Goal: Task Accomplishment & Management: Use online tool/utility

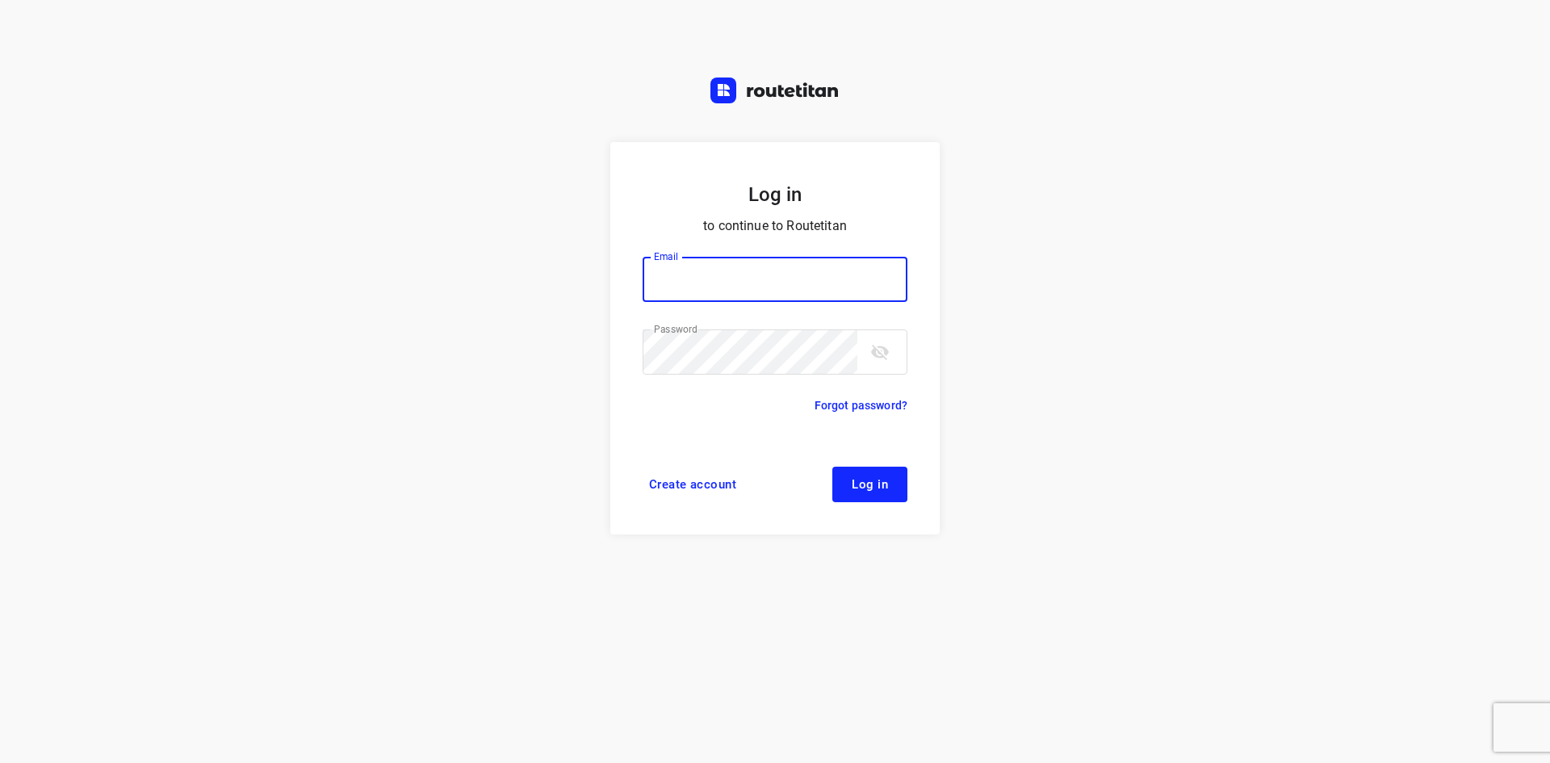
type input "[EMAIL_ADDRESS][DOMAIN_NAME]"
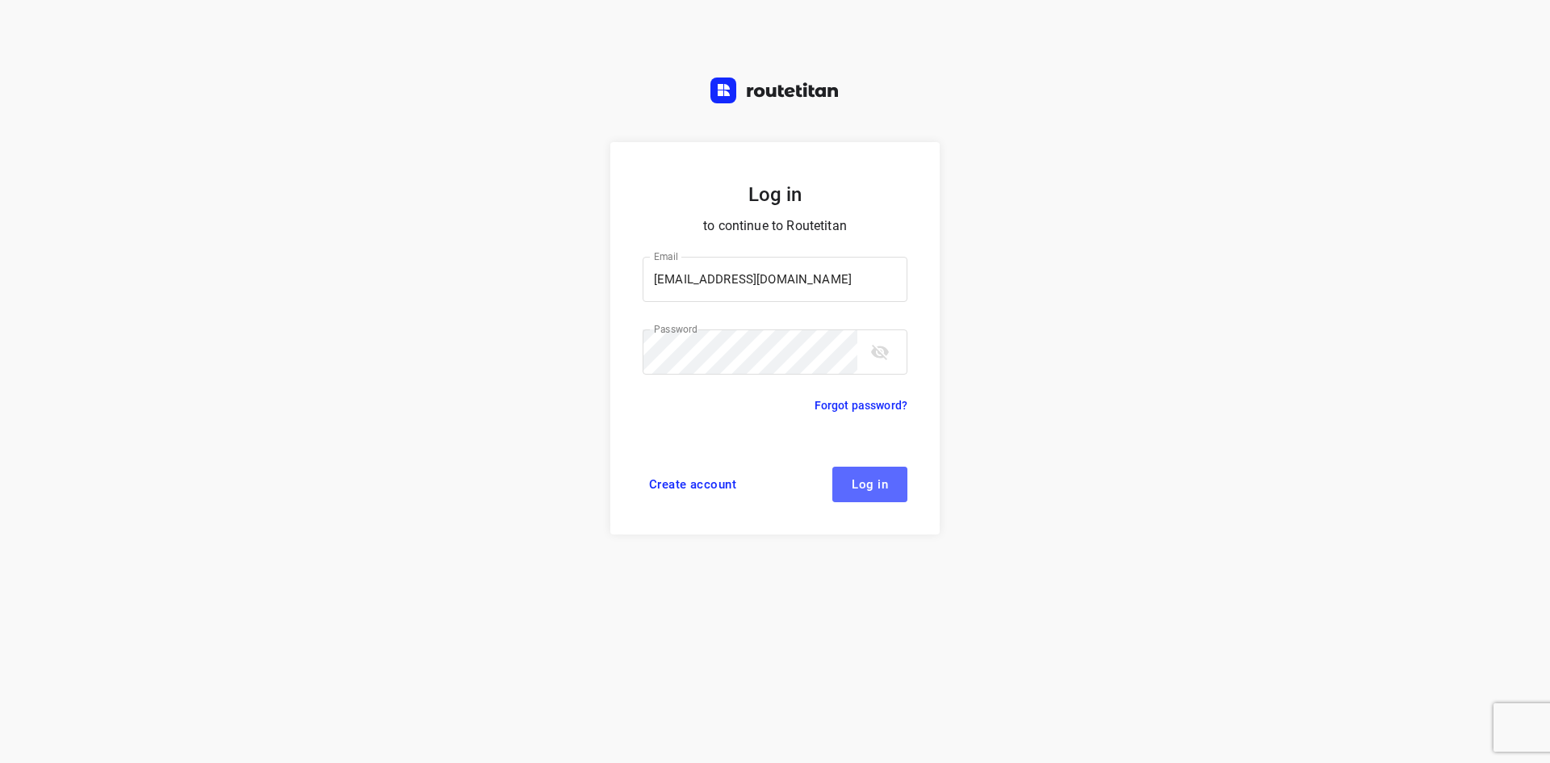
click at [865, 475] on button "Log in" at bounding box center [869, 485] width 75 height 36
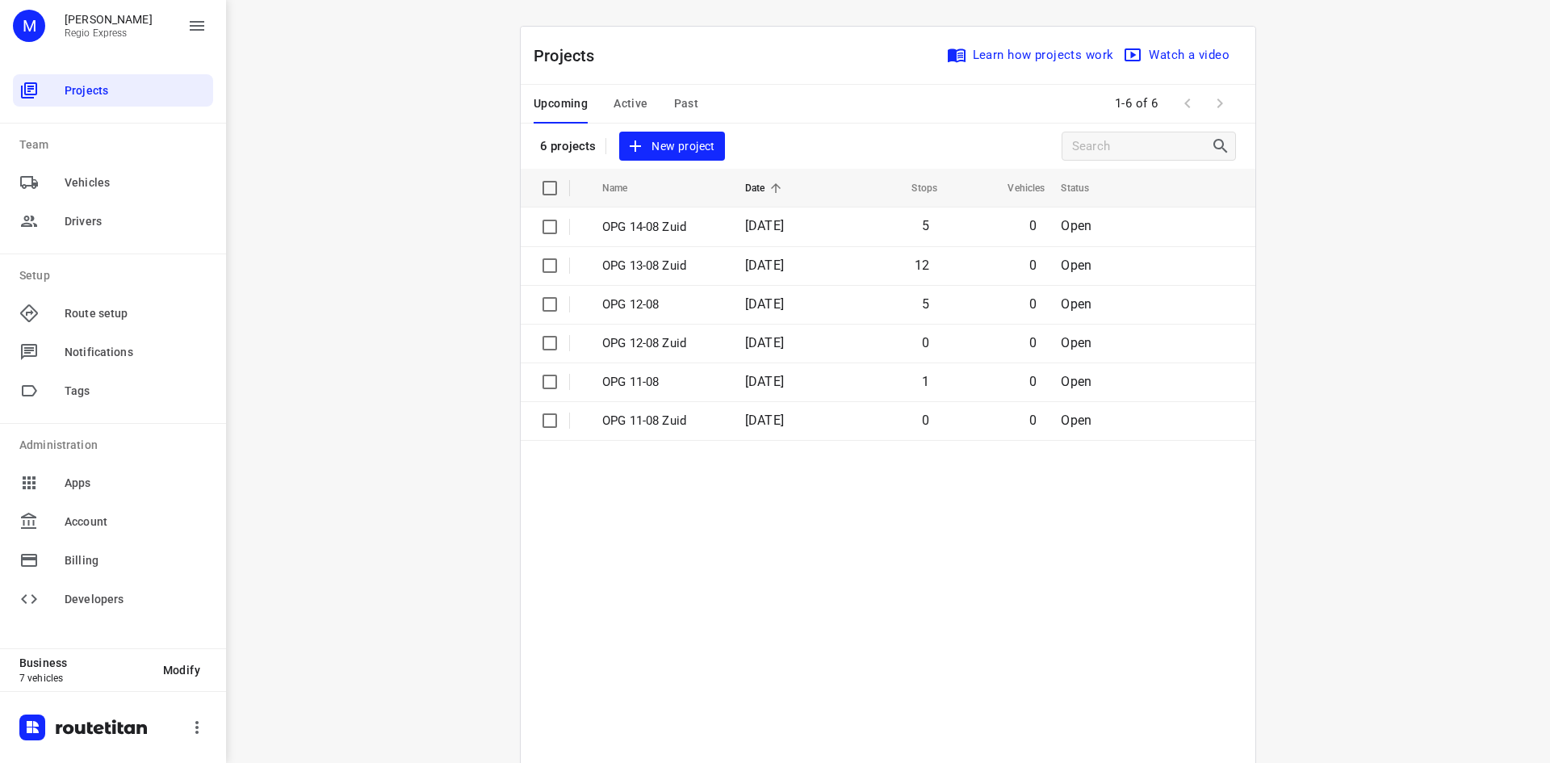
click at [630, 98] on span "Active" at bounding box center [631, 104] width 34 height 20
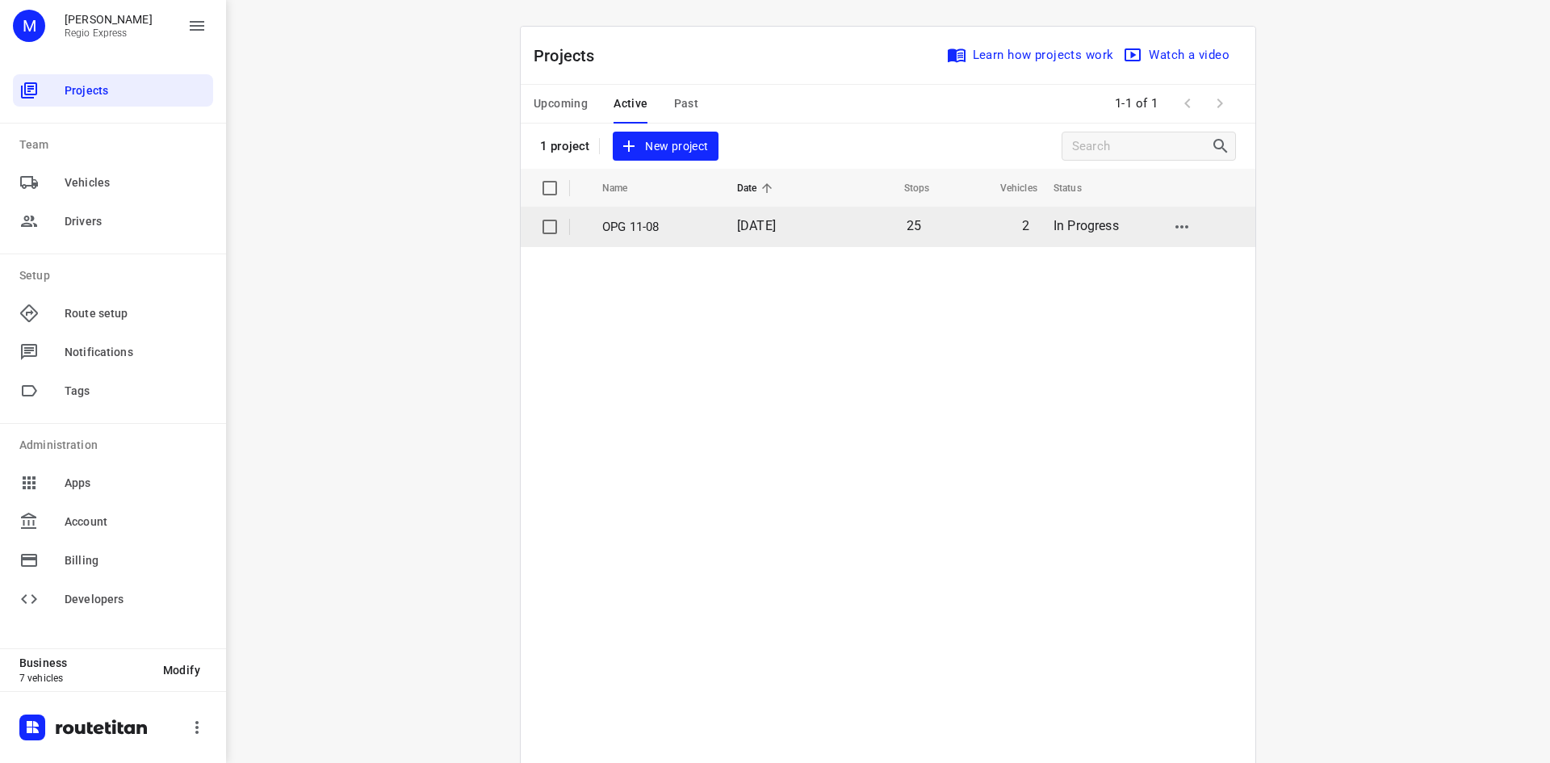
click at [628, 216] on td "OPG 11-08" at bounding box center [655, 226] width 138 height 39
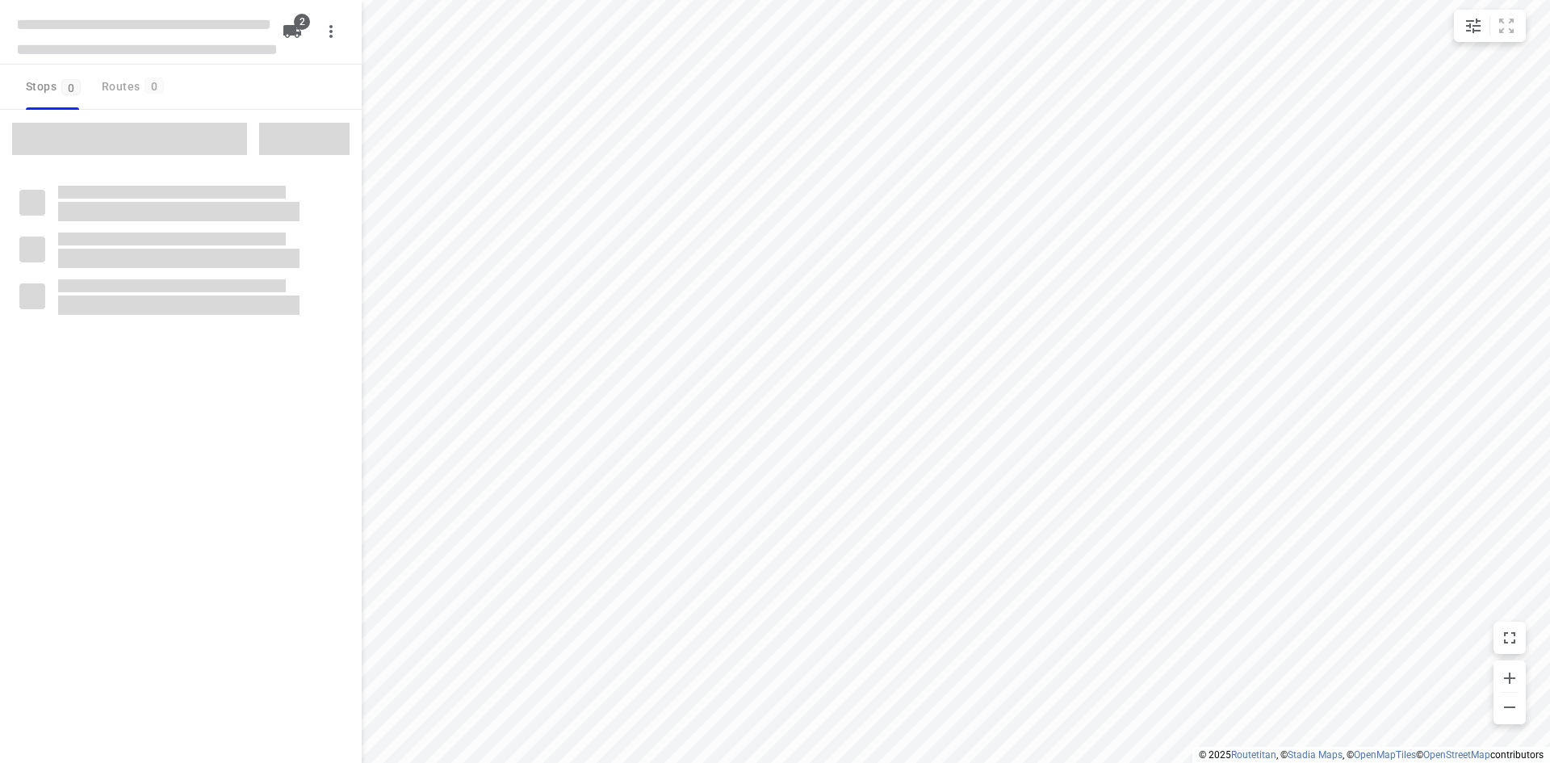
type input "distance"
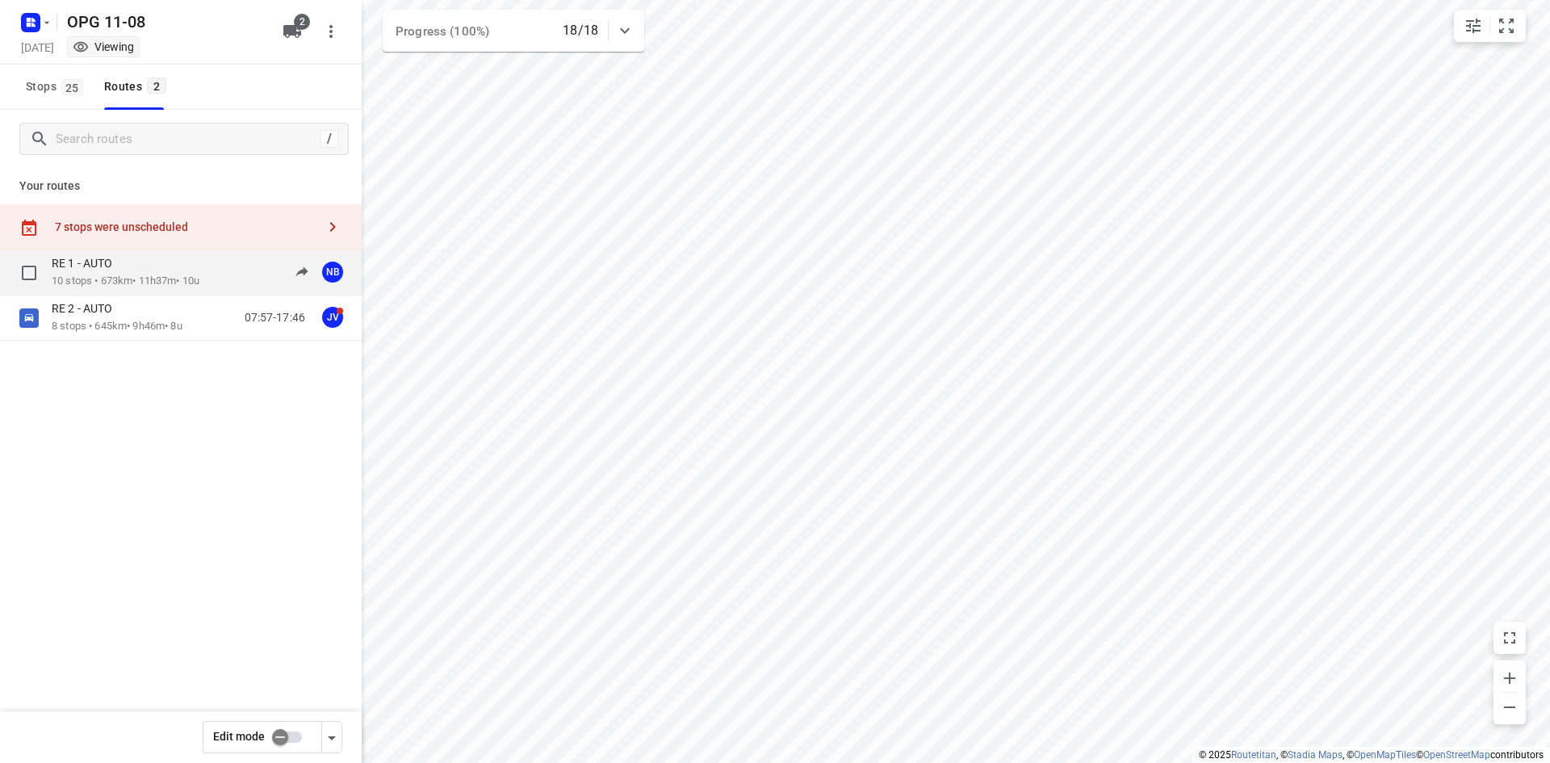
click at [122, 270] on p "RE 1 - AUTO" at bounding box center [87, 263] width 70 height 15
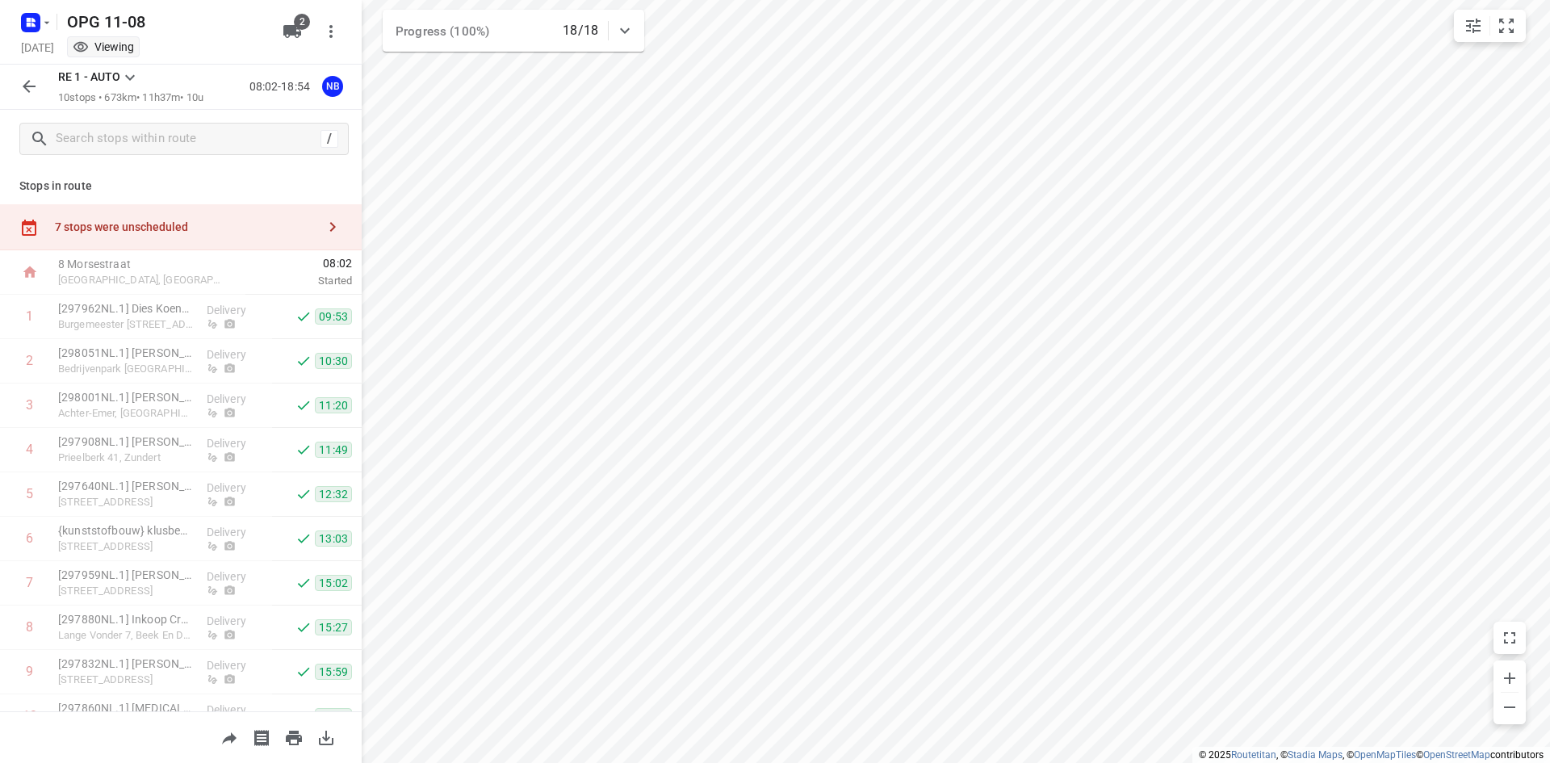
click at [134, 78] on icon at bounding box center [129, 77] width 19 height 19
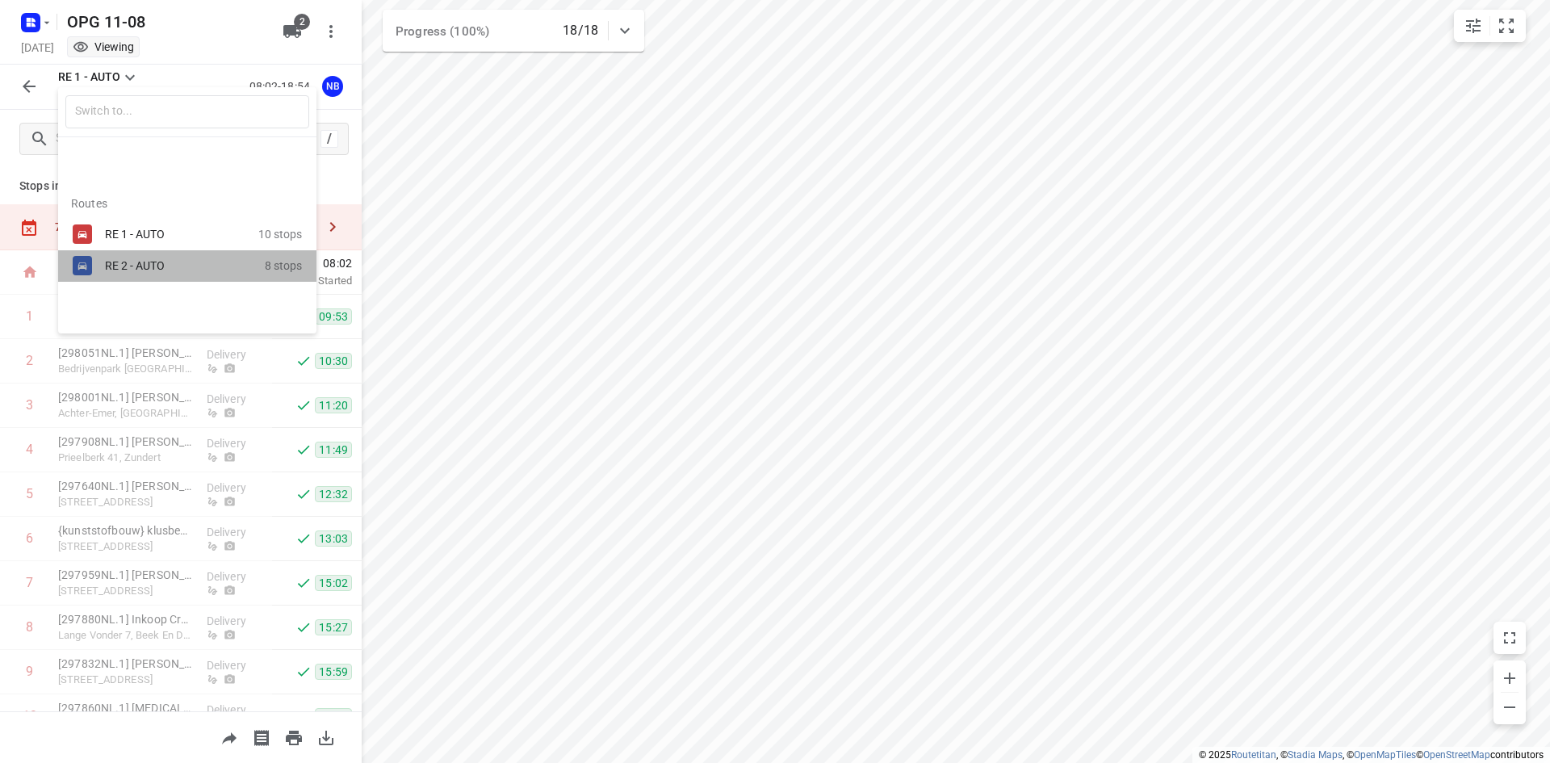
click at [133, 253] on div "RE 2 - AUTO 8 stops" at bounding box center [187, 265] width 258 height 31
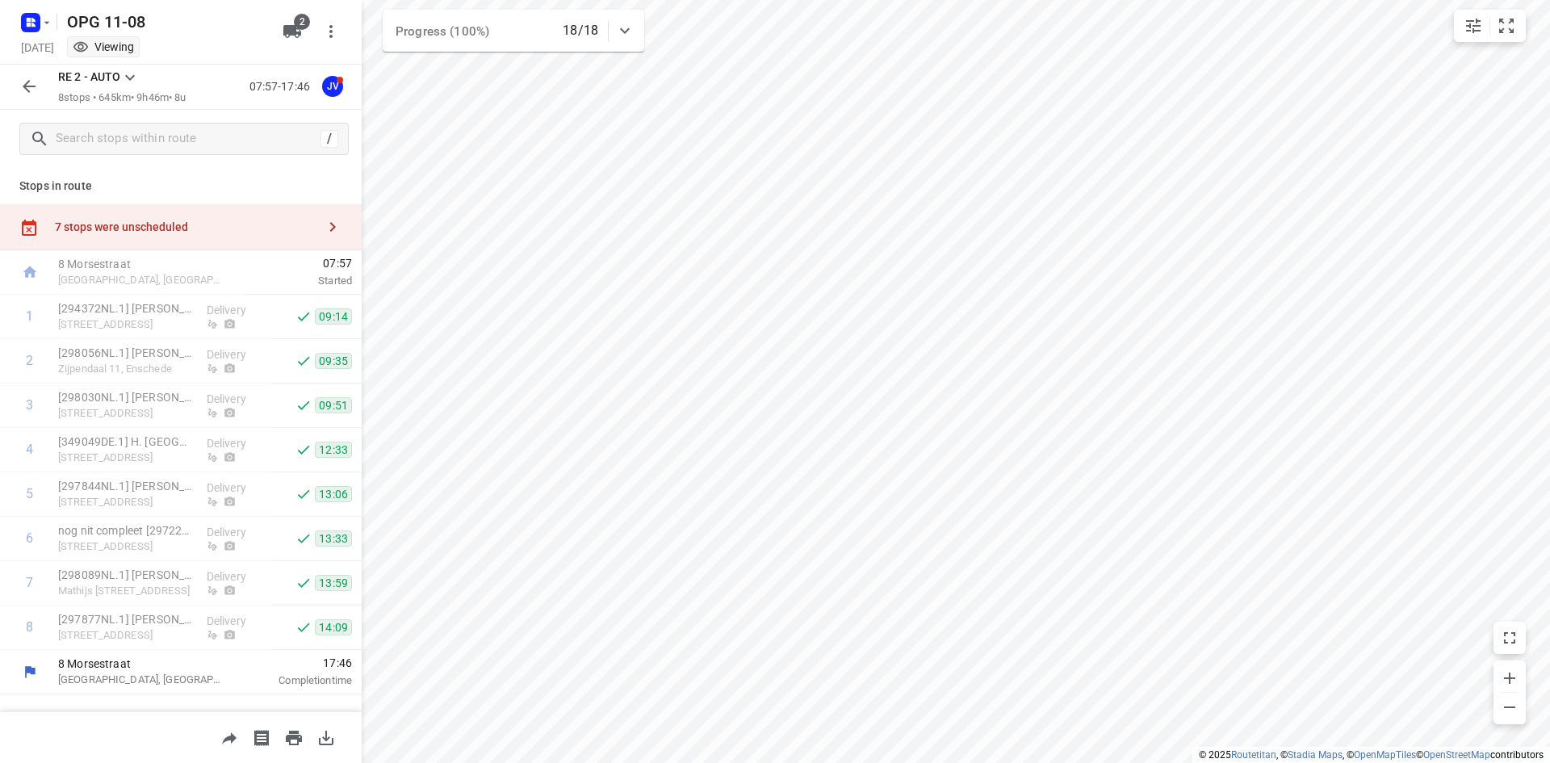
click at [338, 228] on icon "button" at bounding box center [332, 226] width 19 height 19
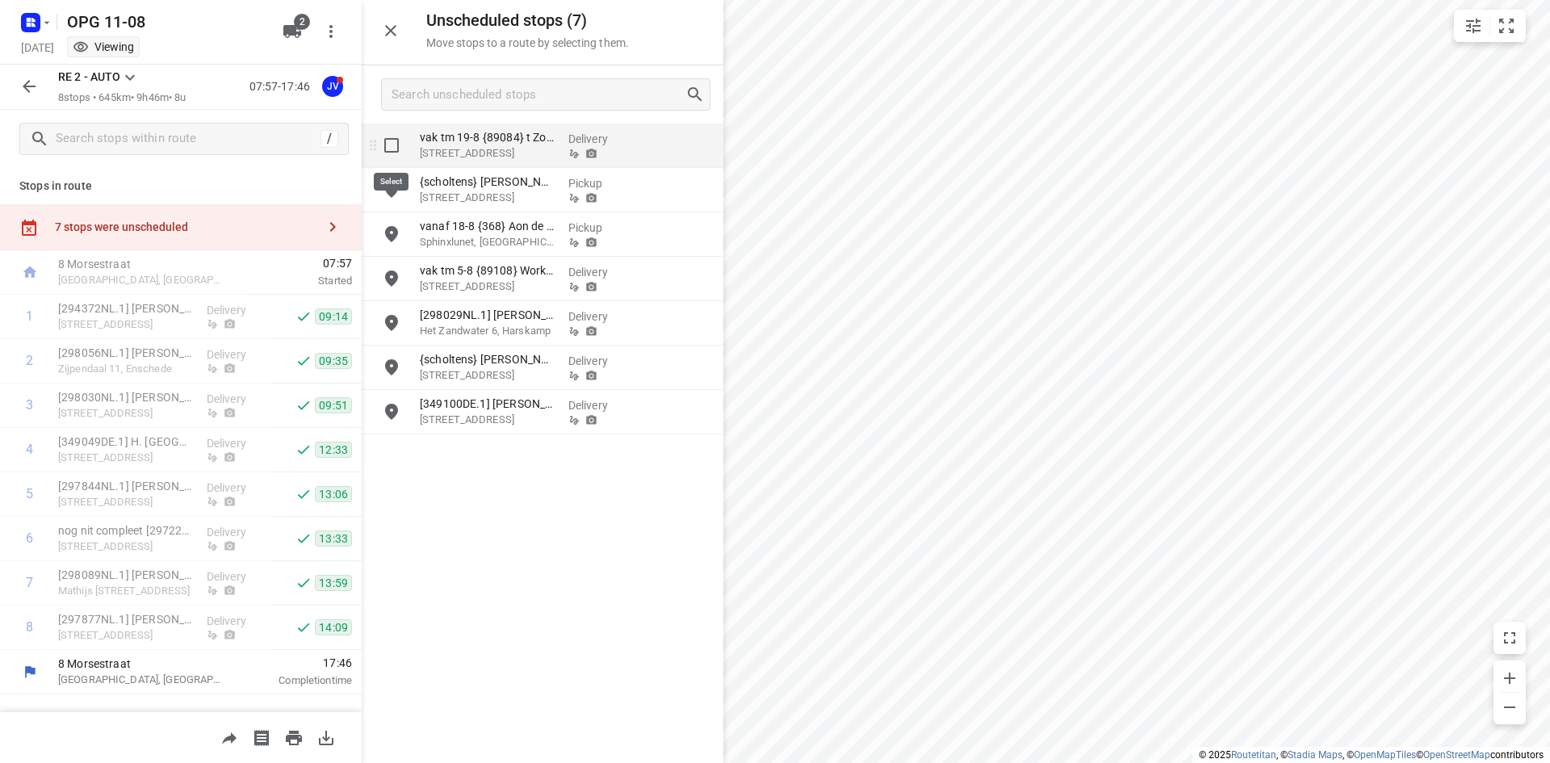
click at [389, 143] on input "grid" at bounding box center [391, 145] width 32 height 32
checkbox input "true"
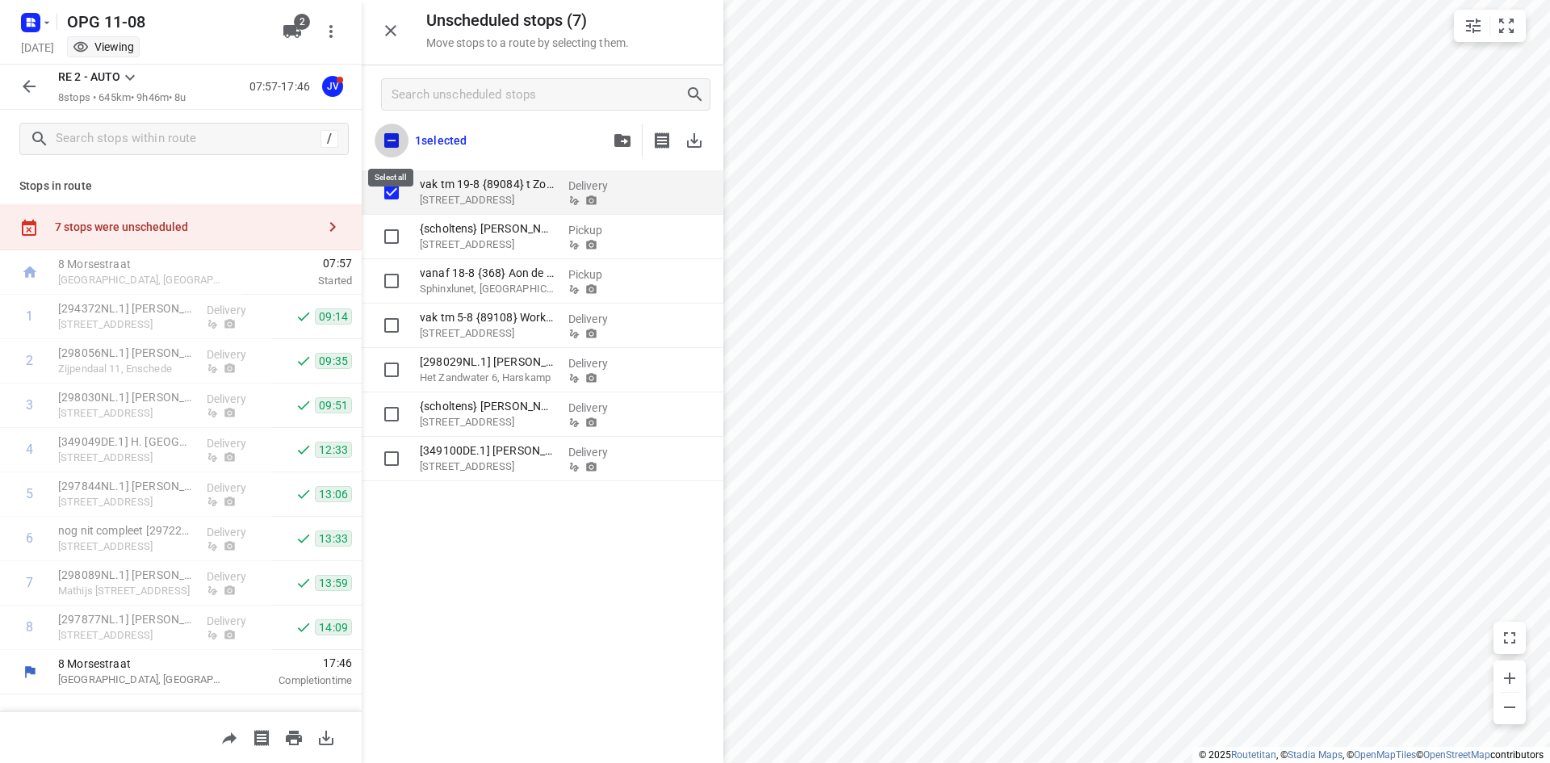
click at [396, 145] on input "checkbox" at bounding box center [392, 141] width 34 height 34
checkbox input "true"
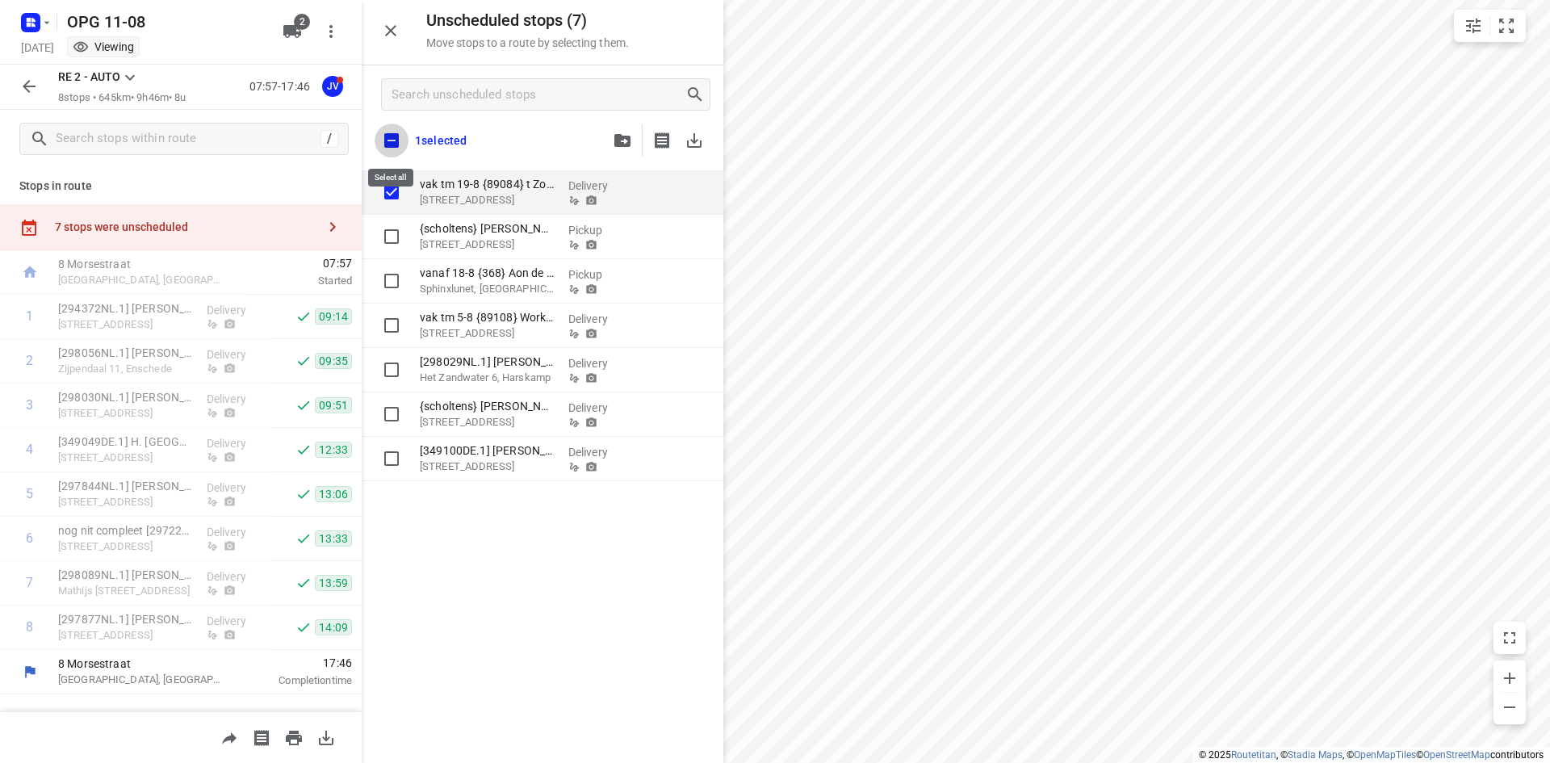
checkbox input "true"
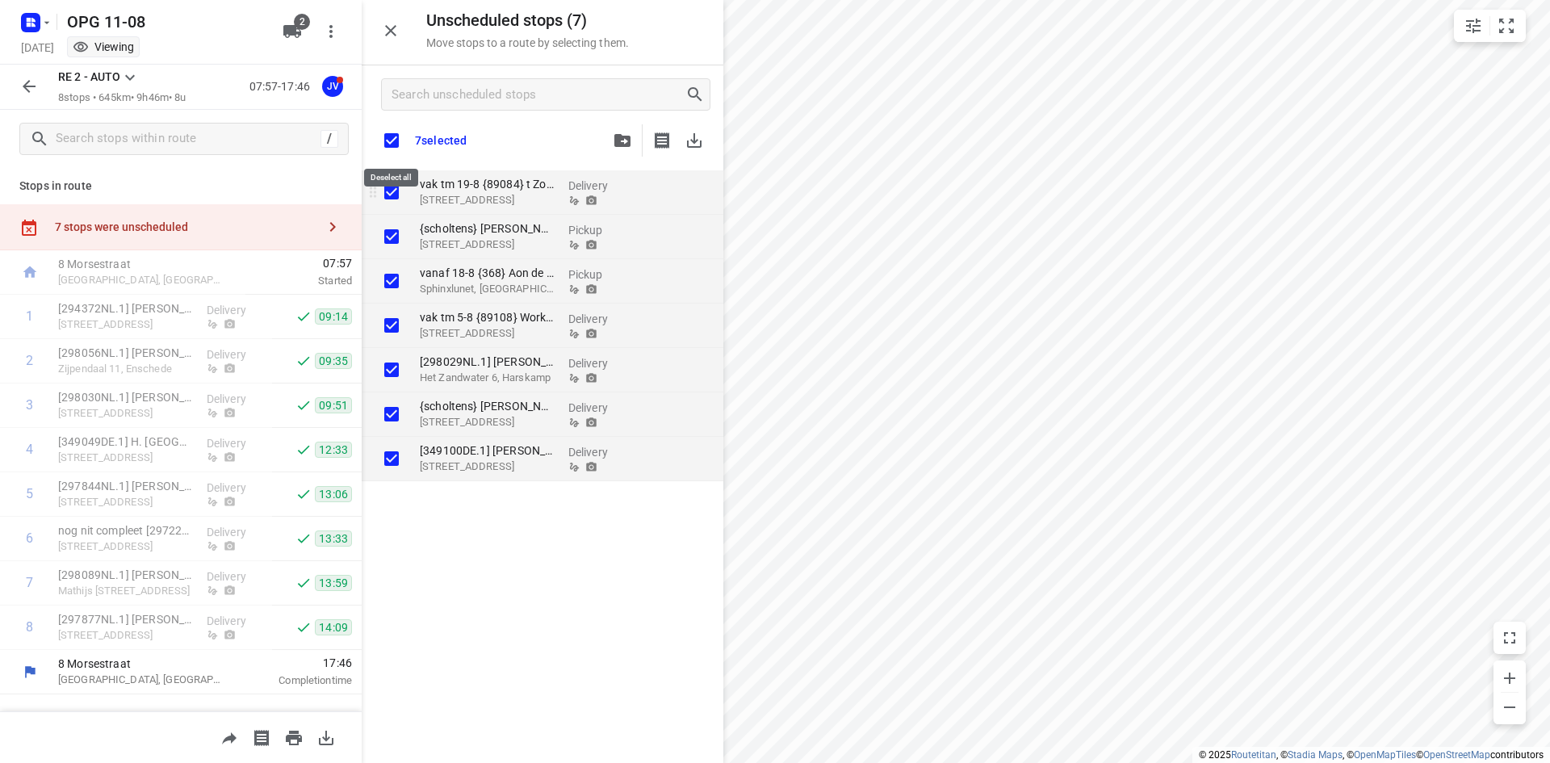
checkbox input "true"
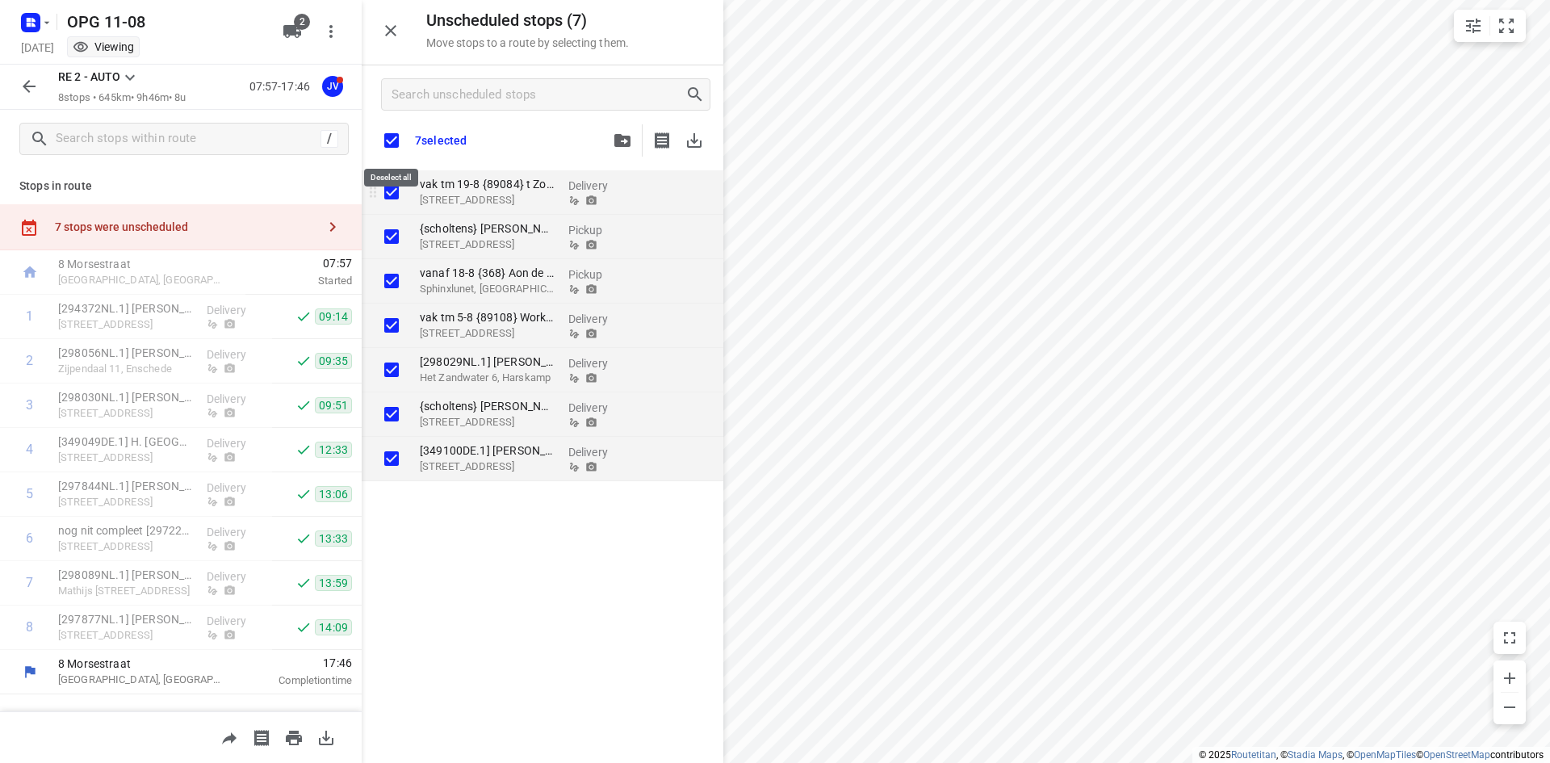
checkbox input "true"
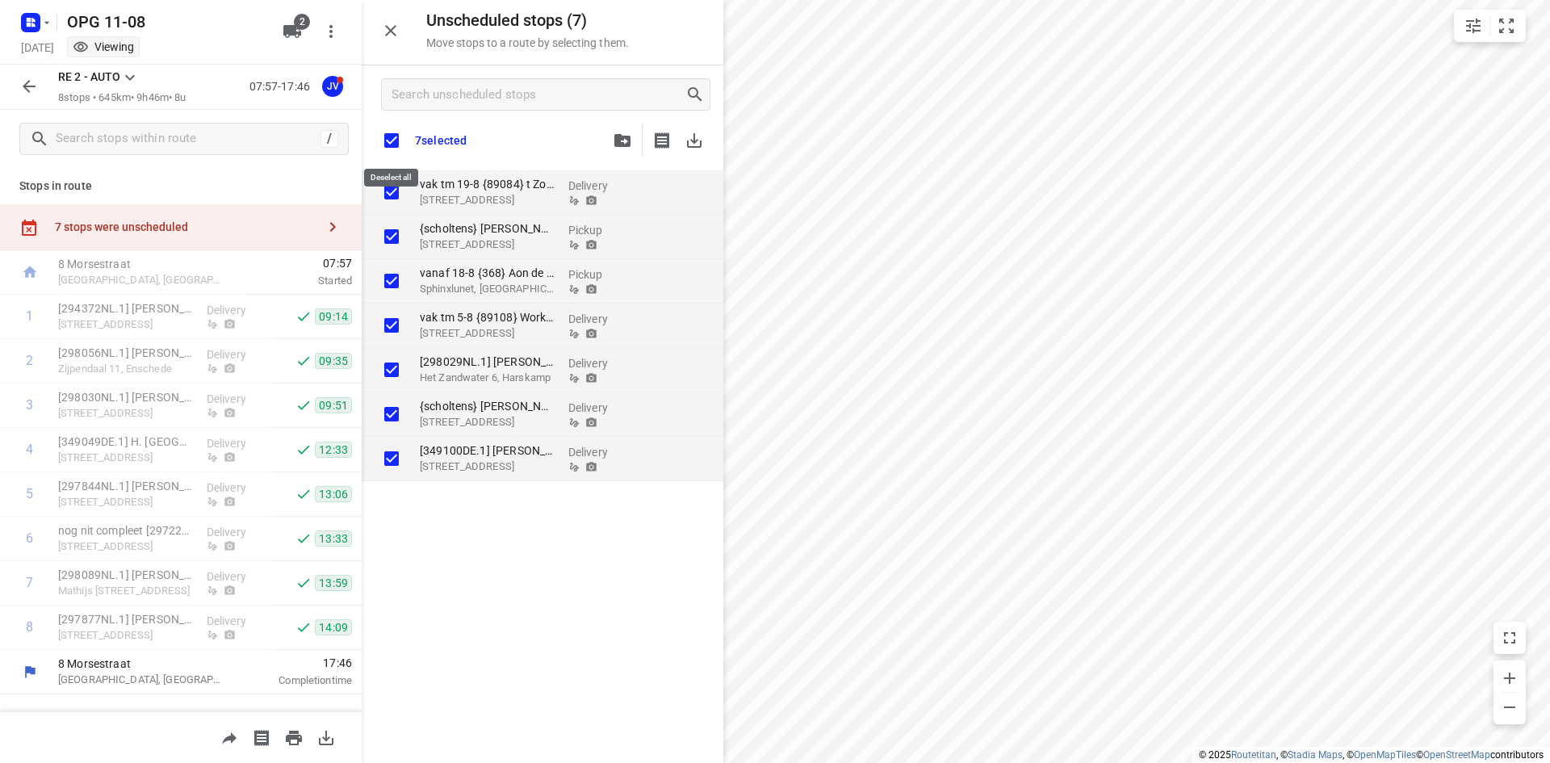
checkbox input "true"
click at [690, 141] on icon "button" at bounding box center [694, 140] width 19 height 19
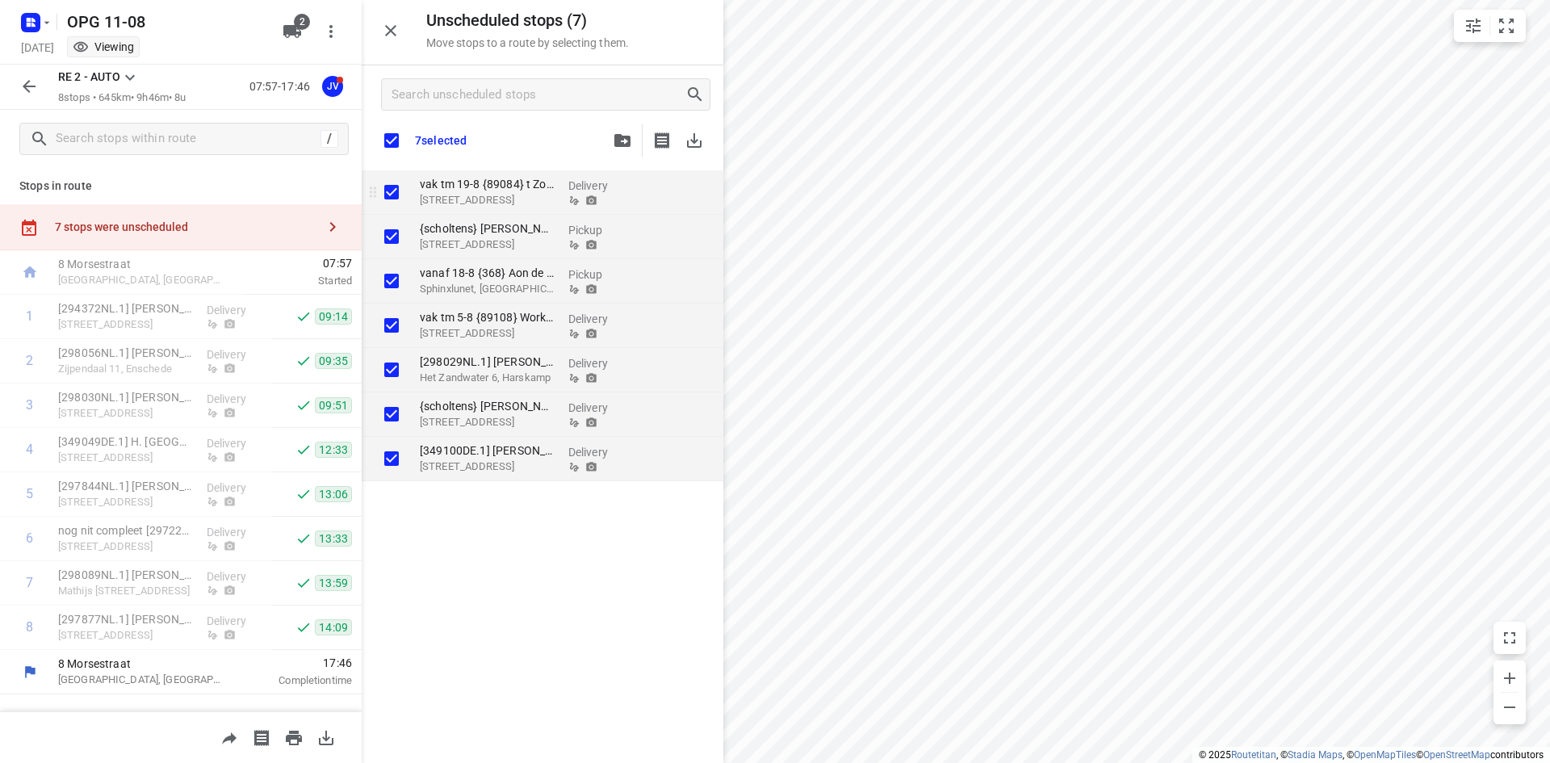
checkbox input "true"
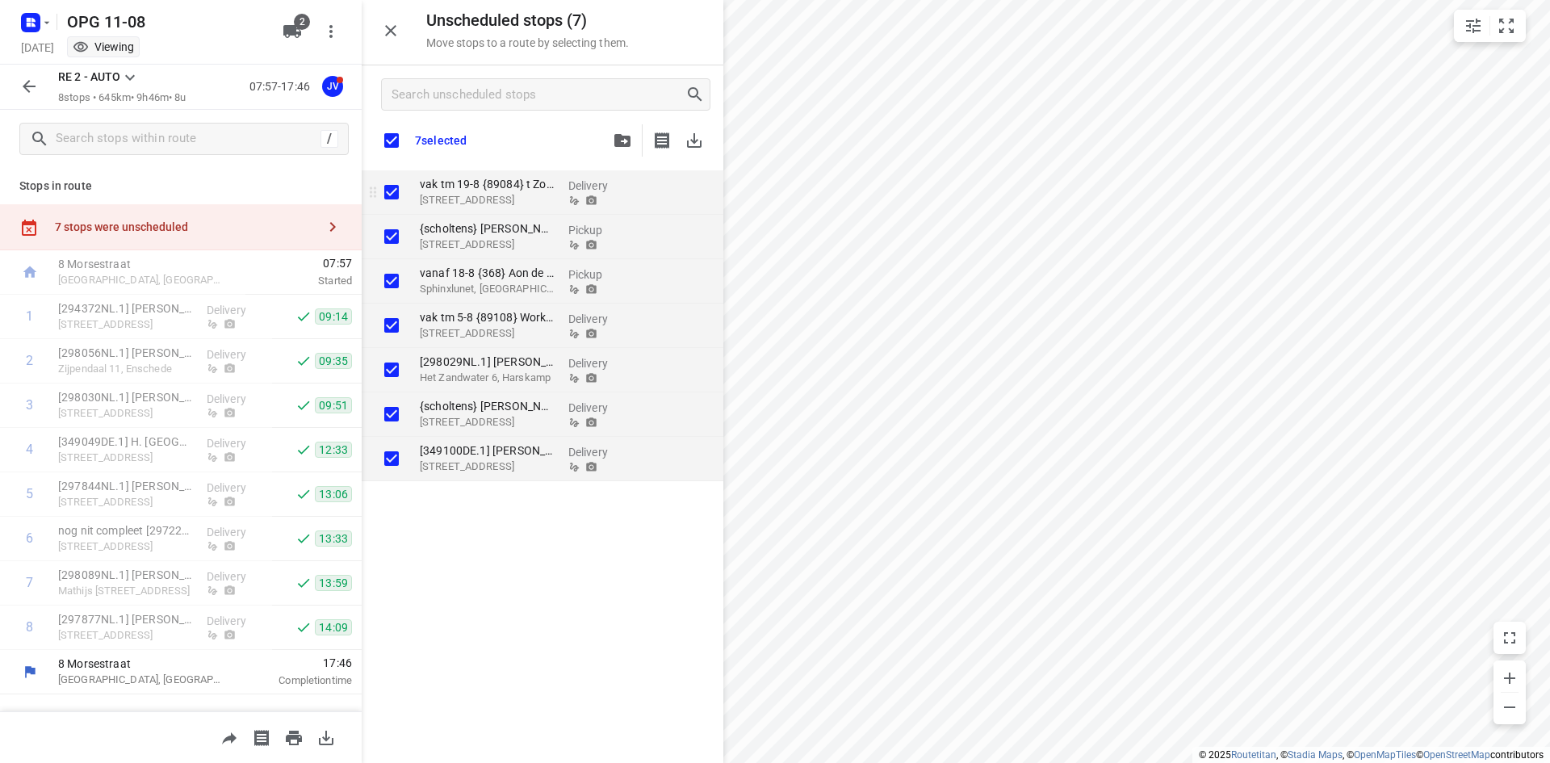
checkbox input "true"
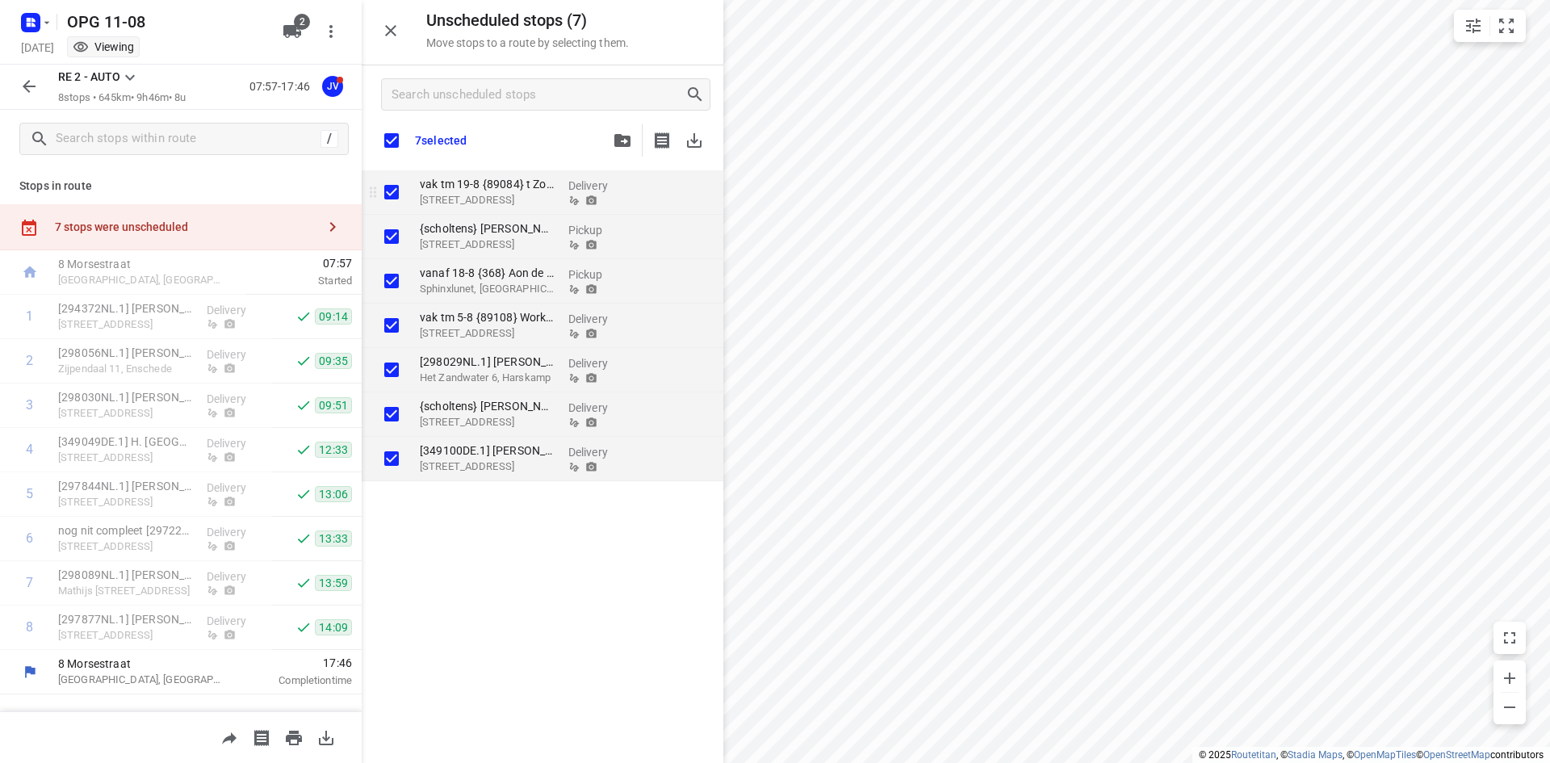
checkbox input "true"
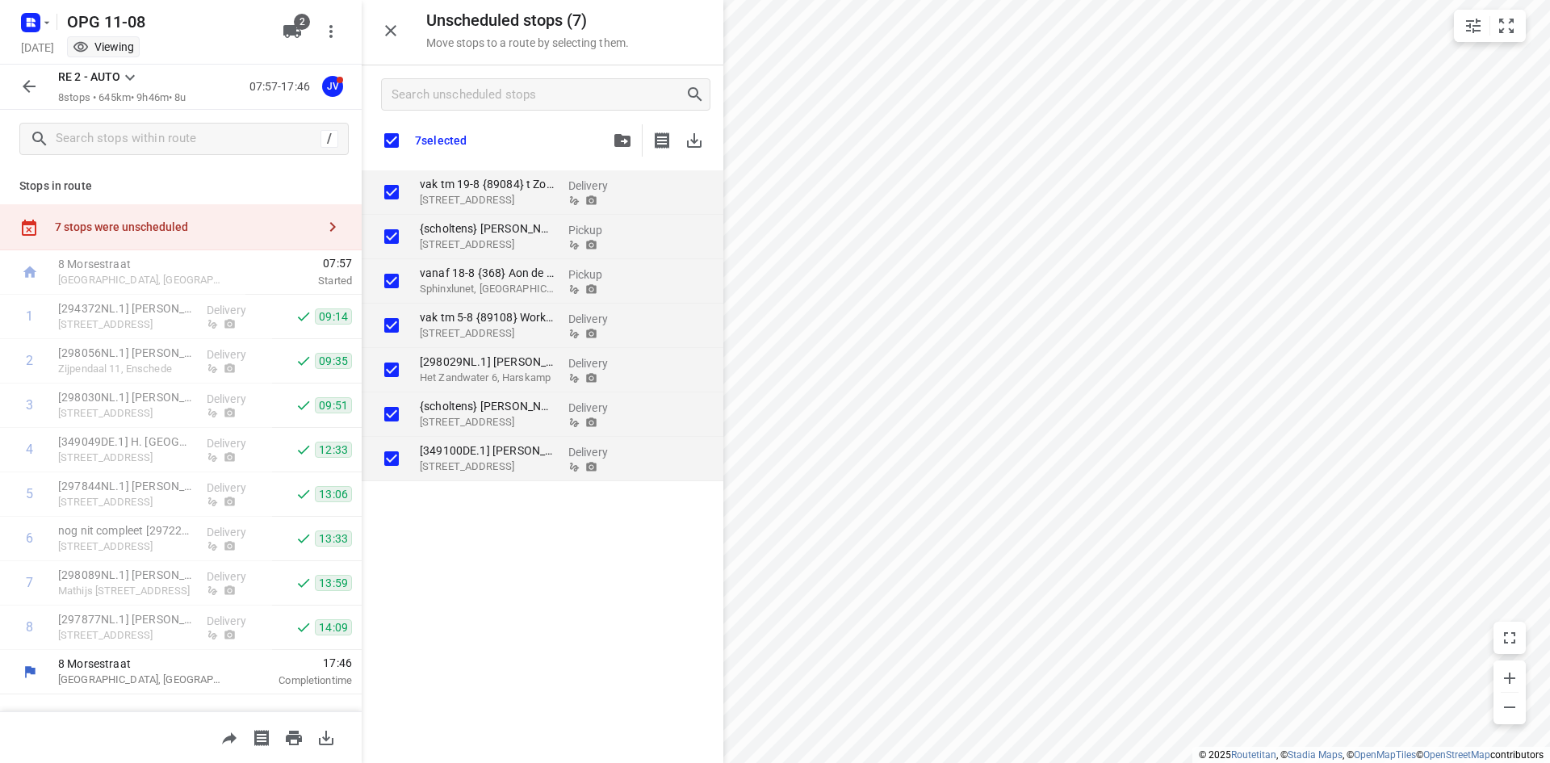
checkbox input "true"
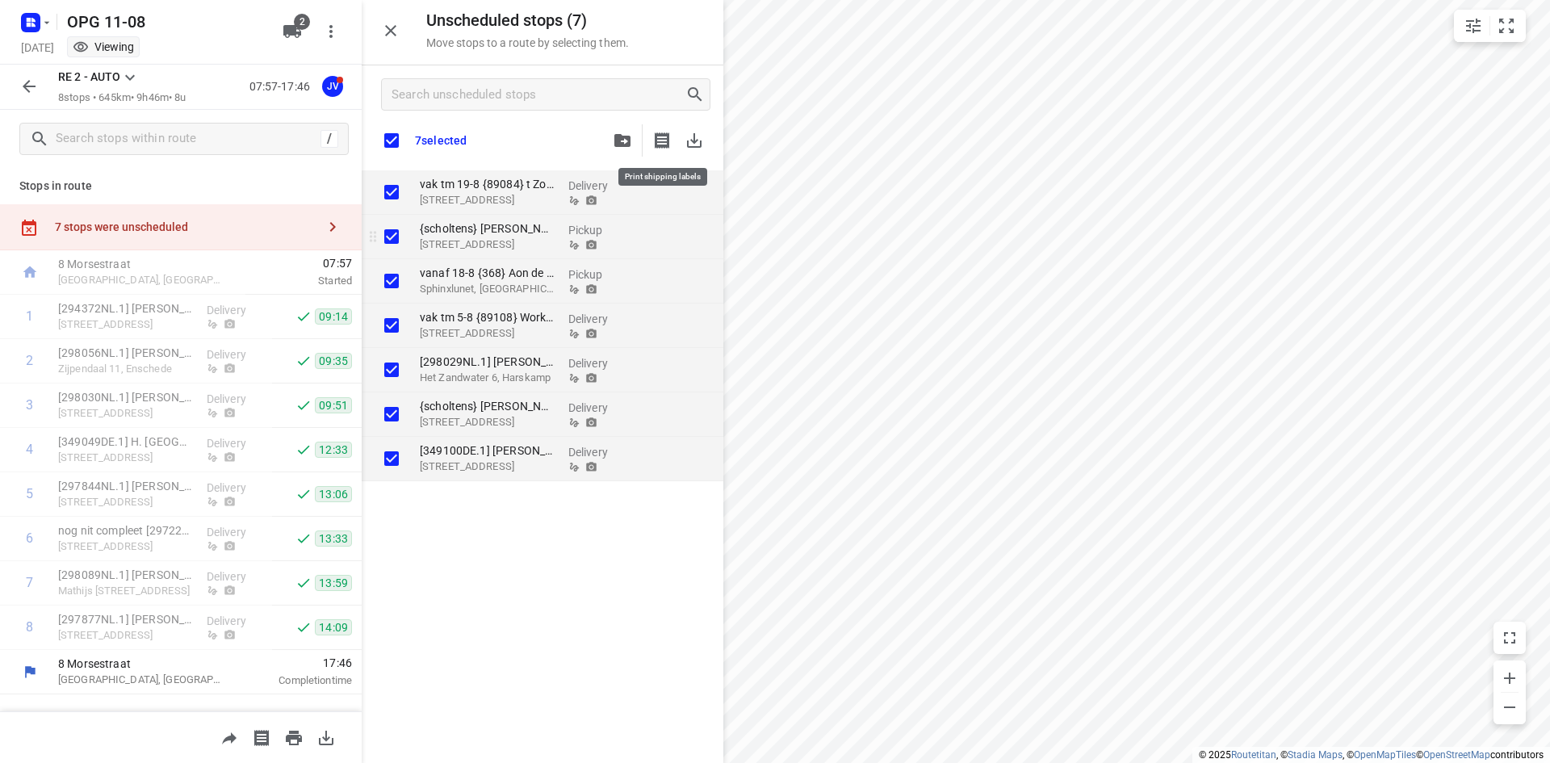
checkbox input "true"
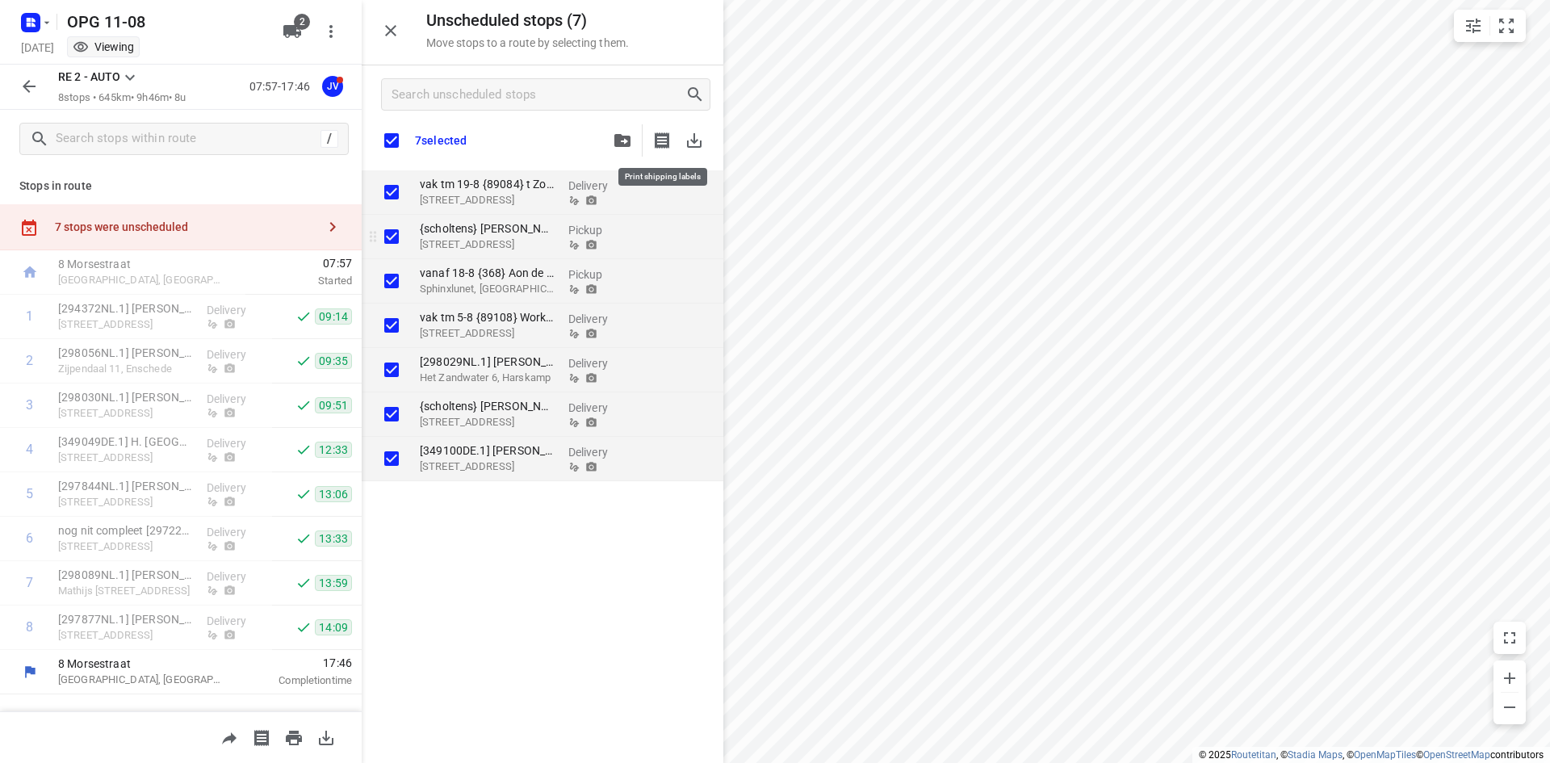
checkbox input "true"
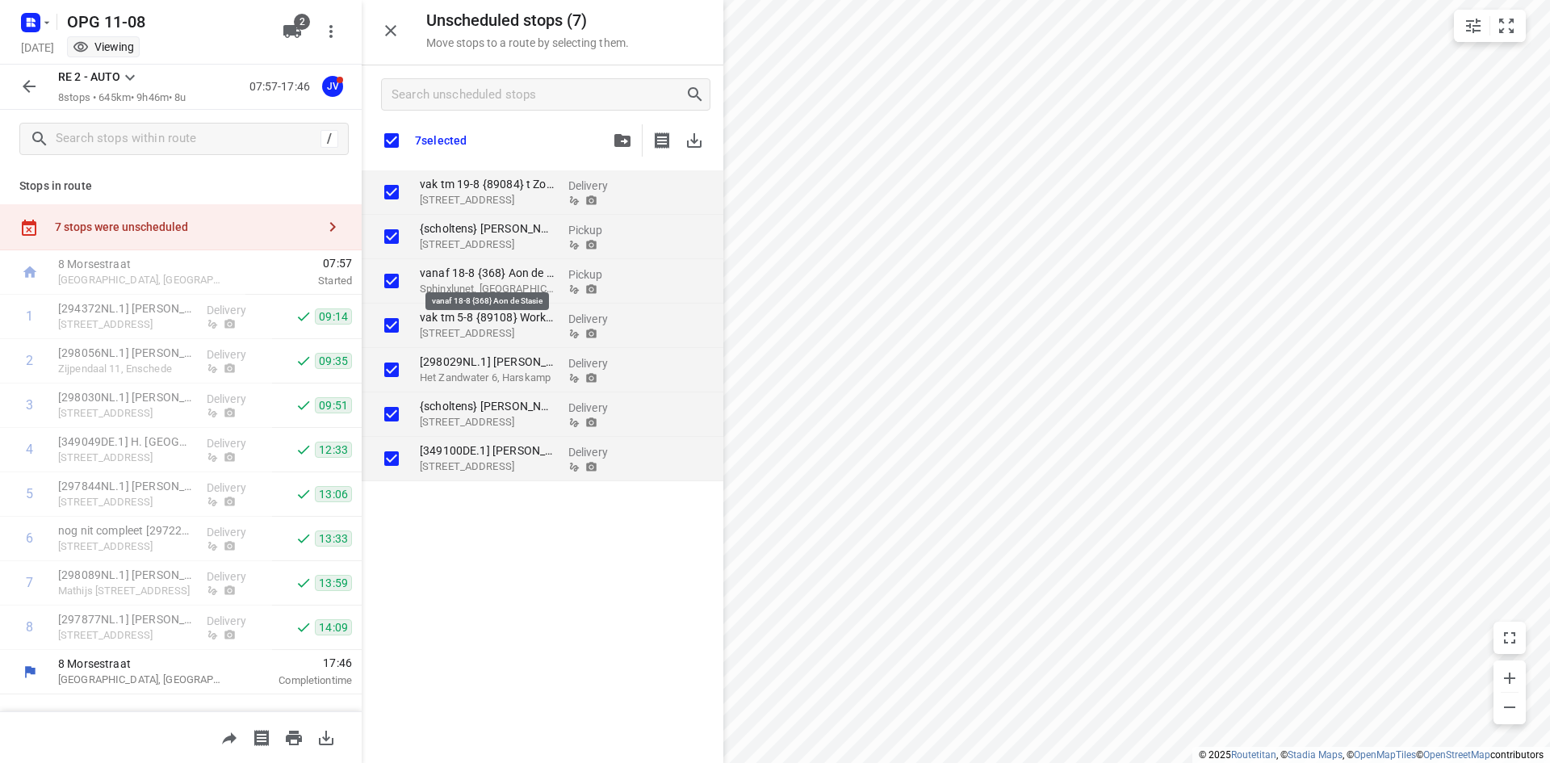
checkbox input "true"
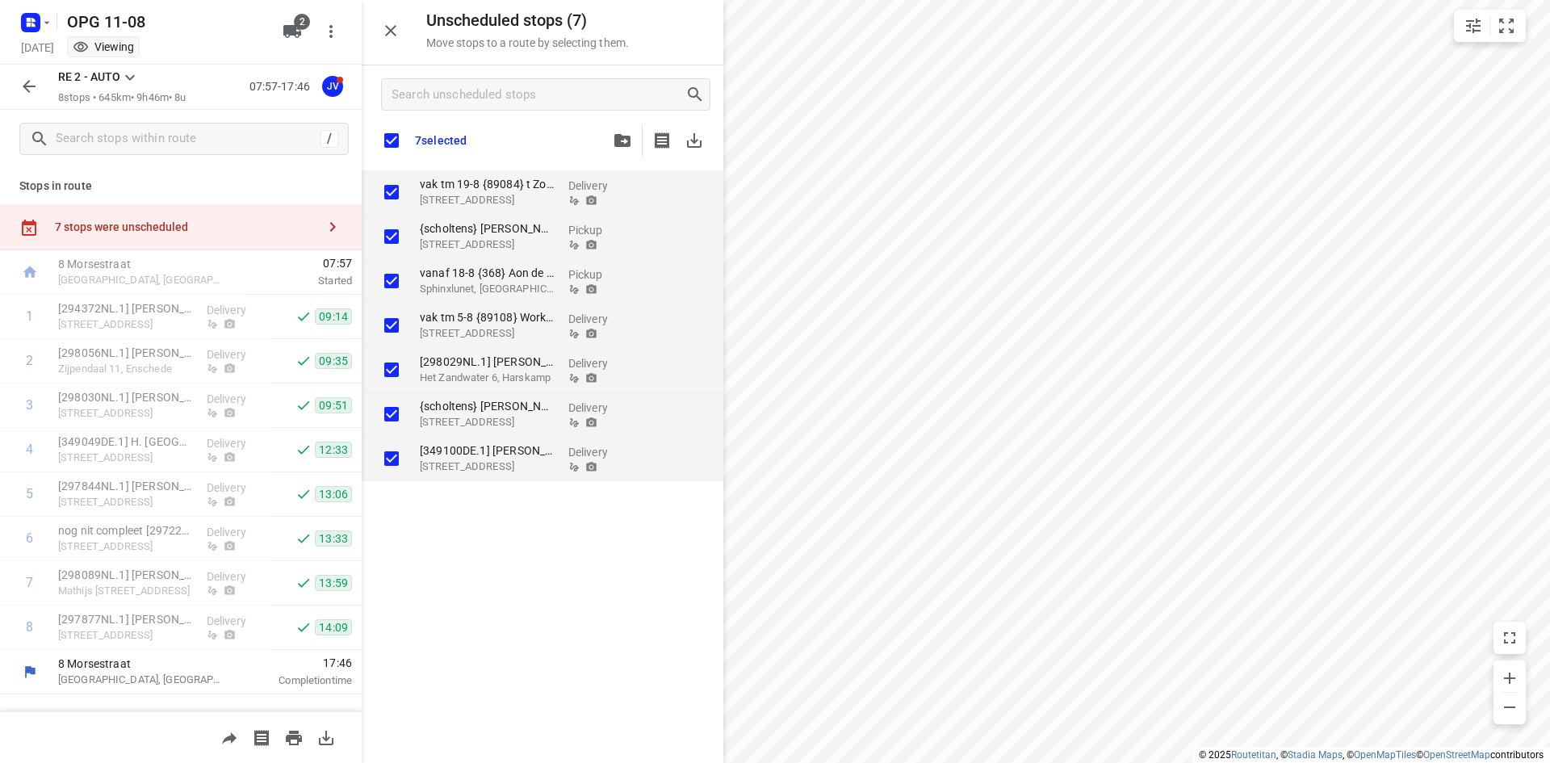
click at [22, 81] on icon "button" at bounding box center [28, 86] width 19 height 19
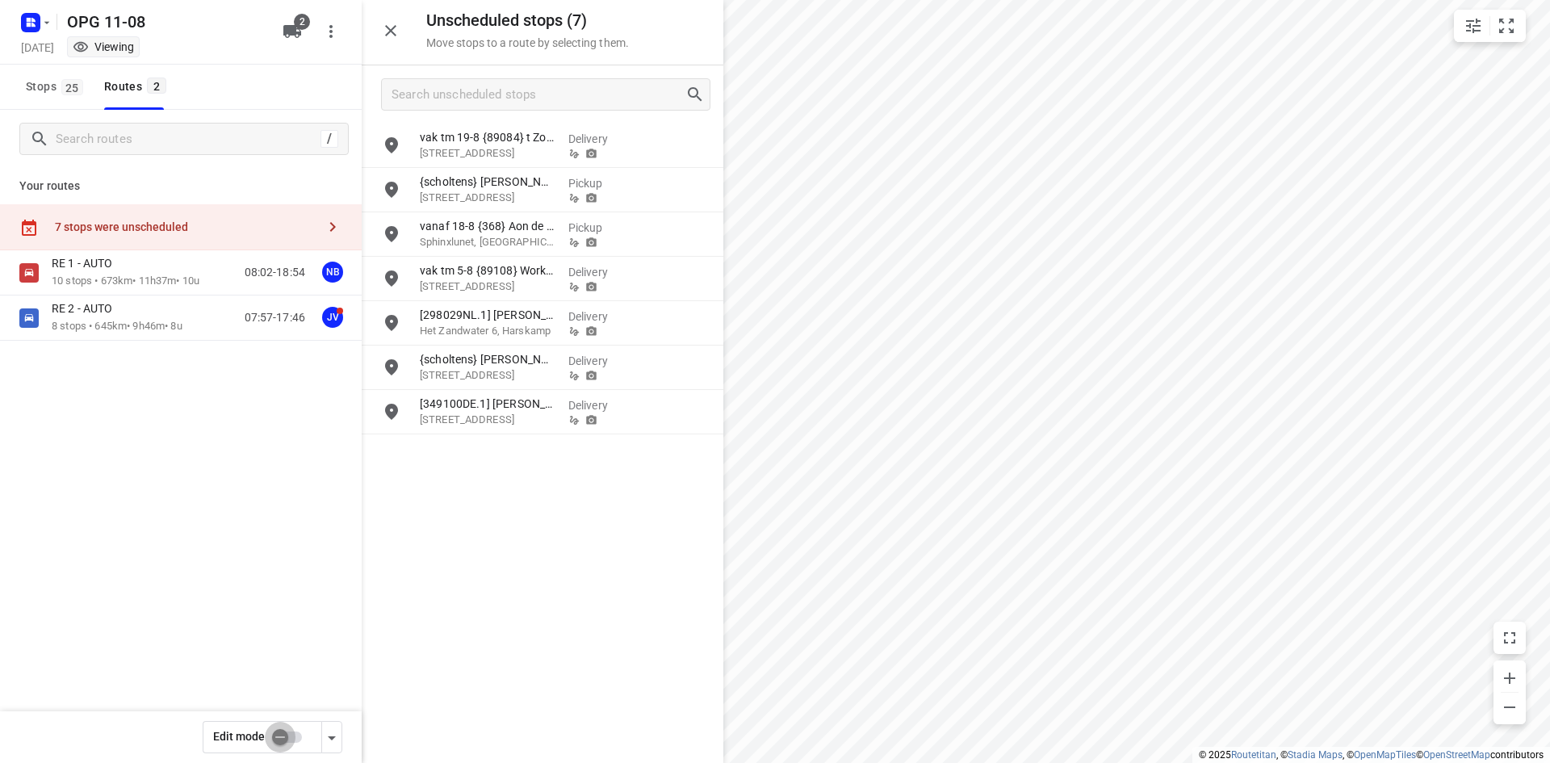
click at [292, 739] on input "checkbox" at bounding box center [280, 737] width 92 height 31
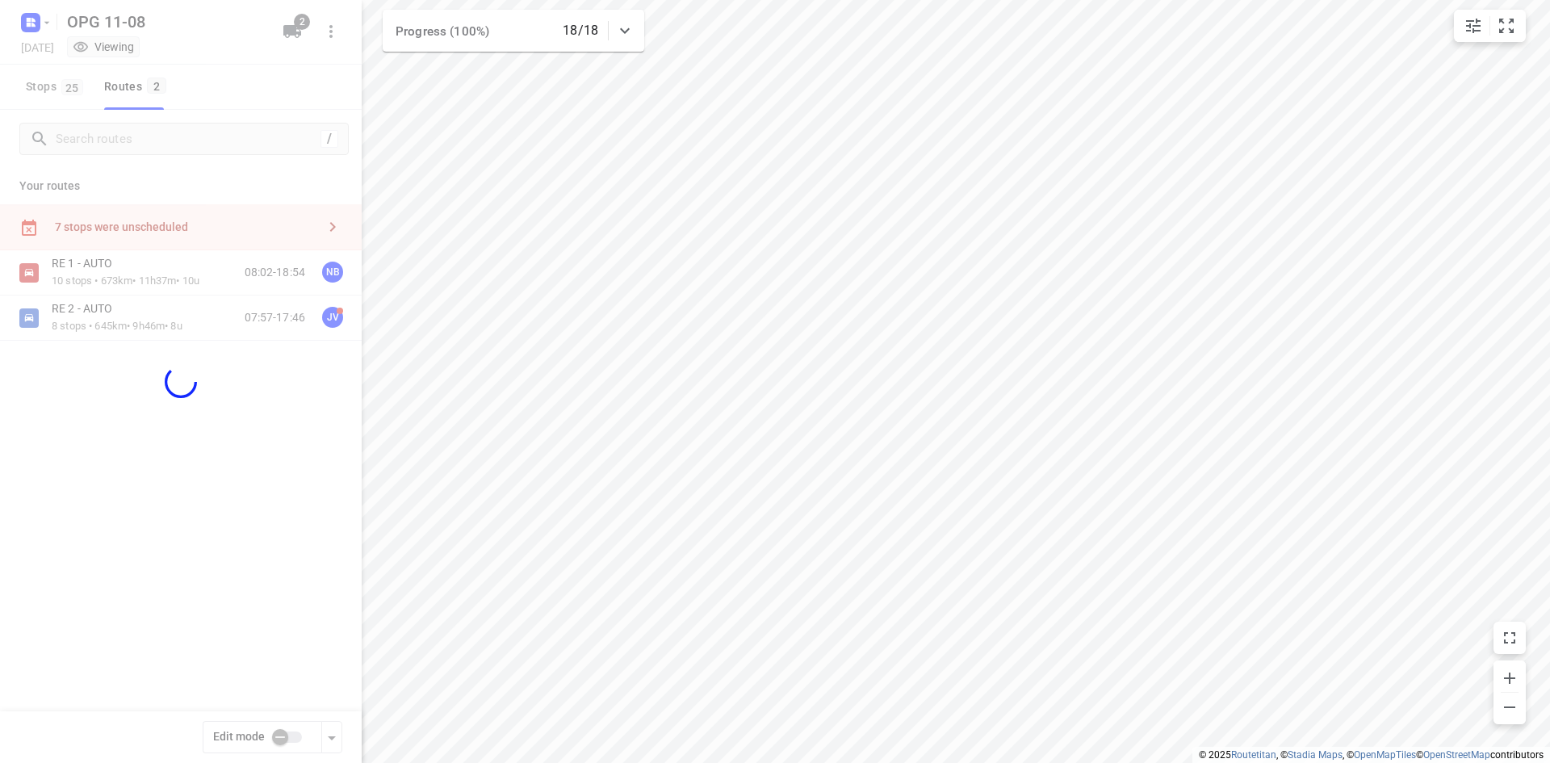
checkbox input "true"
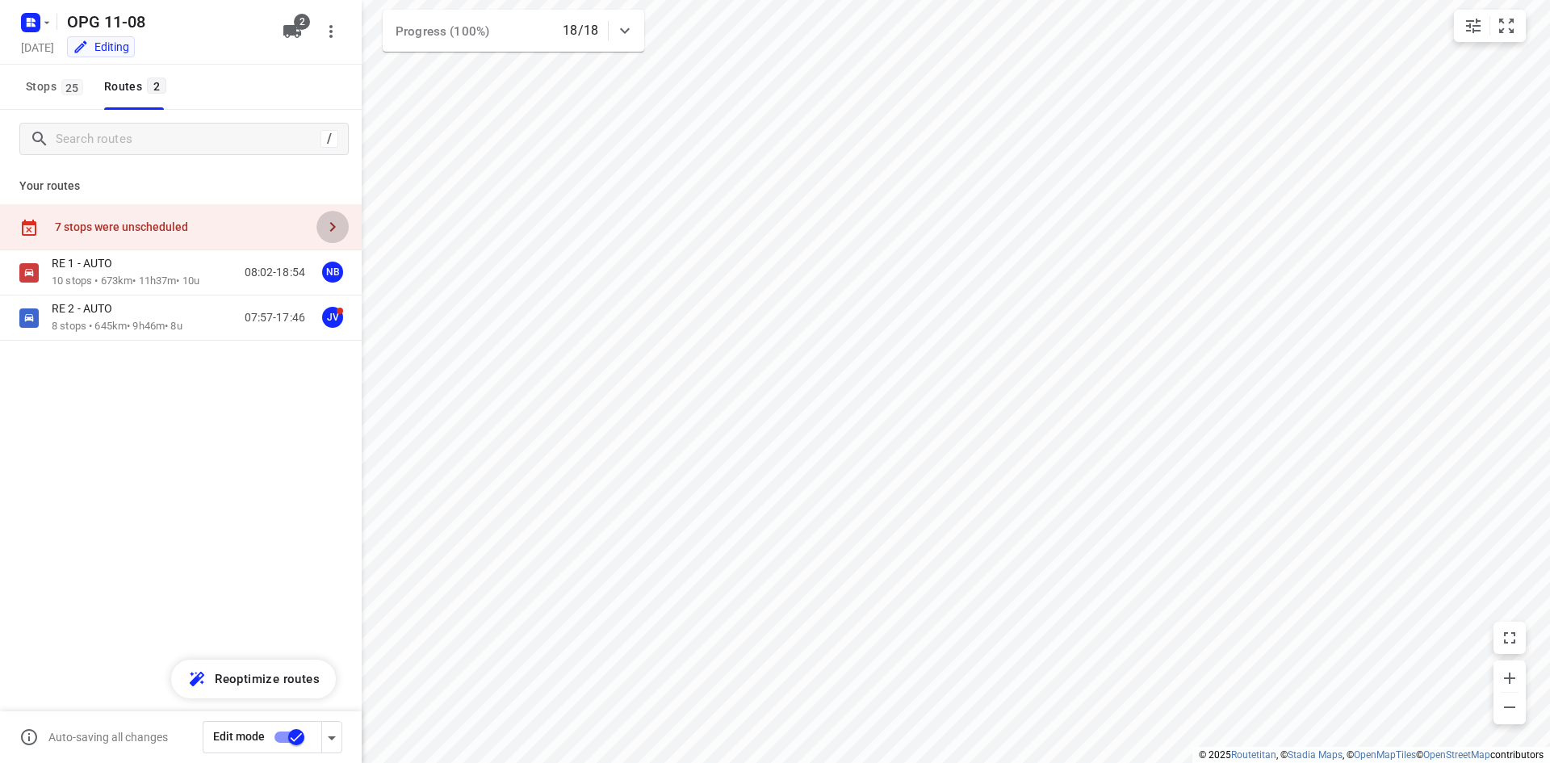
click at [330, 228] on icon "button" at bounding box center [332, 226] width 19 height 19
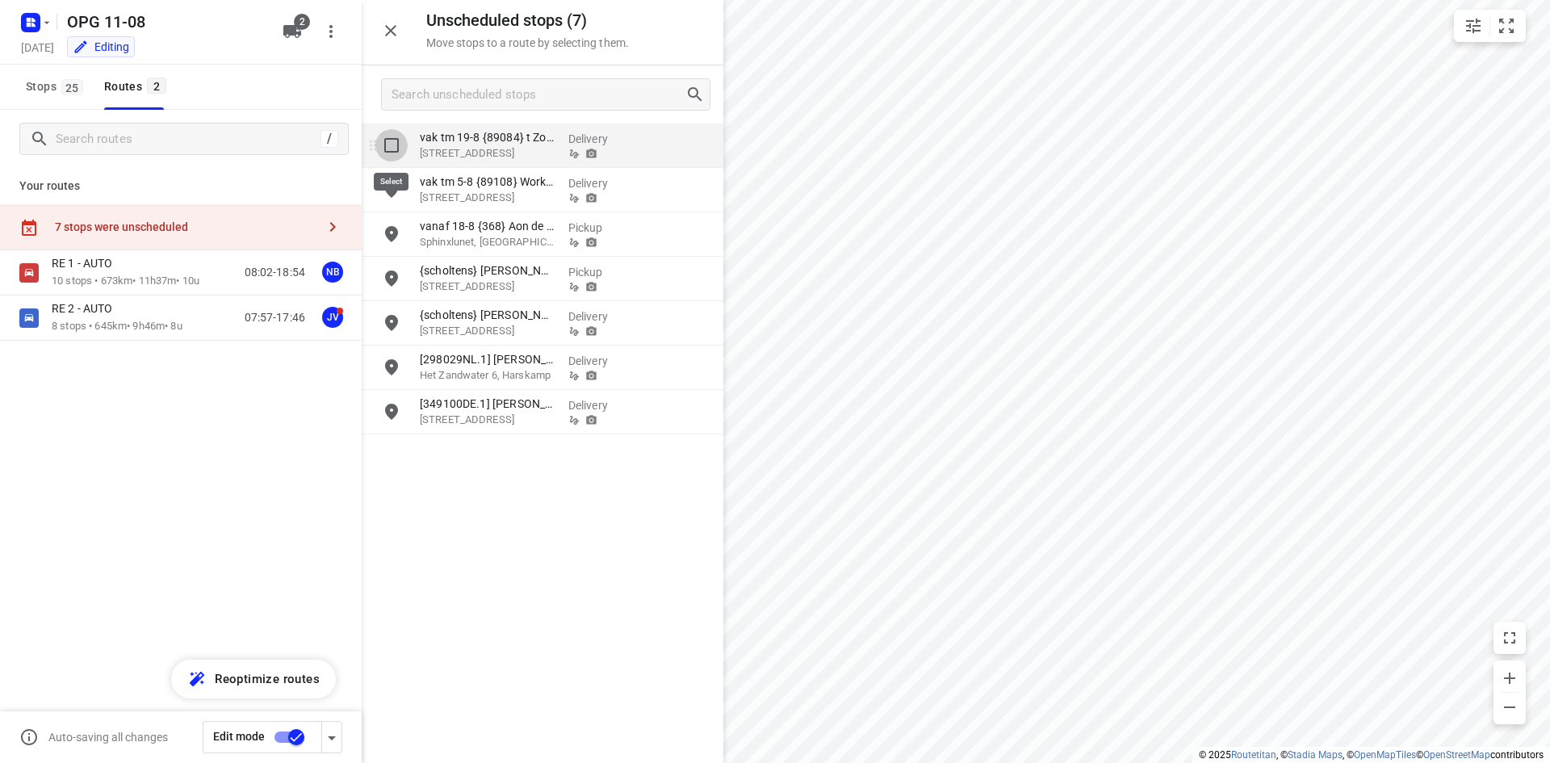
click at [400, 152] on input "grid" at bounding box center [391, 145] width 32 height 32
checkbox input "true"
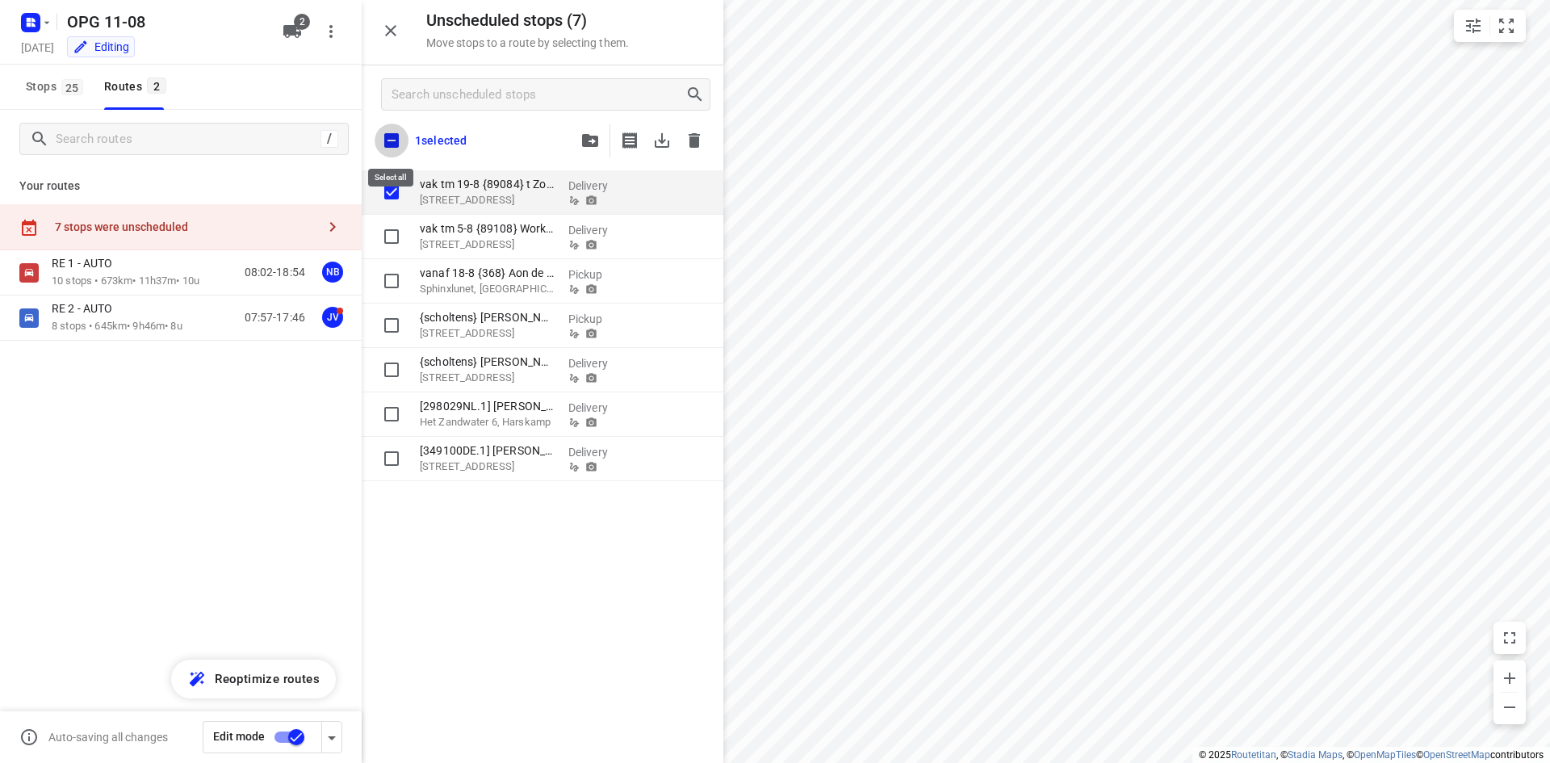
click at [394, 140] on input "checkbox" at bounding box center [392, 141] width 34 height 34
checkbox input "true"
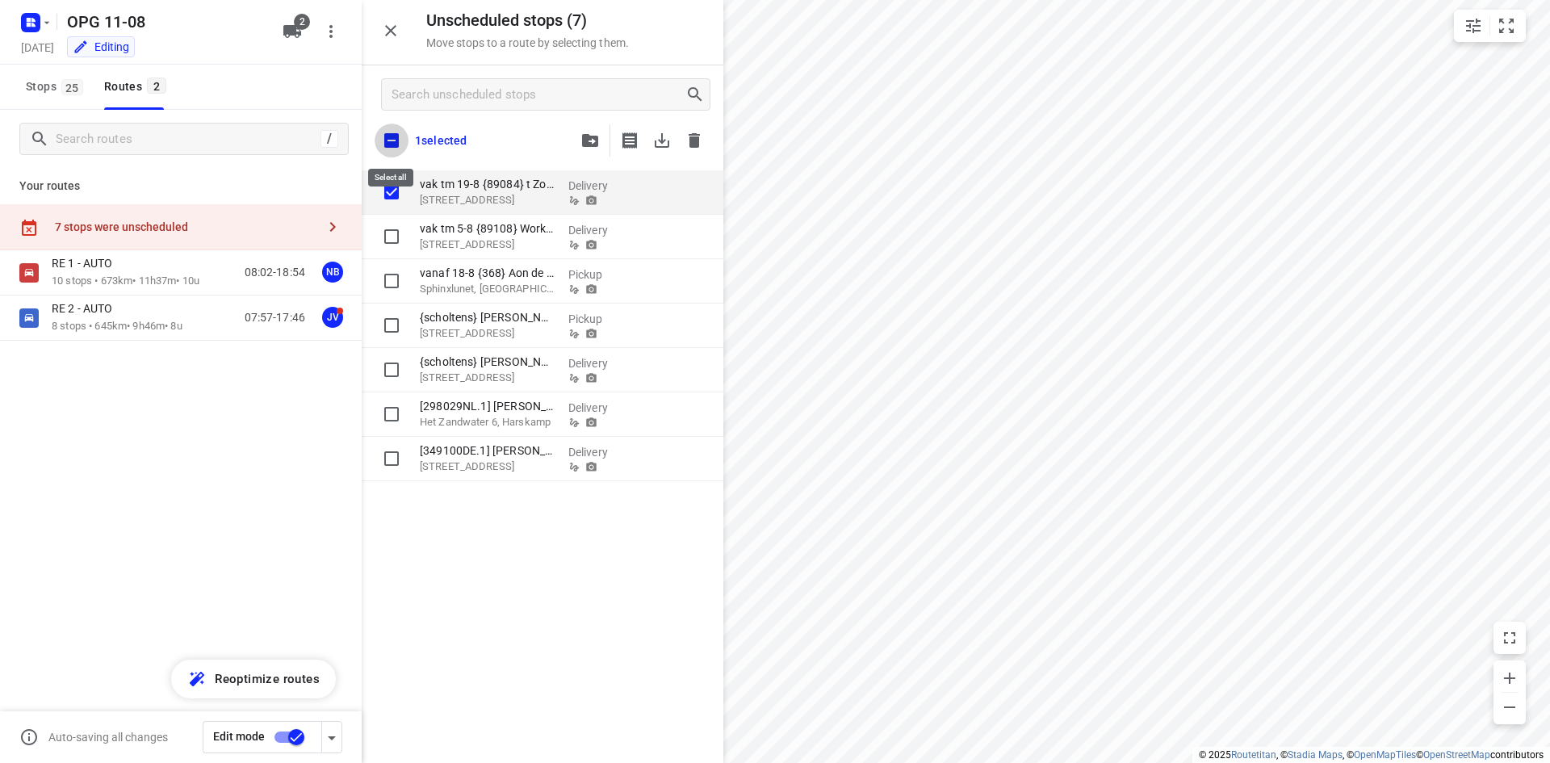
checkbox input "true"
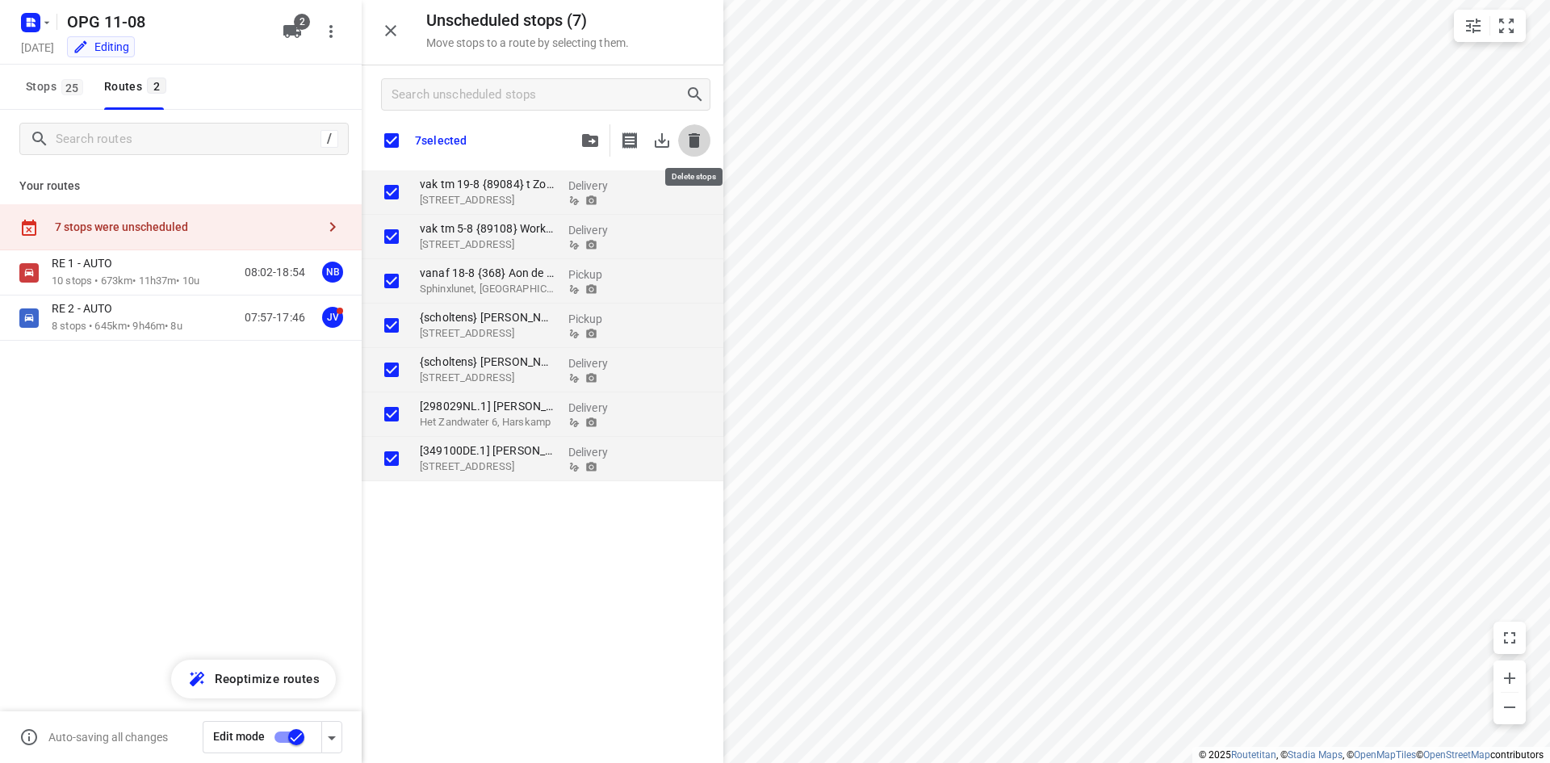
click at [688, 136] on icon "button" at bounding box center [694, 140] width 19 height 19
checkbox input "true"
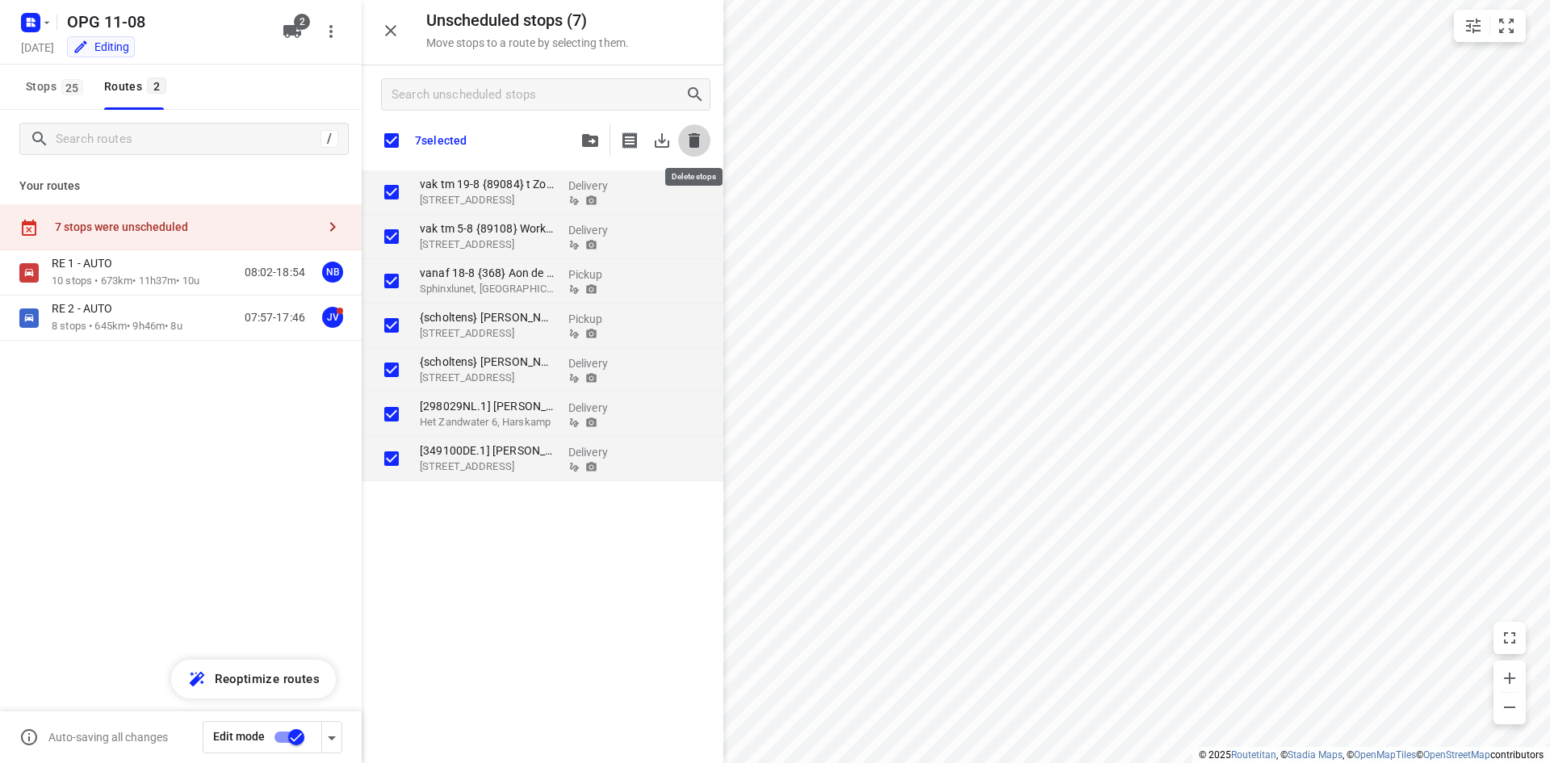
checkbox input "true"
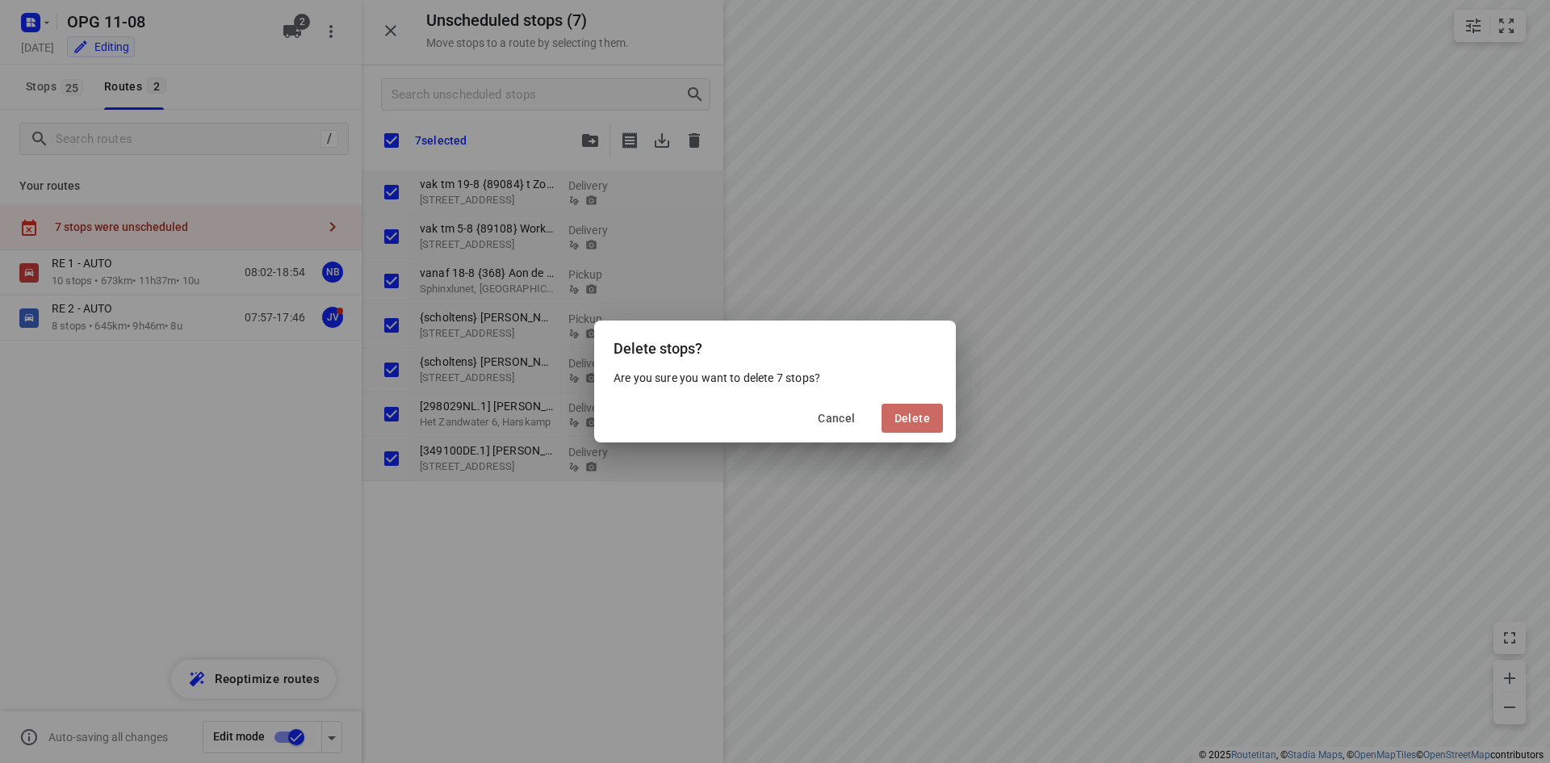
click at [922, 417] on span "Delete" at bounding box center [913, 418] width 36 height 13
checkbox input "true"
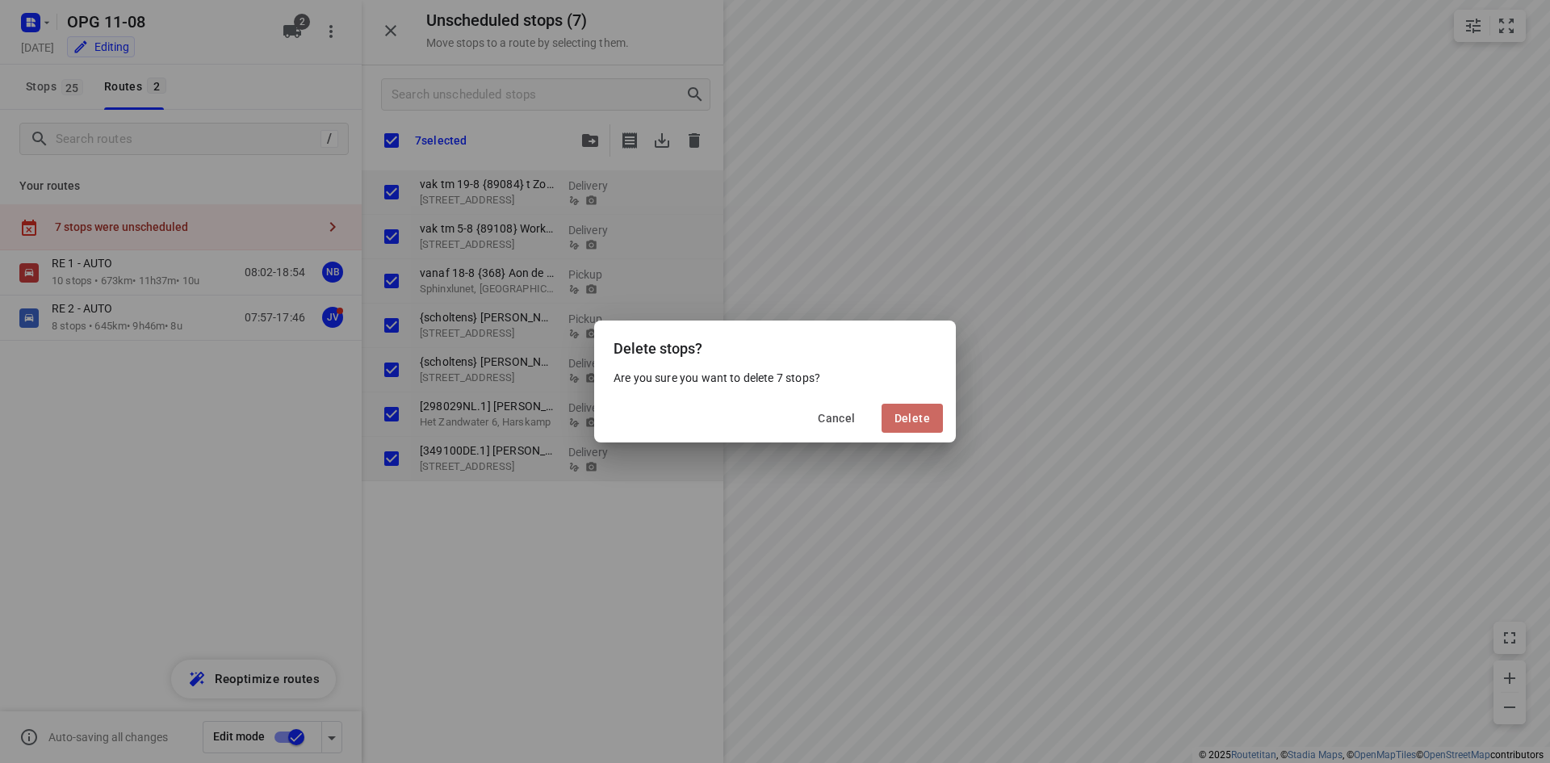
checkbox input "true"
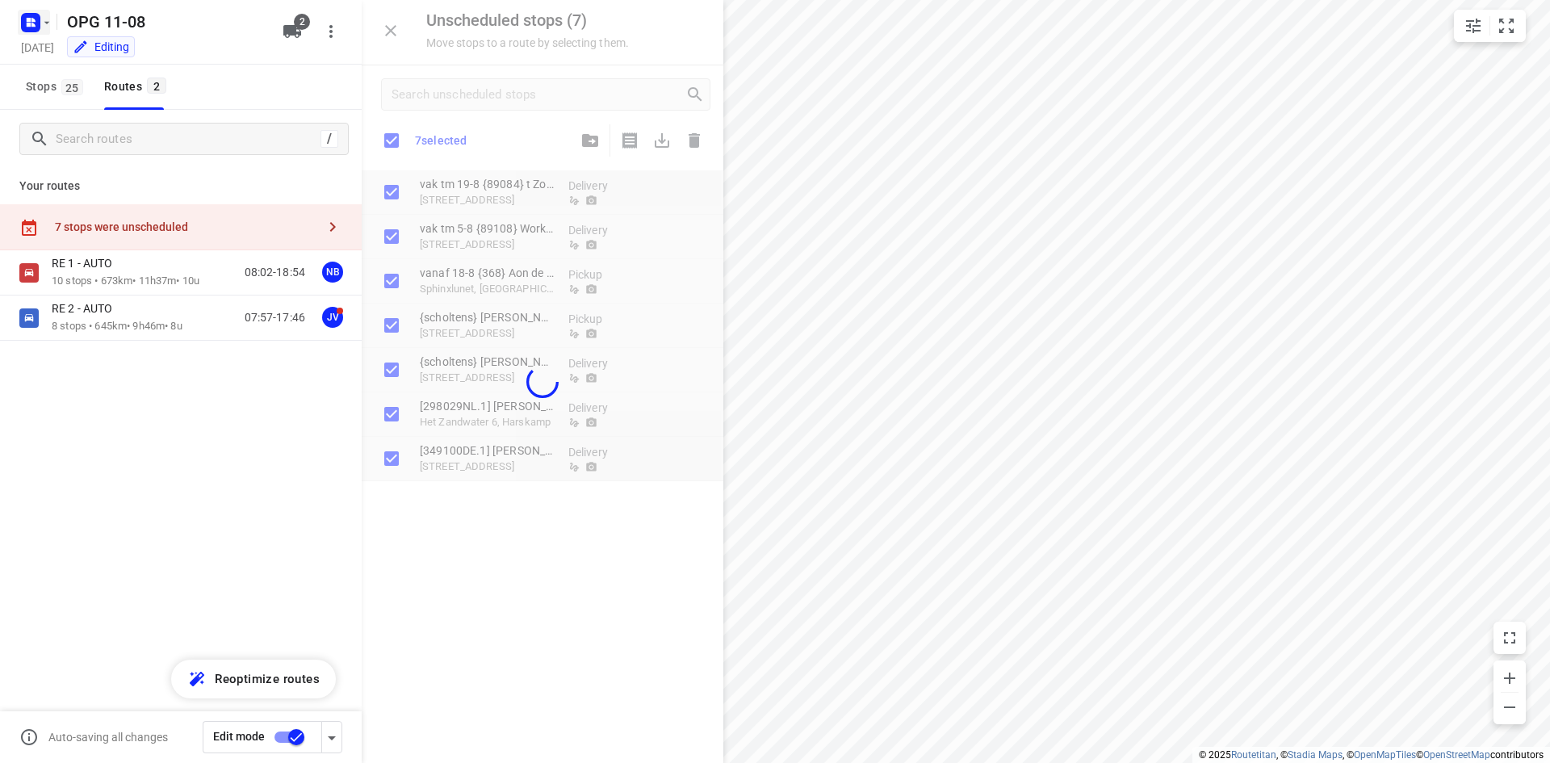
click at [46, 25] on icon "button" at bounding box center [46, 22] width 13 height 13
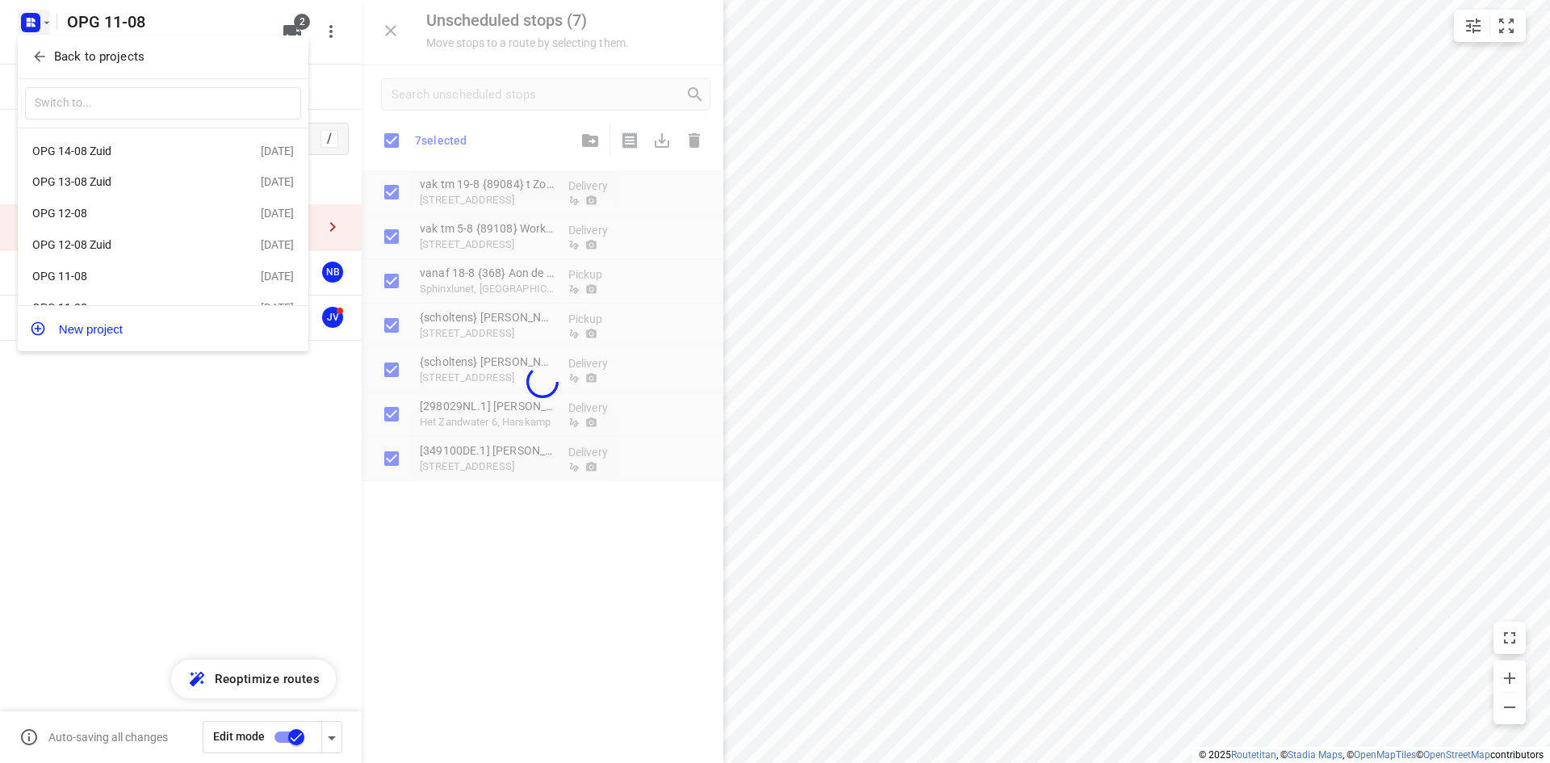
click at [58, 150] on div "OPG 14-08 Zuid" at bounding box center [125, 151] width 186 height 13
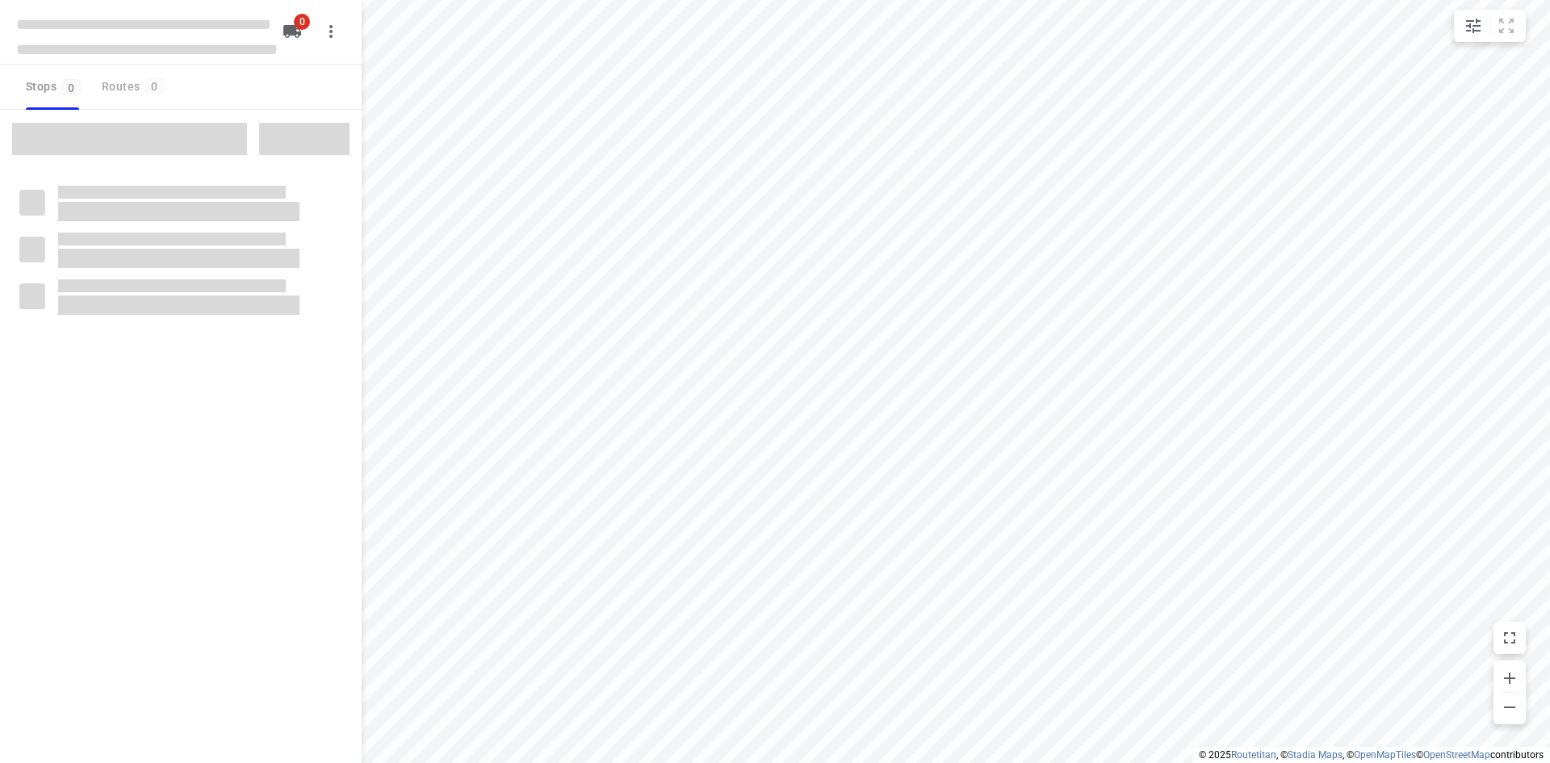
type input "distance"
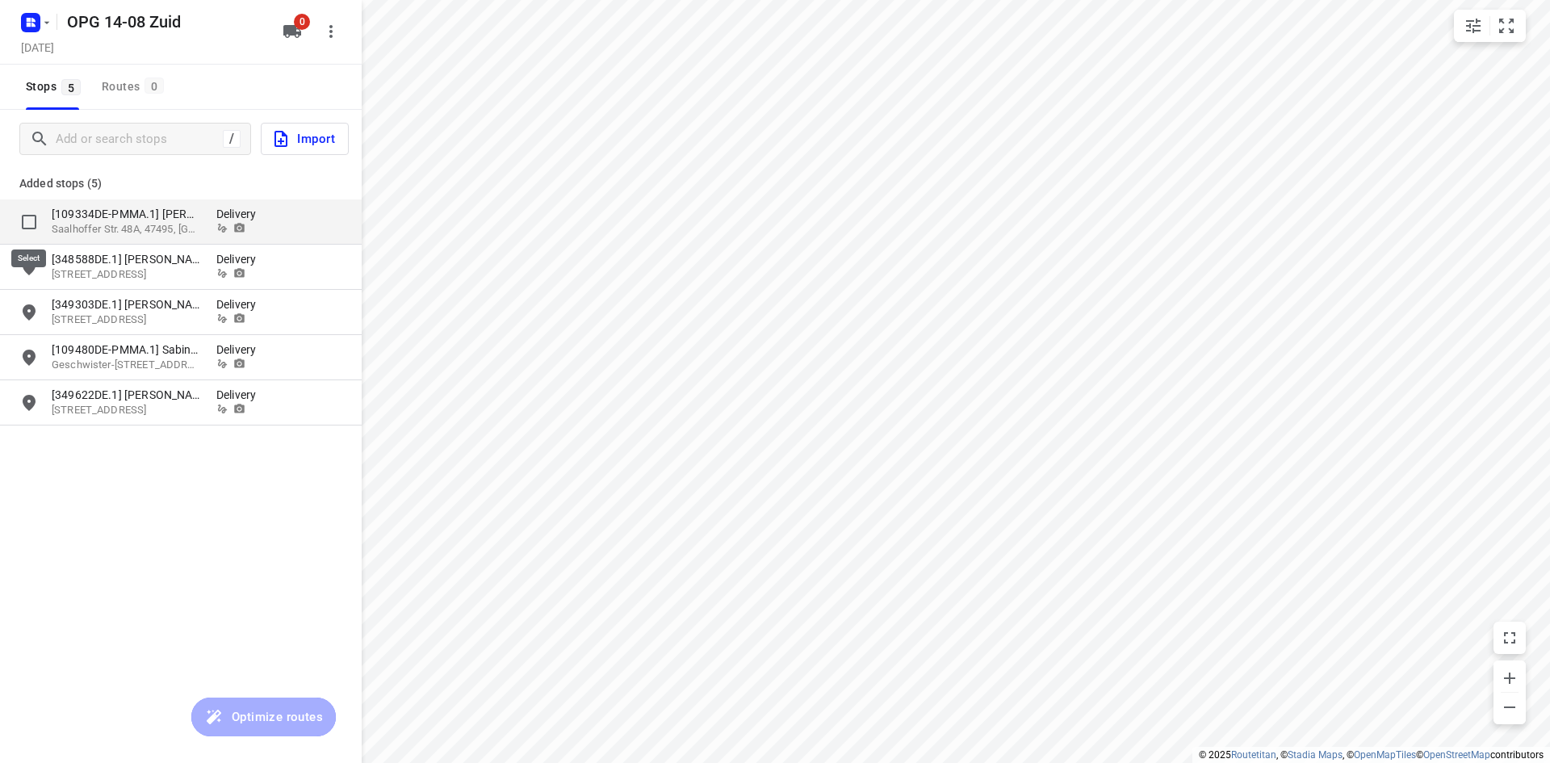
click at [29, 217] on input "grid" at bounding box center [29, 222] width 32 height 32
checkbox input "true"
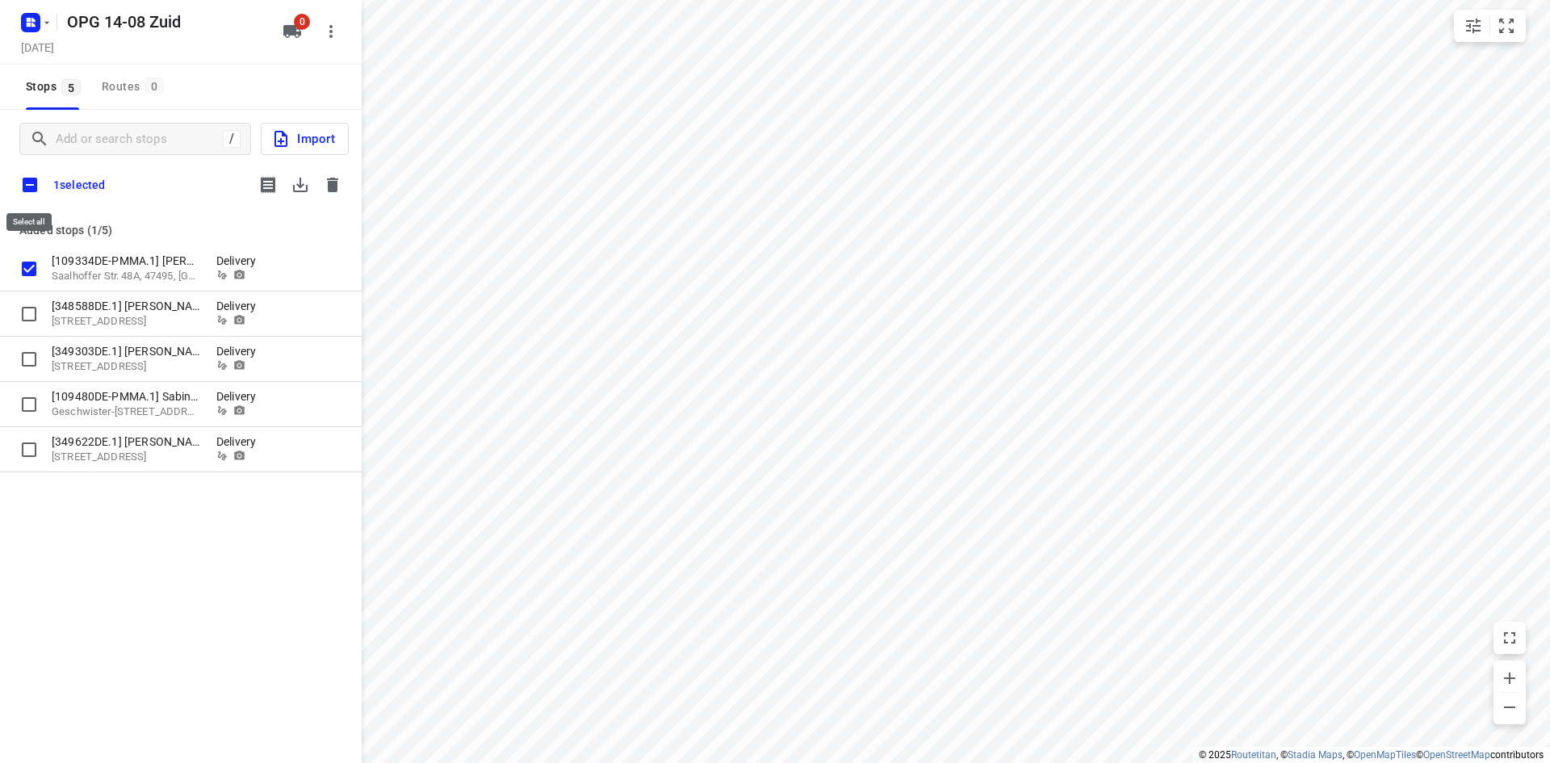
click at [30, 181] on input "checkbox" at bounding box center [30, 185] width 34 height 34
checkbox input "true"
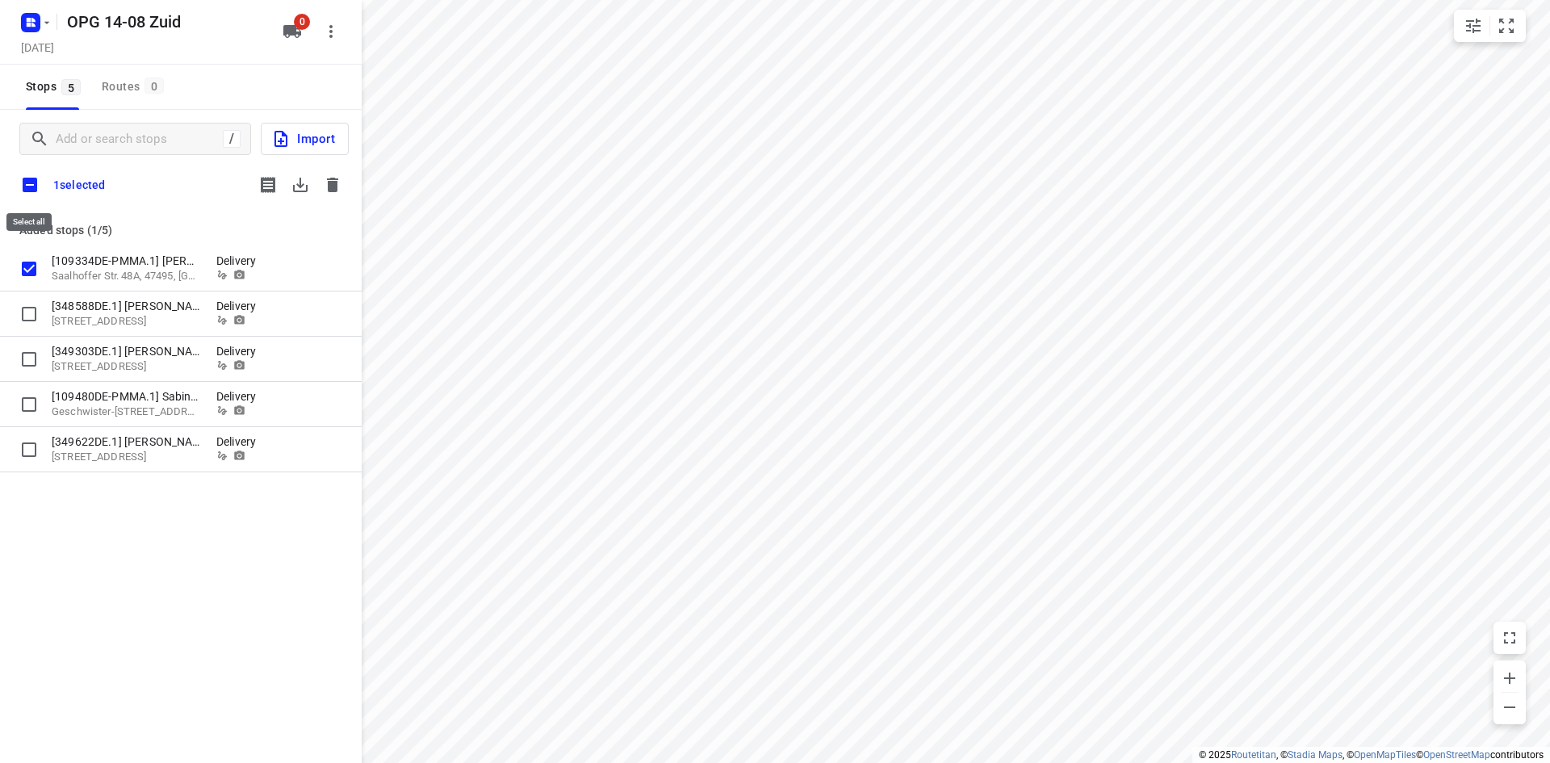
checkbox input "true"
click at [301, 184] on icon "button" at bounding box center [300, 185] width 15 height 15
click at [332, 182] on icon "button" at bounding box center [332, 185] width 11 height 15
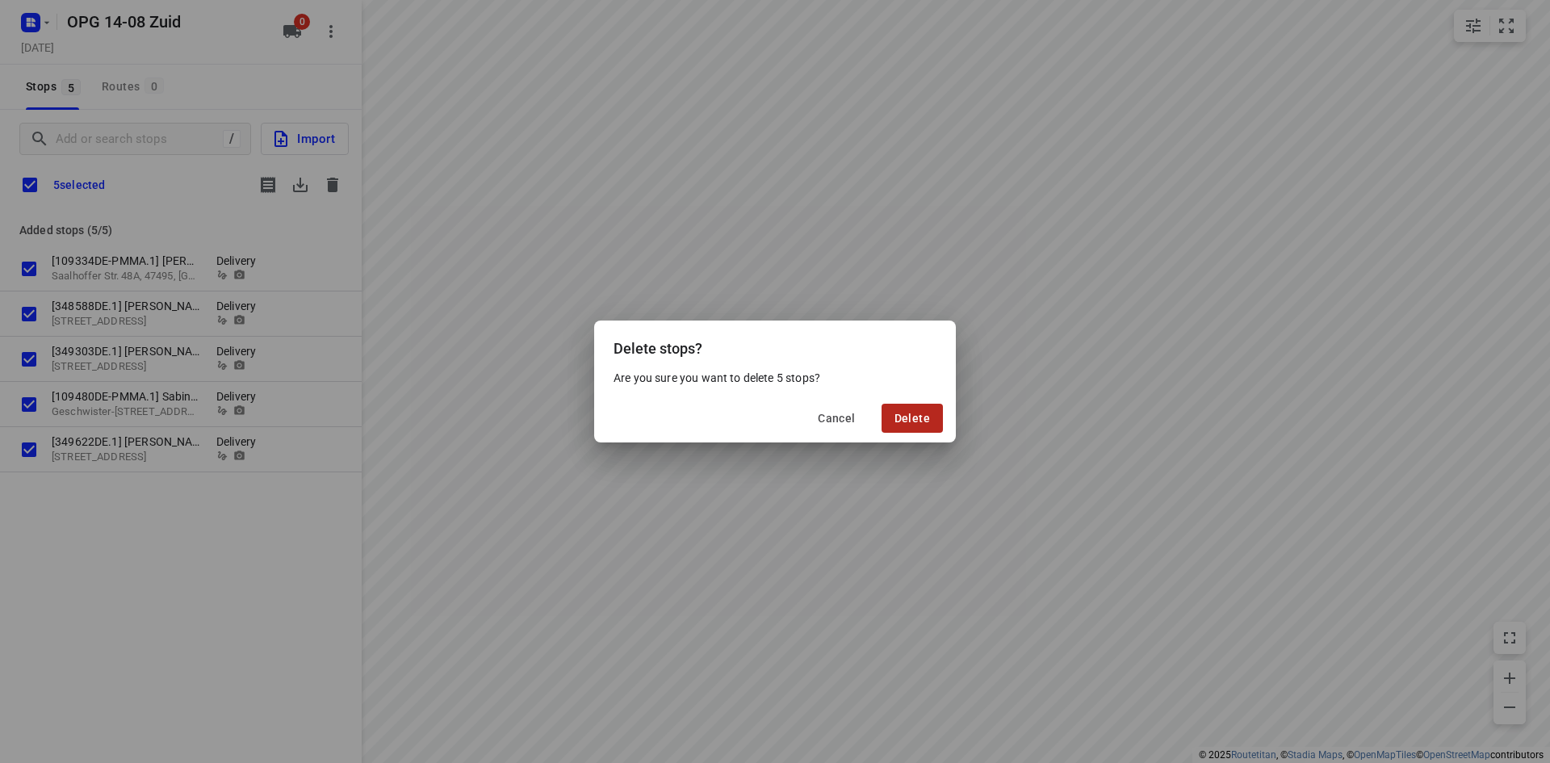
click at [914, 413] on span "Delete" at bounding box center [913, 418] width 36 height 13
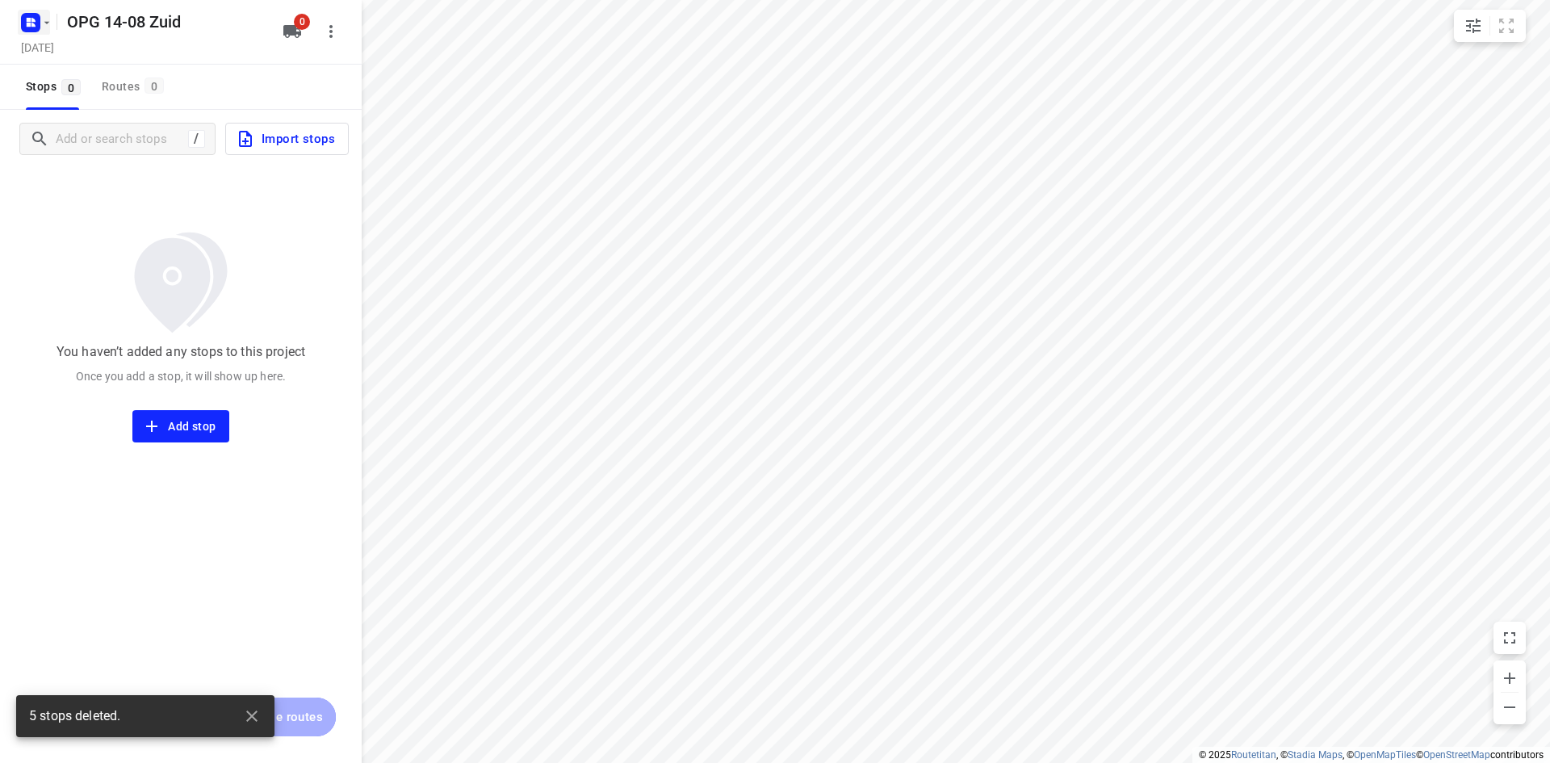
click at [42, 19] on icon "button" at bounding box center [46, 22] width 13 height 13
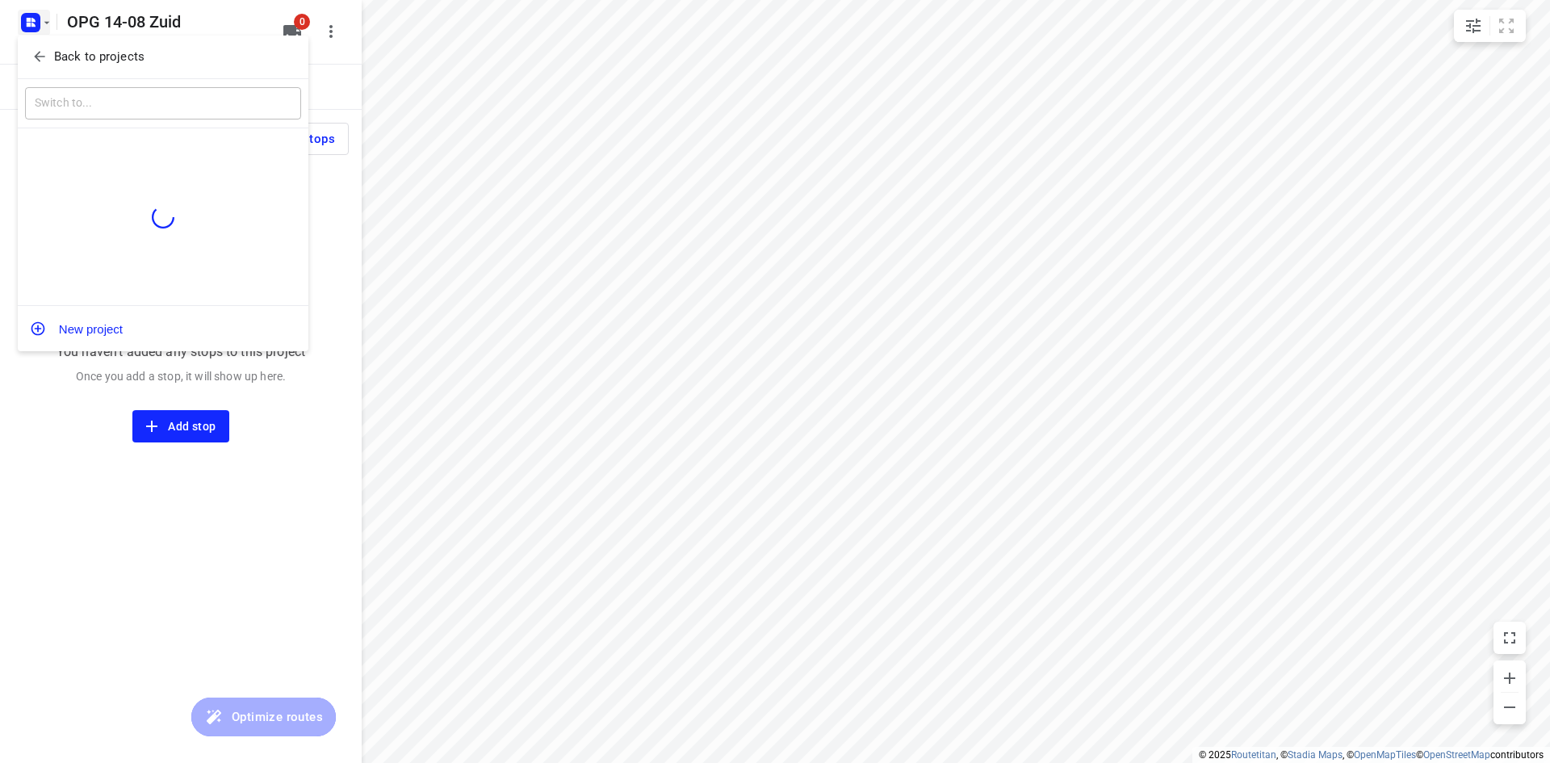
click at [75, 53] on p "Back to projects" at bounding box center [99, 57] width 90 height 19
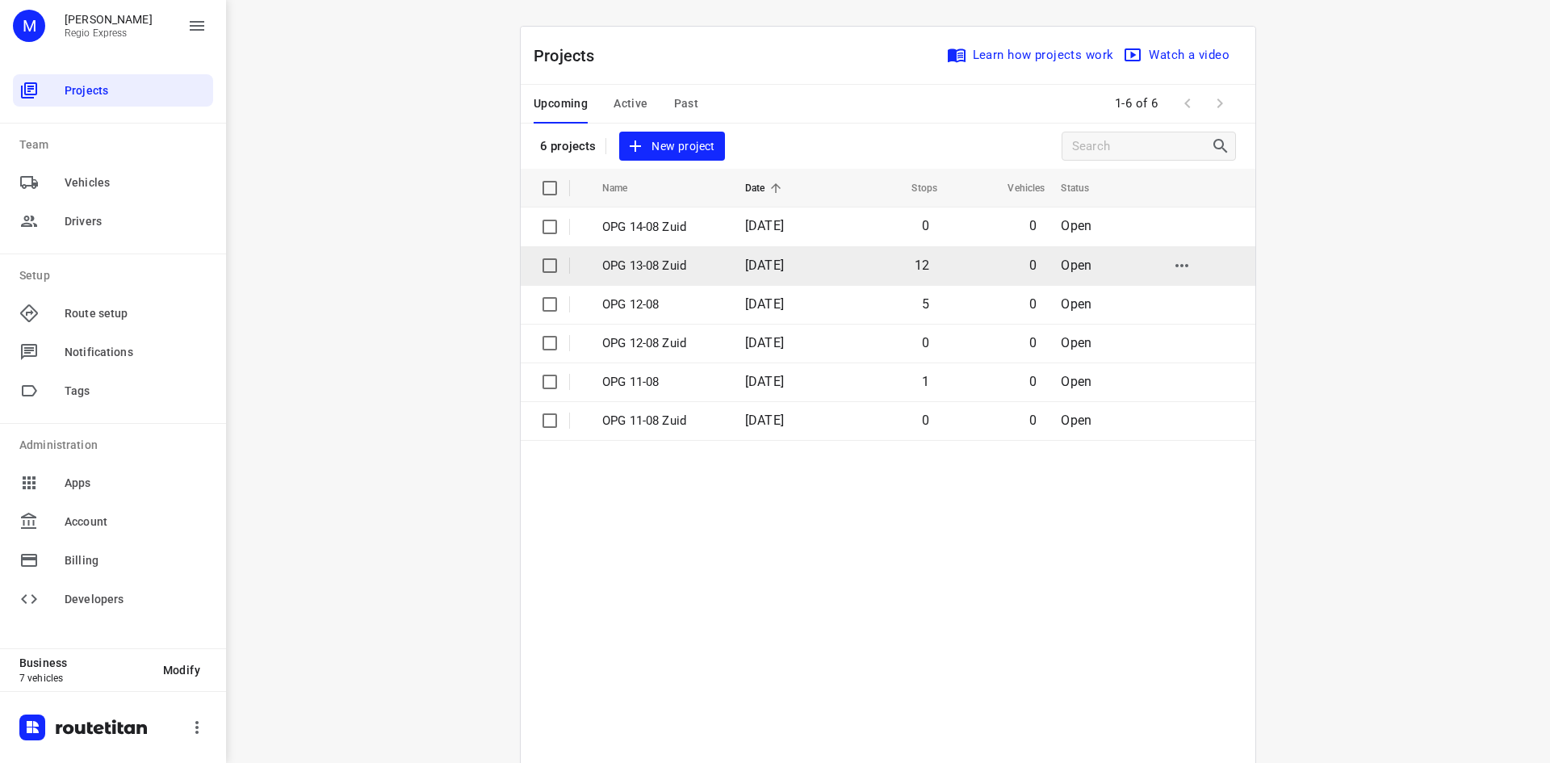
click at [622, 269] on p "OPG 13-08 Zuid" at bounding box center [661, 266] width 119 height 19
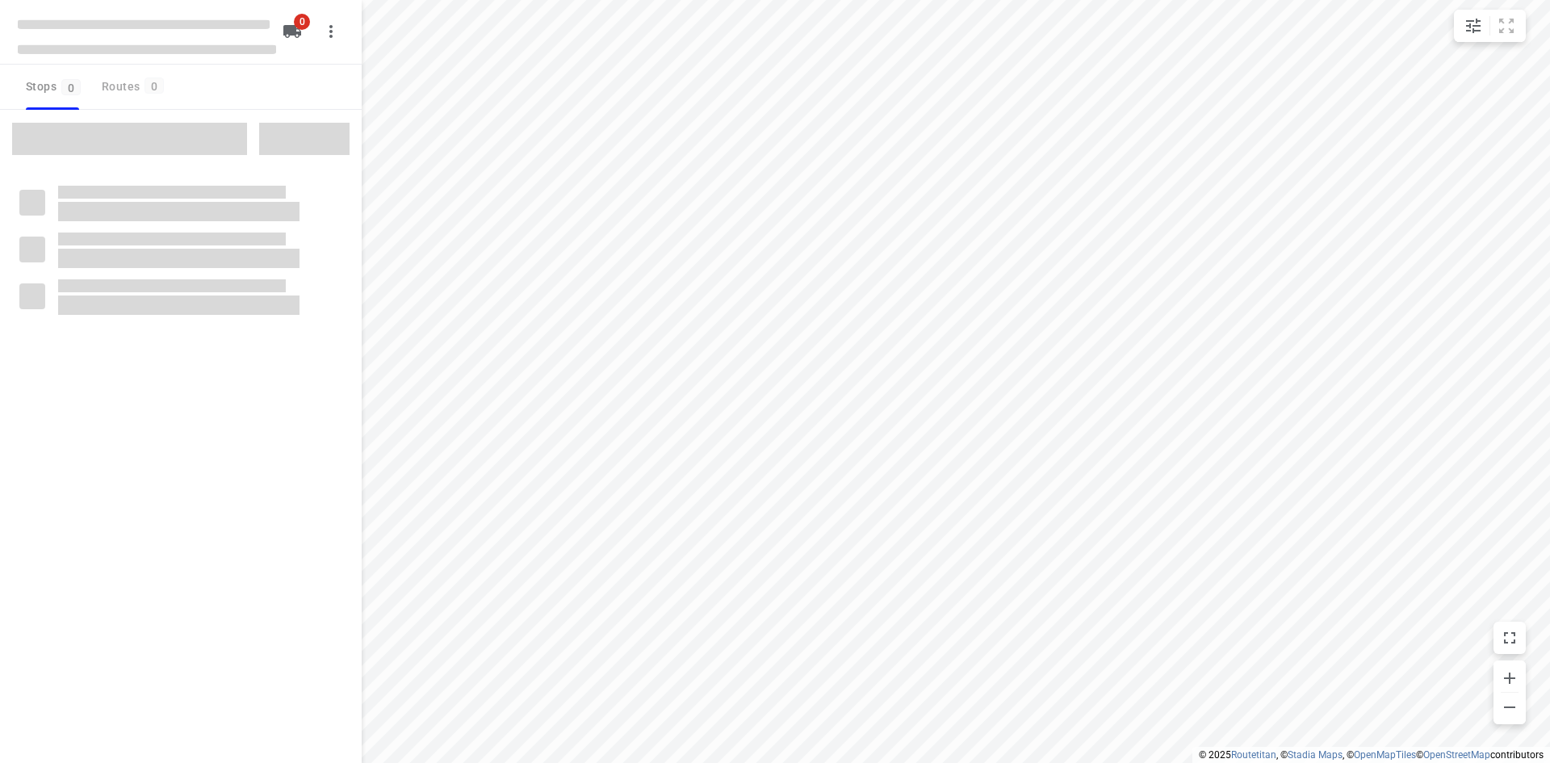
type input "distance"
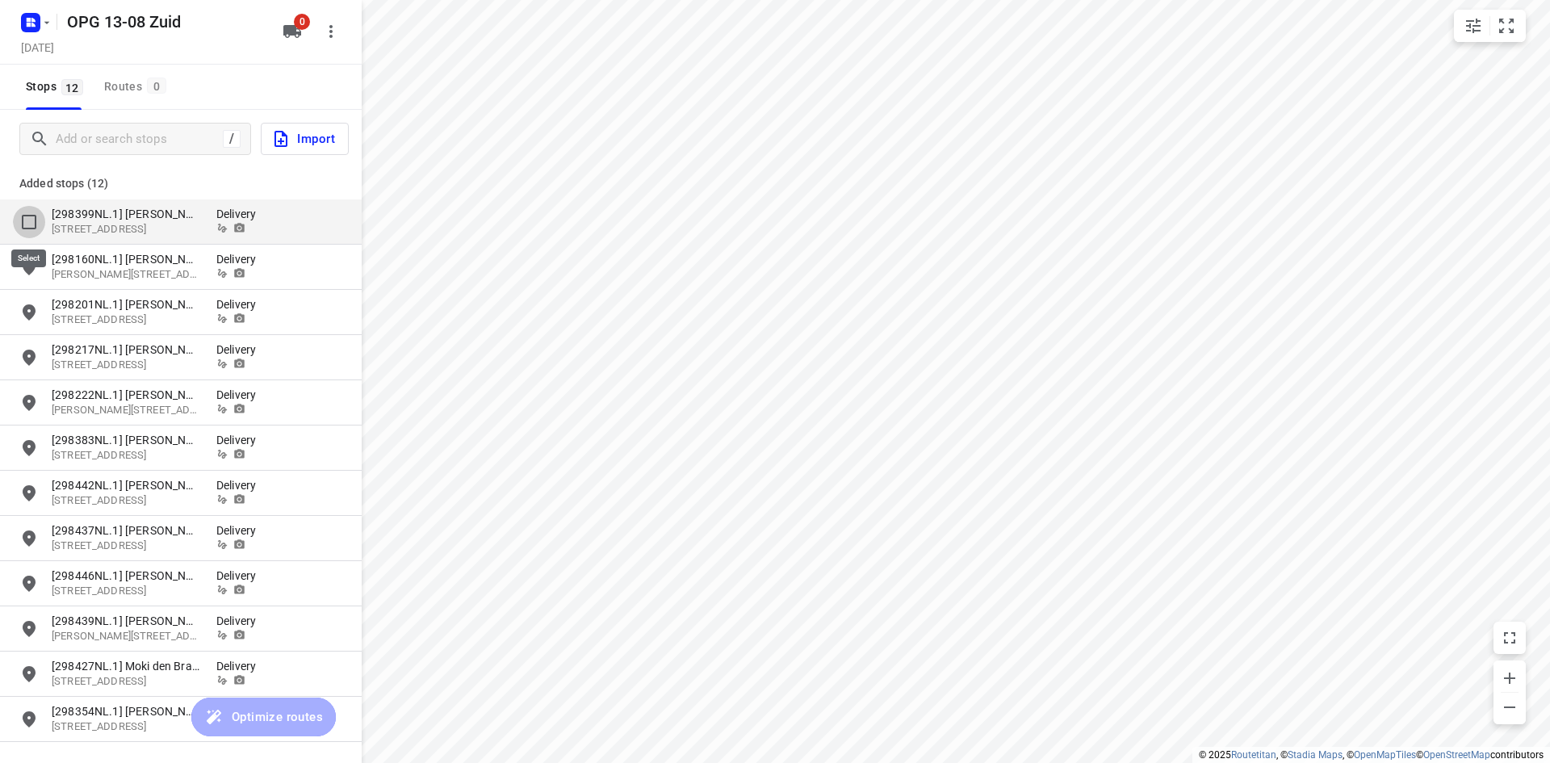
click at [32, 218] on input "grid" at bounding box center [29, 222] width 32 height 32
checkbox input "true"
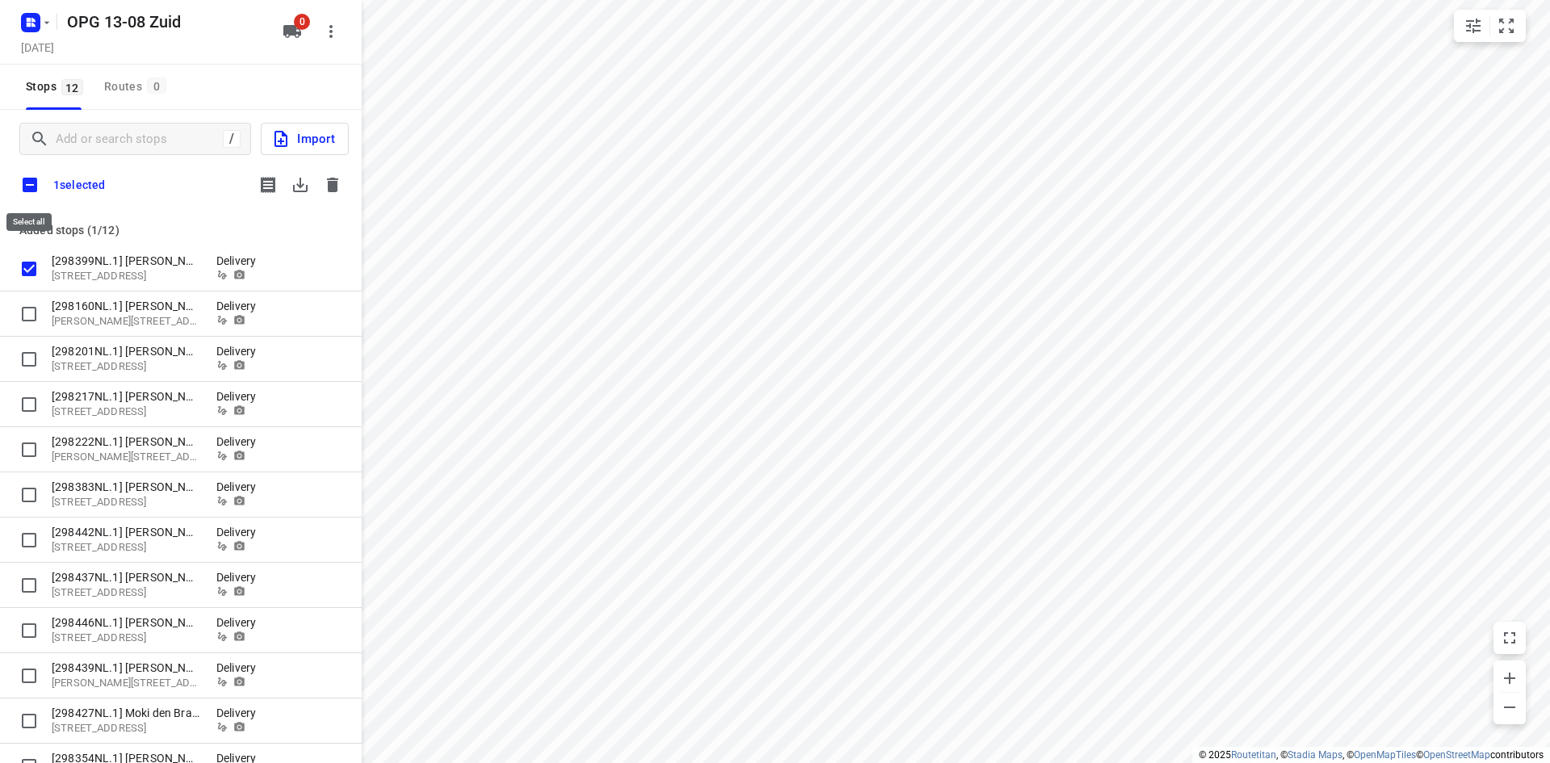
click at [31, 193] on input "checkbox" at bounding box center [30, 185] width 34 height 34
checkbox input "true"
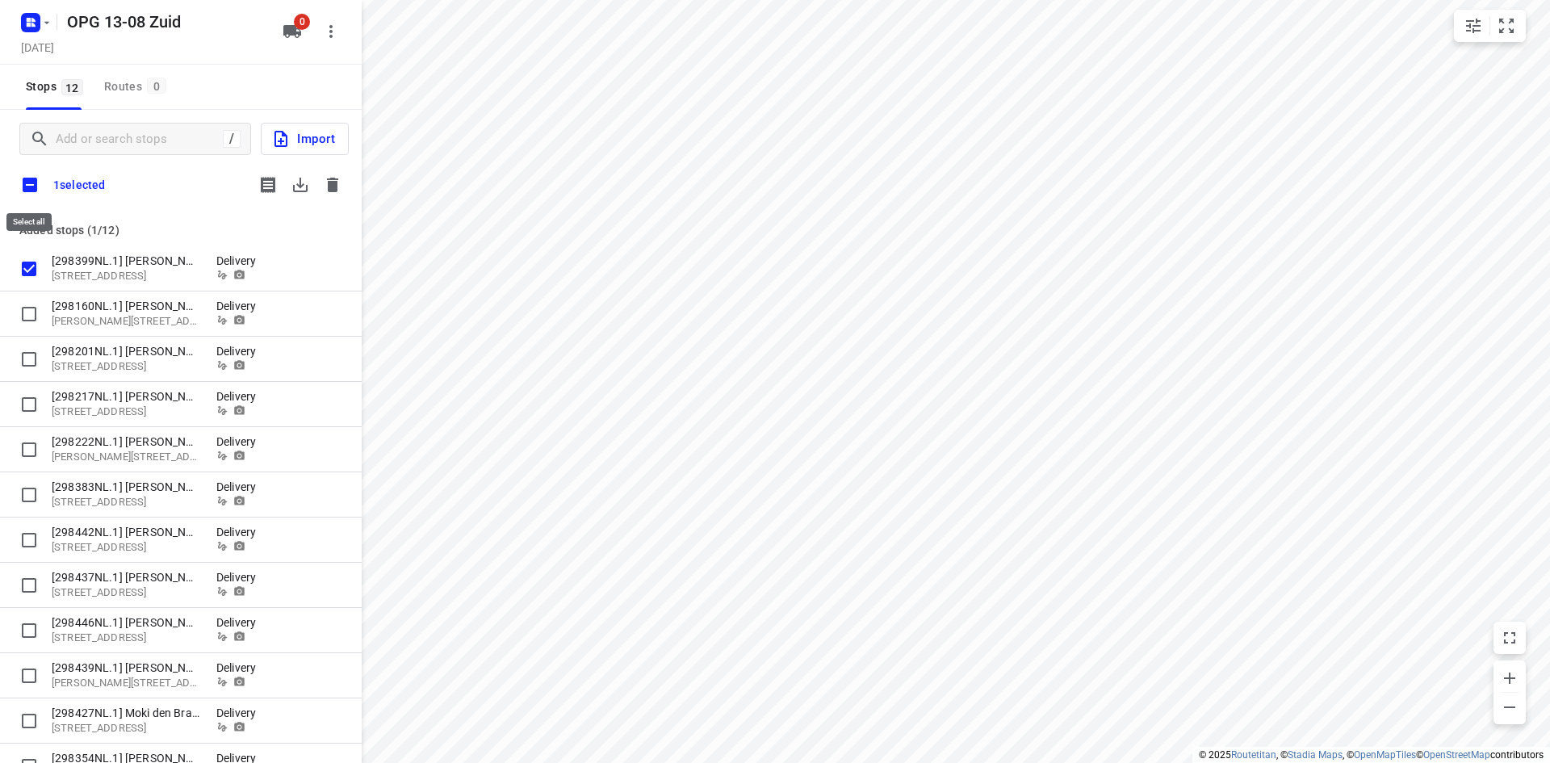
checkbox input "true"
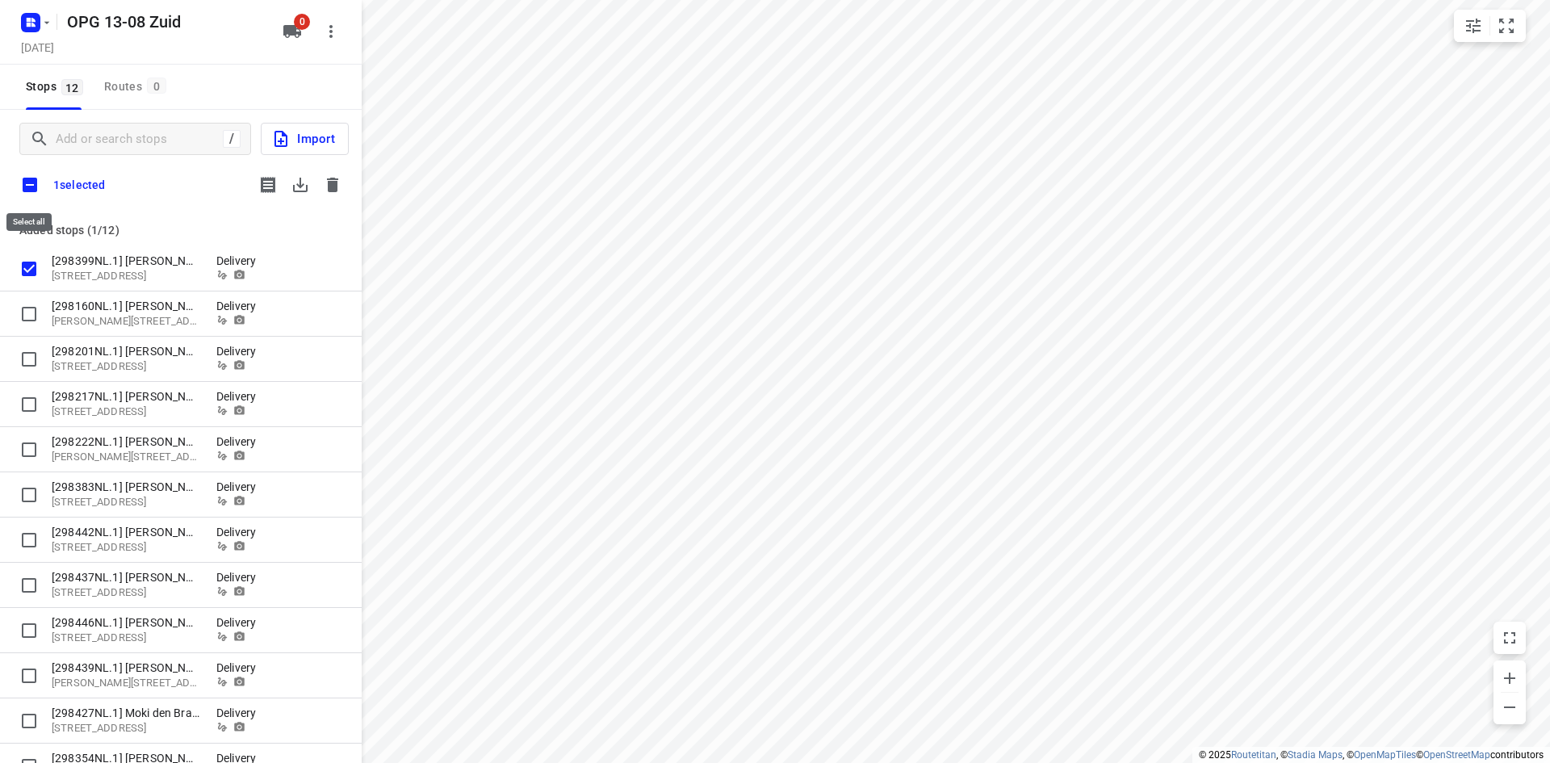
checkbox input "true"
click at [295, 186] on icon "button" at bounding box center [300, 185] width 15 height 15
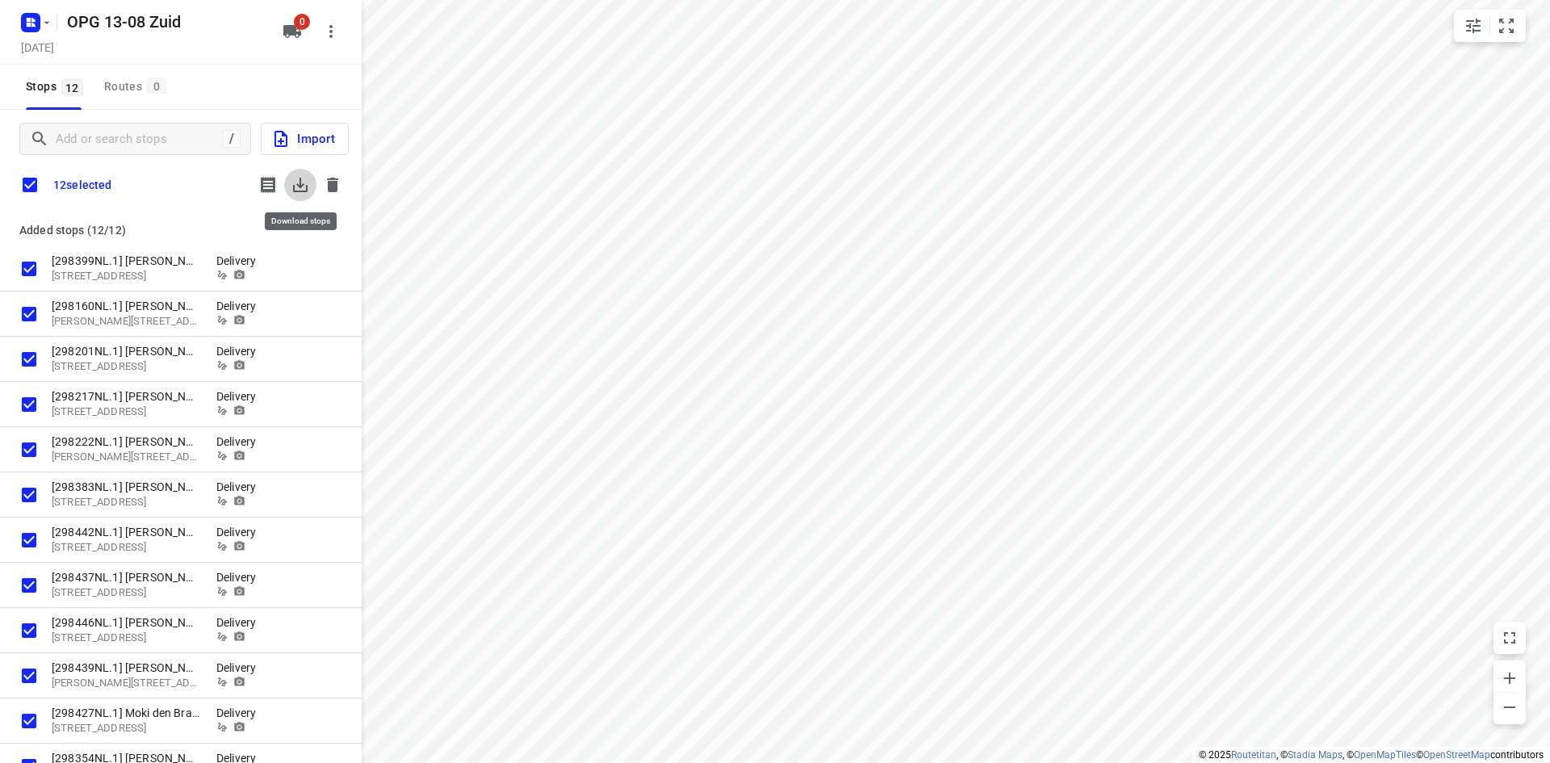
click at [297, 181] on icon "button" at bounding box center [300, 184] width 19 height 19
click at [342, 181] on button "button" at bounding box center [332, 185] width 32 height 32
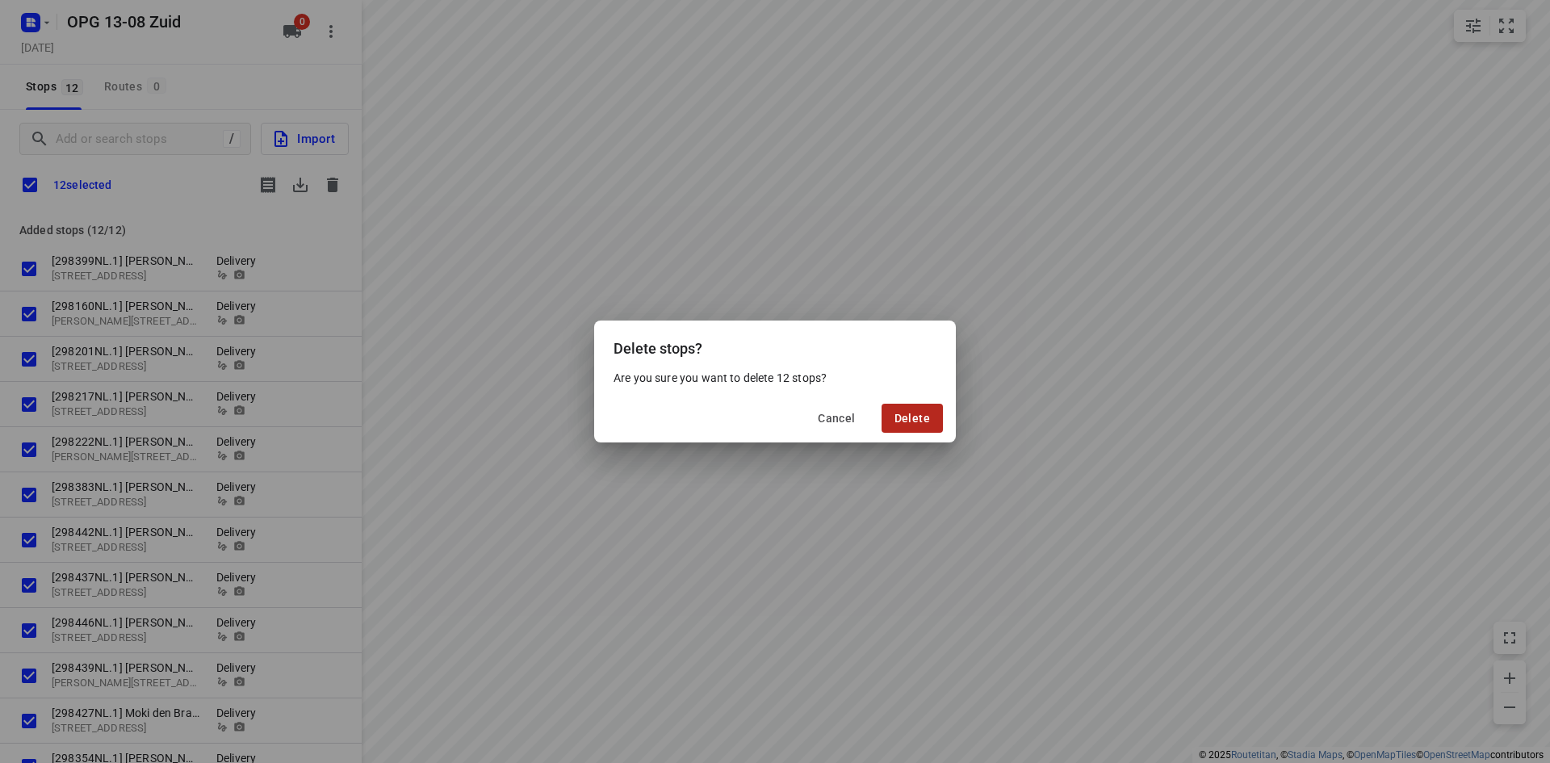
click at [903, 415] on span "Delete" at bounding box center [913, 418] width 36 height 13
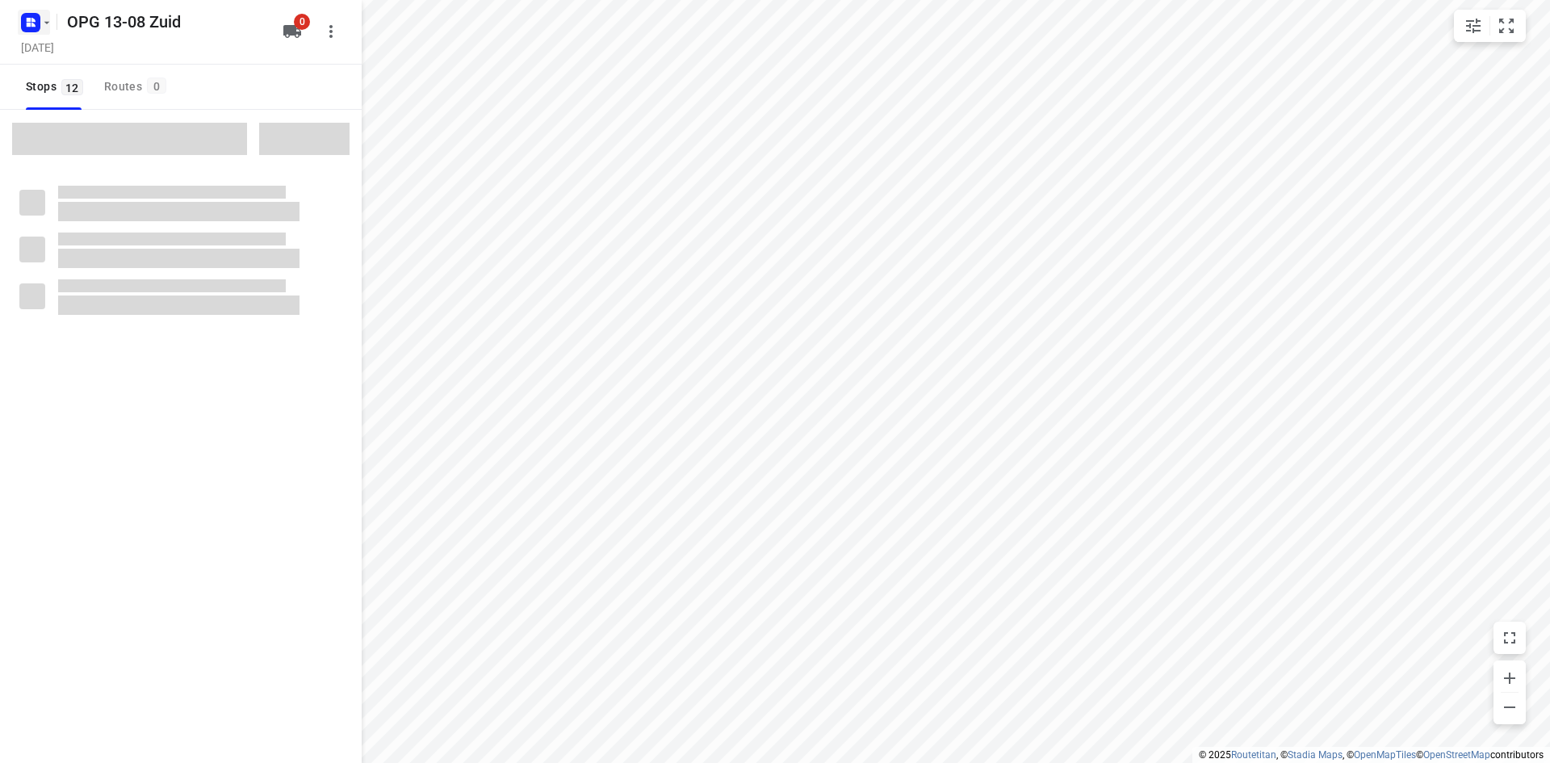
click at [50, 26] on icon "button" at bounding box center [46, 22] width 13 height 13
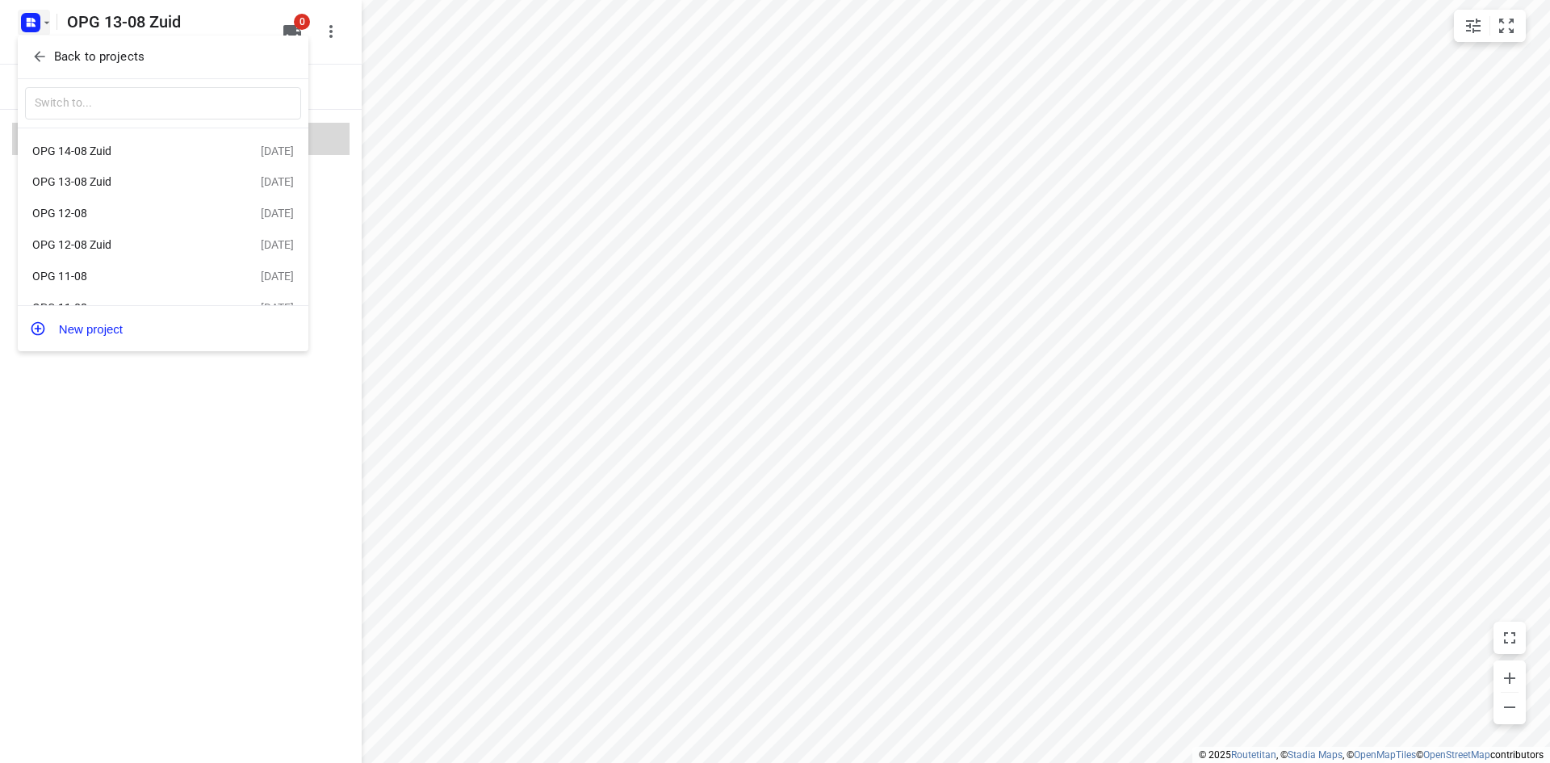
click at [149, 61] on span "Back to projects" at bounding box center [162, 57] width 263 height 19
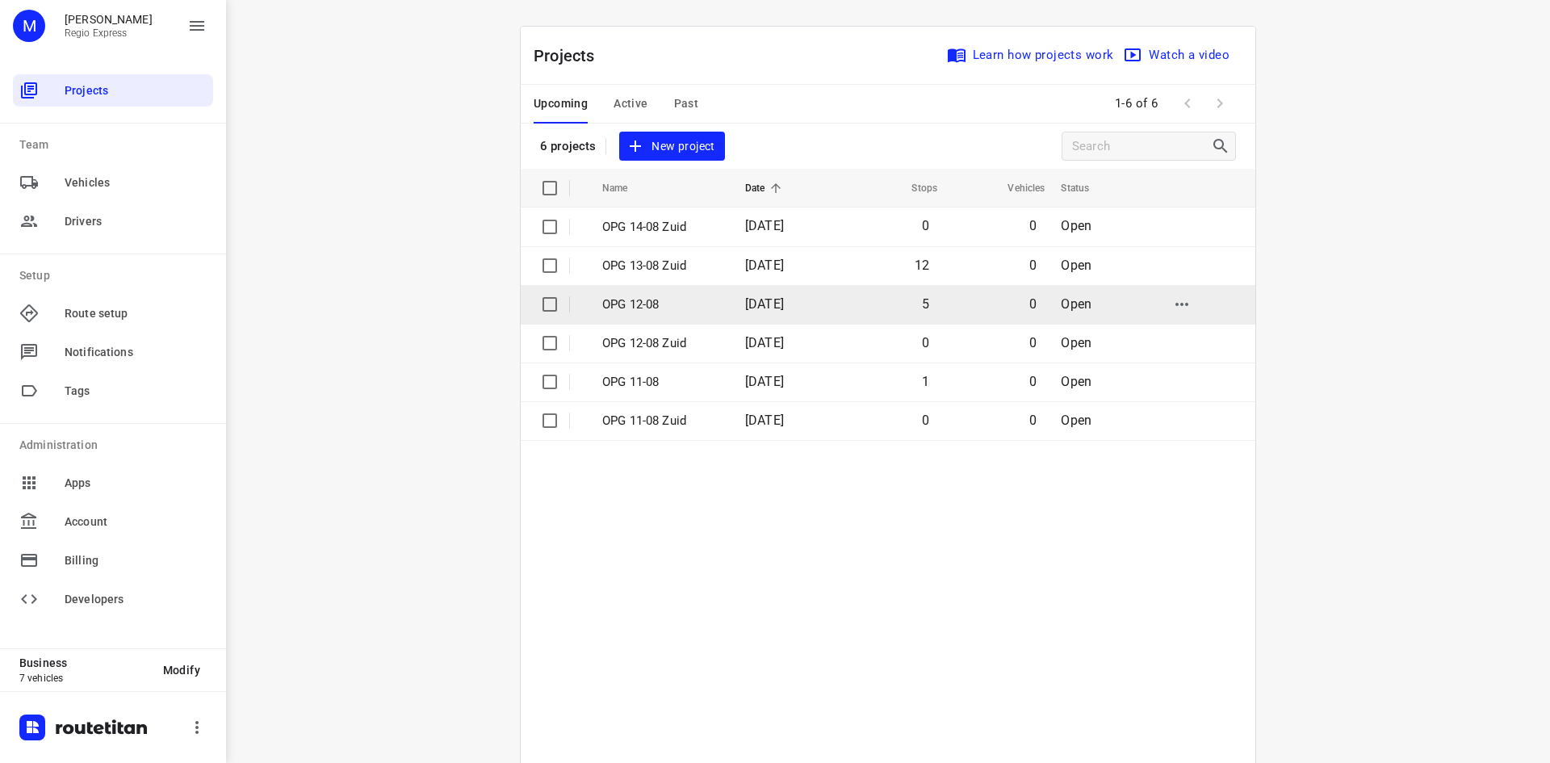
click at [634, 306] on p "OPG 12-08" at bounding box center [661, 304] width 119 height 19
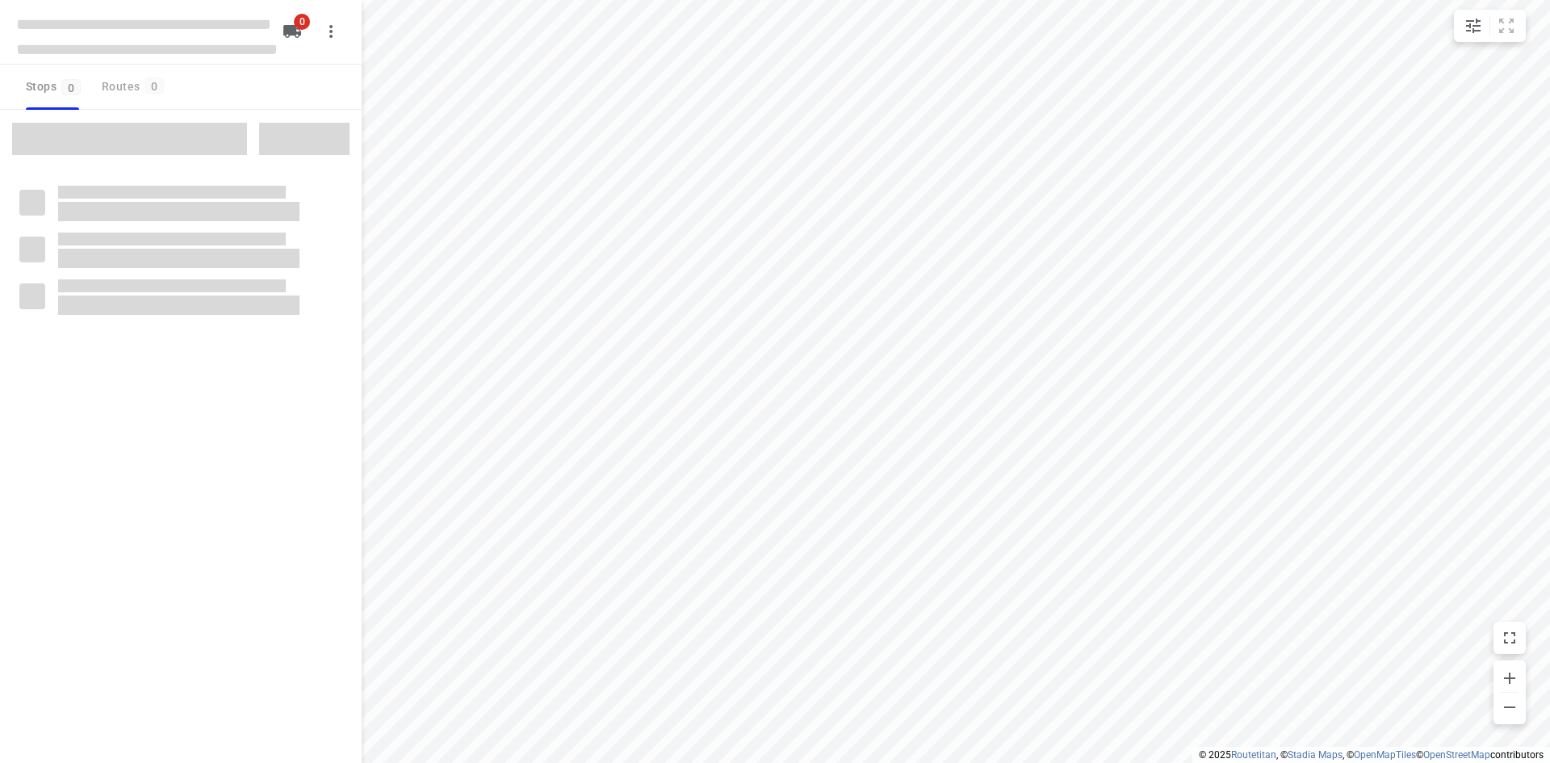
type input "distance"
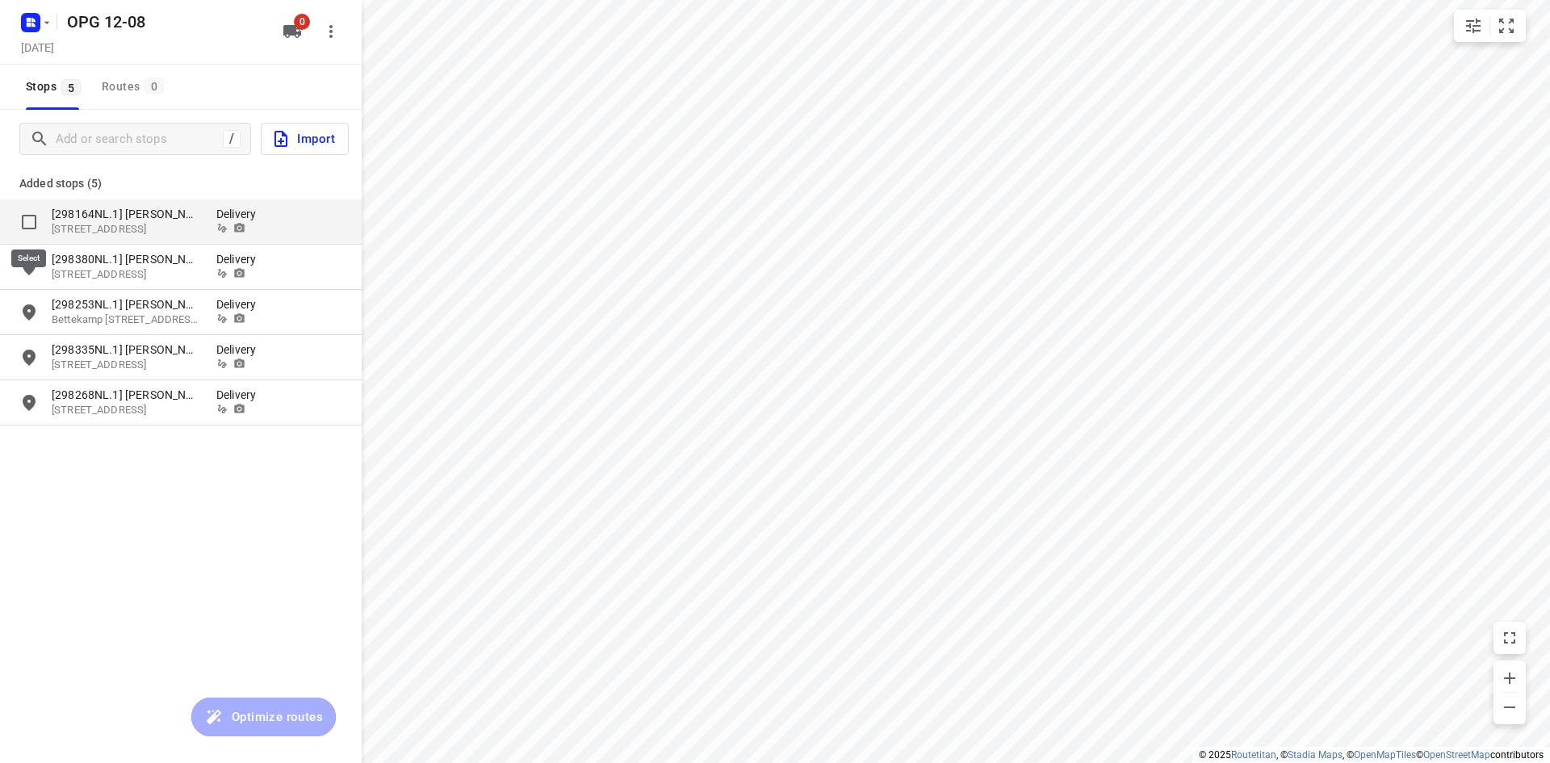
click at [27, 220] on input "grid" at bounding box center [29, 222] width 32 height 32
checkbox input "true"
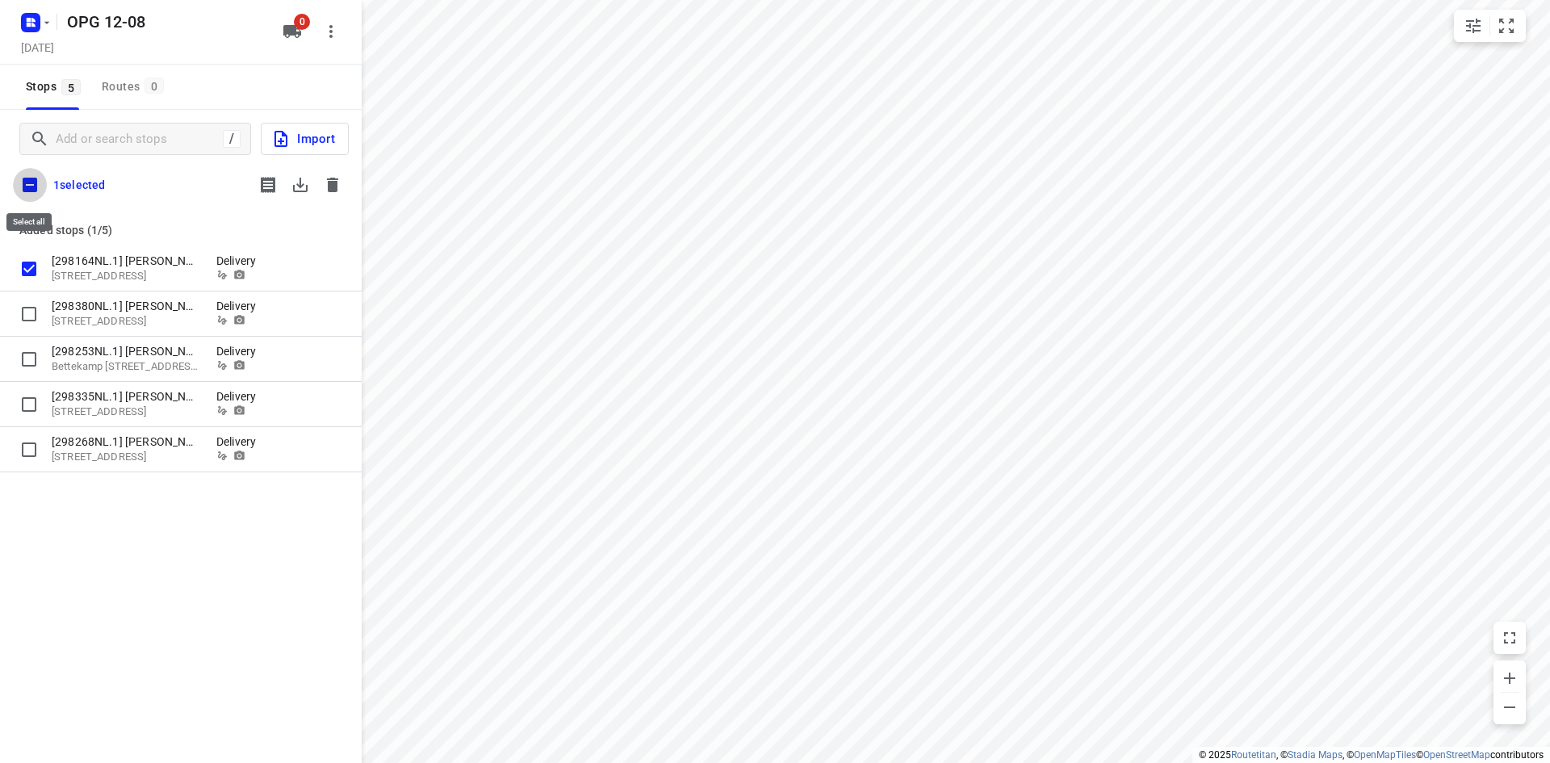
click at [31, 186] on input "checkbox" at bounding box center [30, 185] width 34 height 34
checkbox input "true"
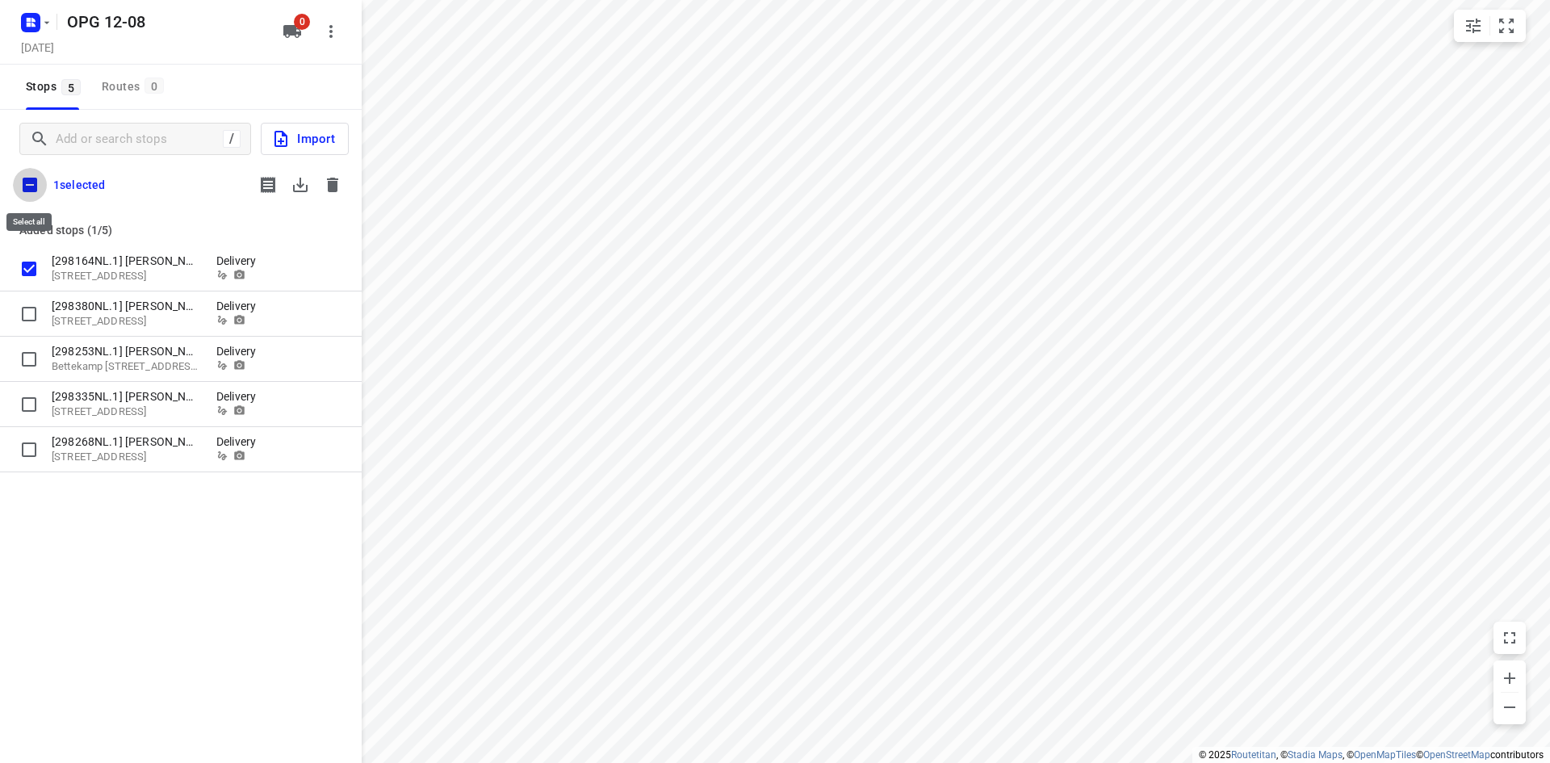
checkbox input "true"
click at [304, 181] on icon "button" at bounding box center [300, 184] width 19 height 19
click at [325, 186] on icon "button" at bounding box center [332, 184] width 19 height 19
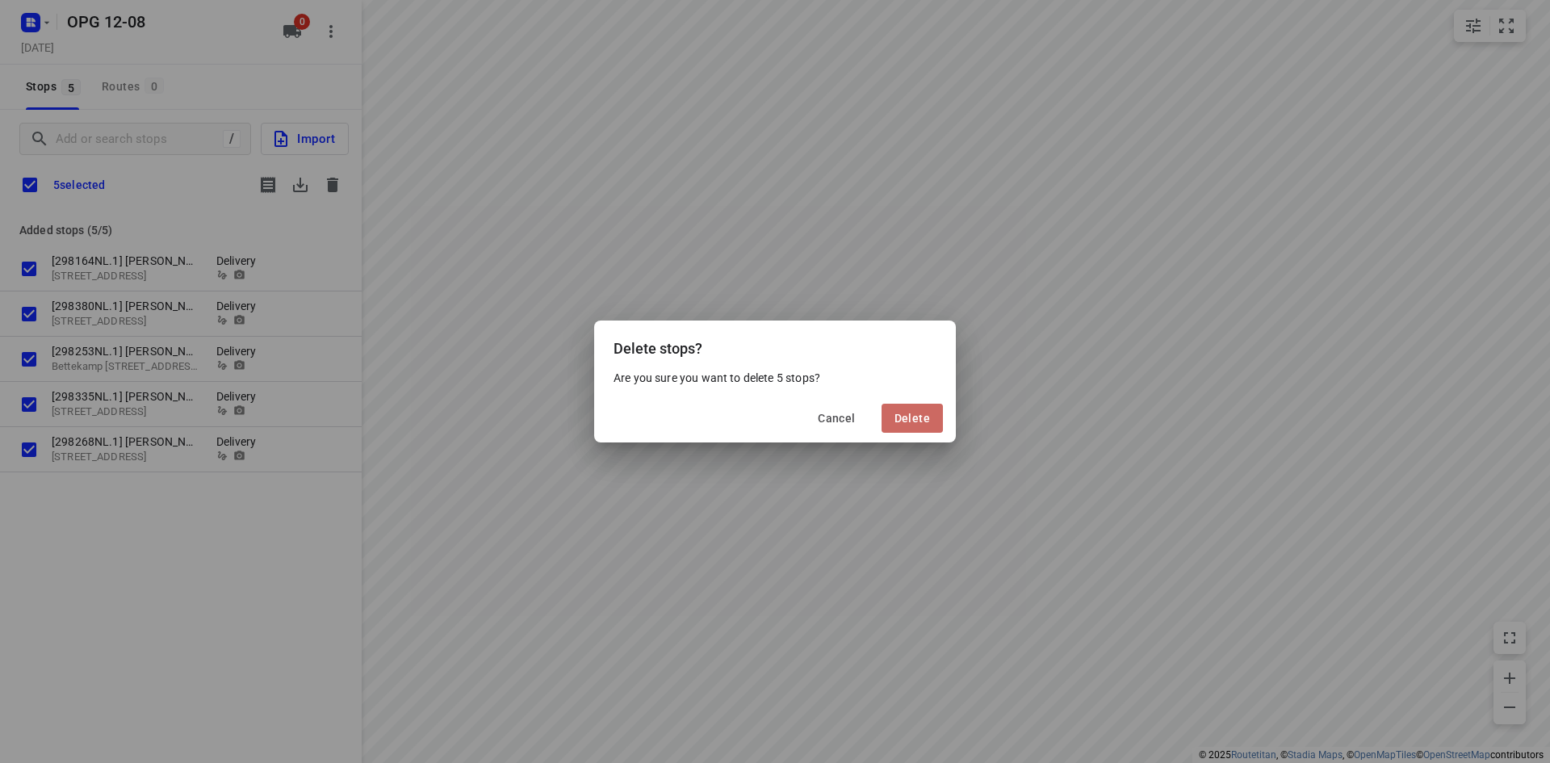
click at [912, 414] on span "Delete" at bounding box center [913, 418] width 36 height 13
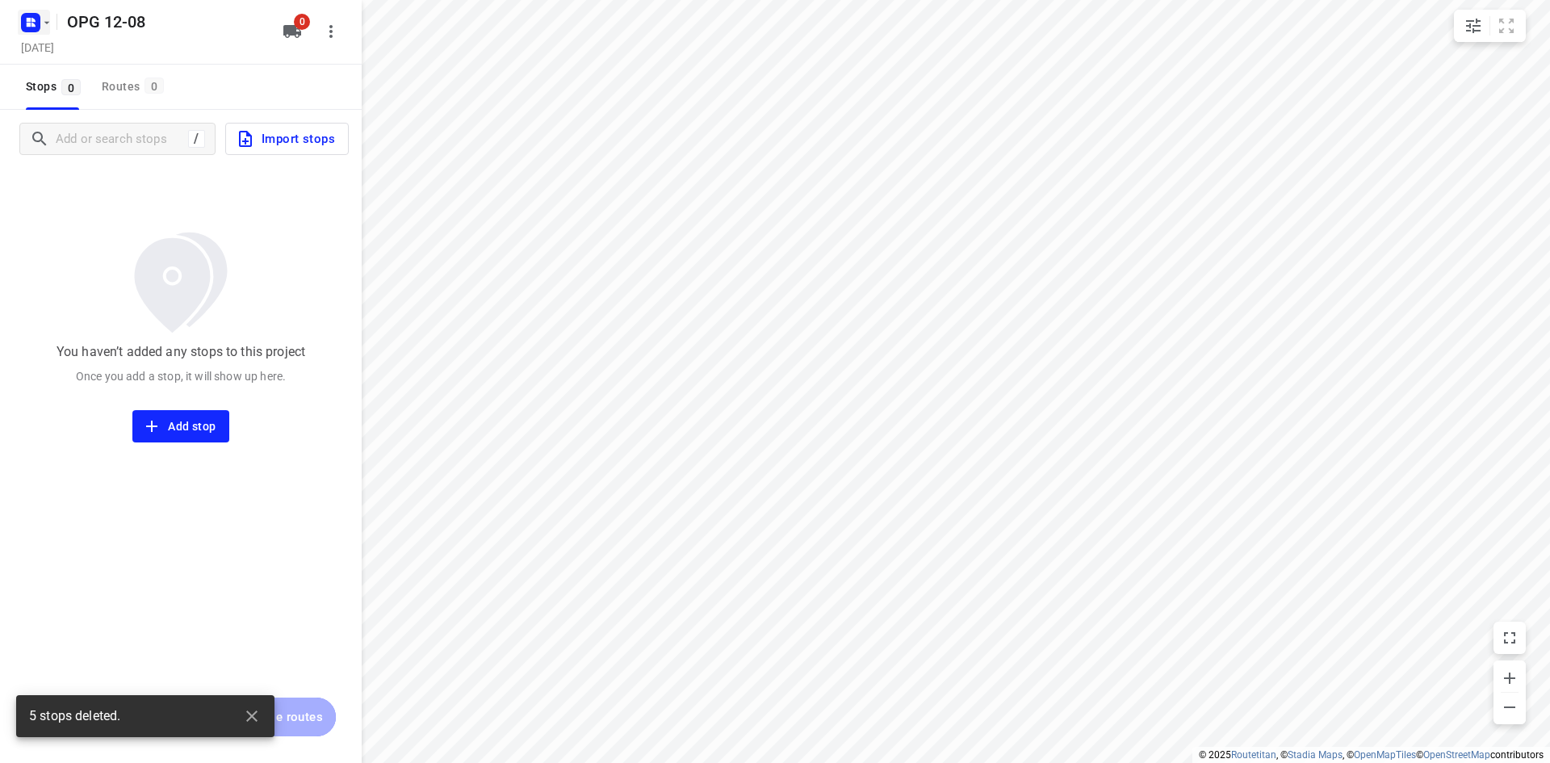
click at [44, 23] on icon "button" at bounding box center [46, 22] width 13 height 13
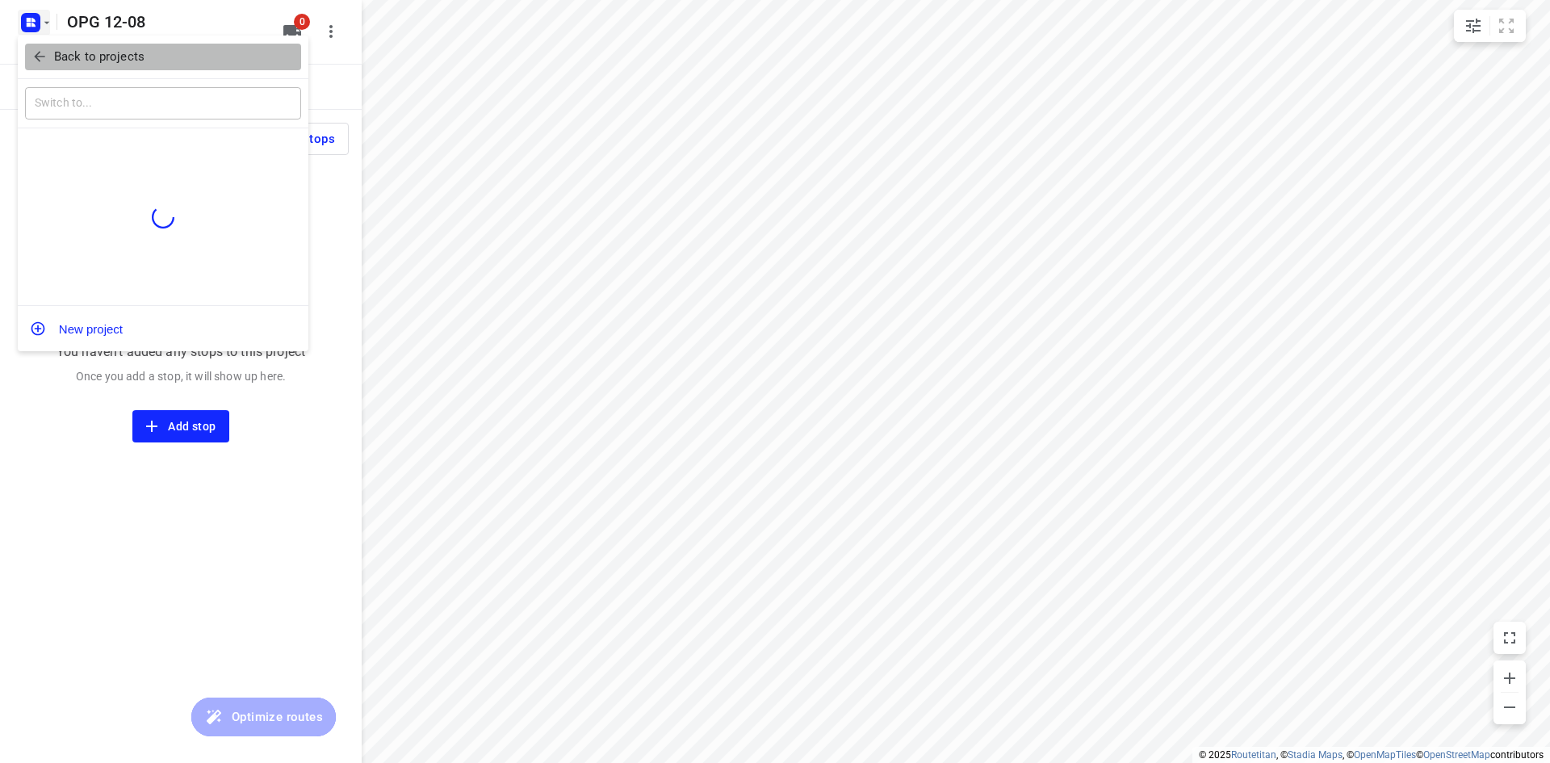
click at [61, 48] on p "Back to projects" at bounding box center [99, 57] width 90 height 19
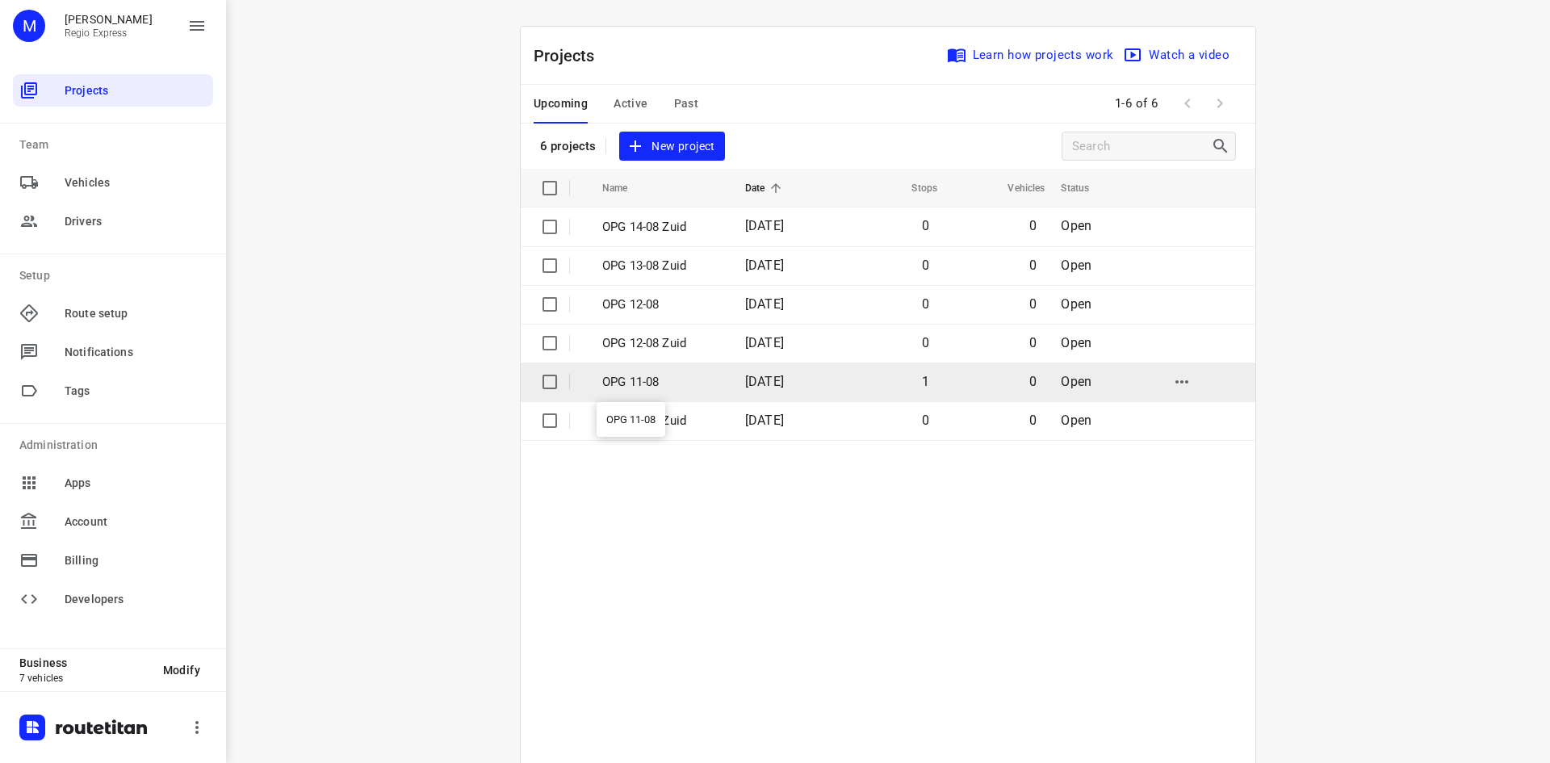
click at [645, 380] on p "OPG 11-08" at bounding box center [661, 382] width 119 height 19
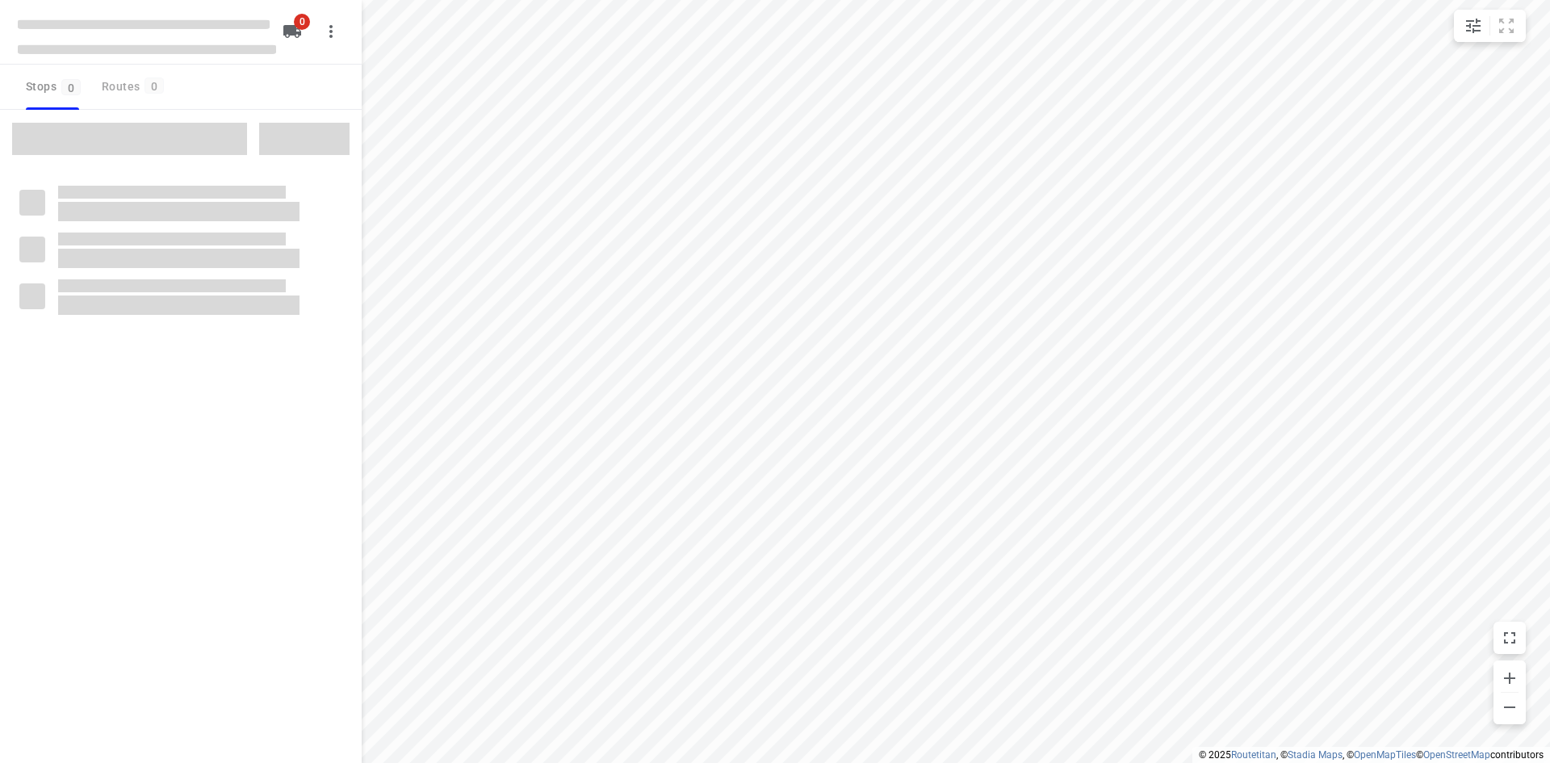
type input "distance"
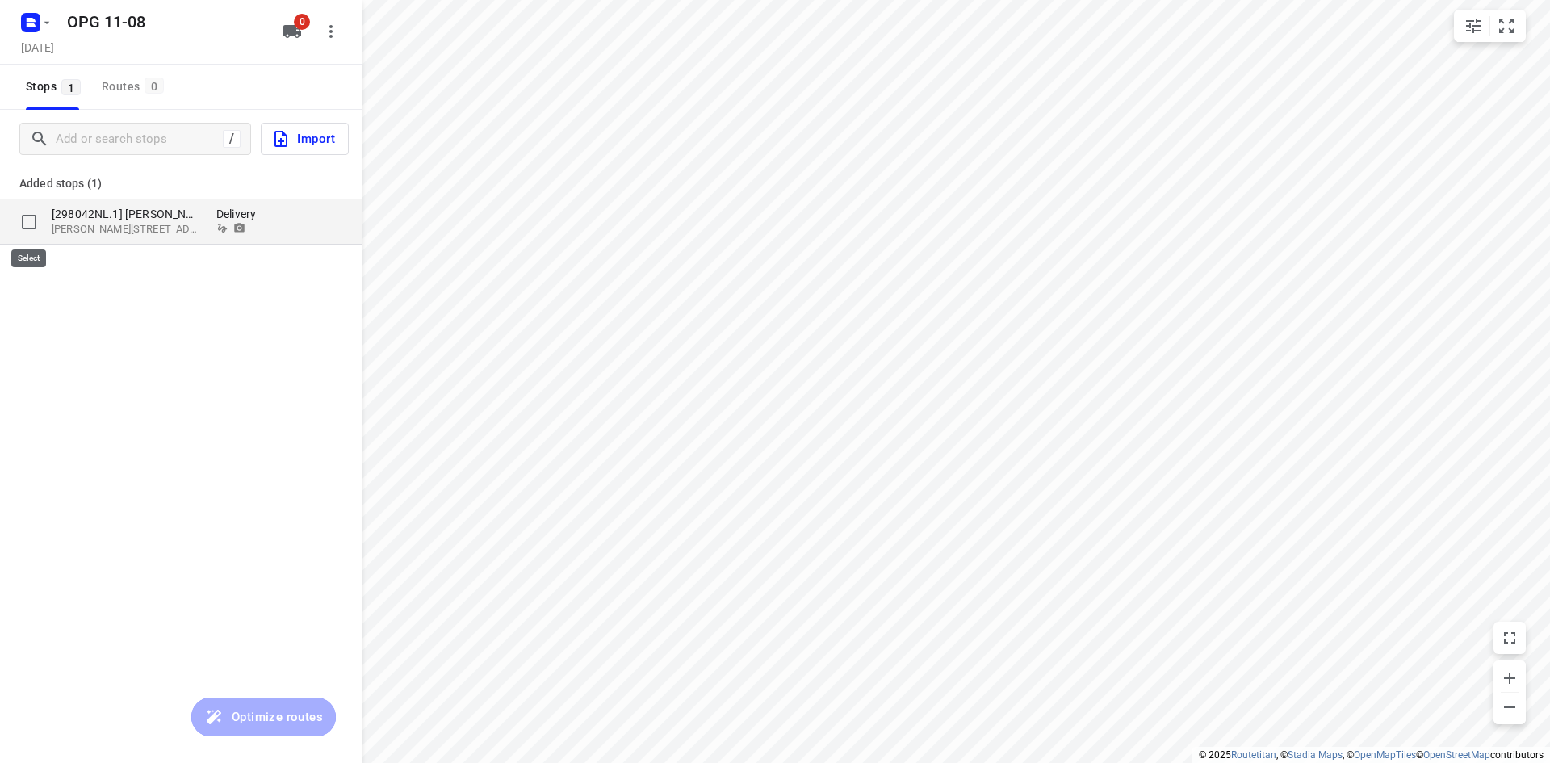
click at [23, 223] on input "grid" at bounding box center [29, 222] width 32 height 32
checkbox input "true"
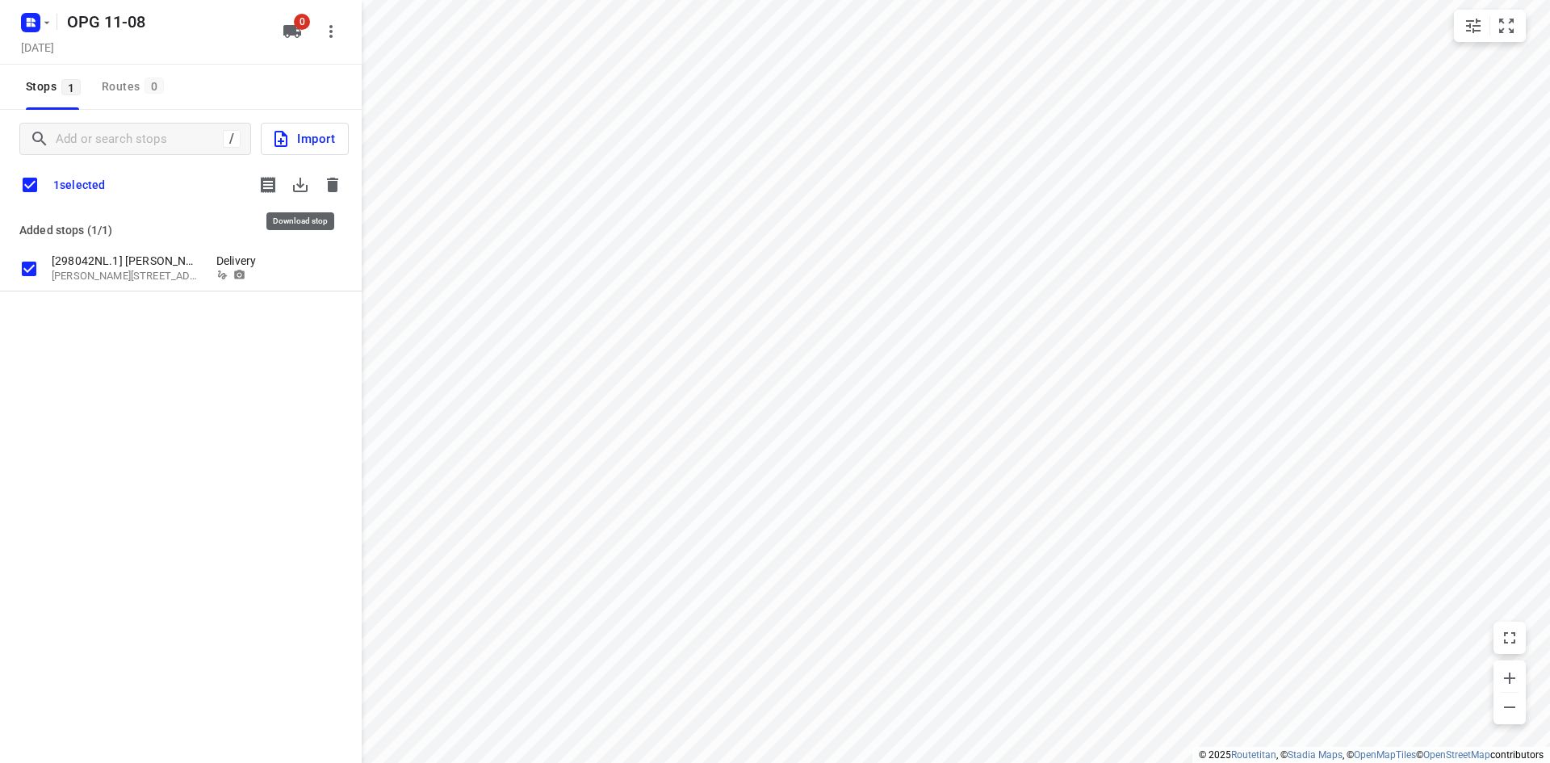
click at [304, 186] on icon "button" at bounding box center [300, 184] width 19 height 19
click at [45, 19] on icon "button" at bounding box center [46, 22] width 13 height 13
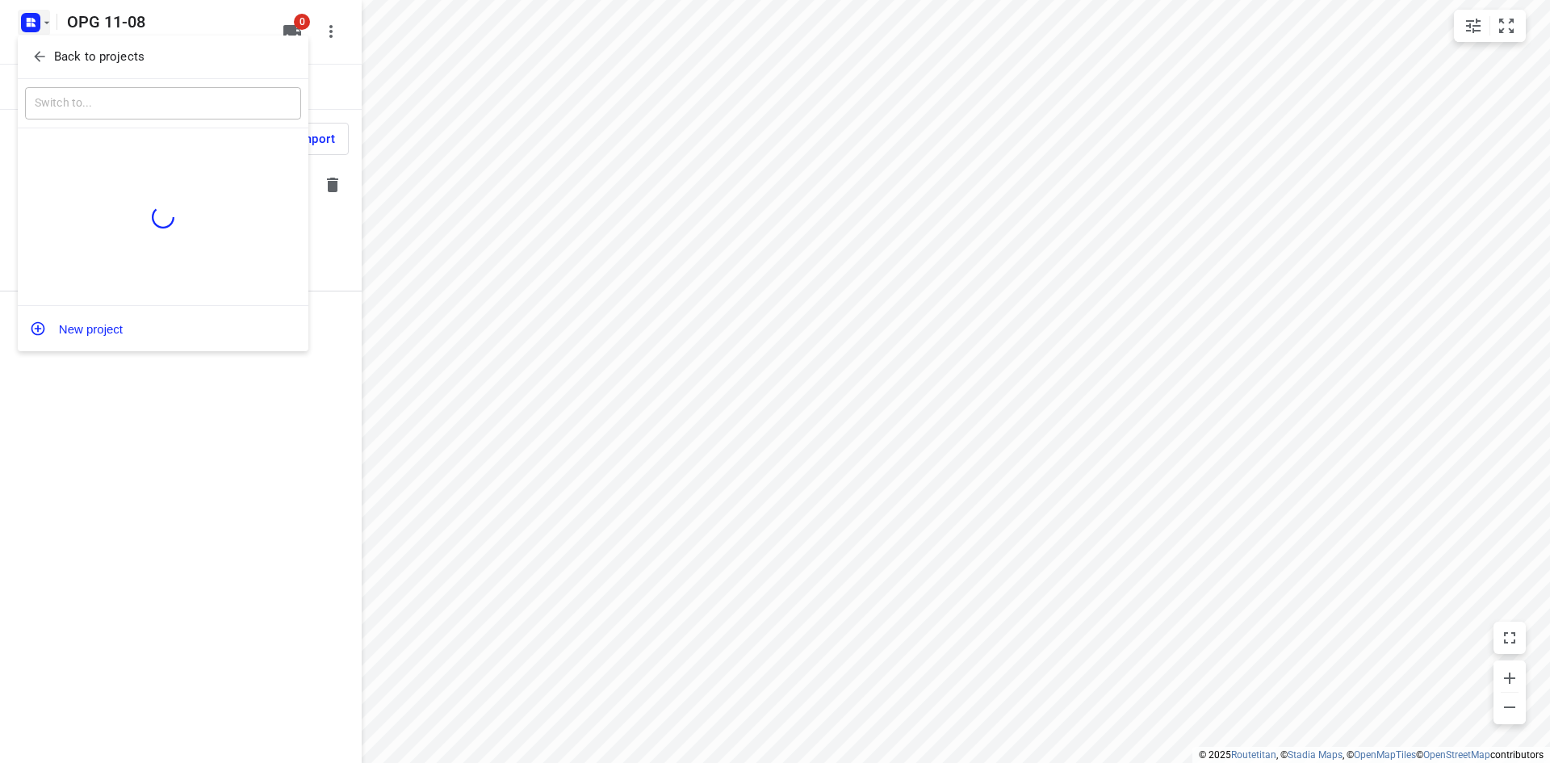
click at [122, 510] on div at bounding box center [775, 381] width 1550 height 763
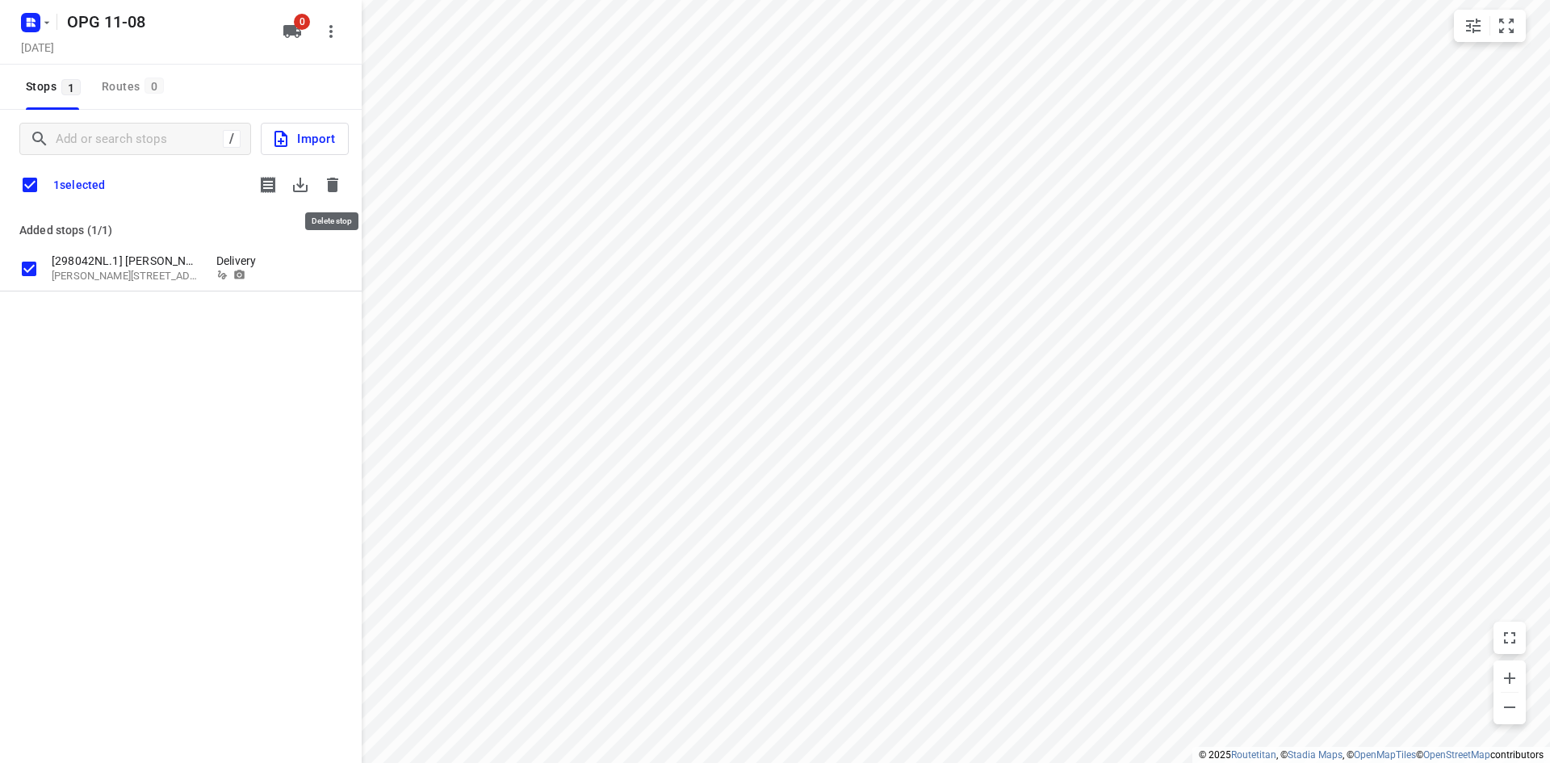
click at [330, 184] on icon "button" at bounding box center [332, 185] width 11 height 15
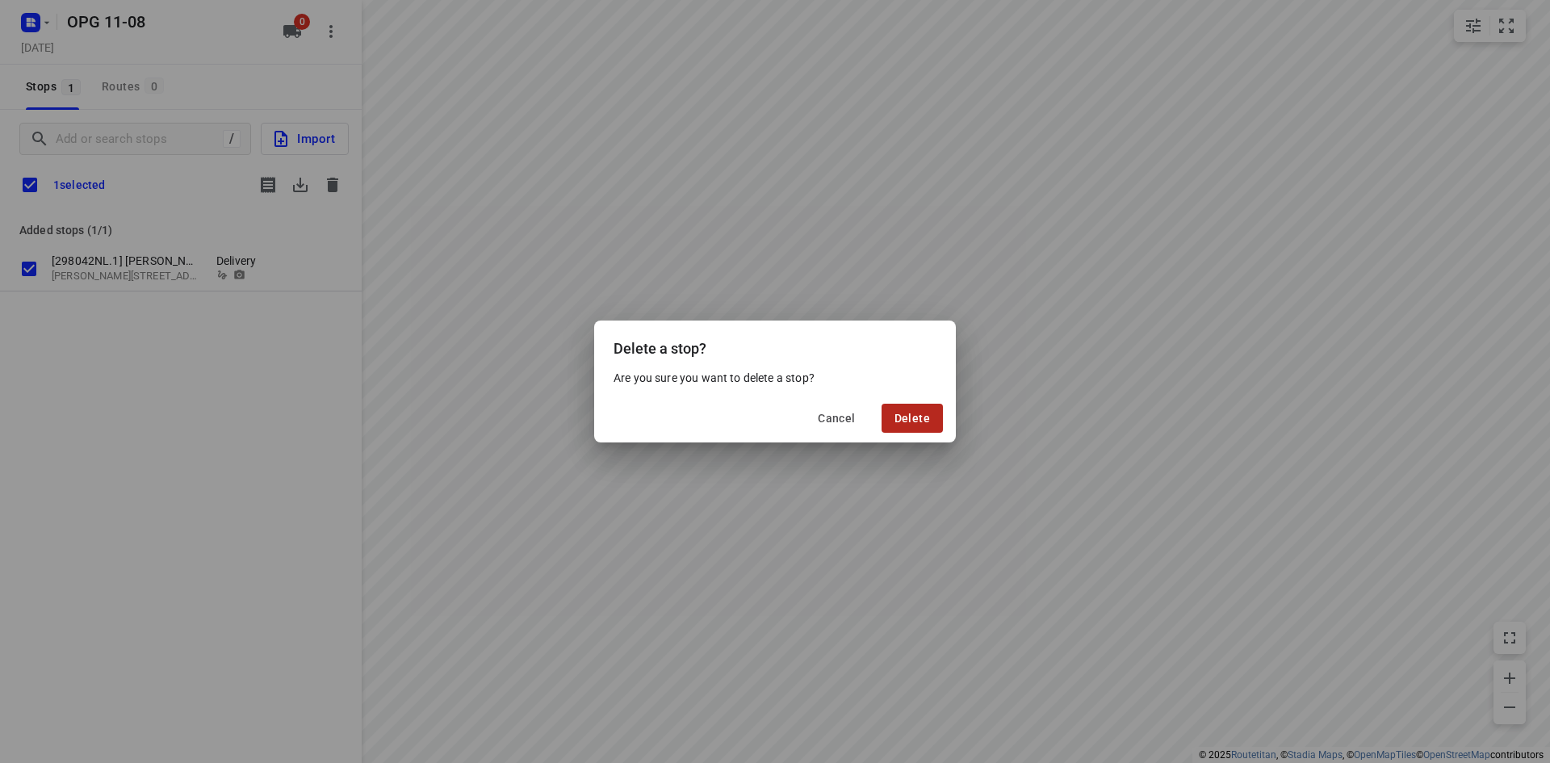
click at [912, 414] on span "Delete" at bounding box center [913, 418] width 36 height 13
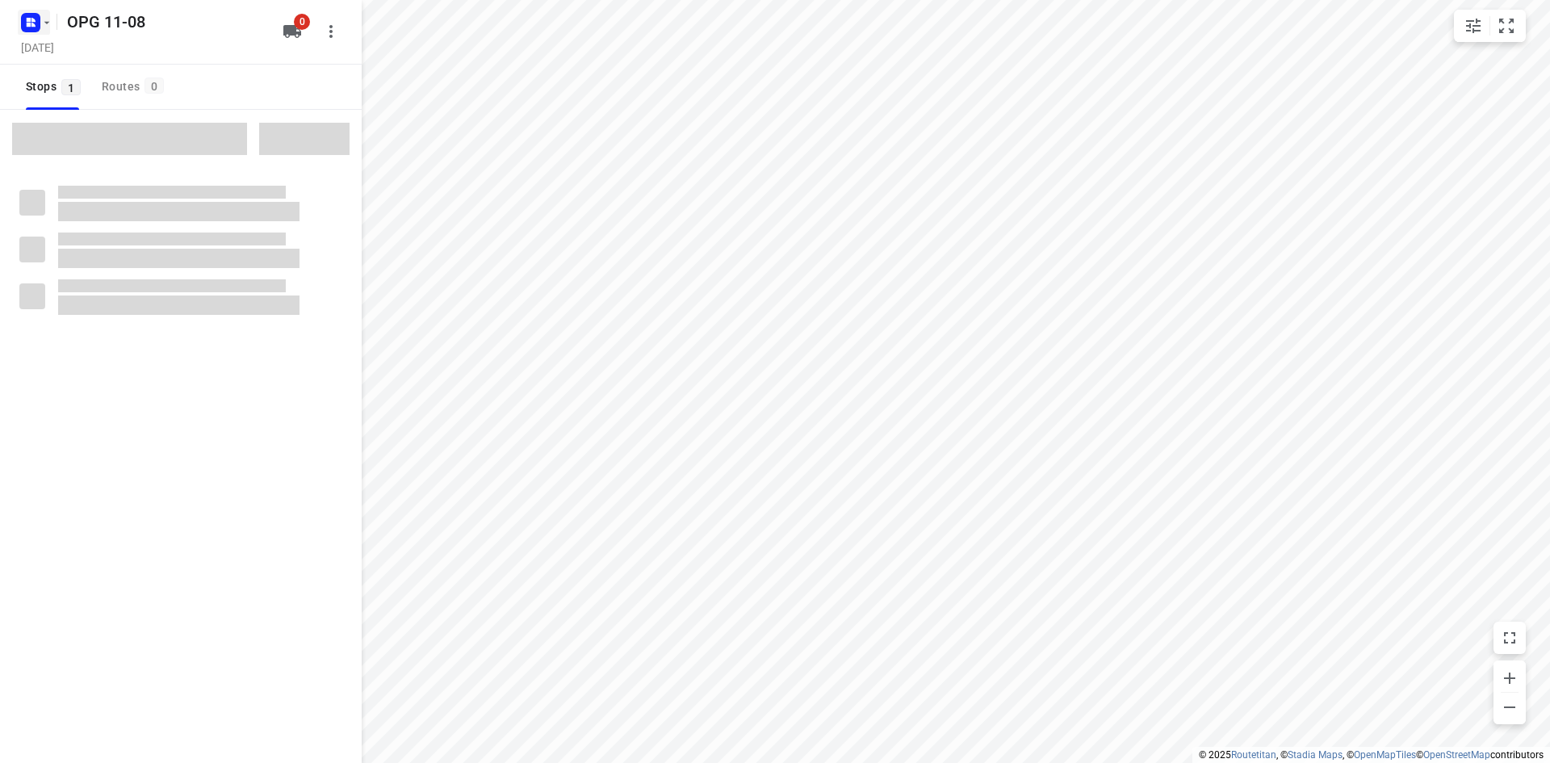
click at [44, 24] on icon "button" at bounding box center [46, 22] width 13 height 13
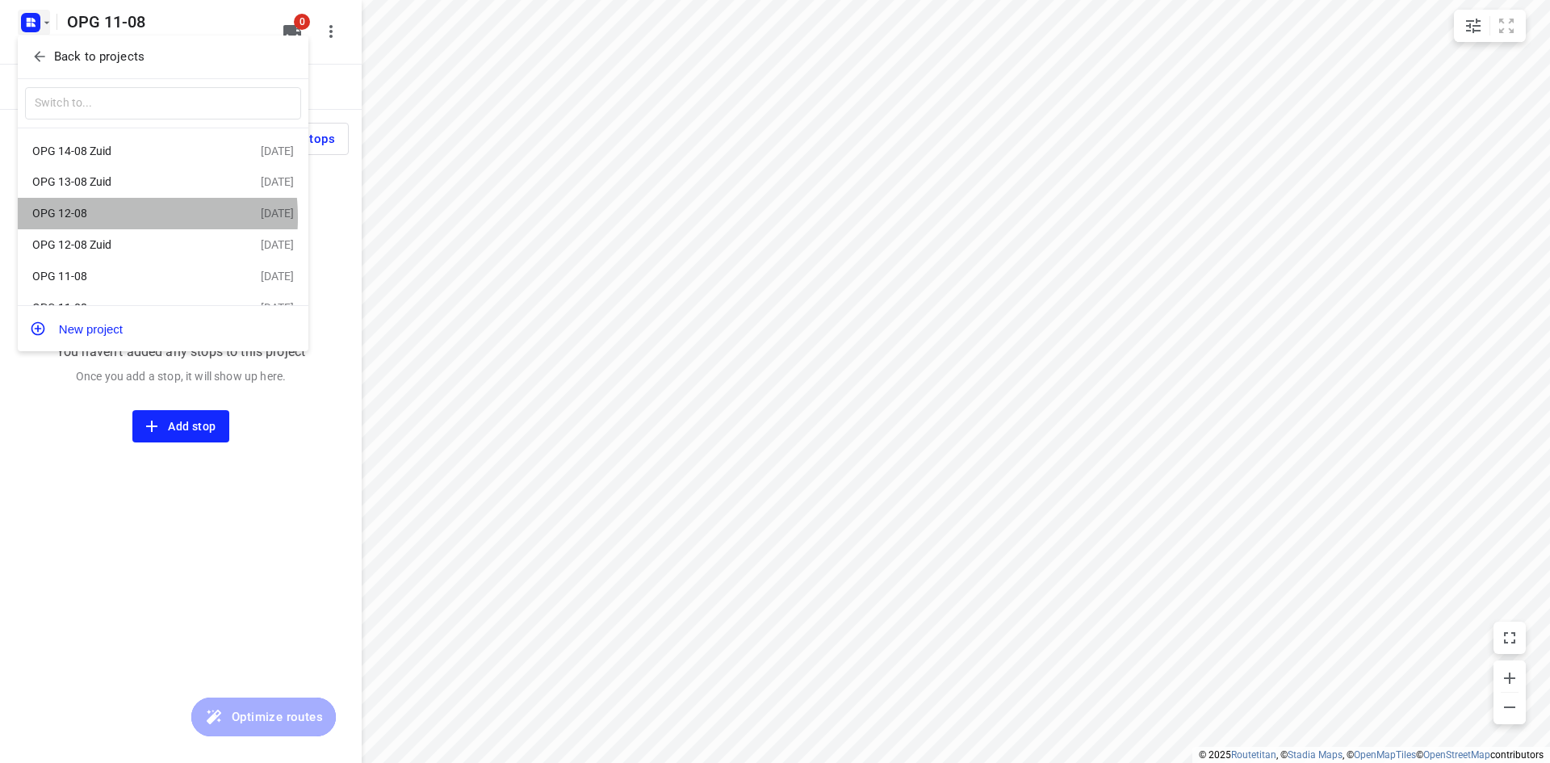
click at [103, 220] on div "OPG 12-08" at bounding box center [125, 213] width 186 height 13
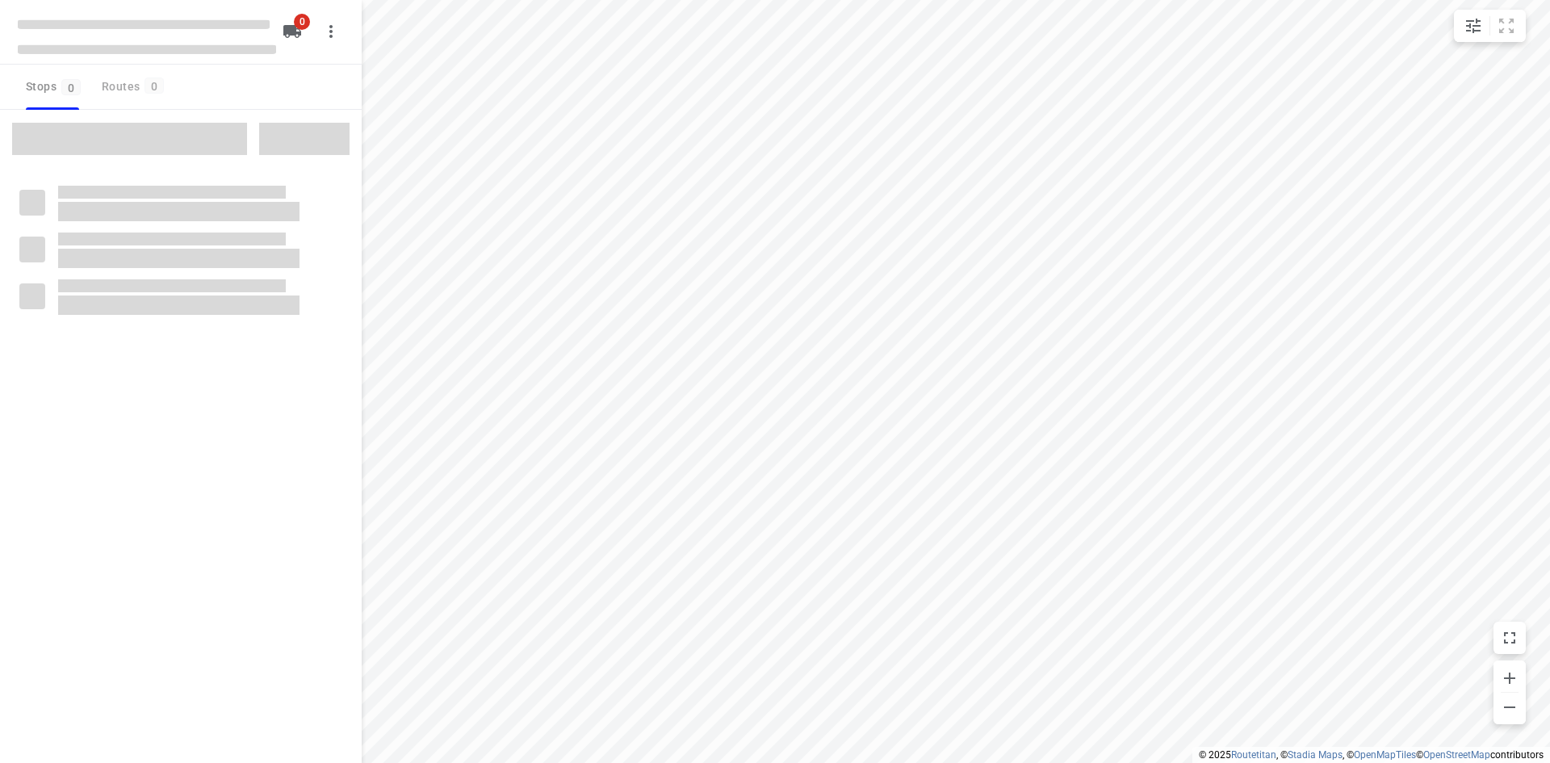
type input "distance"
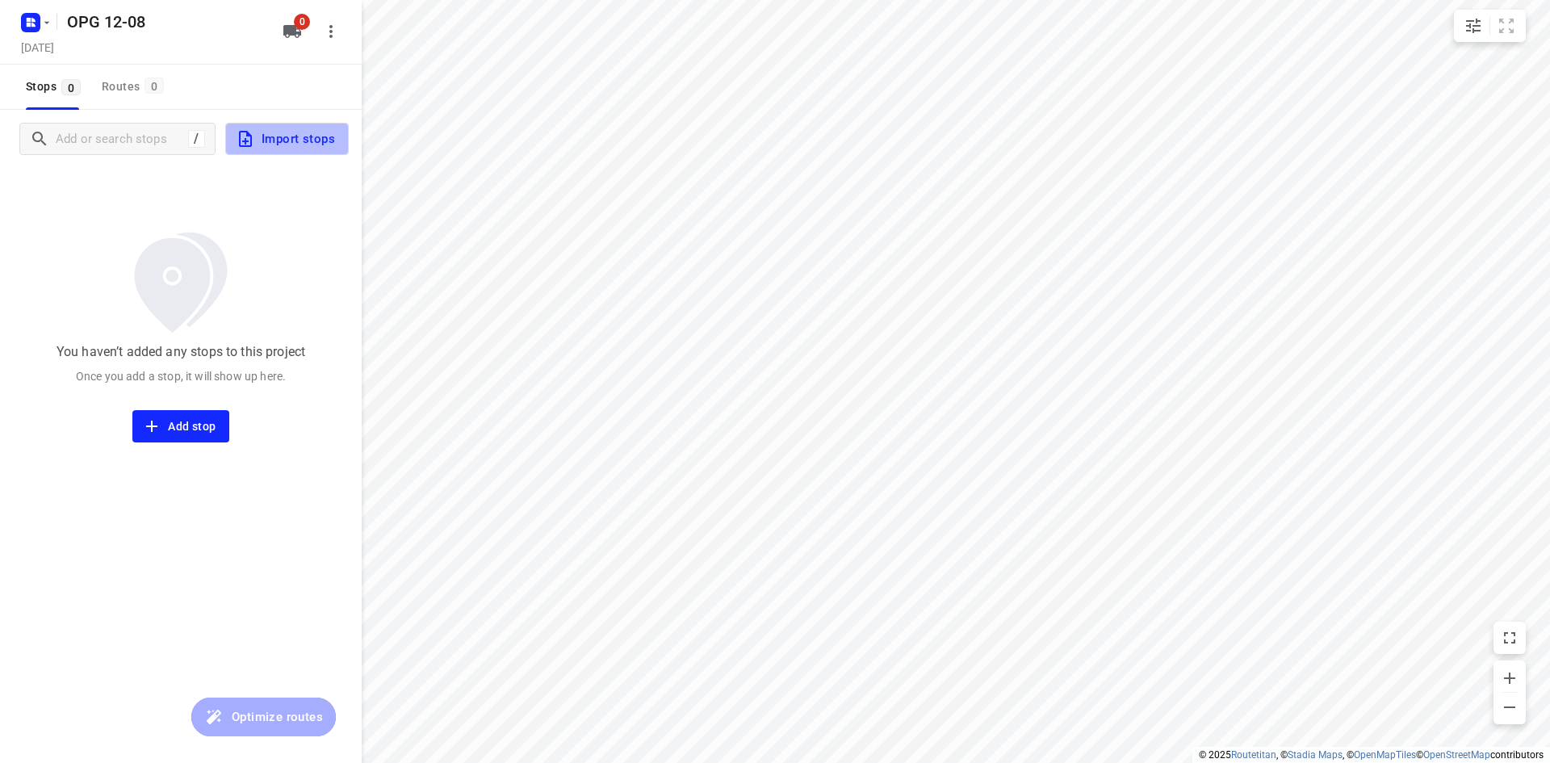
click at [278, 128] on span "Import stops" at bounding box center [285, 138] width 99 height 21
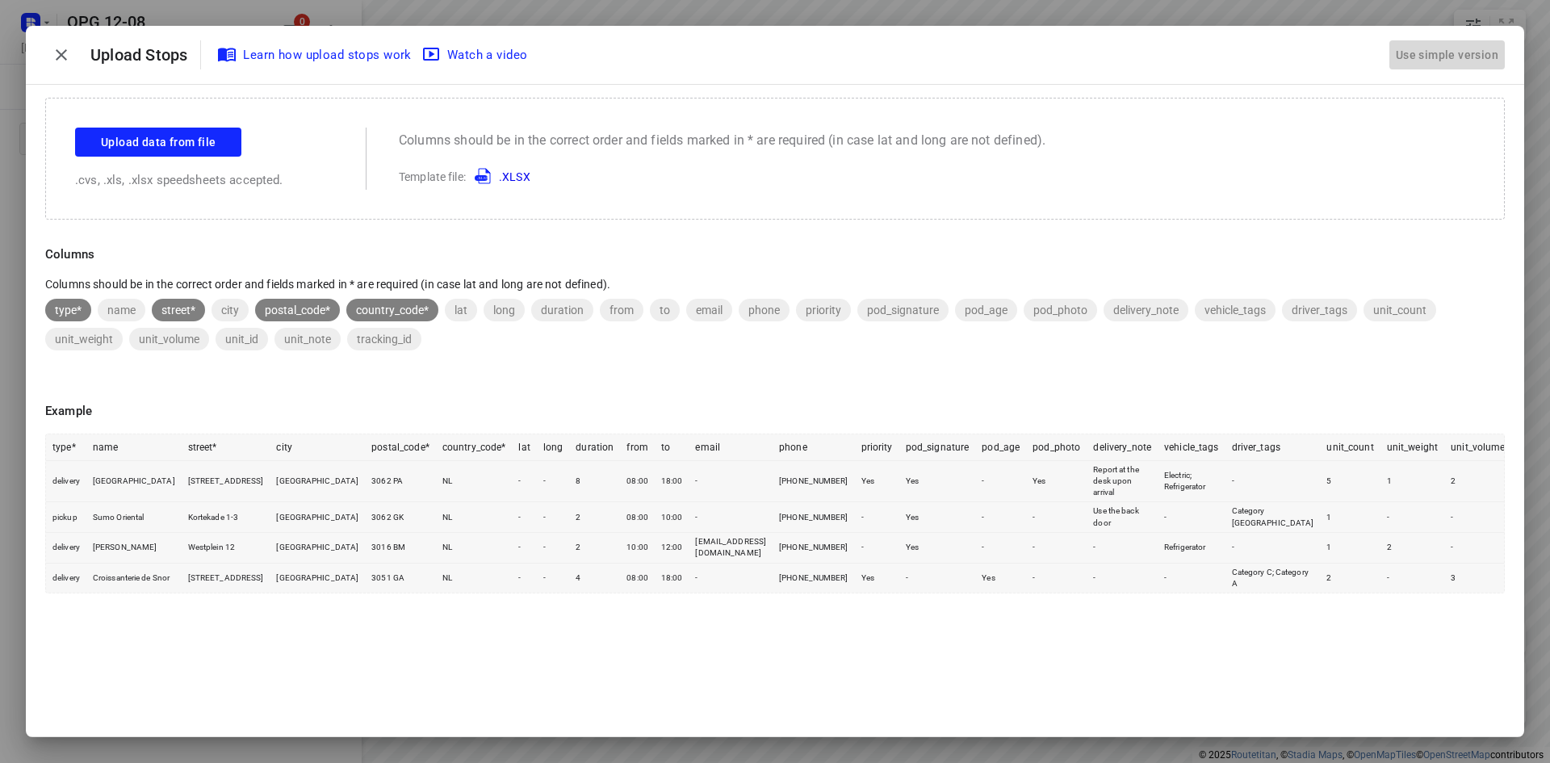
click at [1456, 57] on div "Use simple version" at bounding box center [1447, 55] width 109 height 27
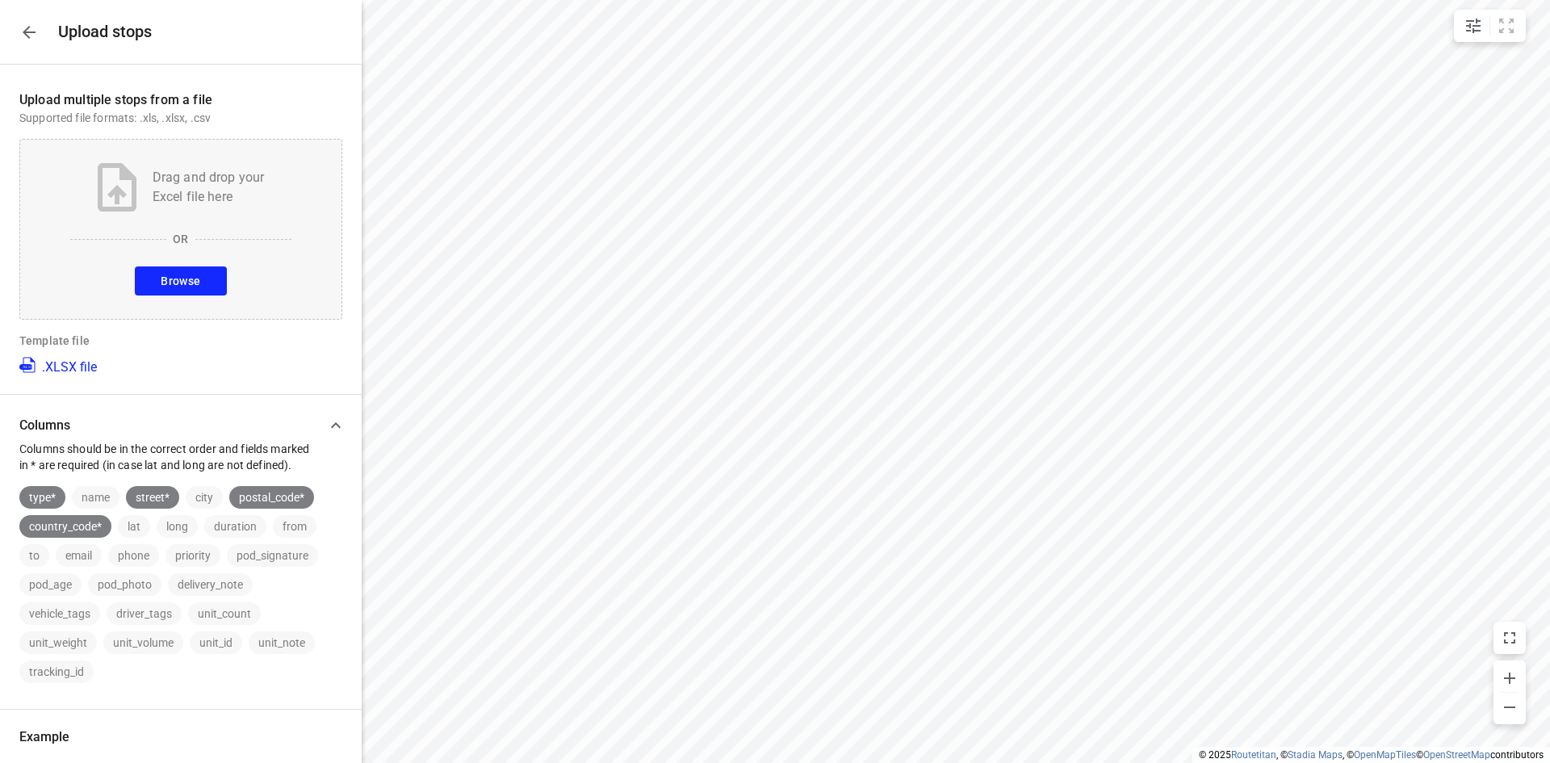
click at [180, 275] on span "Browse" at bounding box center [181, 281] width 40 height 20
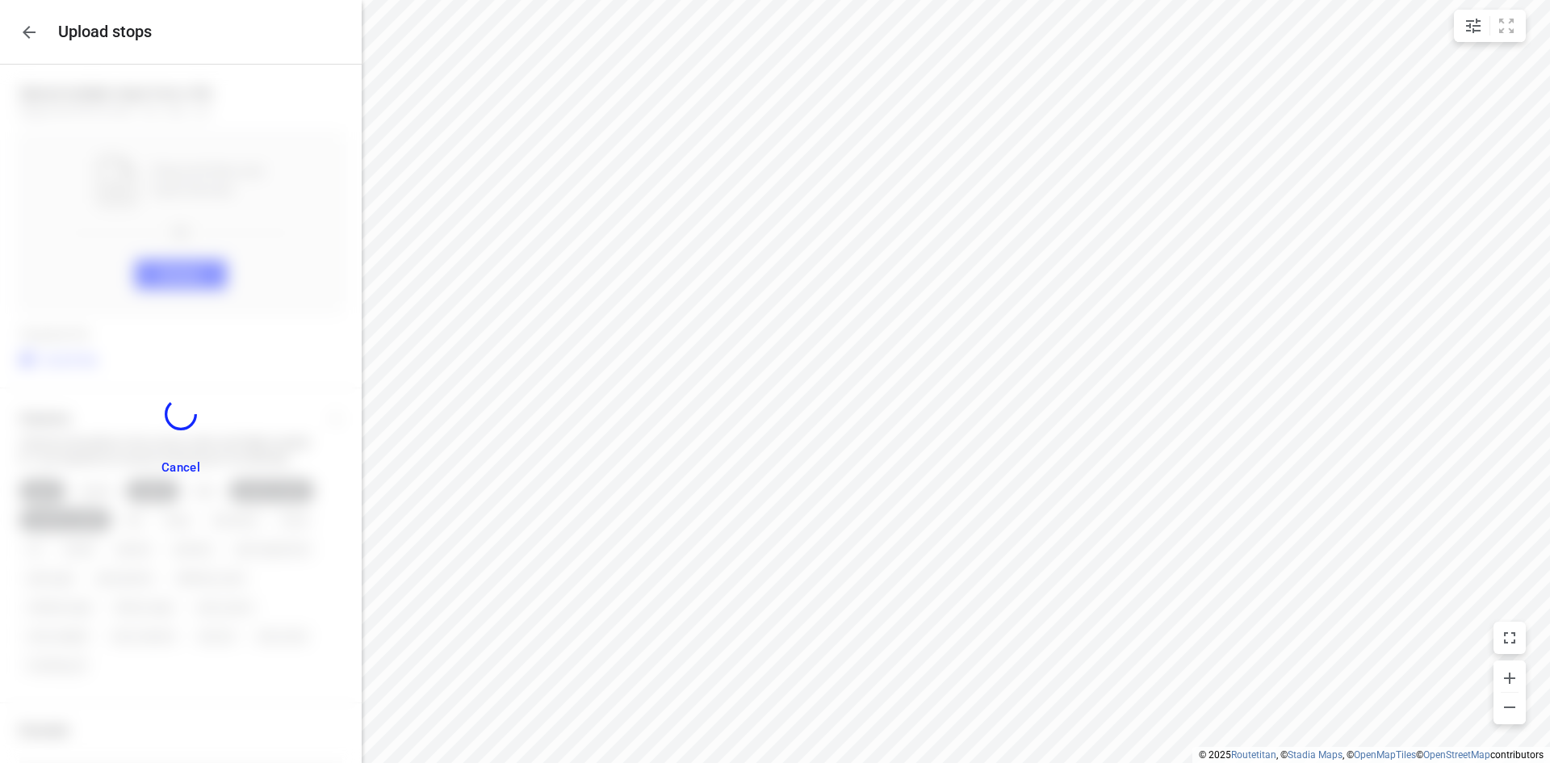
scroll to position [811, 0]
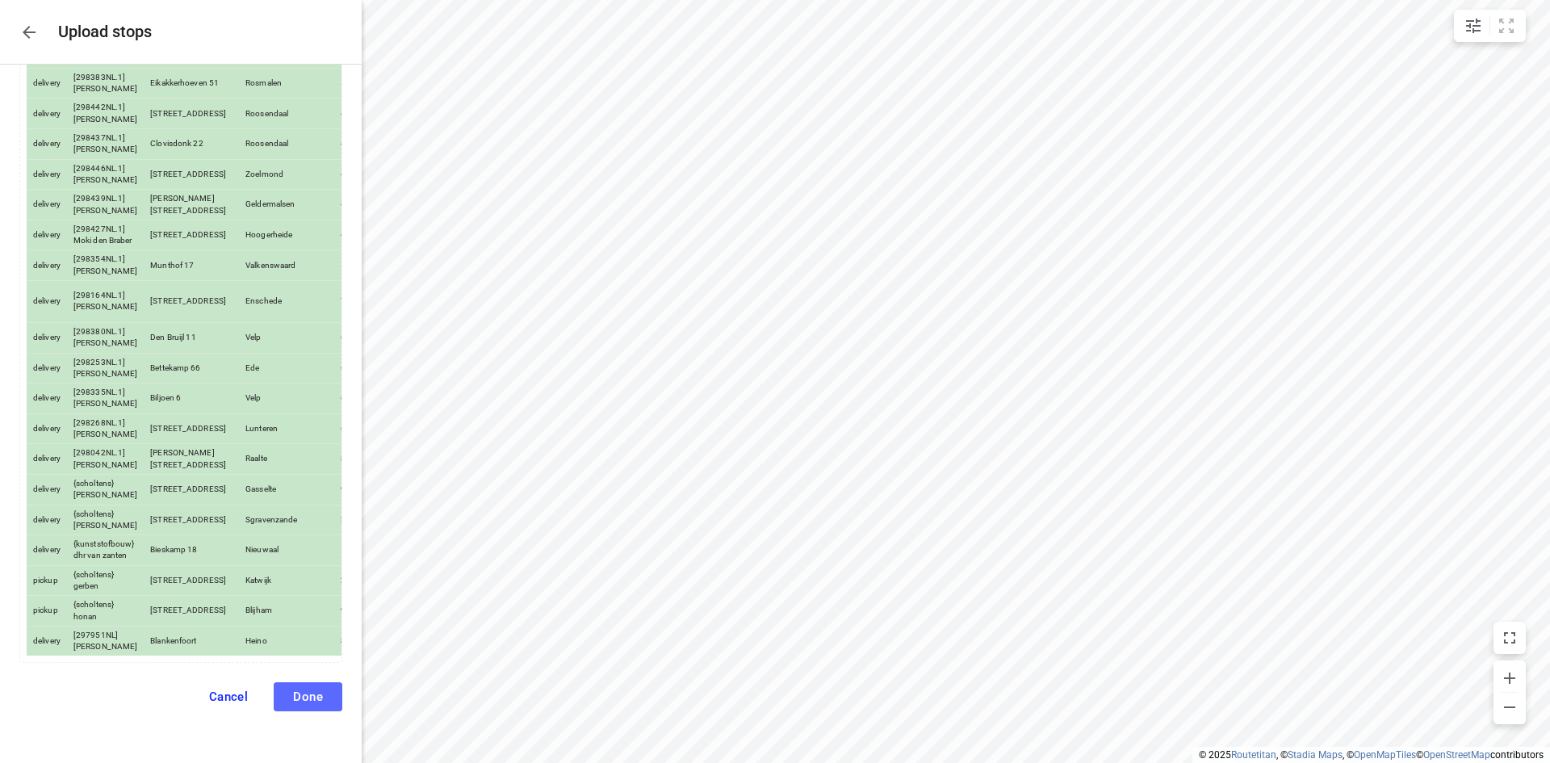
click at [295, 688] on button "Done" at bounding box center [308, 696] width 69 height 29
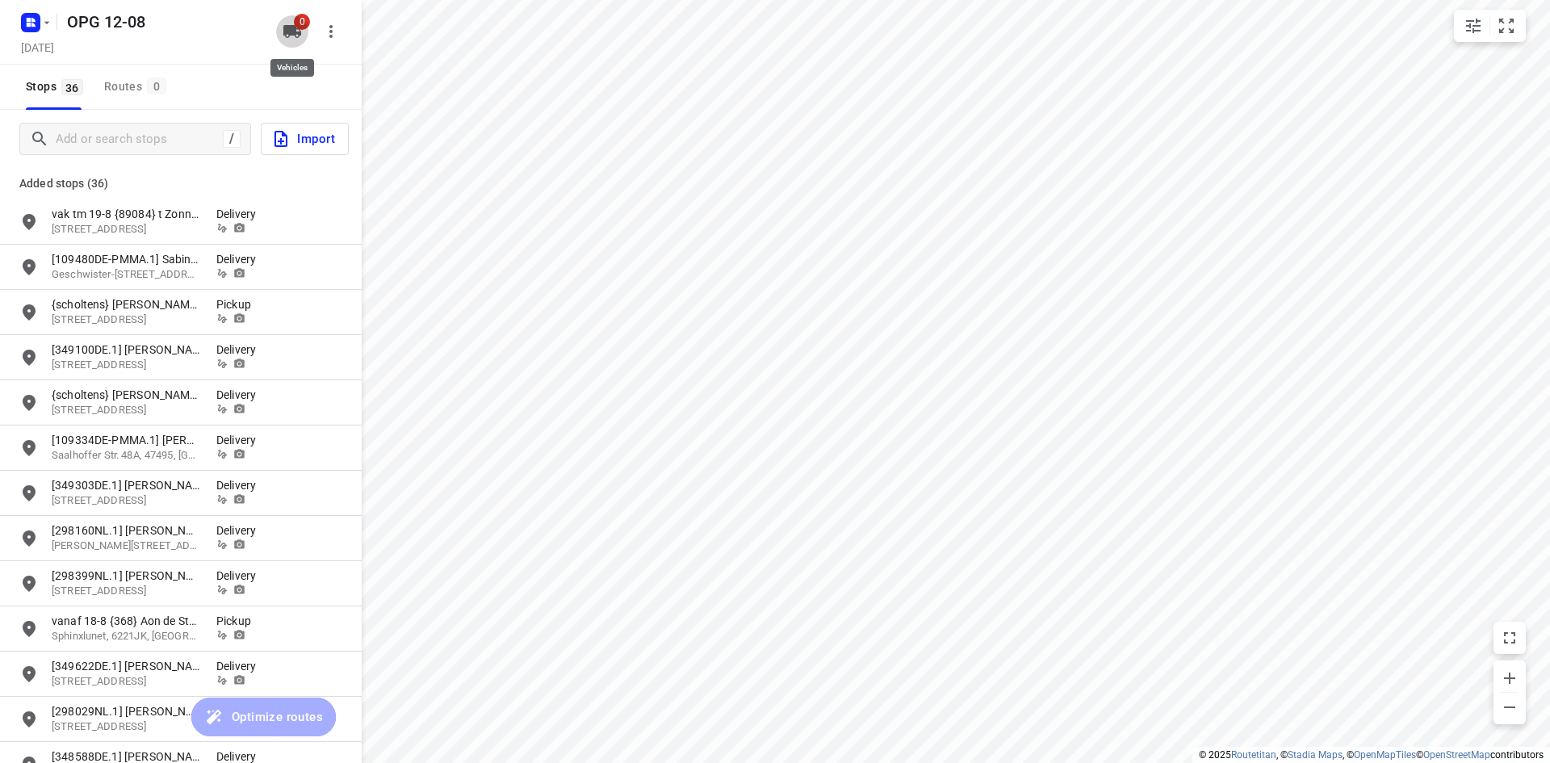
click at [296, 26] on span "0" at bounding box center [302, 22] width 16 height 16
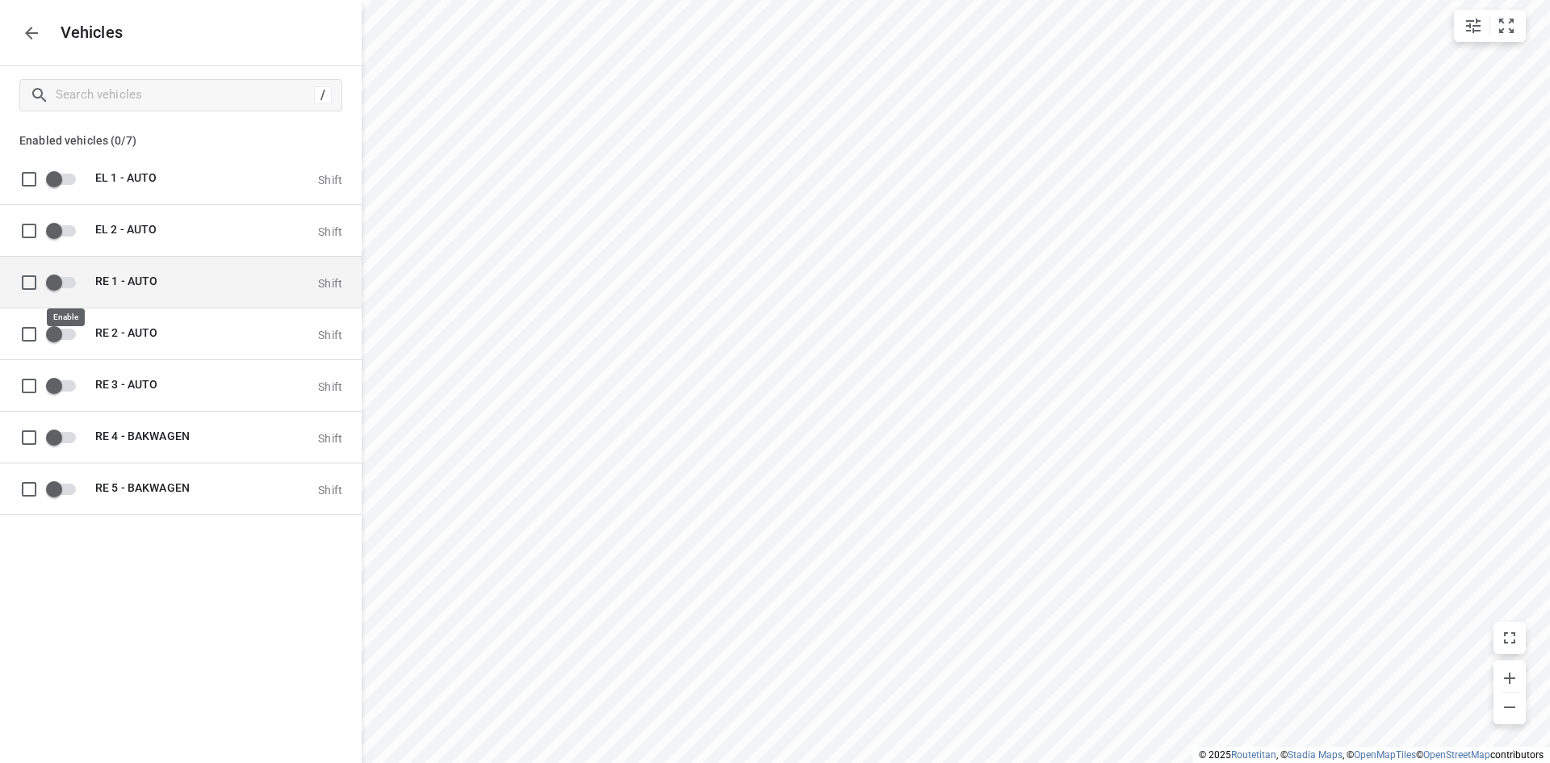
click at [74, 283] on input "grid" at bounding box center [54, 281] width 92 height 31
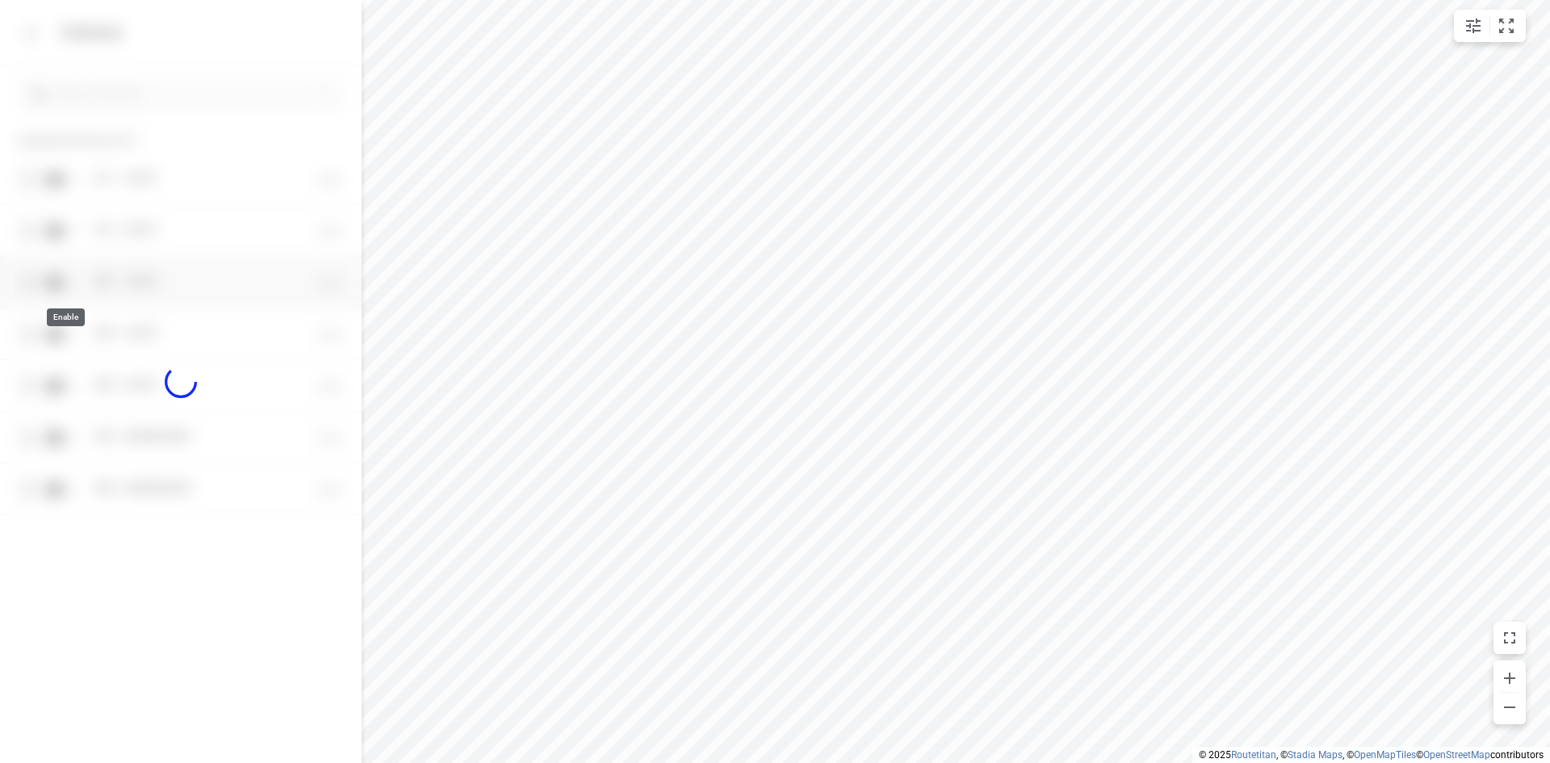
checkbox input "true"
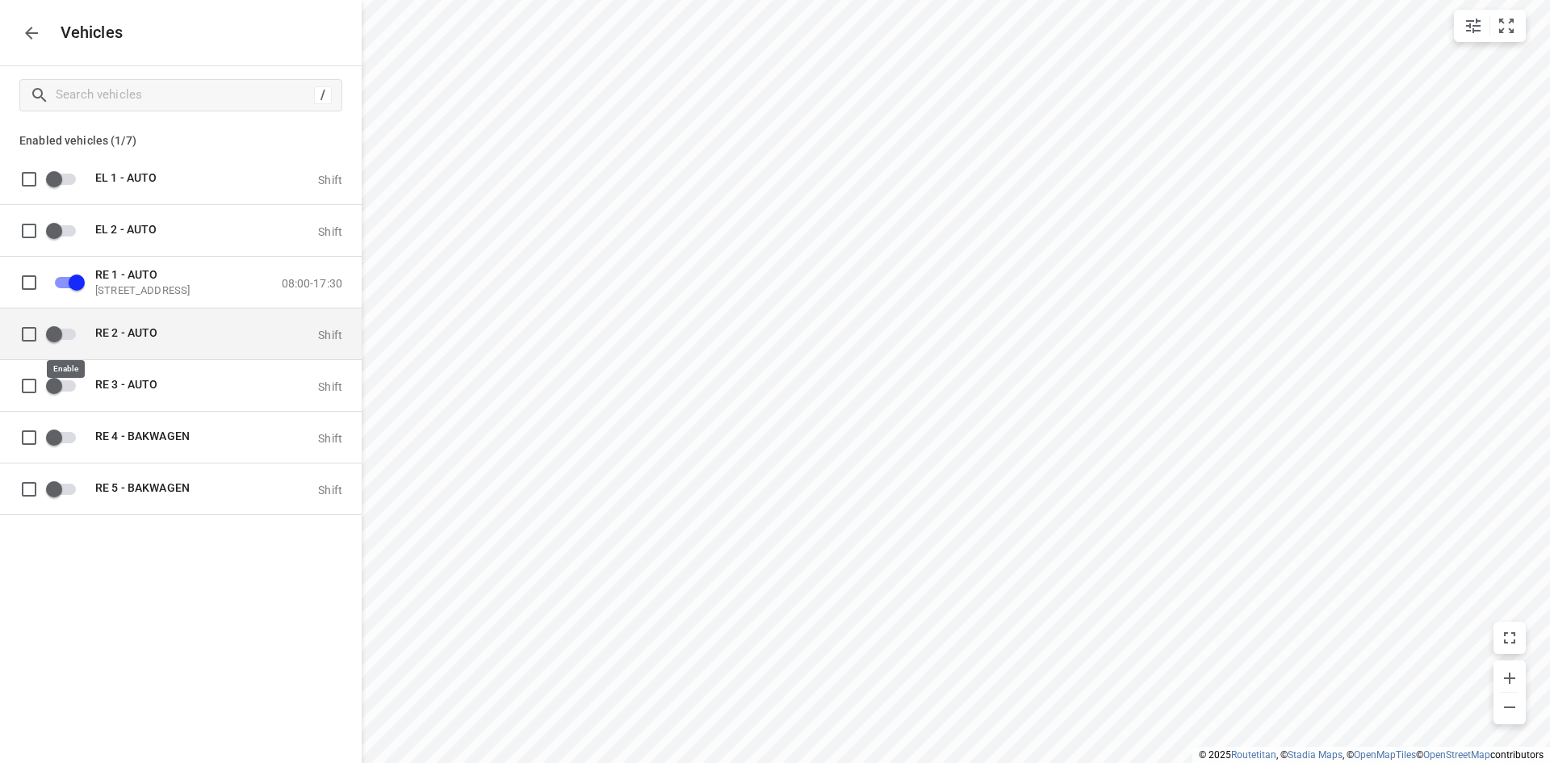
click at [71, 334] on input "grid" at bounding box center [54, 333] width 92 height 31
checkbox input "true"
click at [35, 28] on icon "button" at bounding box center [31, 32] width 19 height 19
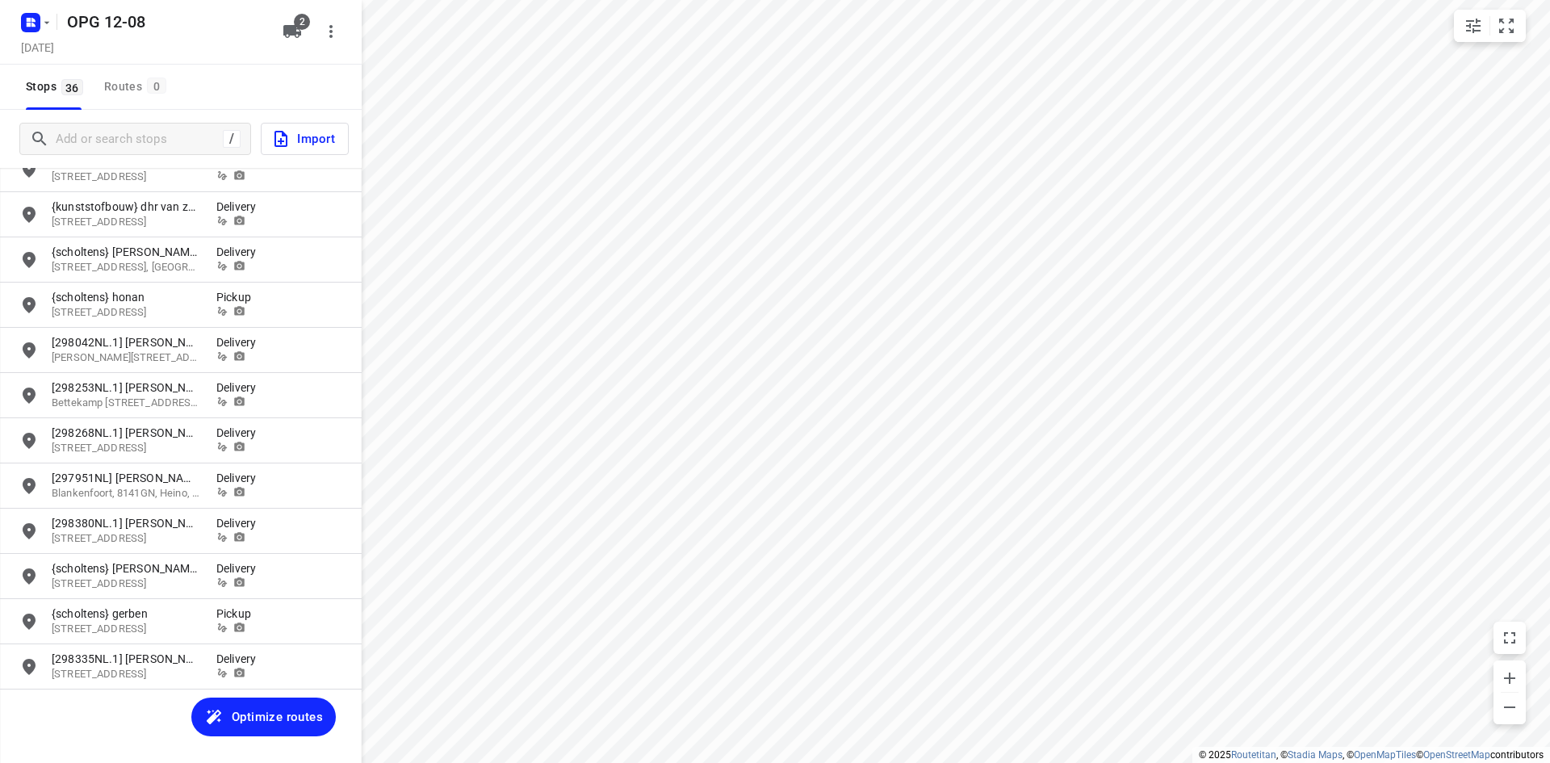
scroll to position [1138, 0]
click at [299, 708] on span "Optimize routes" at bounding box center [277, 716] width 91 height 21
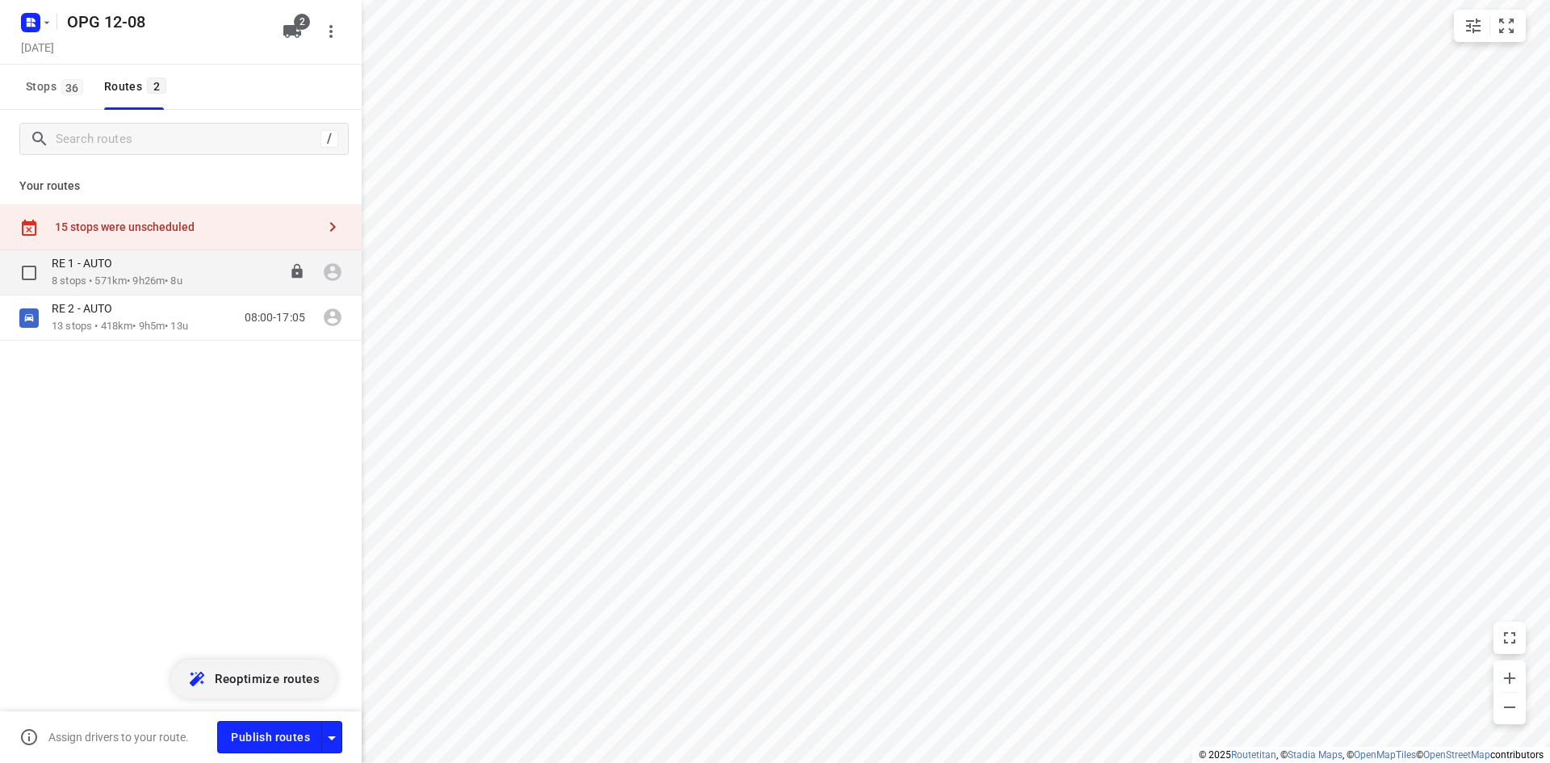
click at [182, 270] on div "RE 1 - AUTO" at bounding box center [117, 265] width 131 height 18
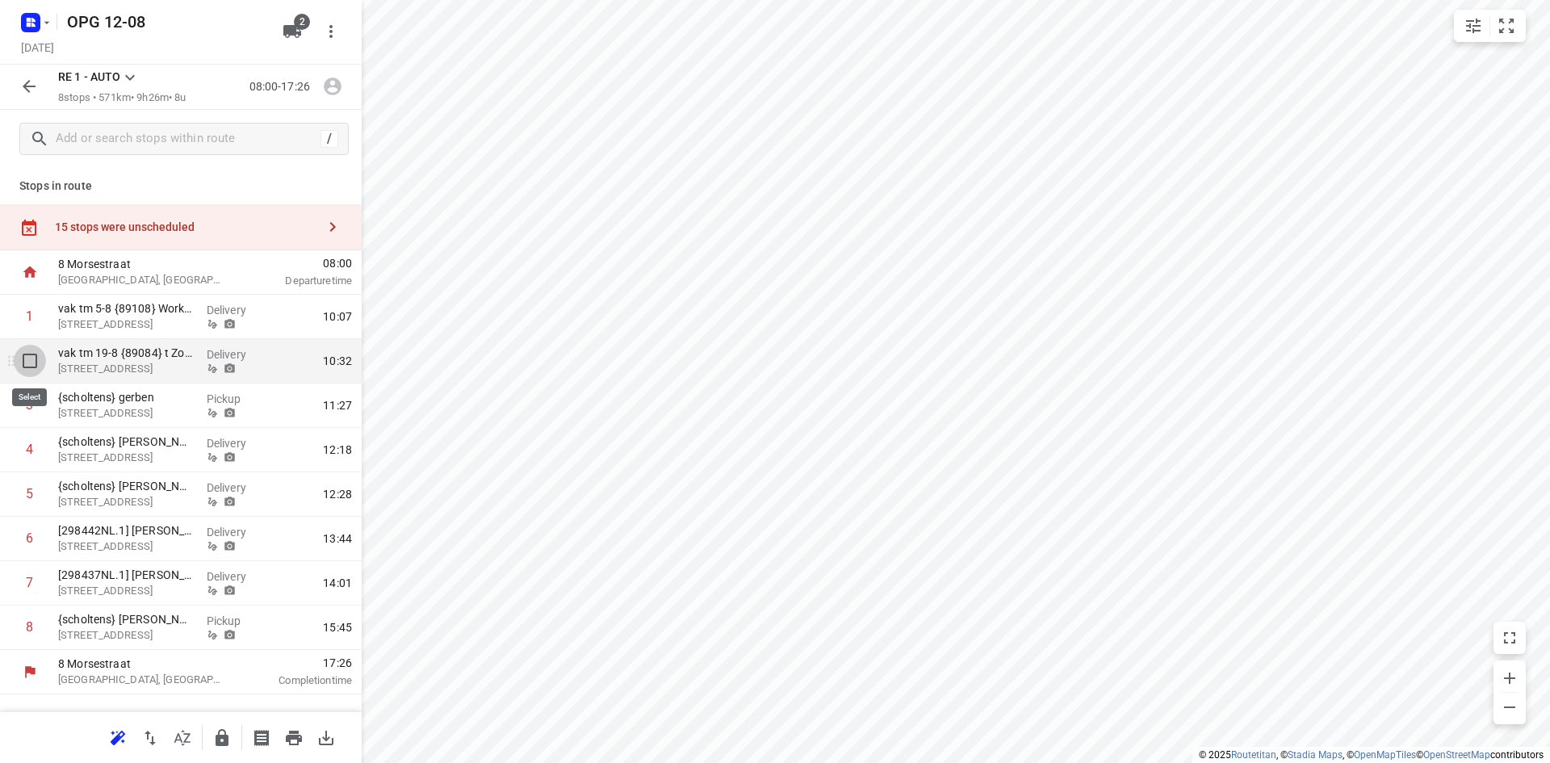
click at [29, 361] on input "checkbox" at bounding box center [30, 361] width 32 height 32
checkbox input "true"
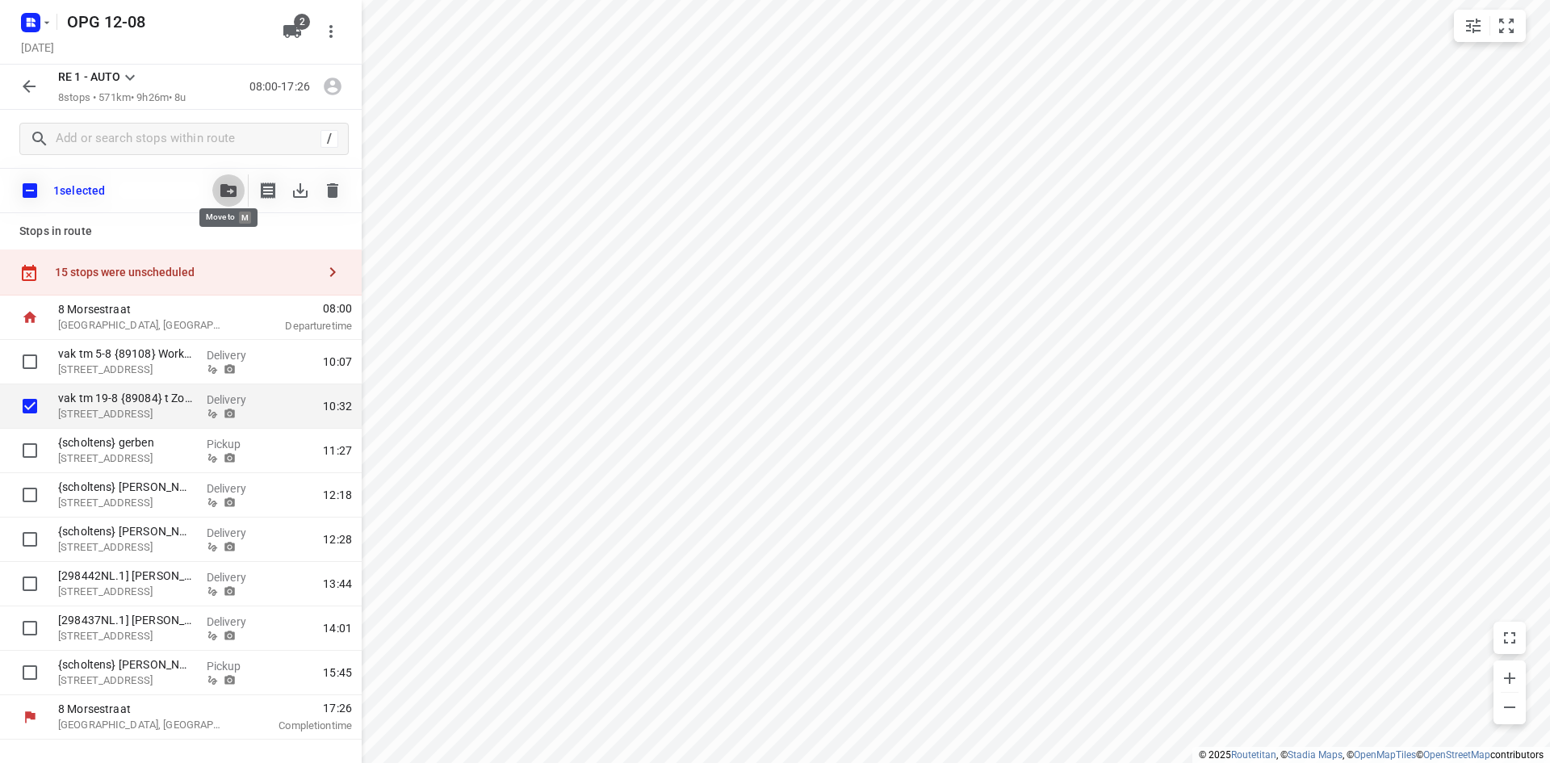
click at [234, 182] on button "button" at bounding box center [228, 190] width 32 height 32
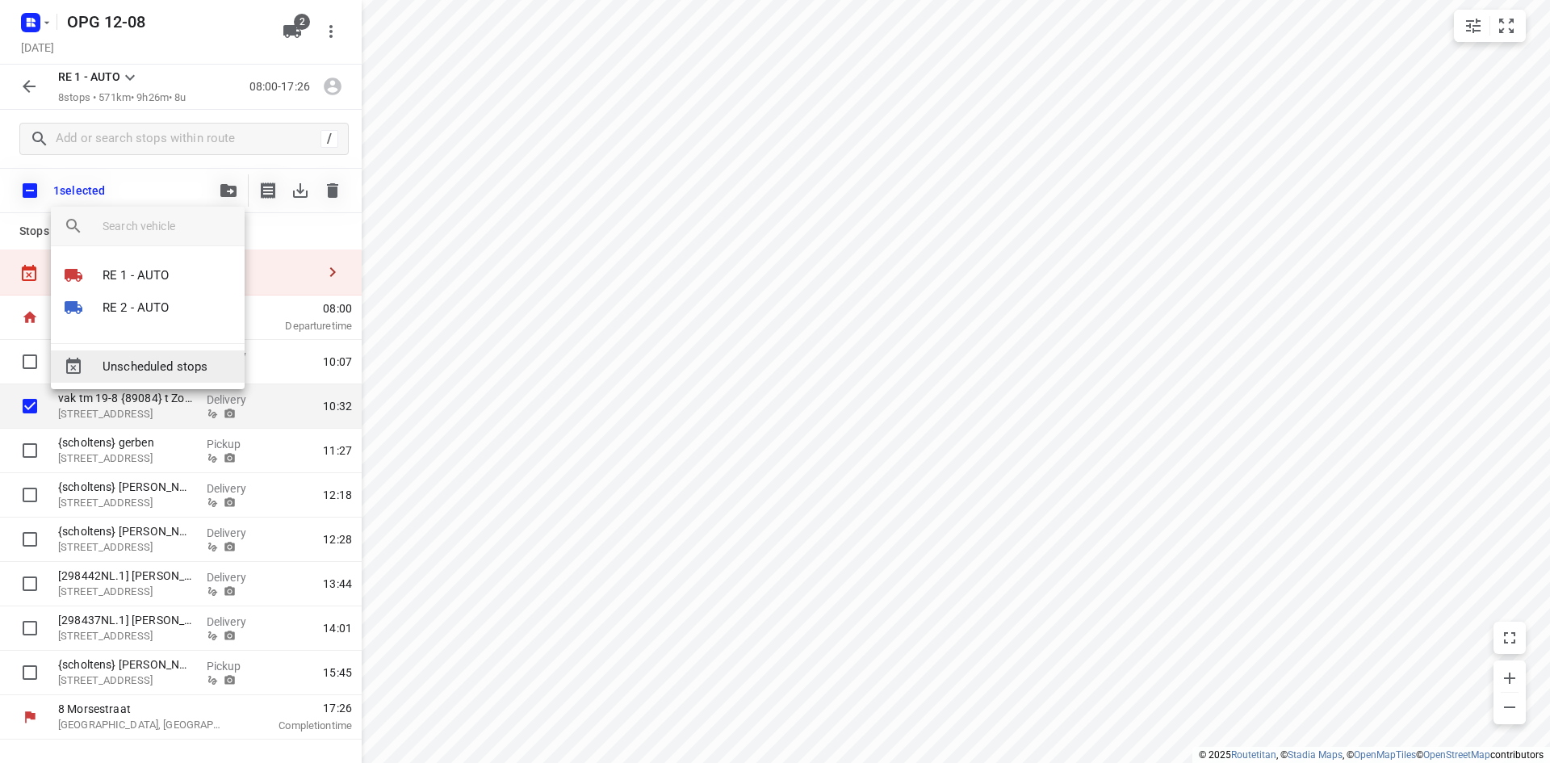
click at [189, 369] on span "Unscheduled stops" at bounding box center [167, 367] width 129 height 19
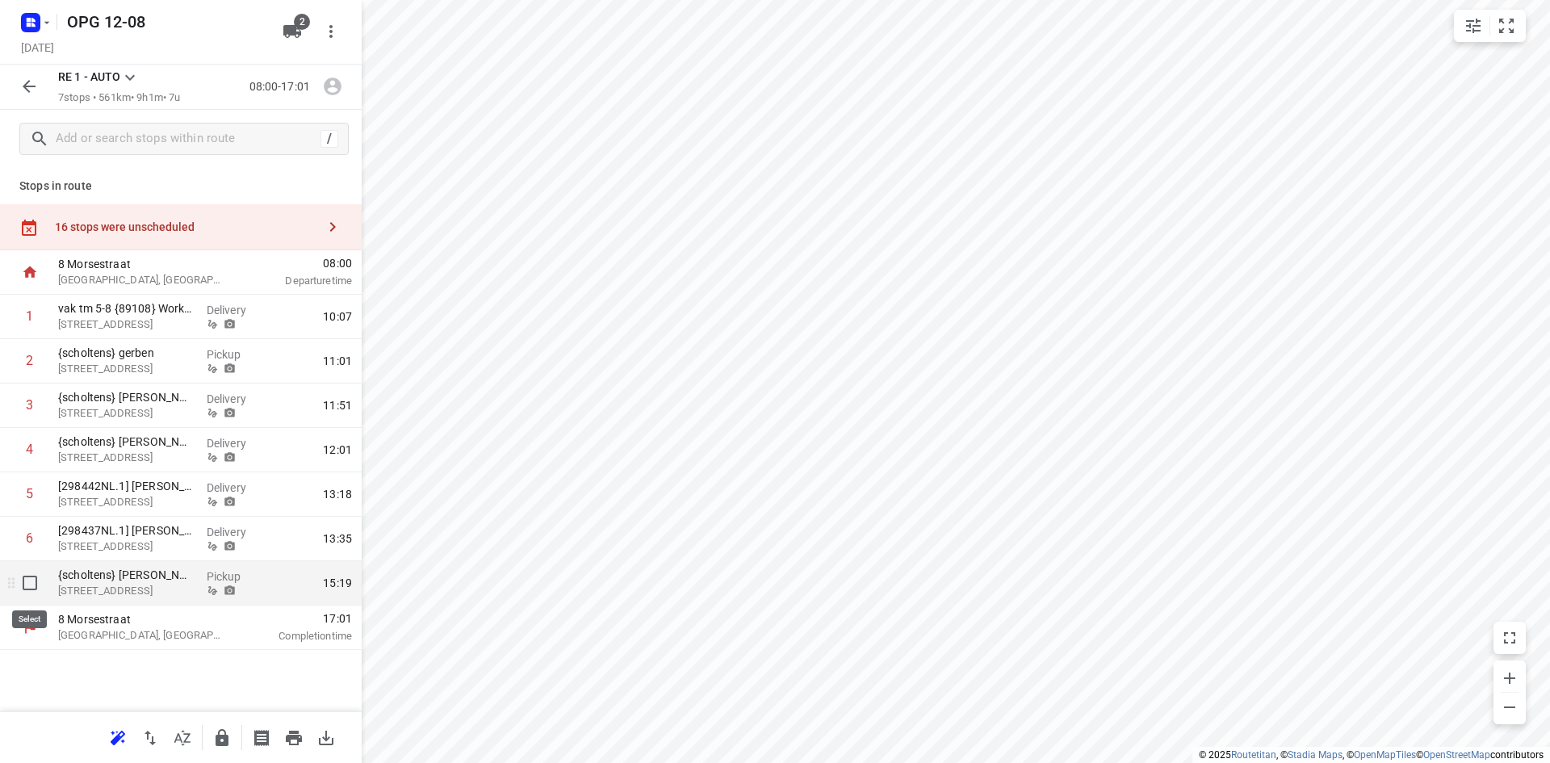
click at [31, 587] on input "checkbox" at bounding box center [30, 583] width 32 height 32
checkbox input "true"
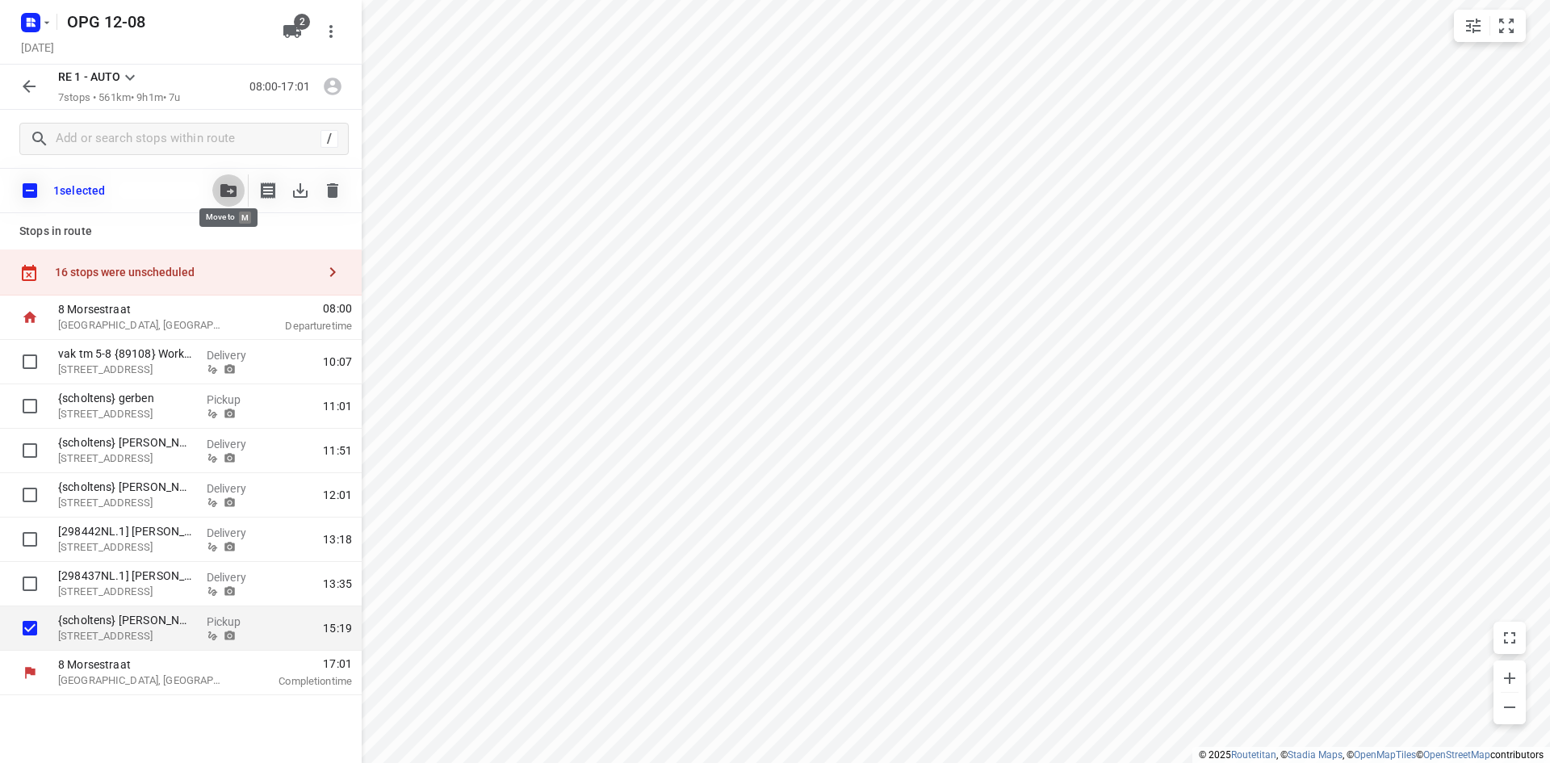
click at [224, 186] on icon "button" at bounding box center [228, 190] width 16 height 13
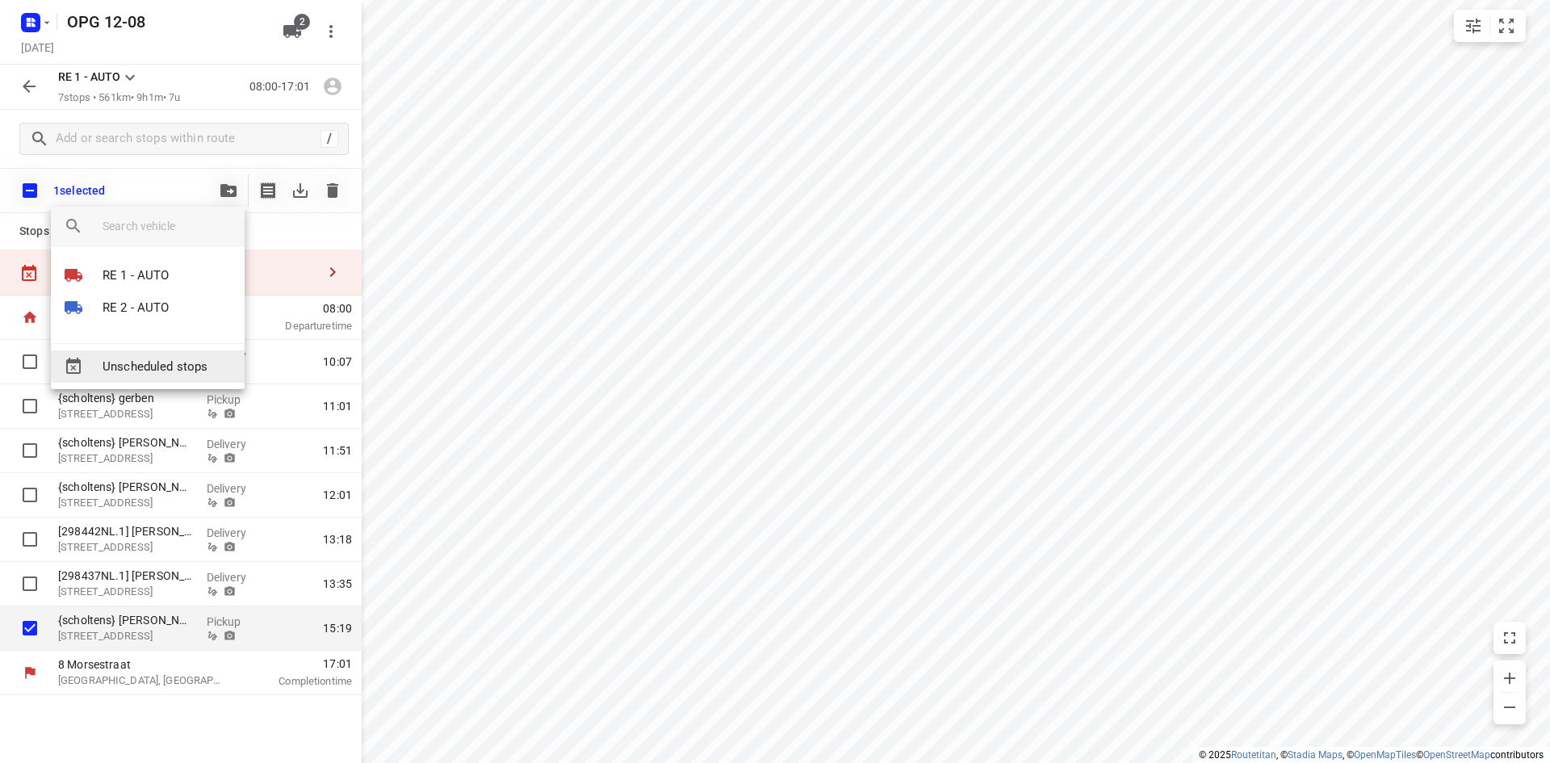
click at [199, 368] on span "Unscheduled stops" at bounding box center [167, 367] width 129 height 19
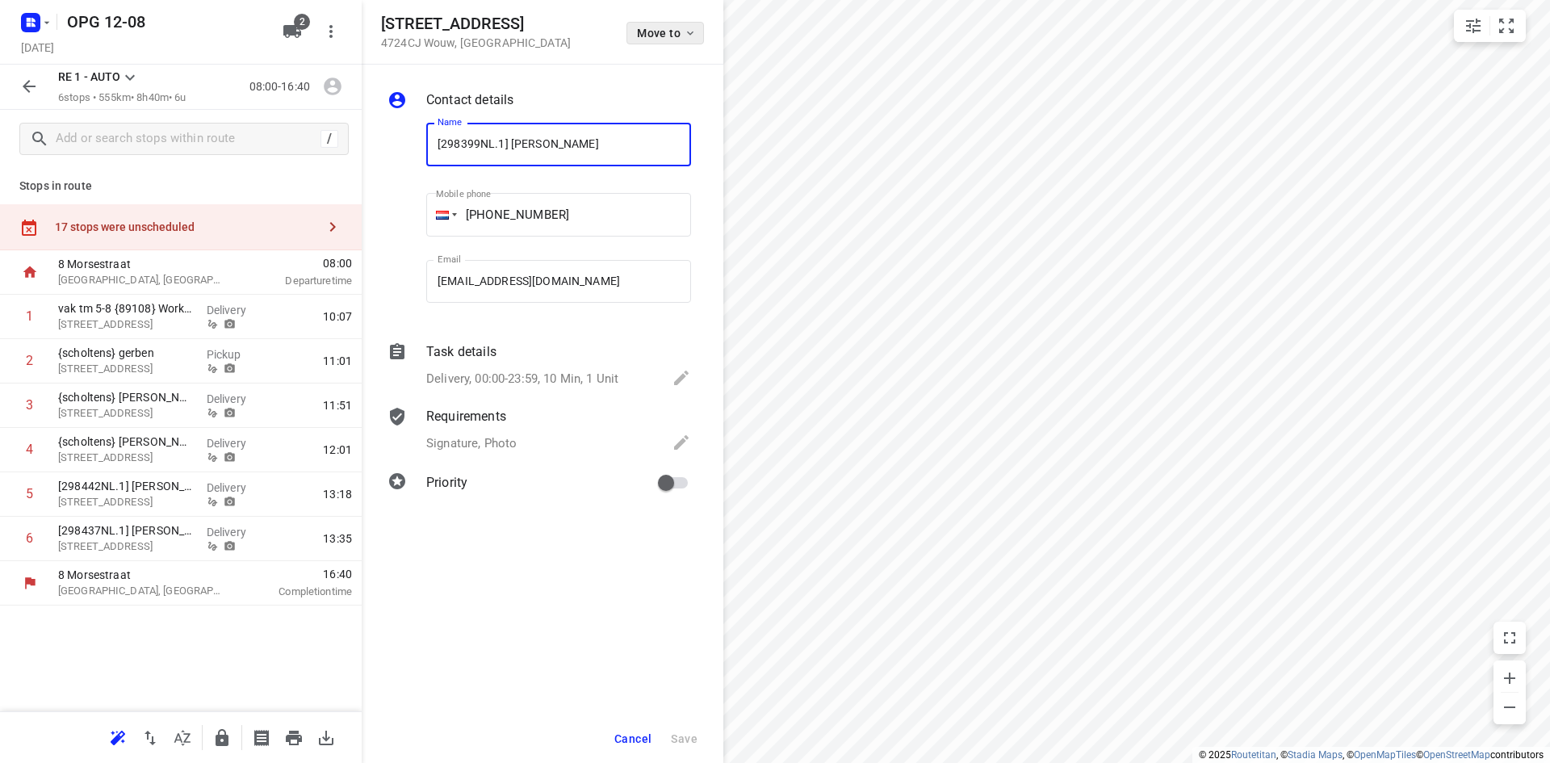
click at [689, 34] on icon "button" at bounding box center [690, 33] width 6 height 4
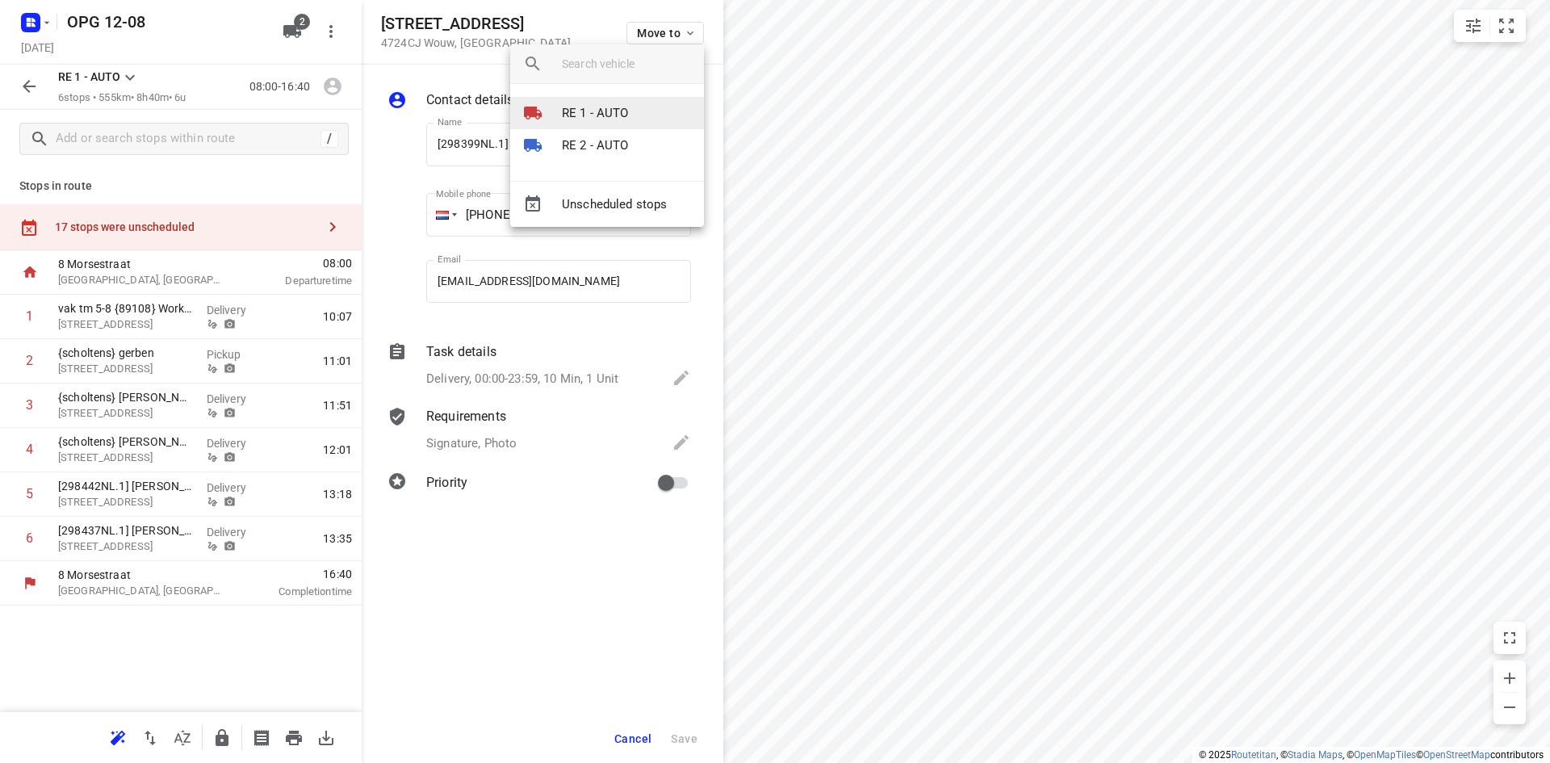
click at [627, 121] on p "RE 1 - AUTO" at bounding box center [595, 113] width 67 height 19
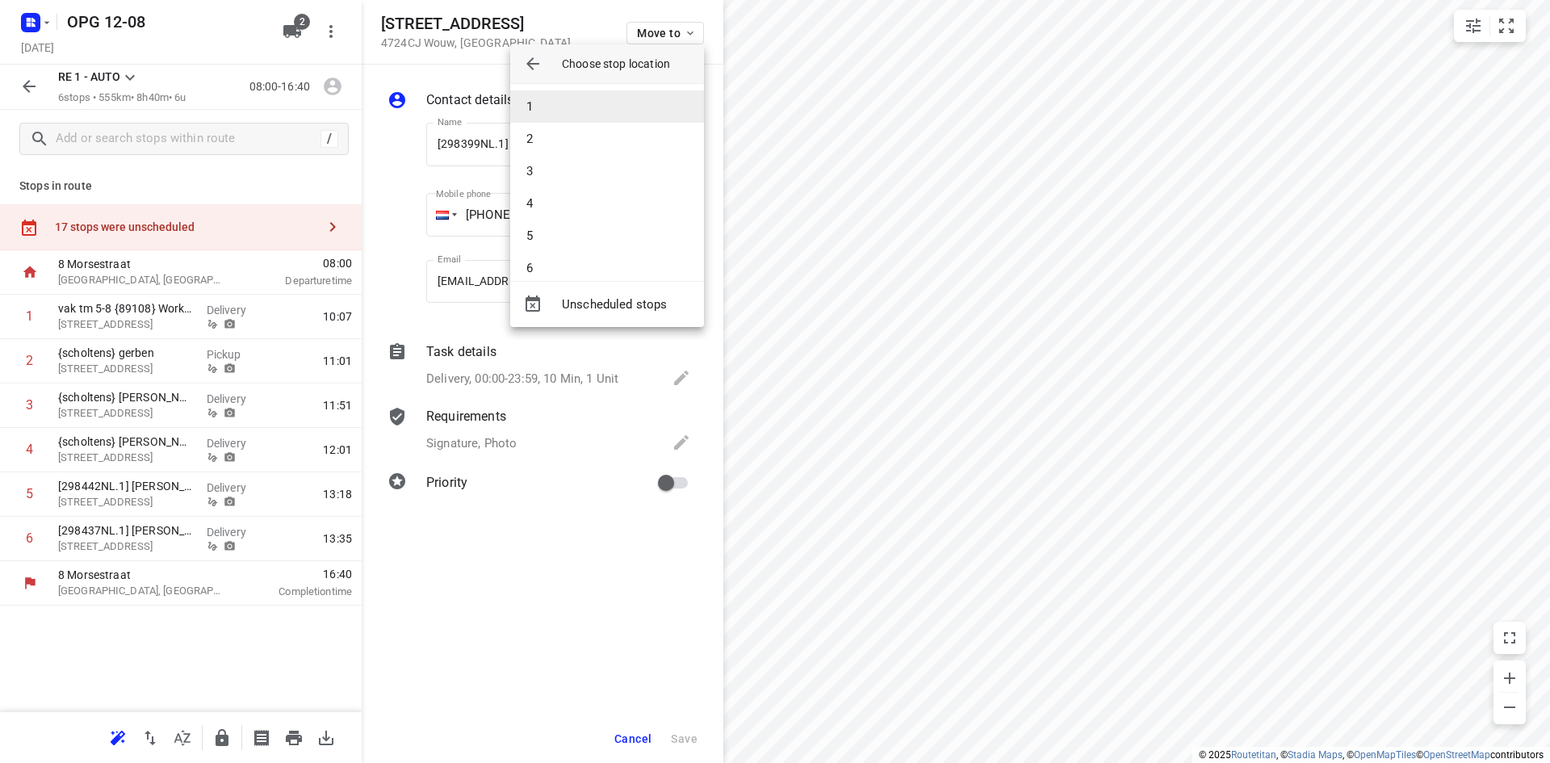
click at [628, 105] on li "1" at bounding box center [607, 106] width 194 height 32
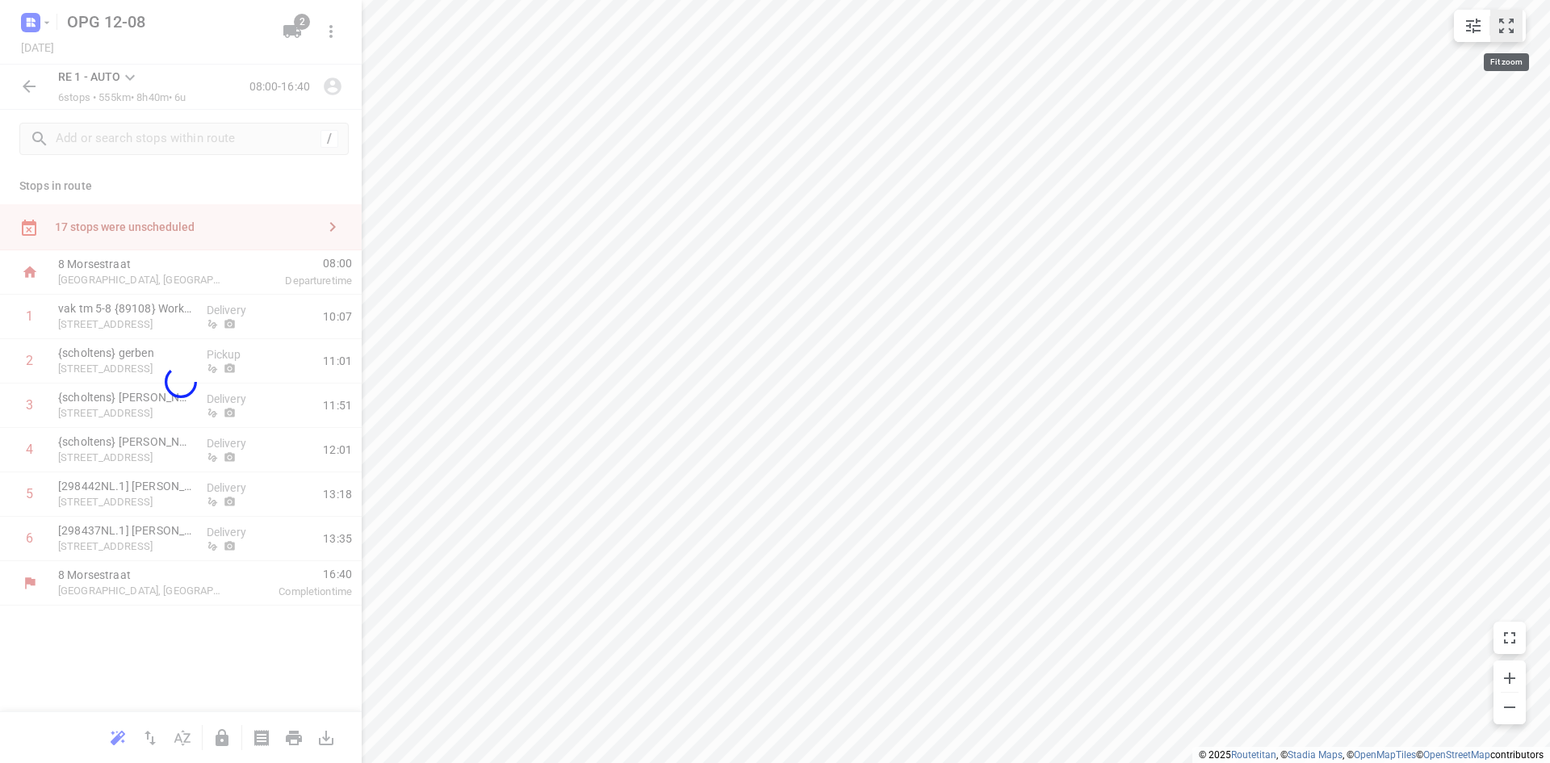
click at [1505, 31] on icon "small contained button group" at bounding box center [1506, 25] width 19 height 19
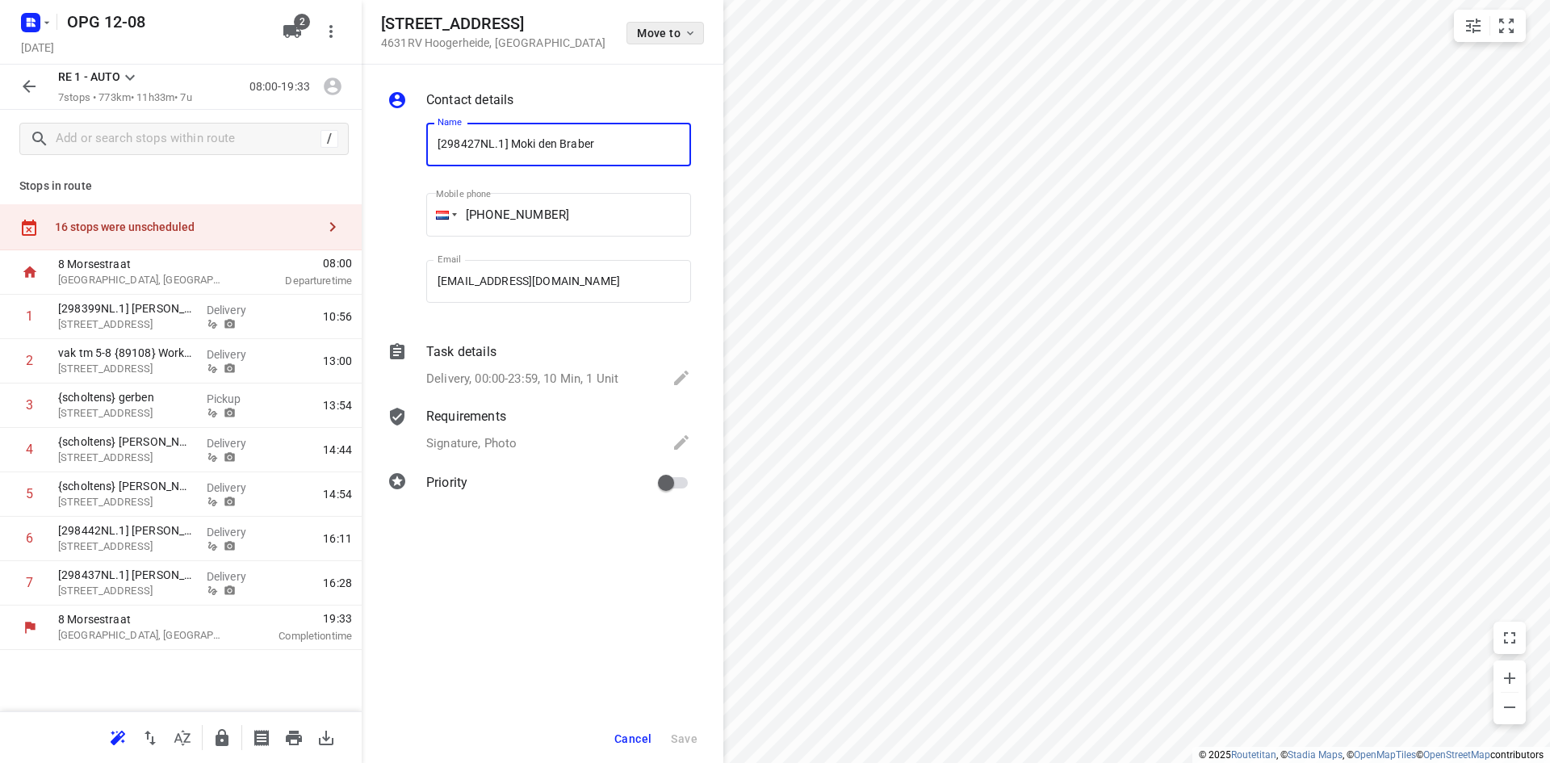
click at [679, 27] on span "Move to" at bounding box center [667, 33] width 60 height 13
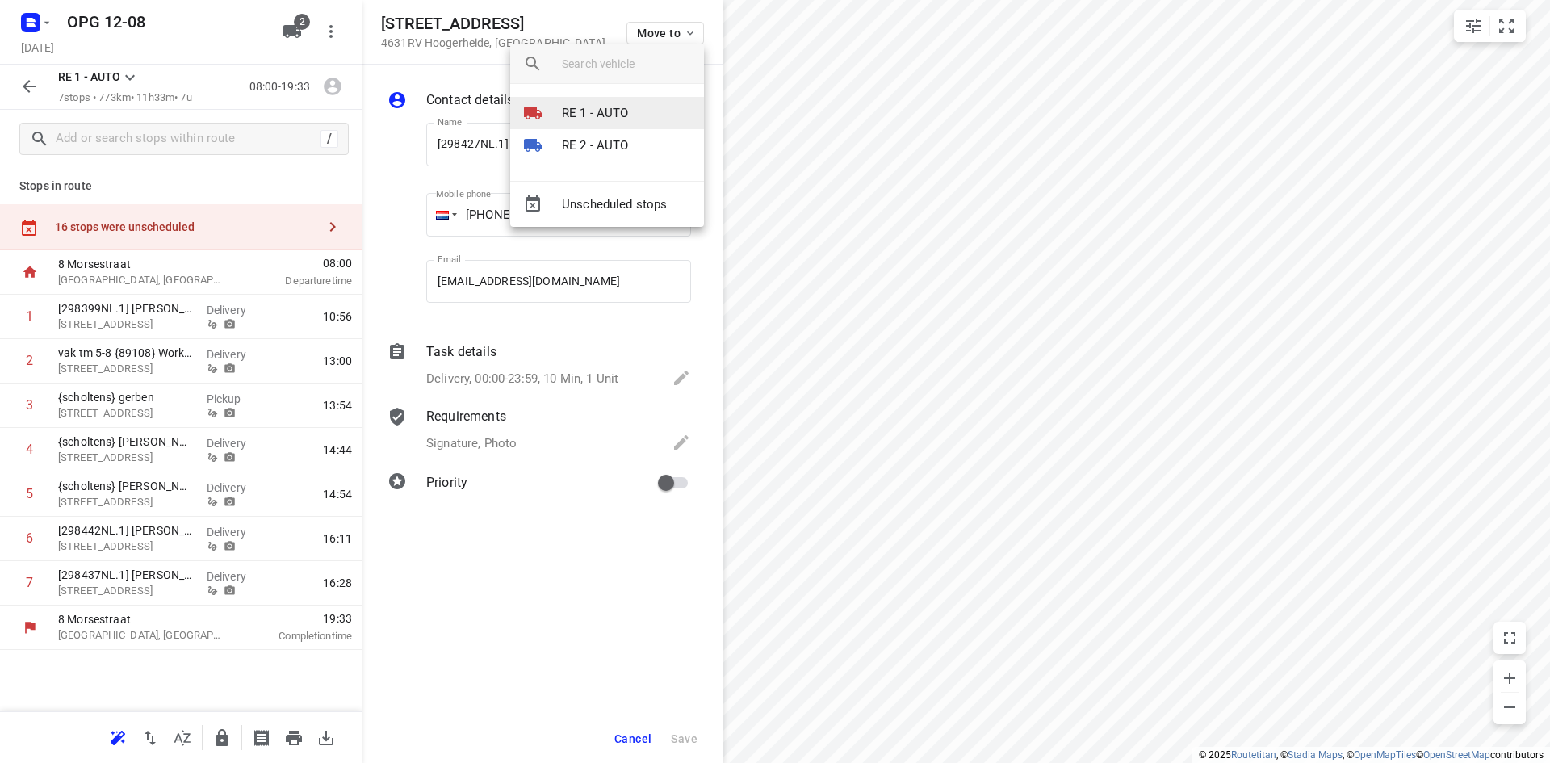
click at [599, 109] on p "RE 1 - AUTO" at bounding box center [595, 113] width 67 height 19
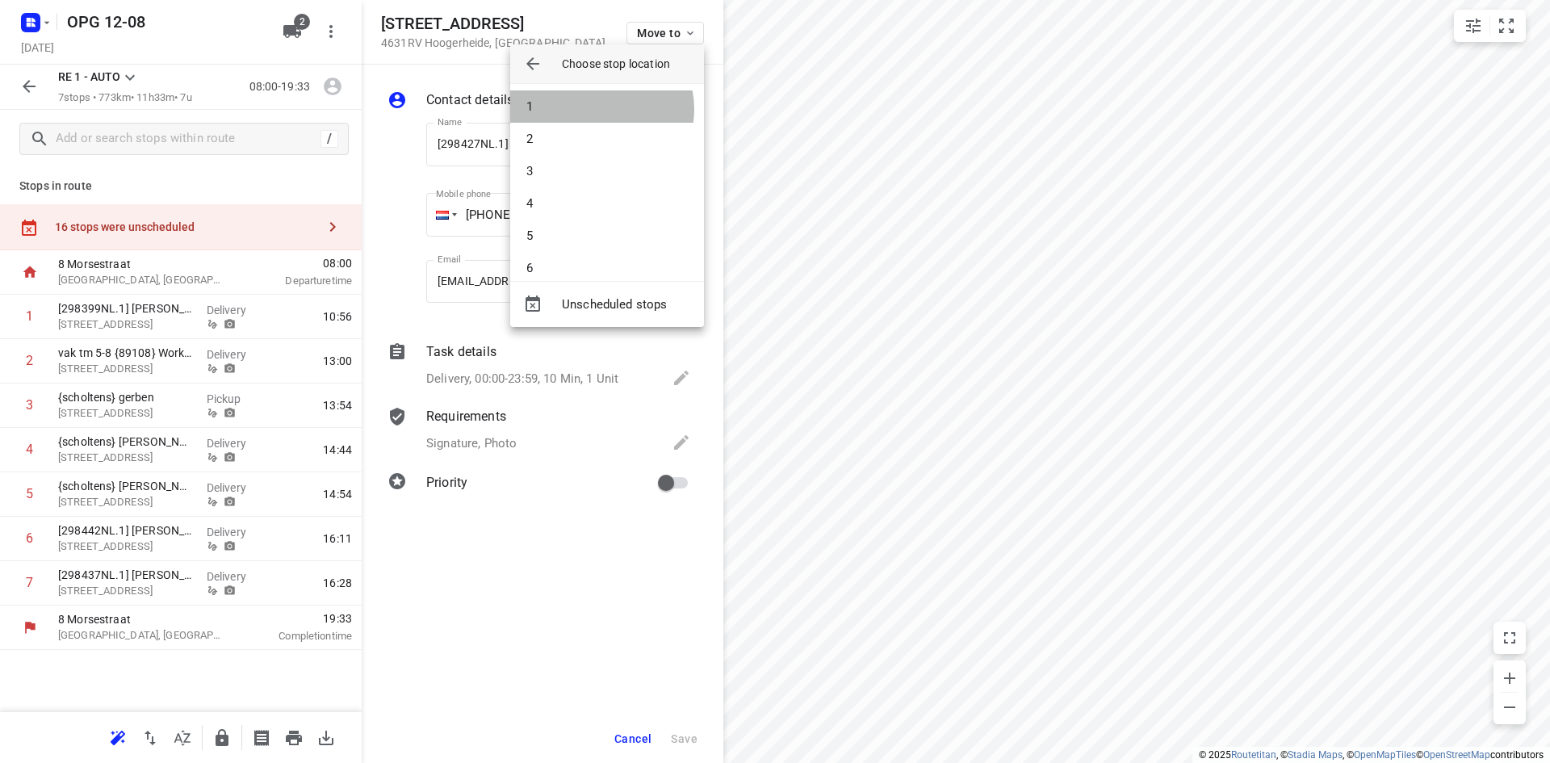
click at [599, 109] on li "1" at bounding box center [607, 106] width 194 height 32
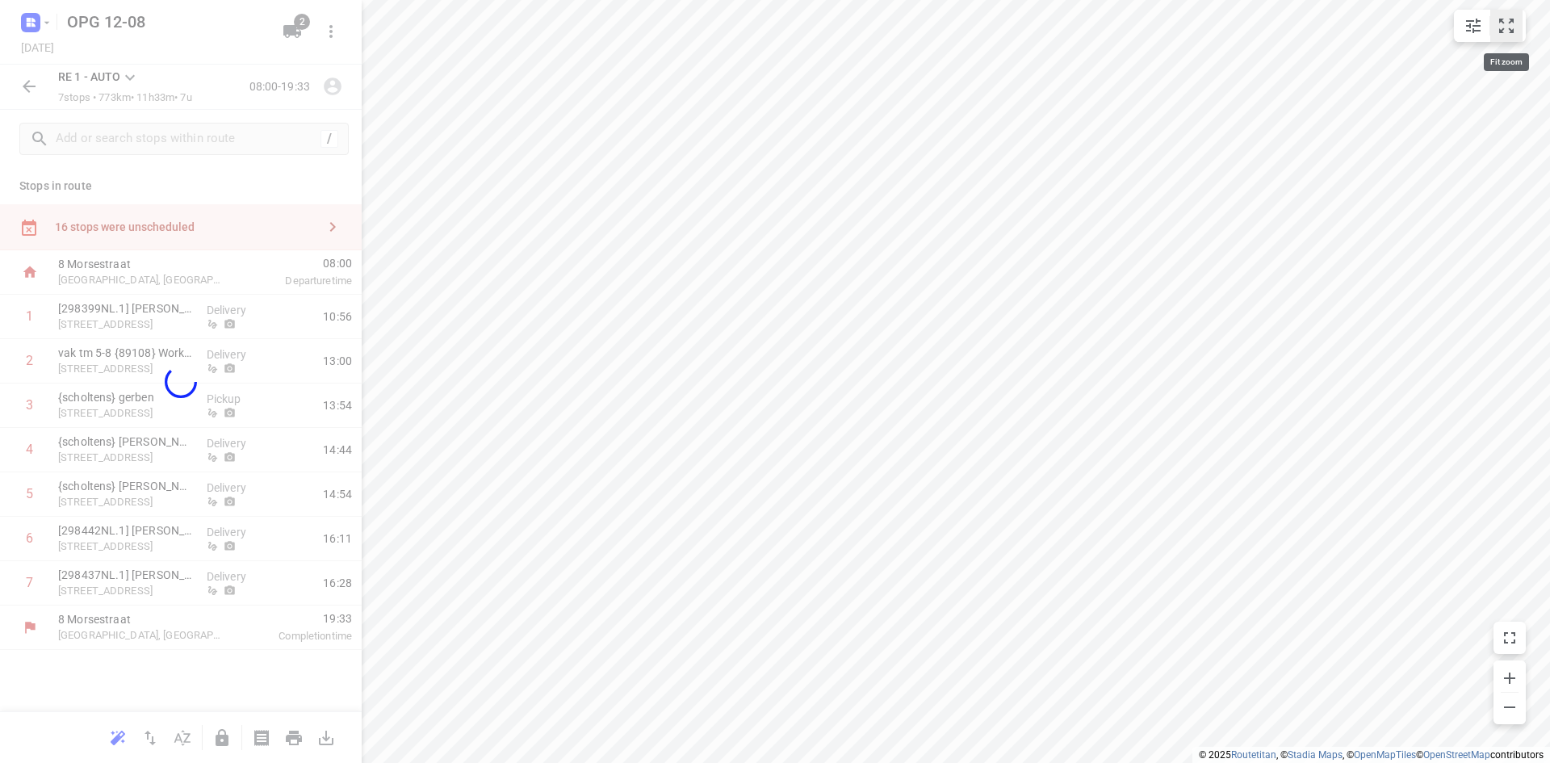
click at [1500, 21] on icon "small contained button group" at bounding box center [1506, 26] width 15 height 15
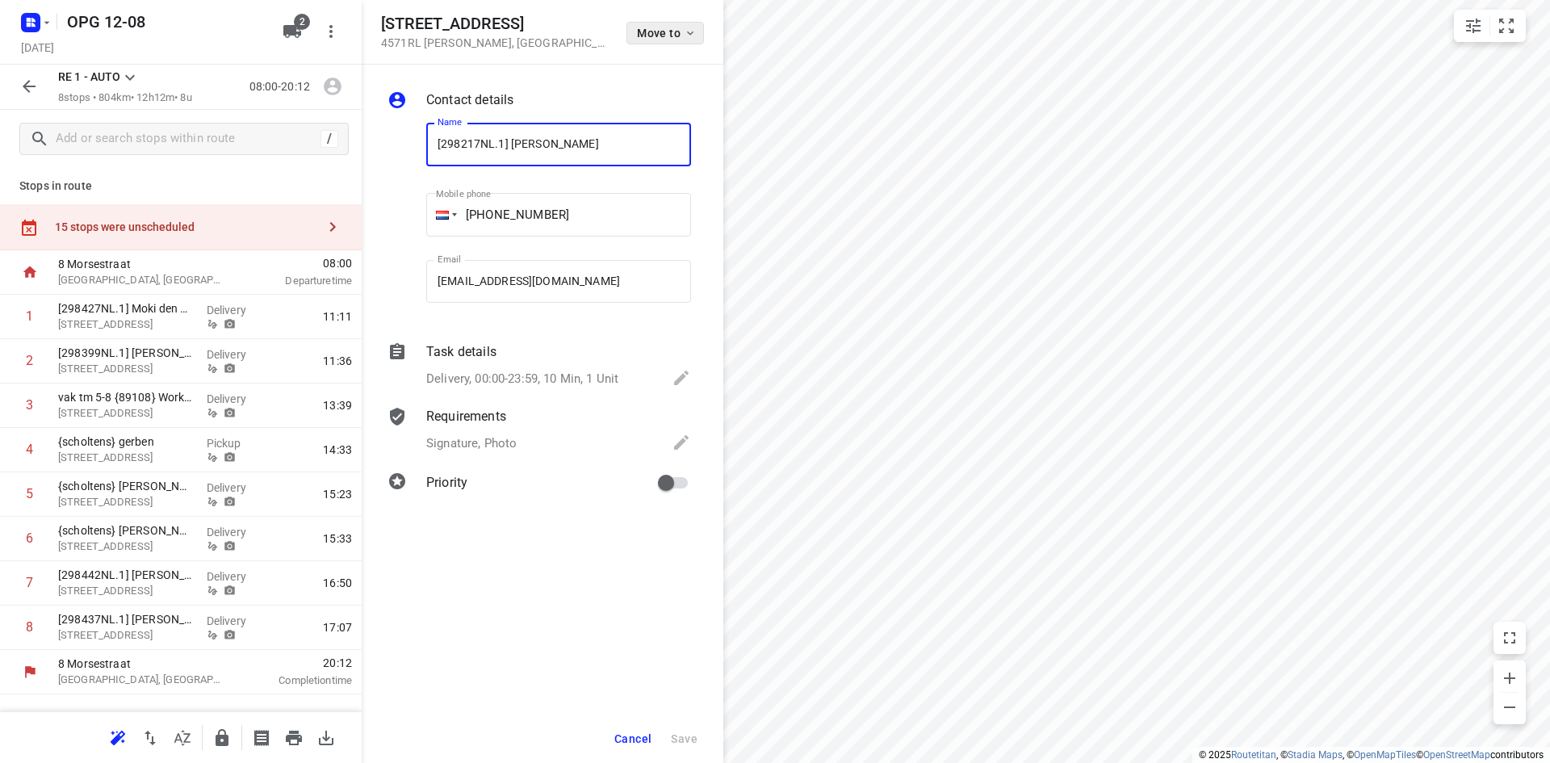
click at [690, 33] on icon "button" at bounding box center [690, 33] width 13 height 13
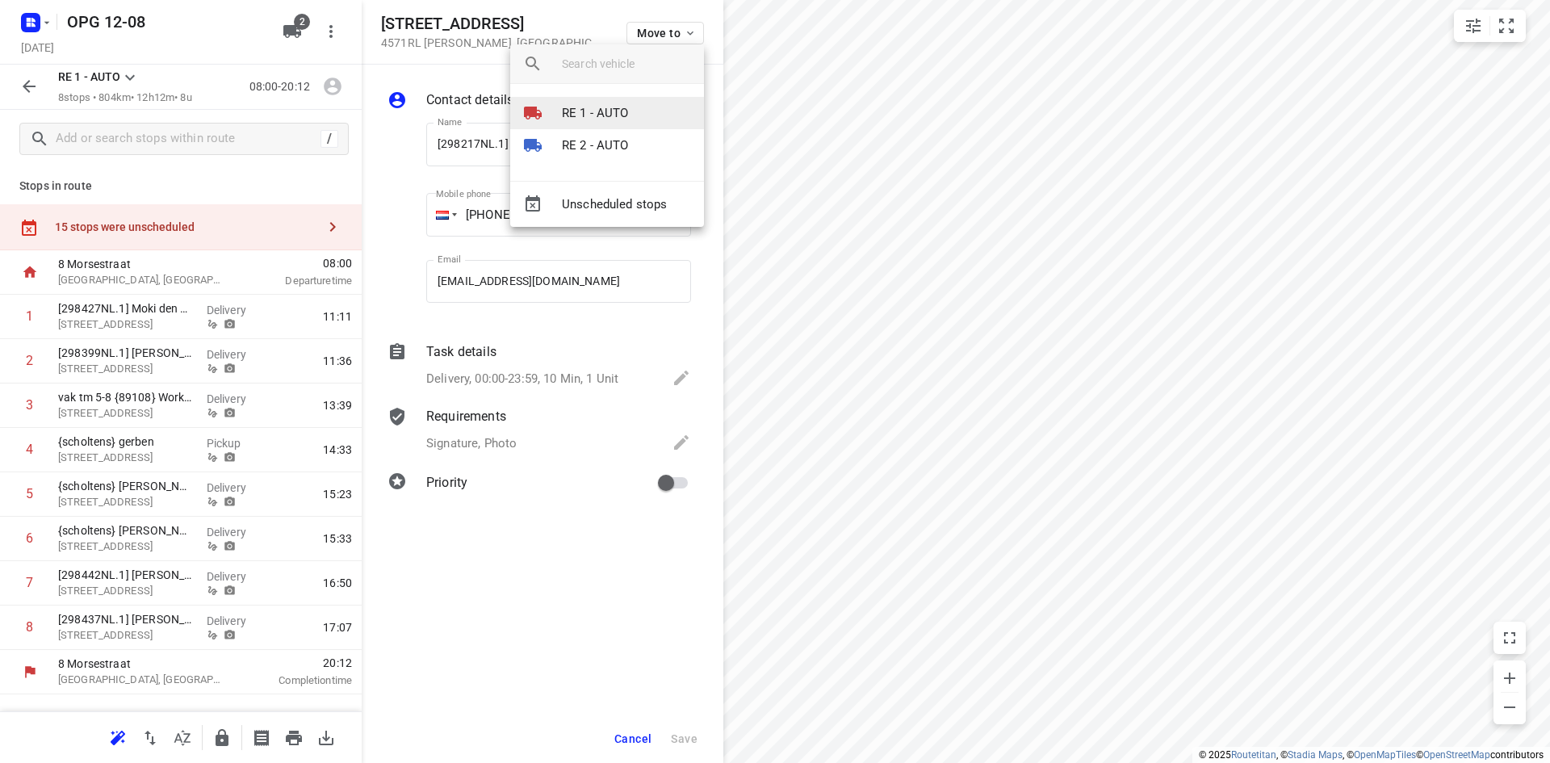
click at [620, 114] on p "RE 1 - AUTO" at bounding box center [595, 113] width 67 height 19
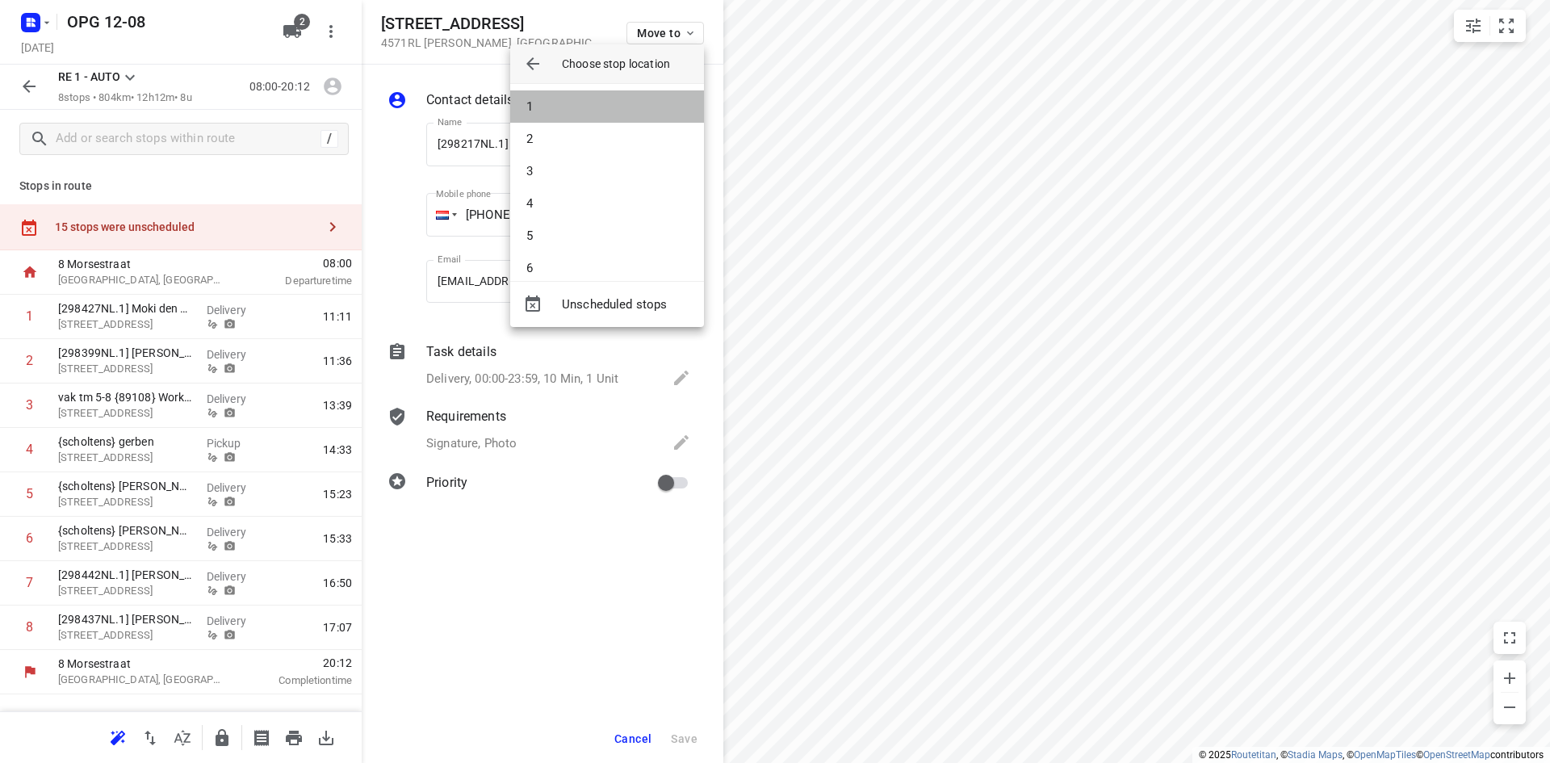
click at [620, 114] on li "1" at bounding box center [607, 106] width 194 height 32
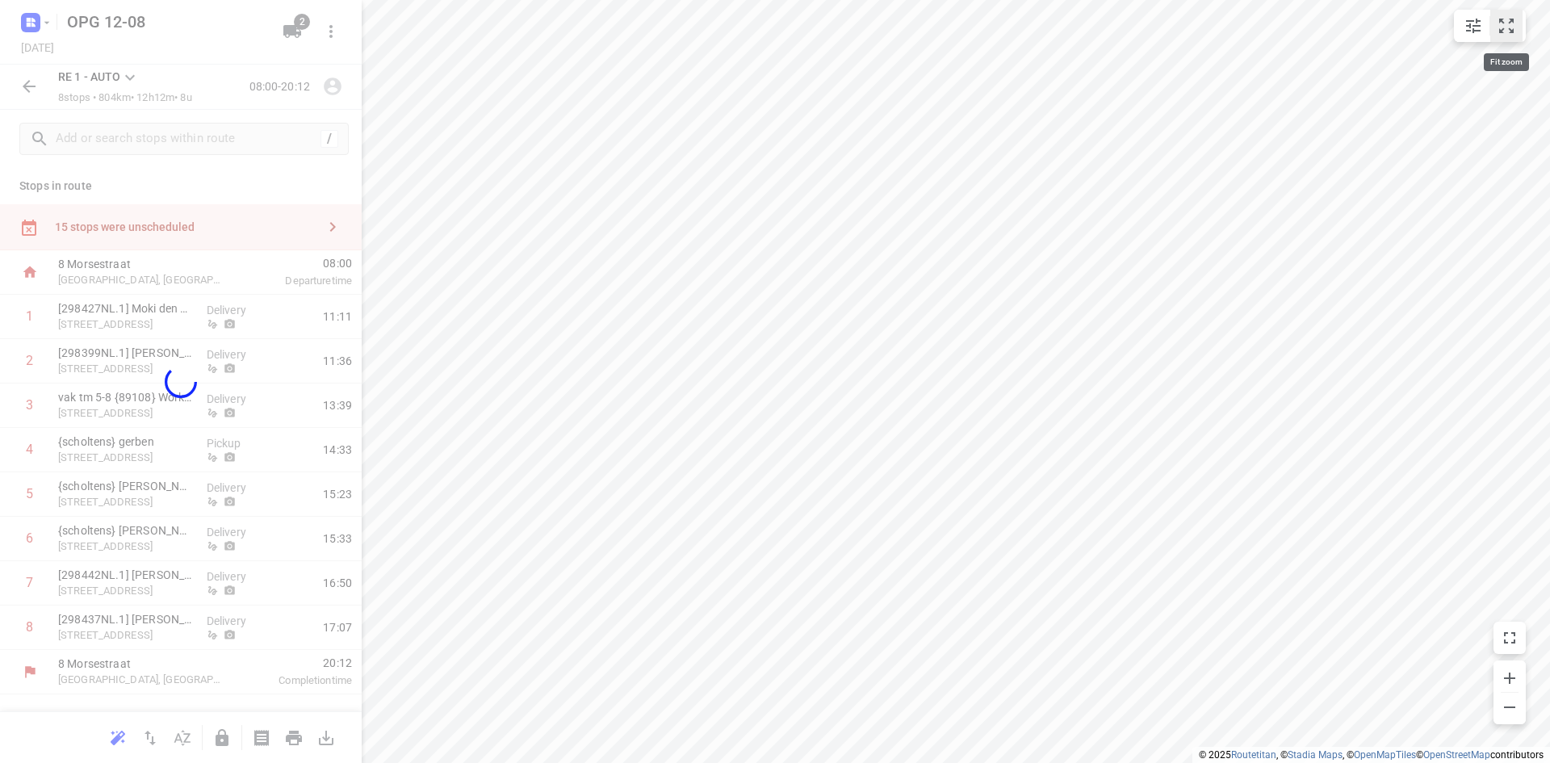
click at [1516, 28] on button "small contained button group" at bounding box center [1506, 26] width 32 height 32
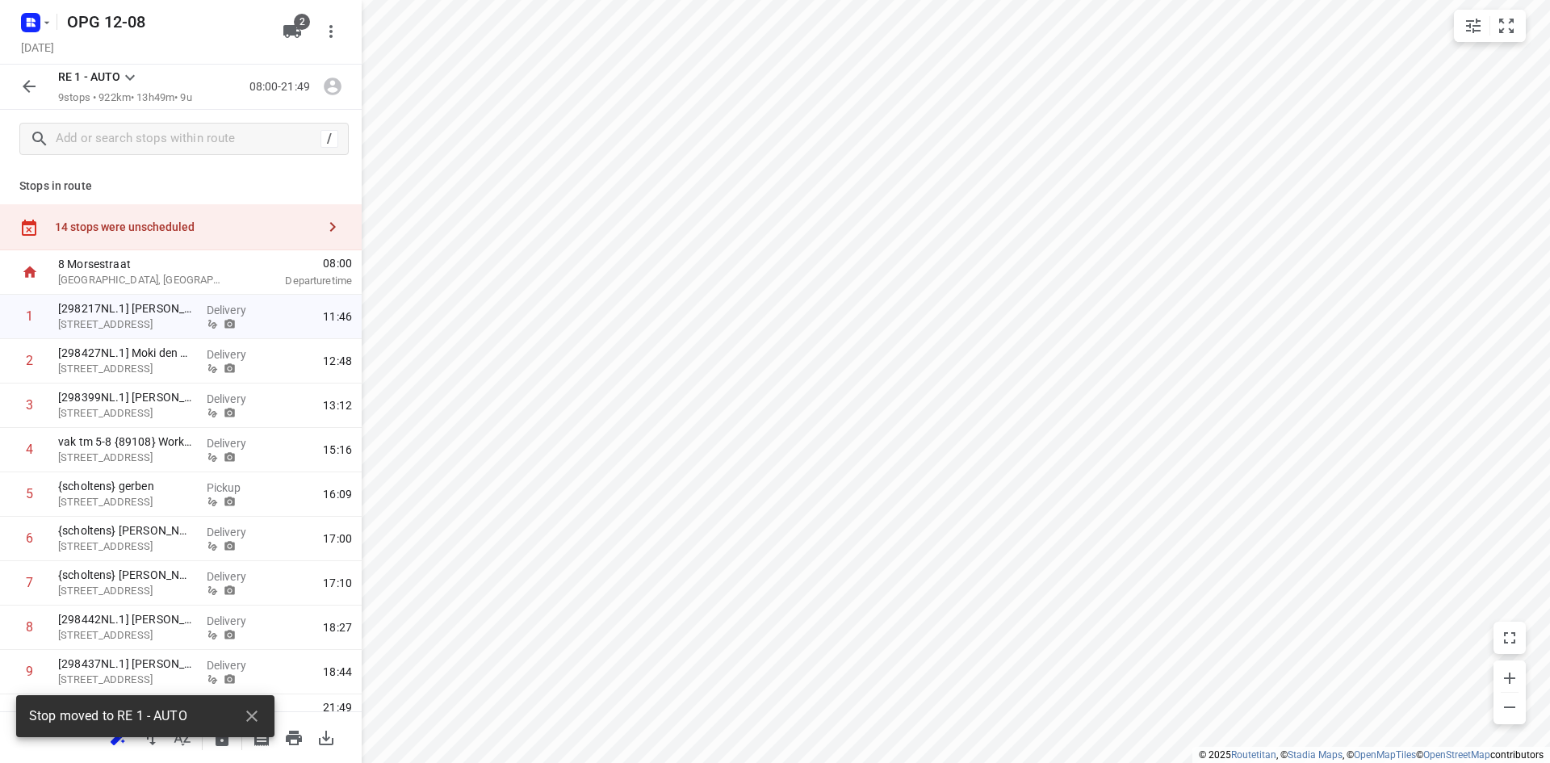
click at [119, 743] on div "Stop moved to RE 1 - AUTO" at bounding box center [145, 721] width 258 height 52
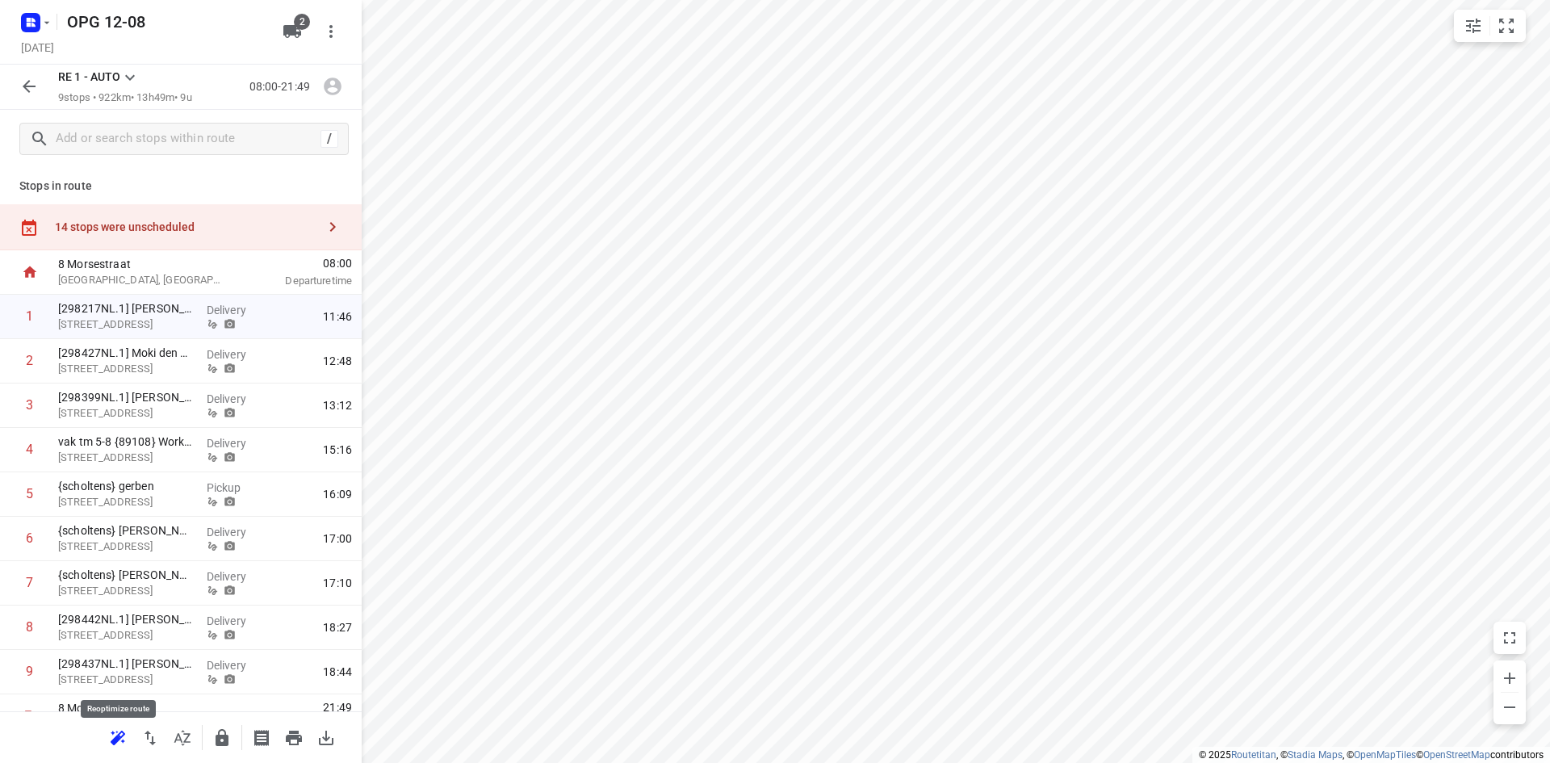
click at [118, 737] on icon "button" at bounding box center [116, 740] width 10 height 10
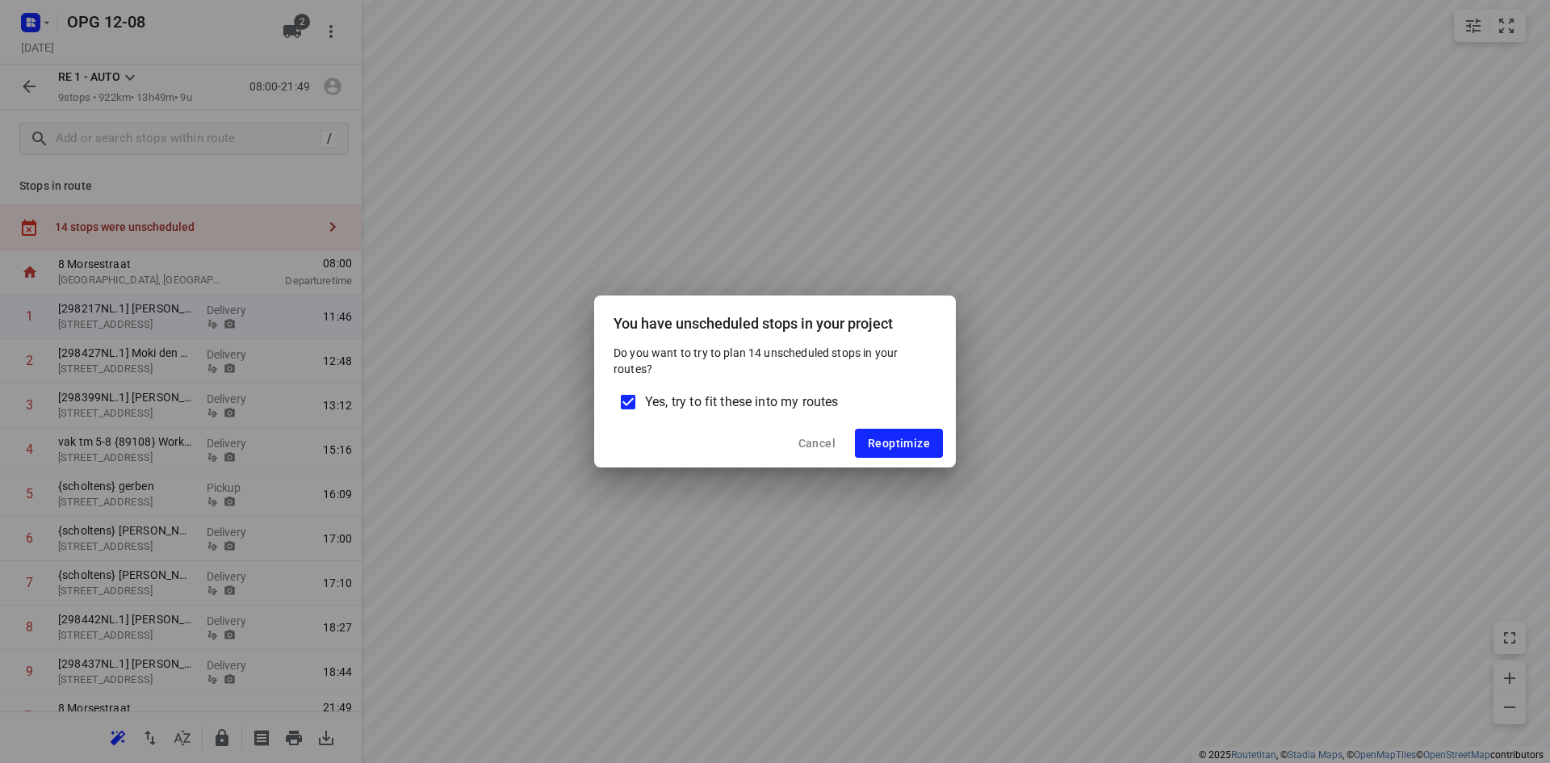
click at [626, 404] on input "Yes, try to fit these into my routes" at bounding box center [628, 402] width 34 height 34
checkbox input "false"
click at [879, 443] on span "Reoptimize" at bounding box center [899, 443] width 62 height 13
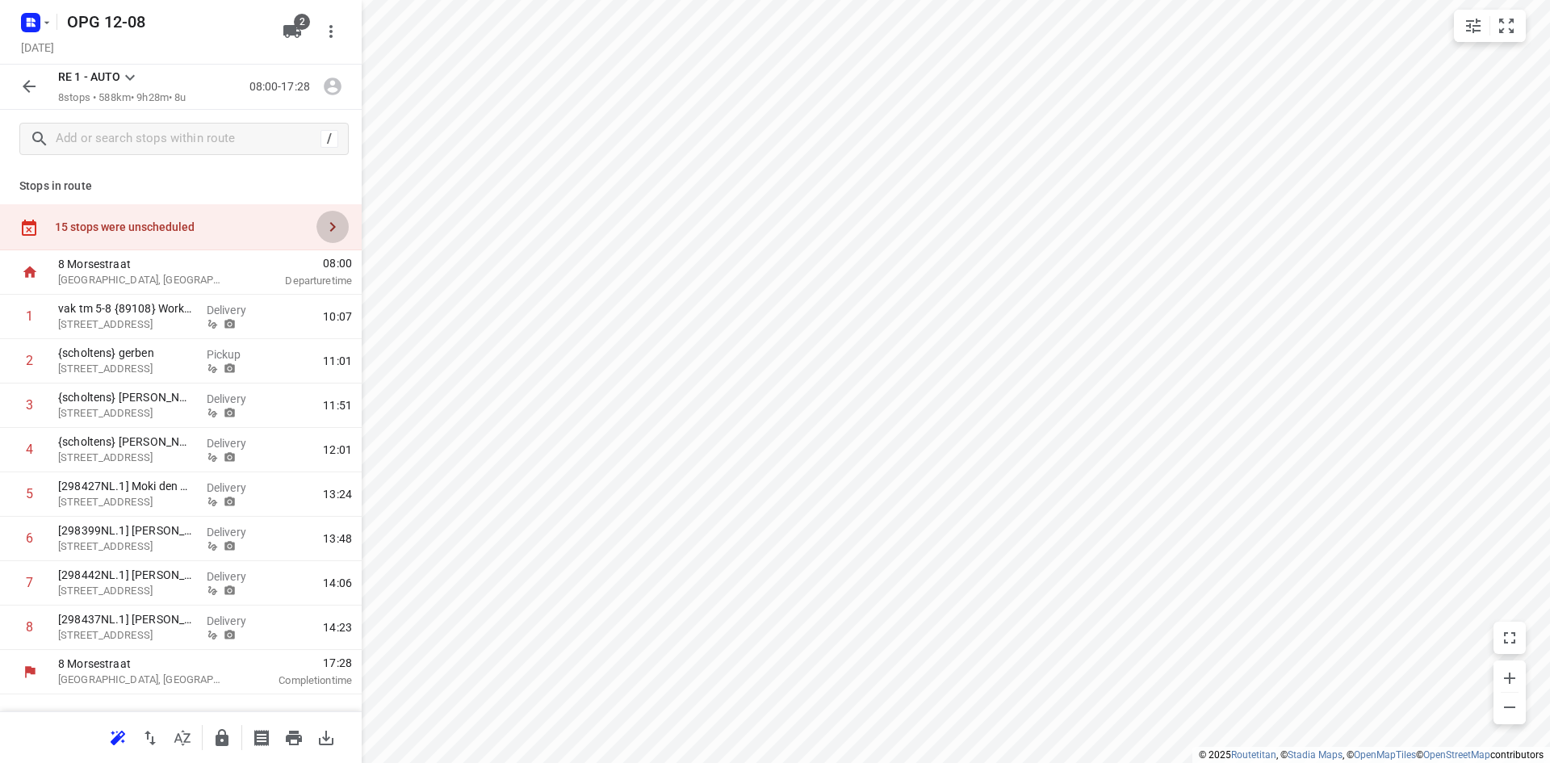
click at [330, 226] on icon "button" at bounding box center [332, 226] width 19 height 19
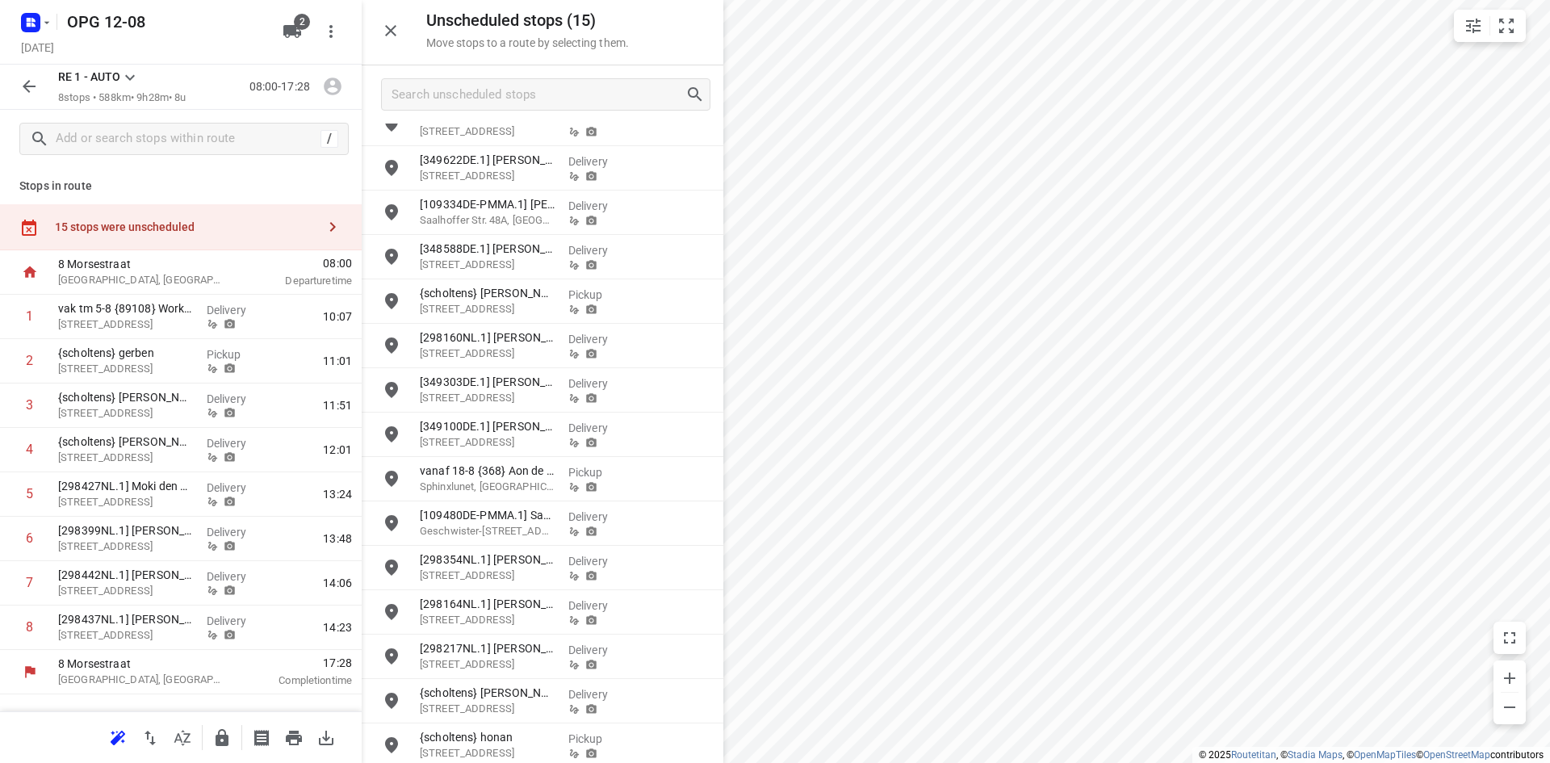
scroll to position [31, 0]
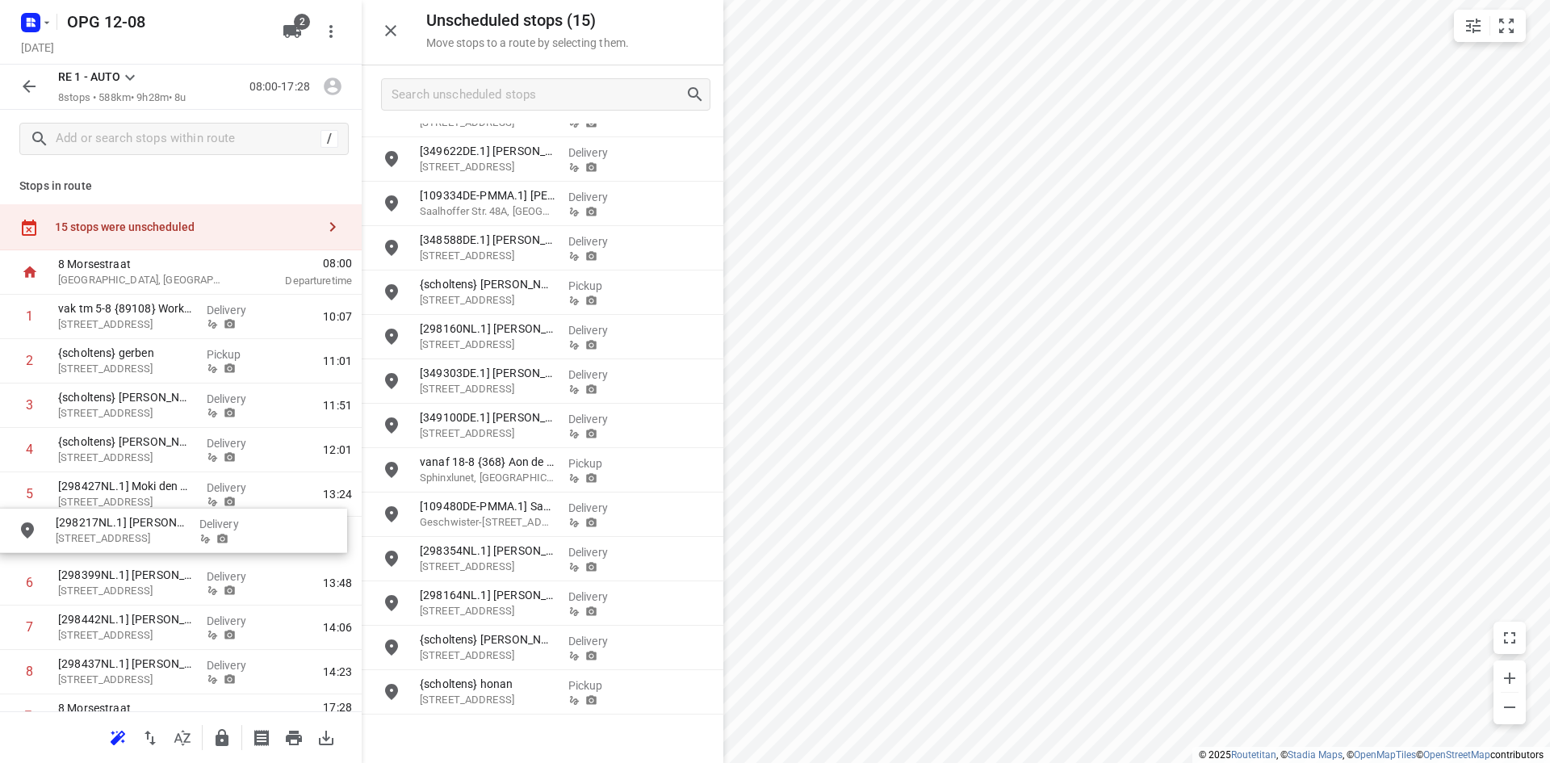
drag, startPoint x: 513, startPoint y: 644, endPoint x: 145, endPoint y: 529, distance: 386.6
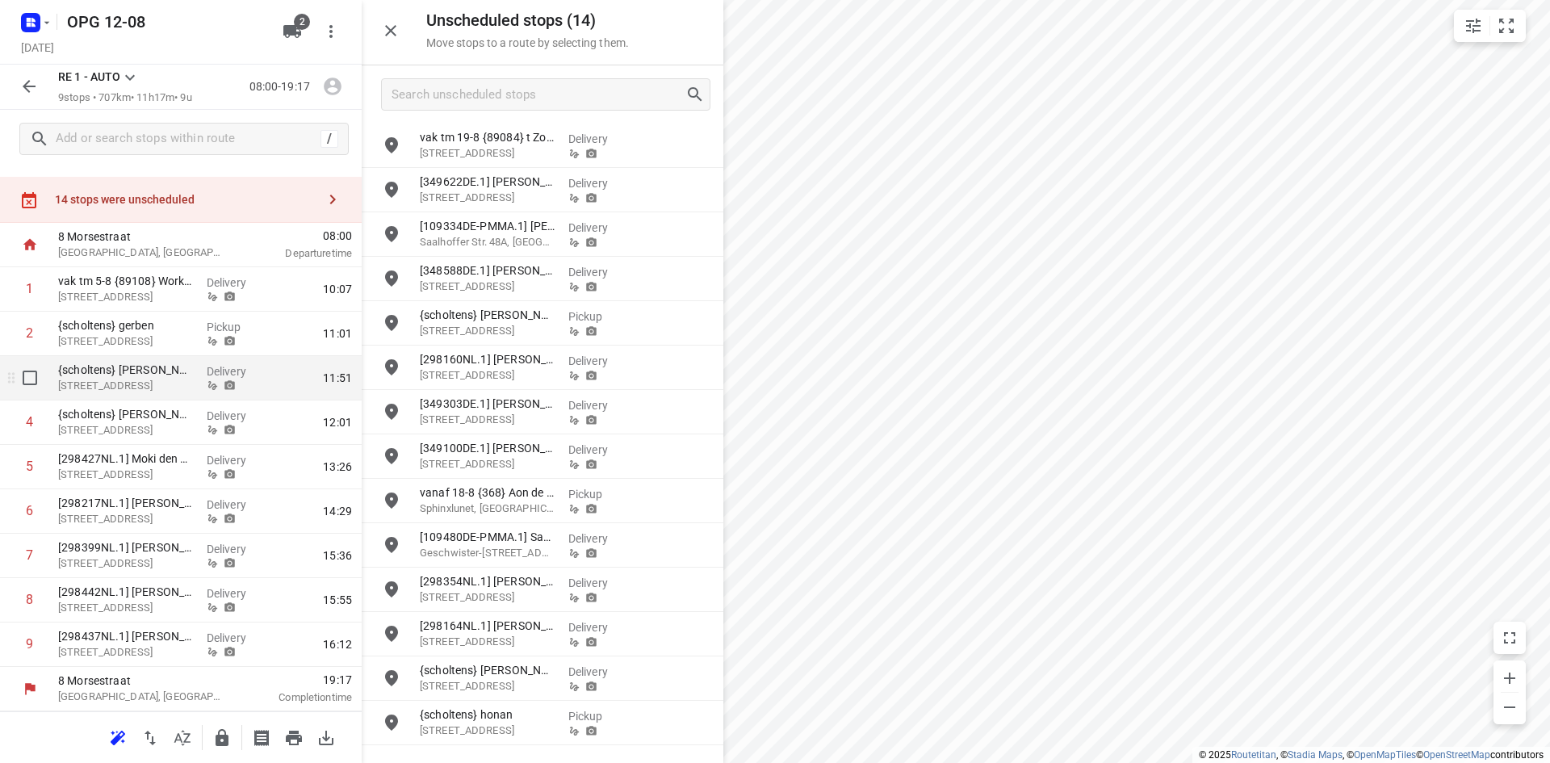
scroll to position [0, 0]
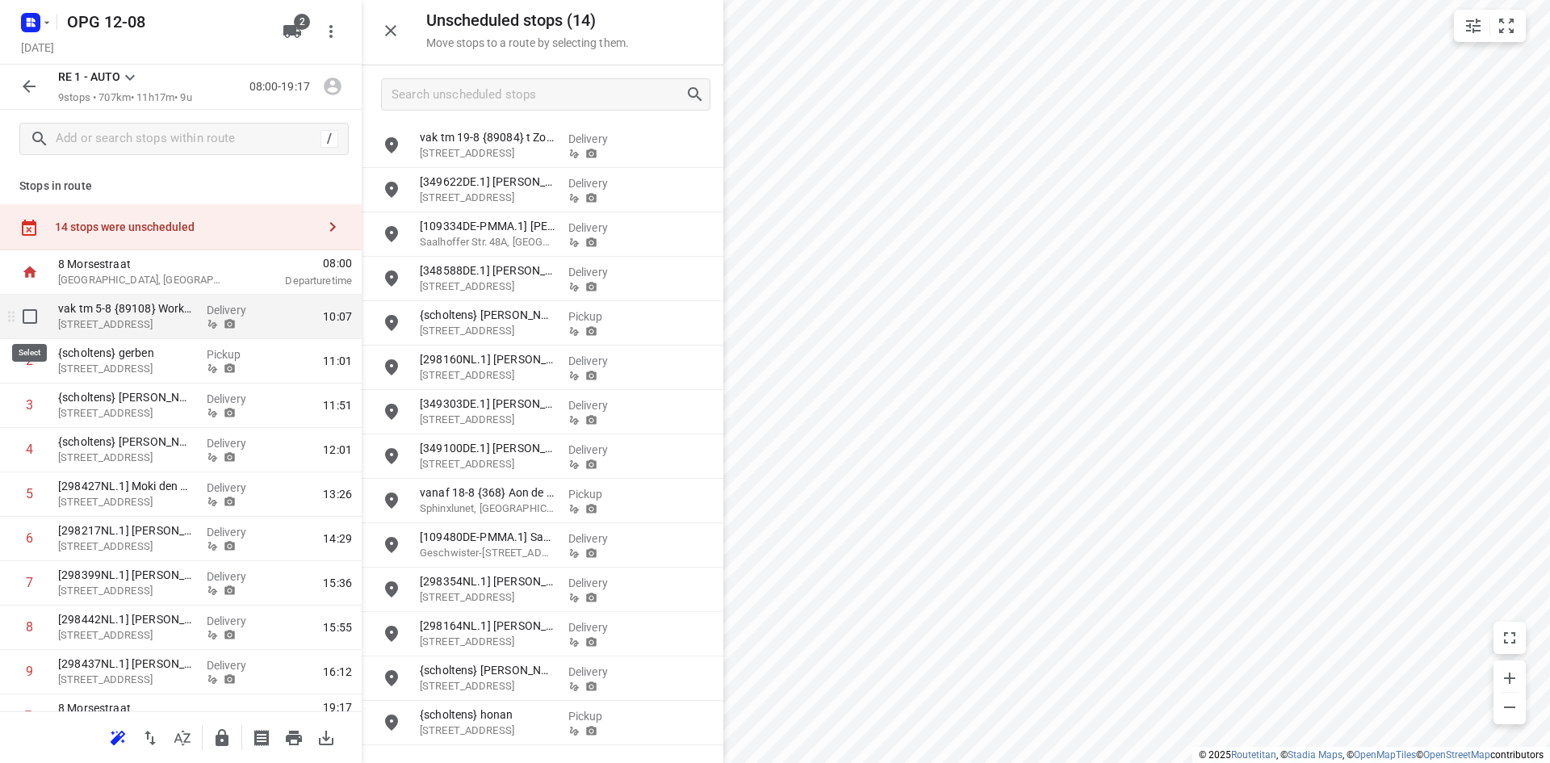
click at [29, 320] on input "checkbox" at bounding box center [30, 316] width 32 height 32
checkbox input "true"
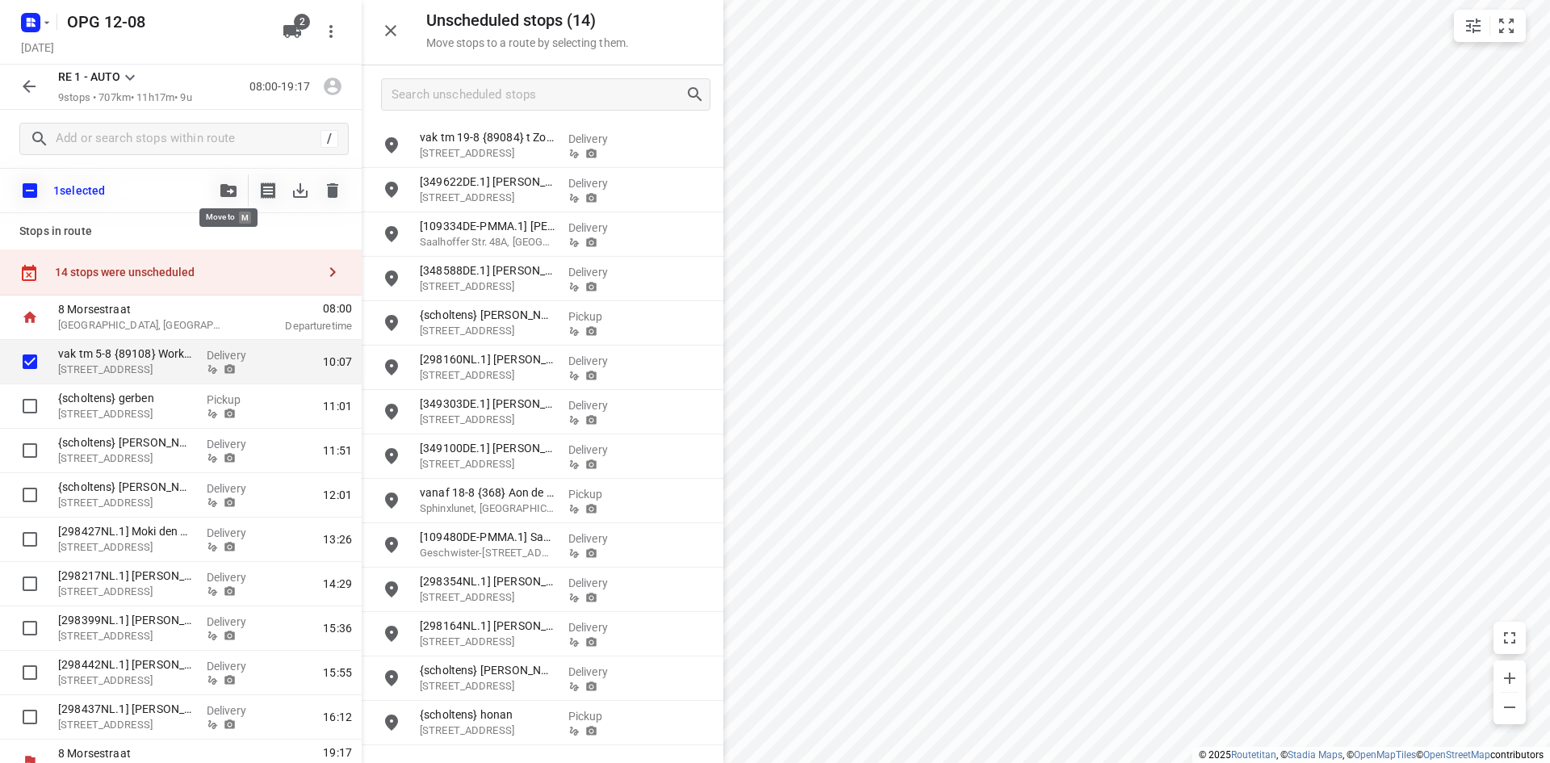
click at [229, 184] on icon "button" at bounding box center [228, 190] width 16 height 13
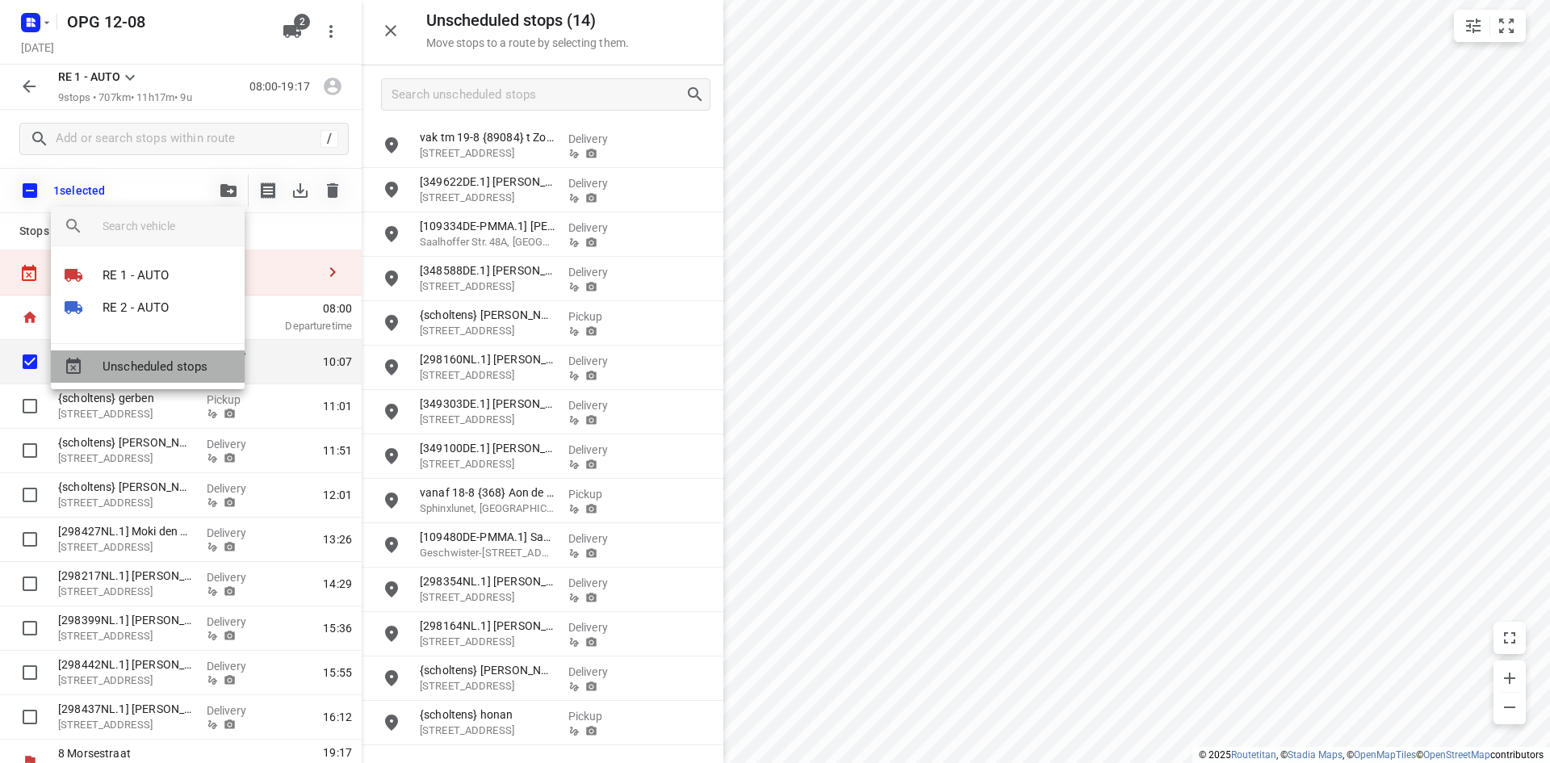
click at [200, 361] on span "Unscheduled stops" at bounding box center [167, 367] width 129 height 19
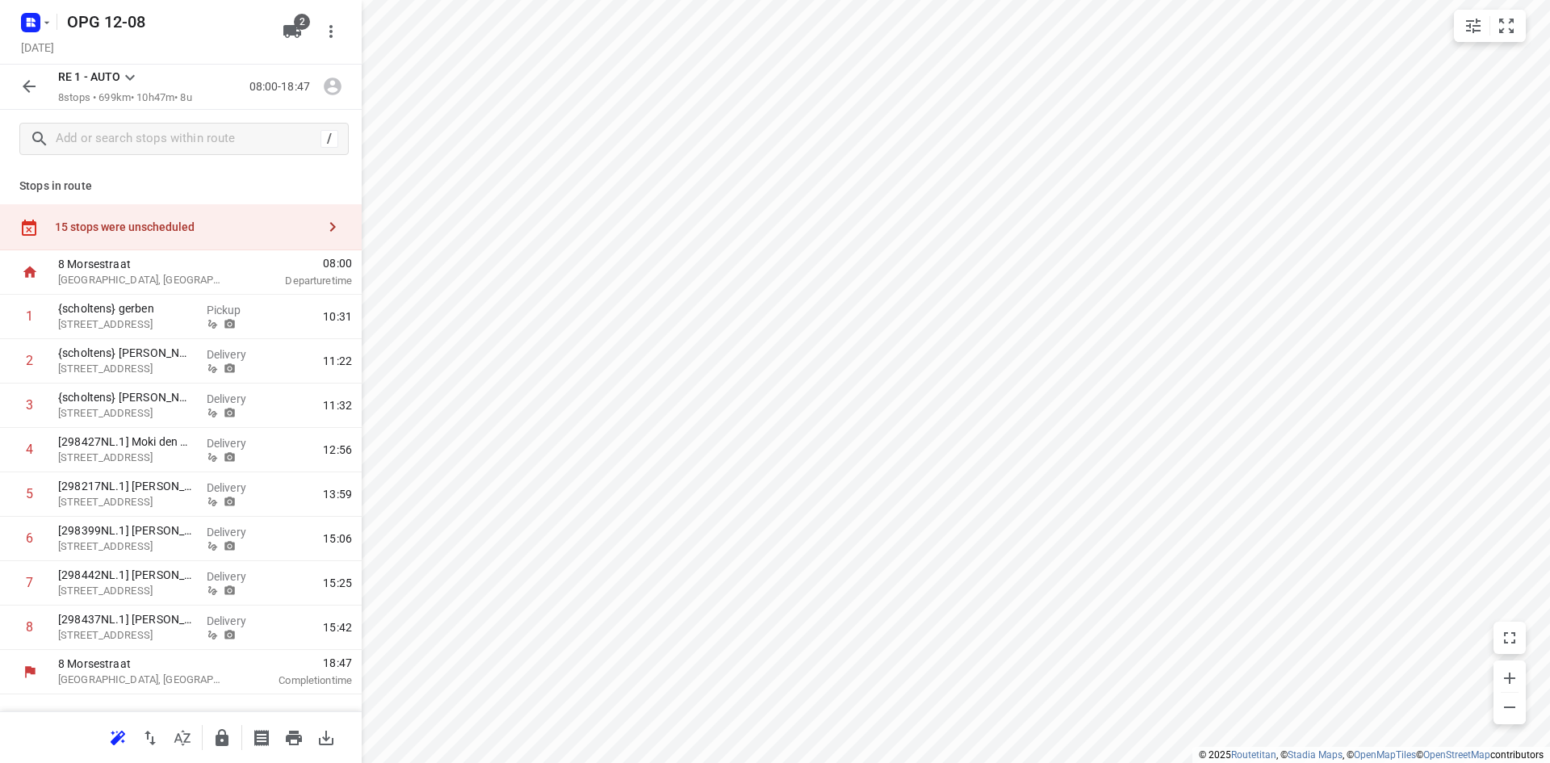
click at [335, 224] on icon "button" at bounding box center [332, 226] width 19 height 19
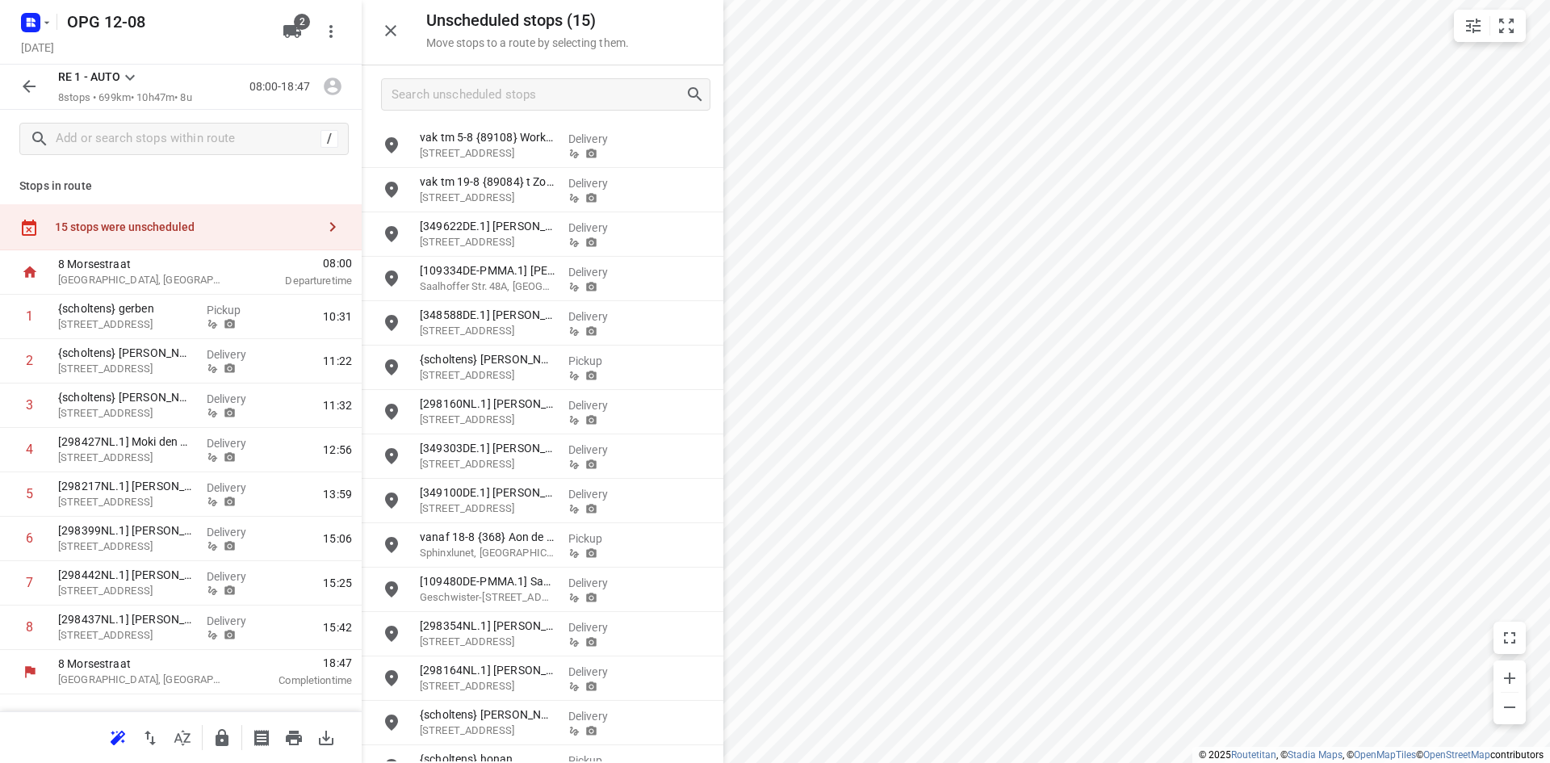
click at [131, 78] on icon at bounding box center [129, 77] width 19 height 19
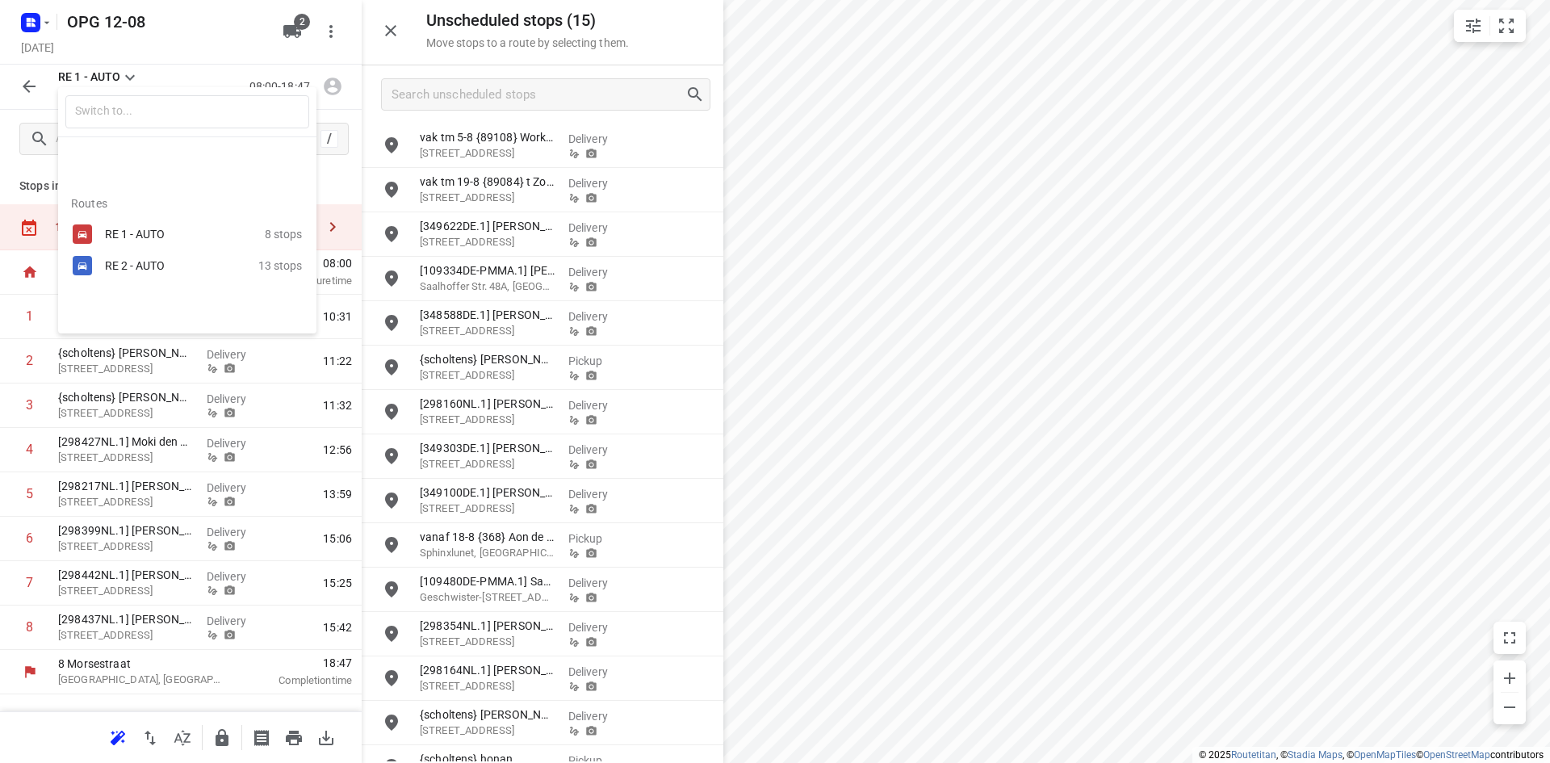
click at [131, 261] on div "RE 2 - AUTO" at bounding box center [173, 265] width 137 height 13
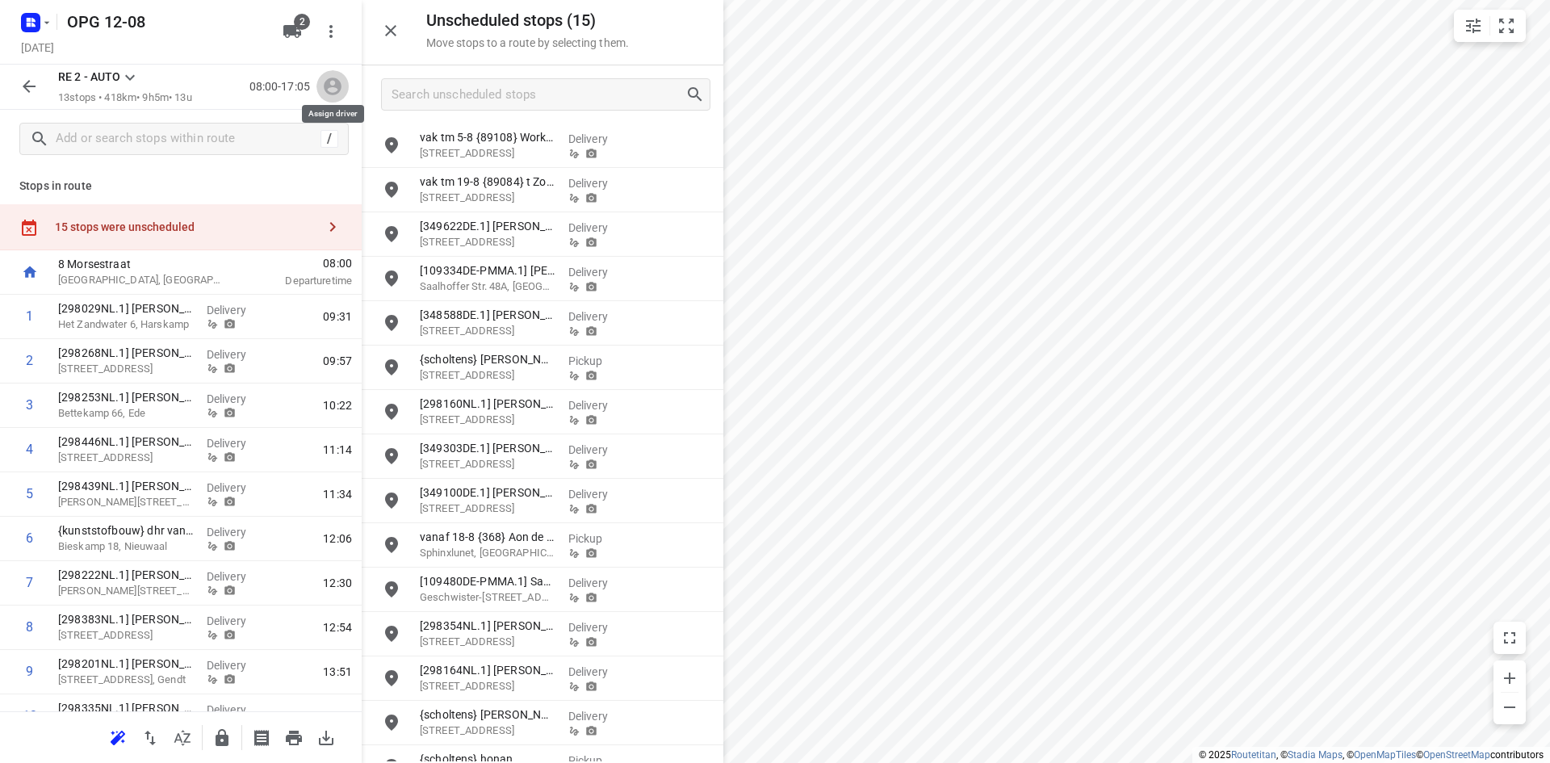
click at [328, 81] on icon "button" at bounding box center [333, 87] width 18 height 18
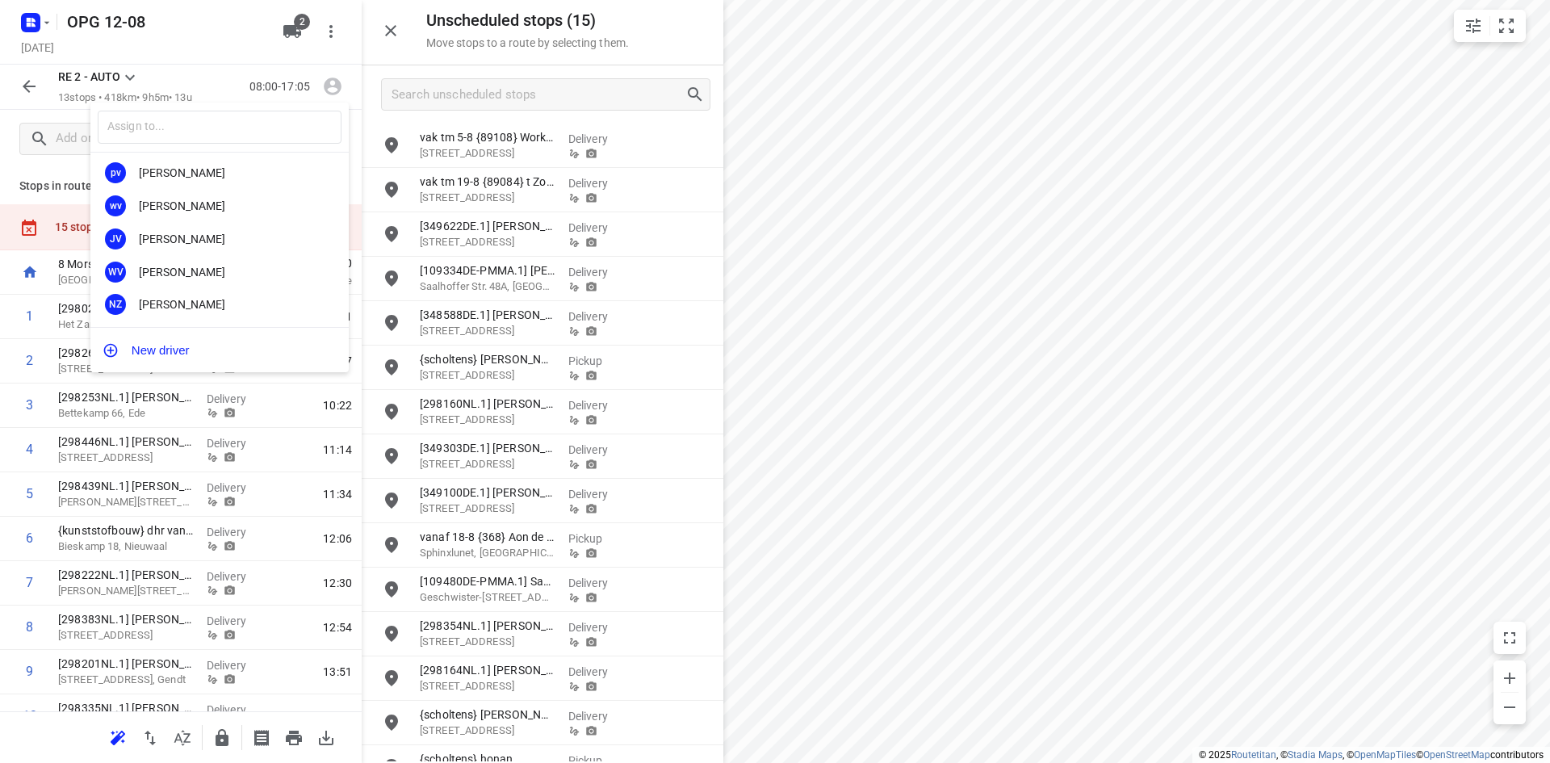
scroll to position [300, 0]
click at [198, 232] on div "Jonno Vesters" at bounding box center [224, 238] width 170 height 13
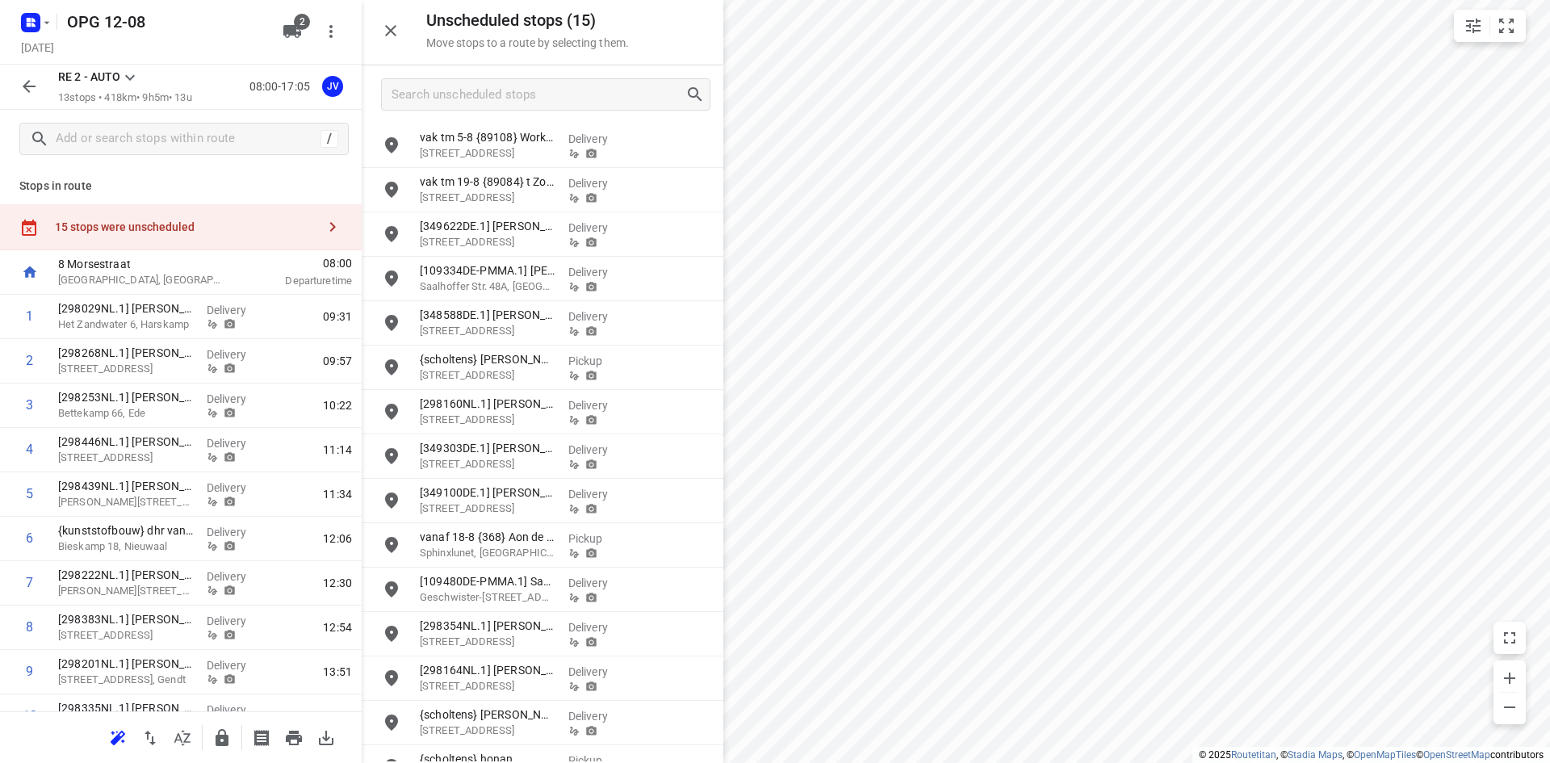
click at [125, 70] on icon at bounding box center [129, 77] width 19 height 19
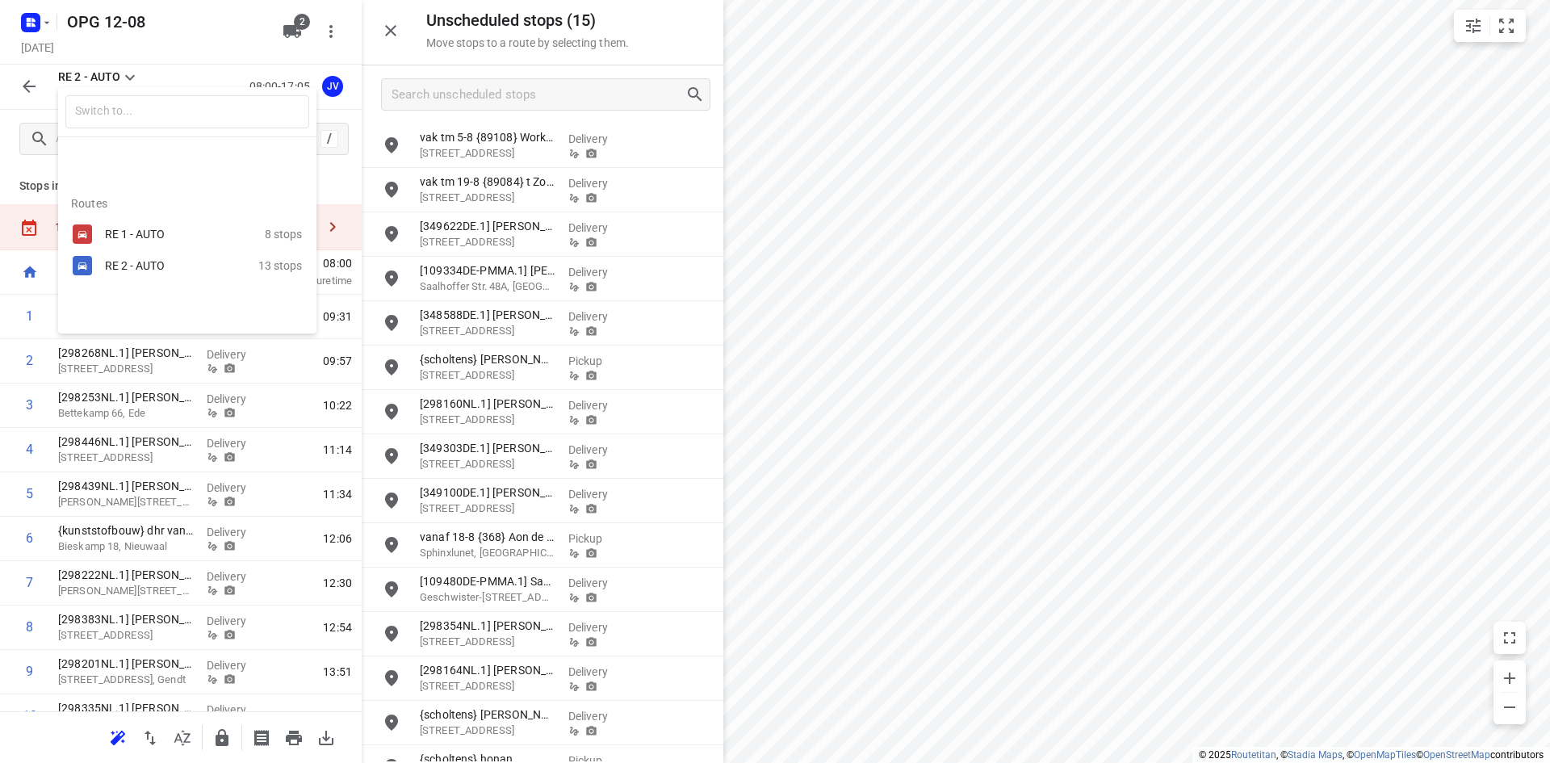
click at [137, 235] on div "RE 1 - AUTO" at bounding box center [173, 234] width 137 height 13
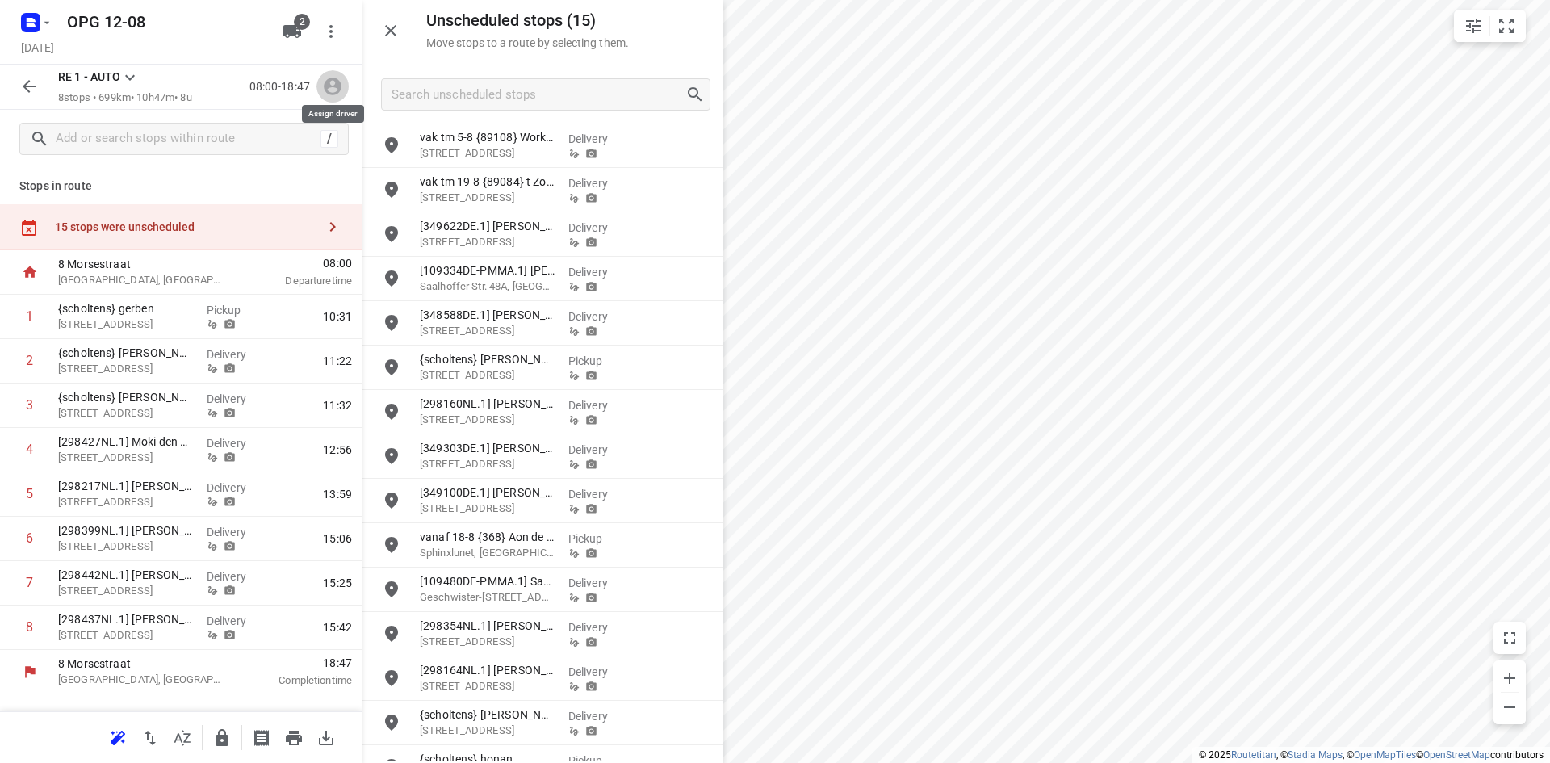
click at [337, 86] on icon "button" at bounding box center [333, 87] width 18 height 18
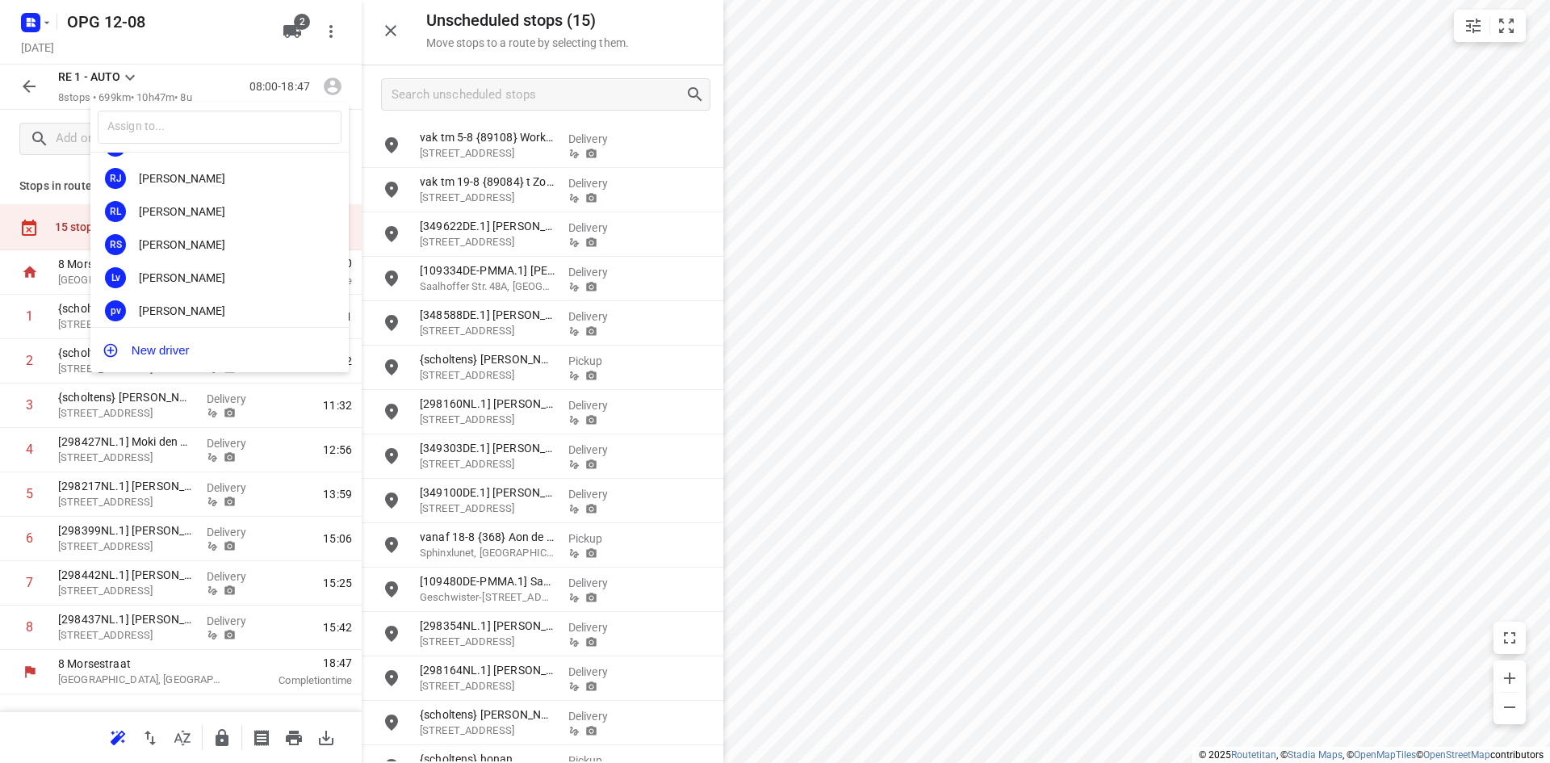
scroll to position [0, 0]
click at [209, 204] on div "Niek Benjamins" at bounding box center [224, 208] width 170 height 13
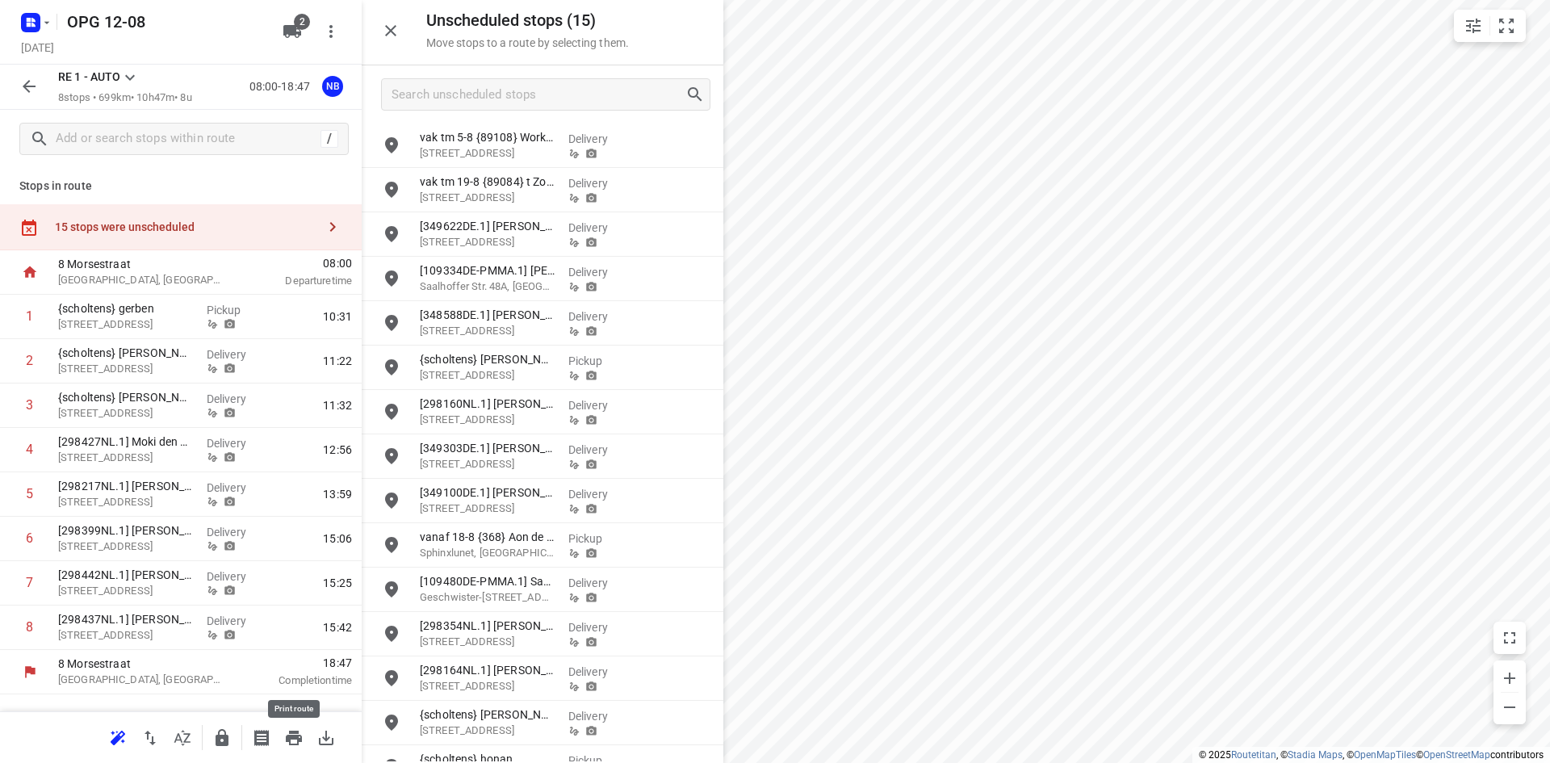
click at [293, 732] on icon "button" at bounding box center [294, 738] width 16 height 15
click at [130, 74] on icon at bounding box center [129, 77] width 19 height 19
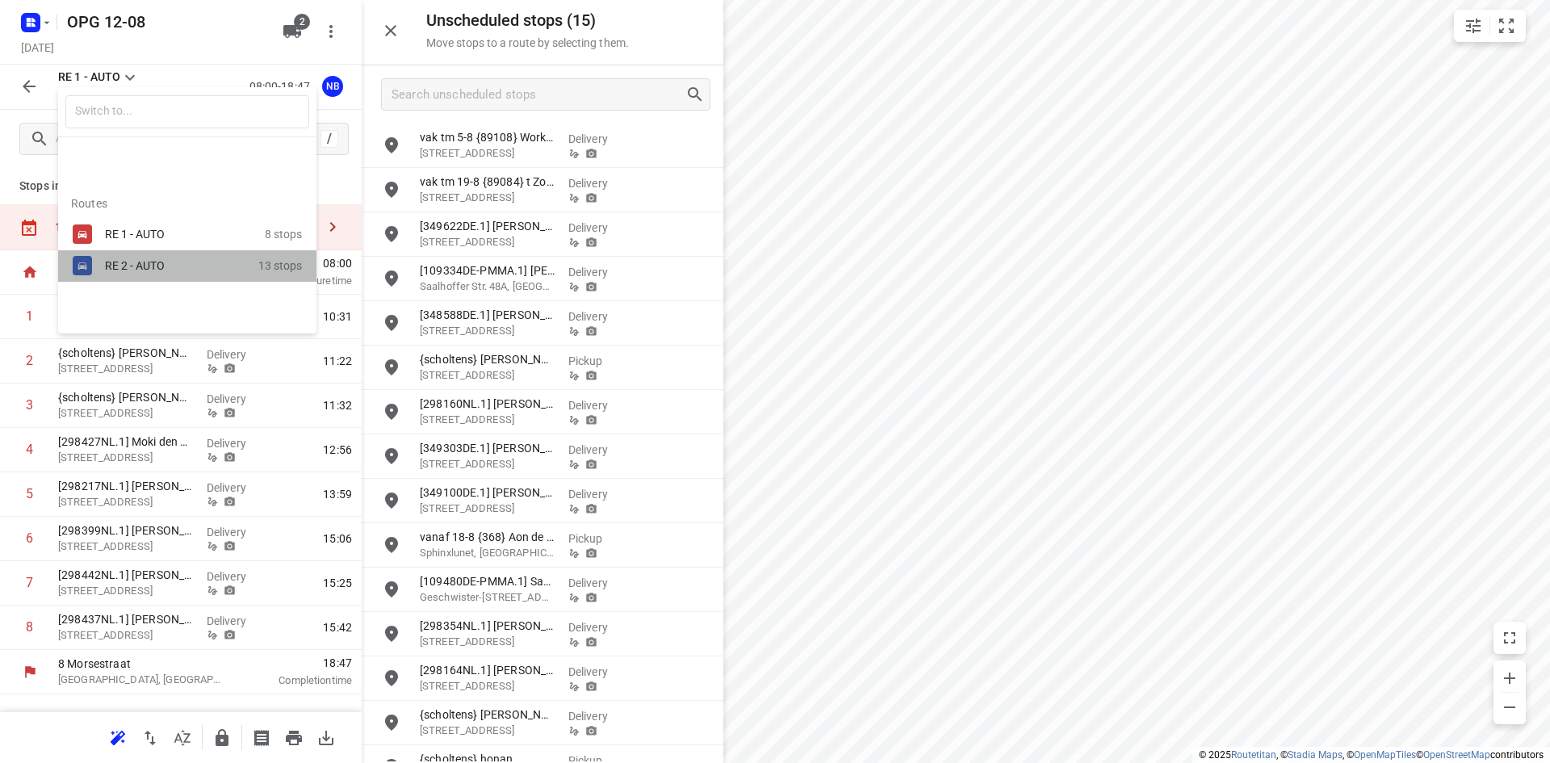
click at [118, 265] on div "RE 2 - AUTO" at bounding box center [173, 265] width 137 height 13
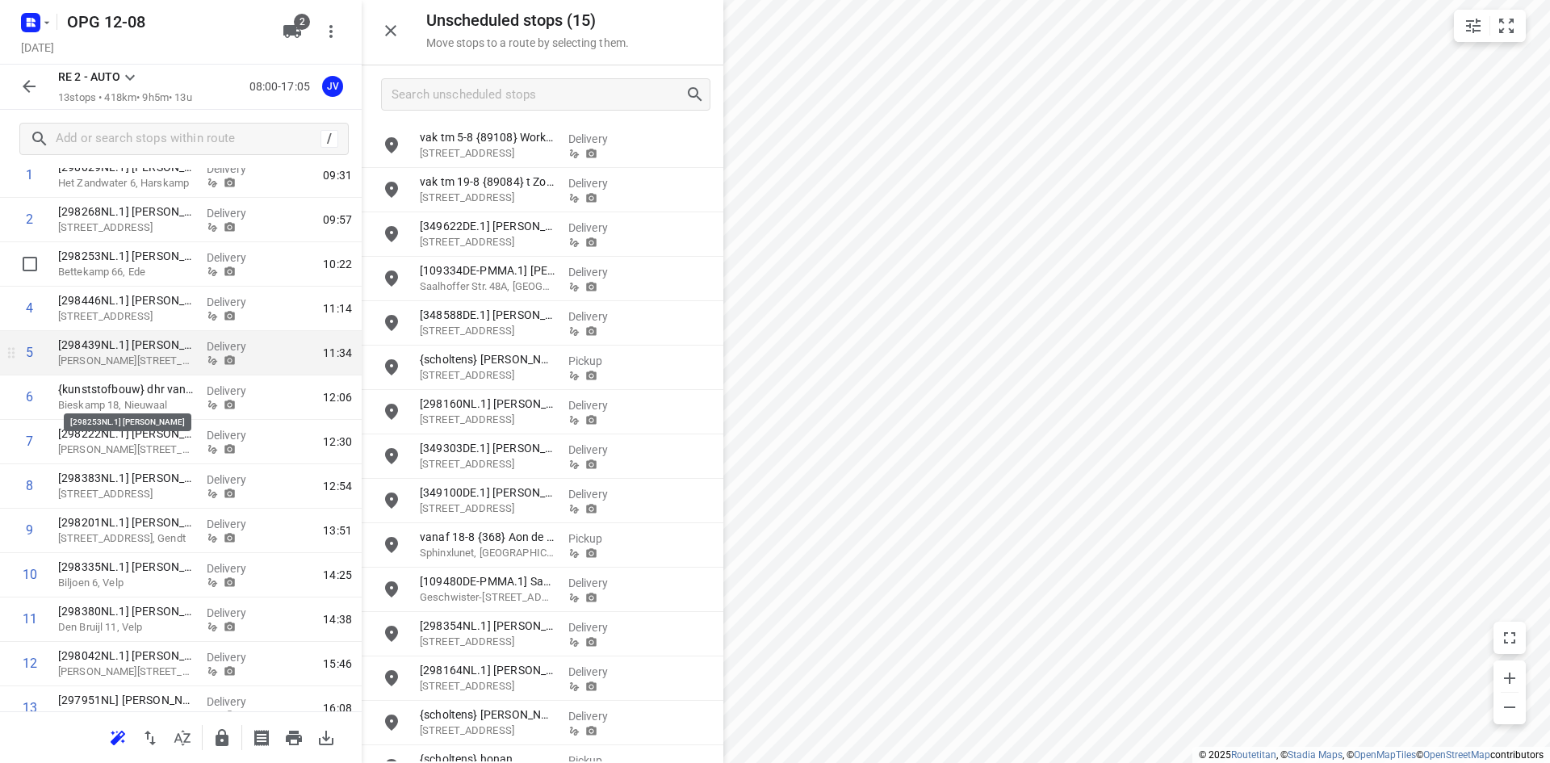
scroll to position [205, 0]
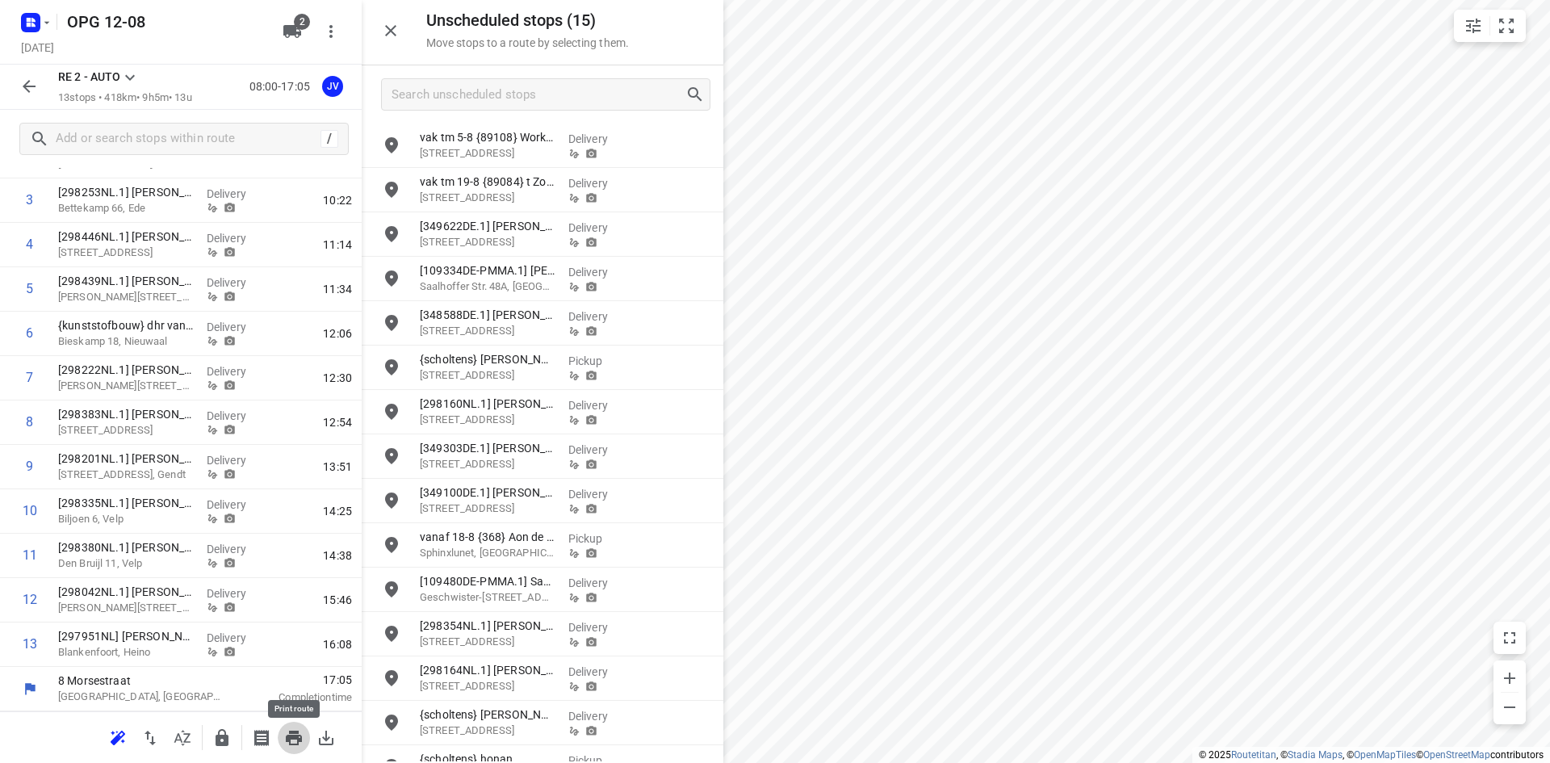
click at [295, 735] on icon "button" at bounding box center [294, 738] width 16 height 15
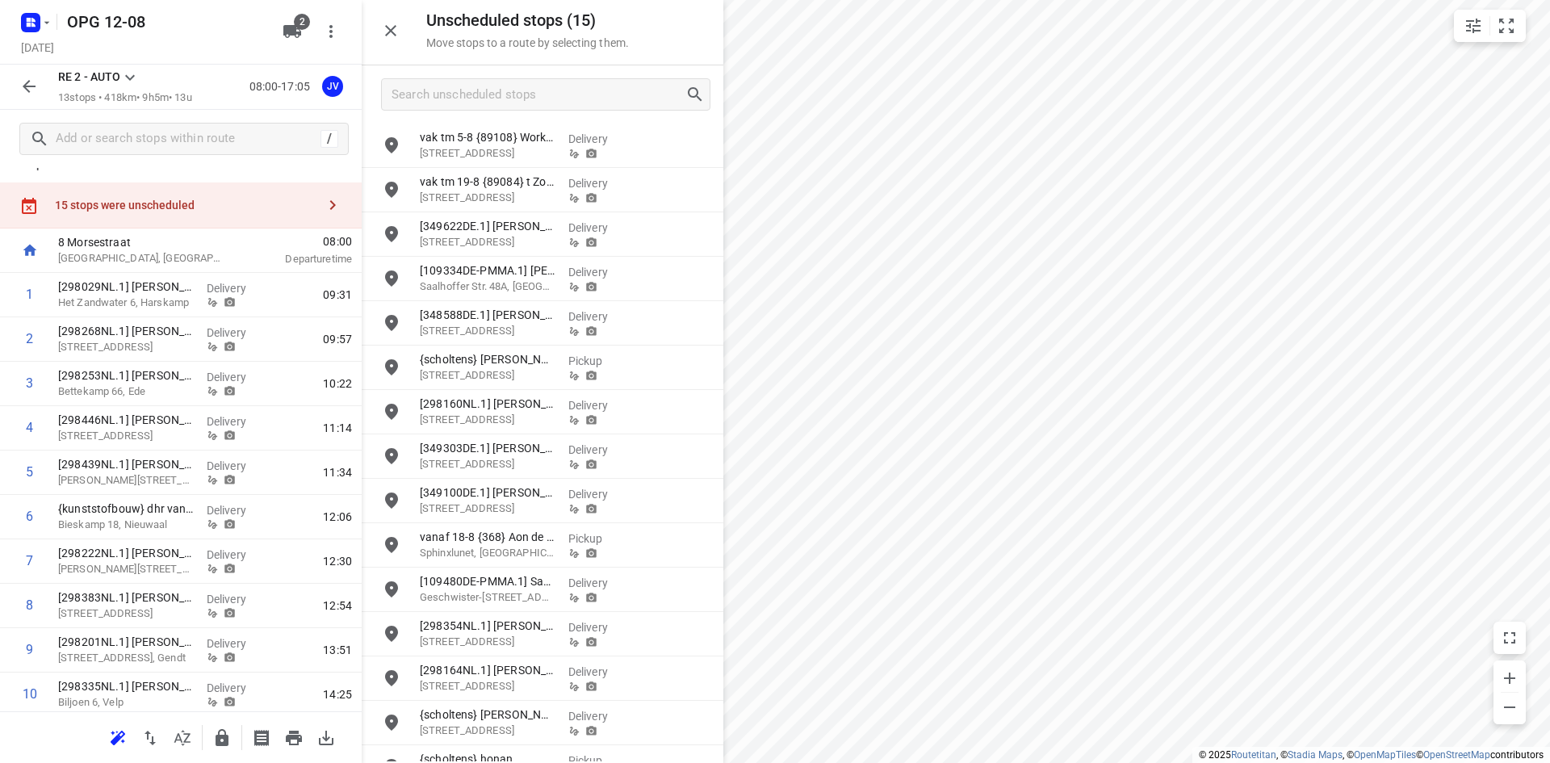
scroll to position [0, 0]
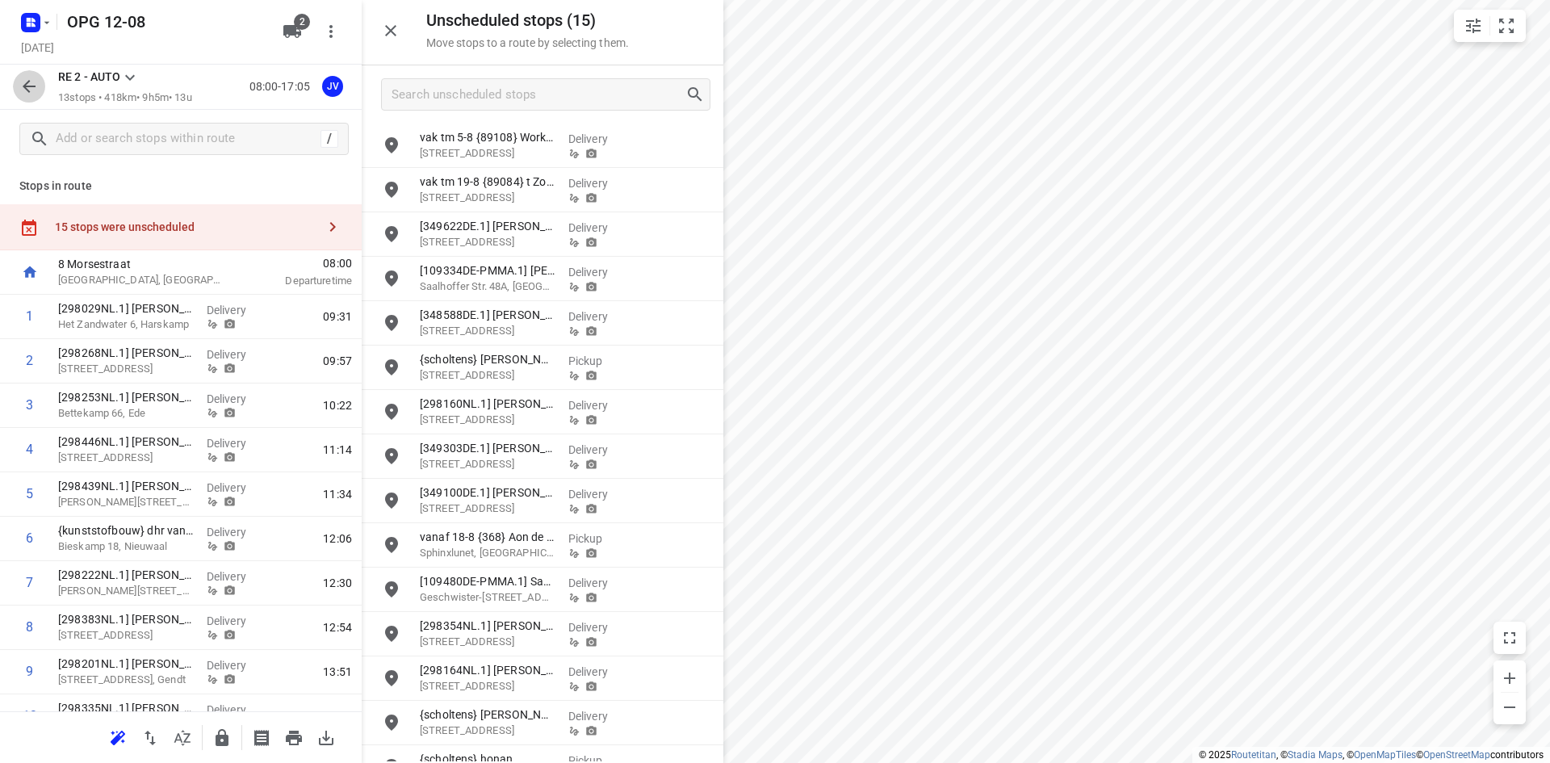
click at [27, 82] on icon "button" at bounding box center [29, 86] width 13 height 13
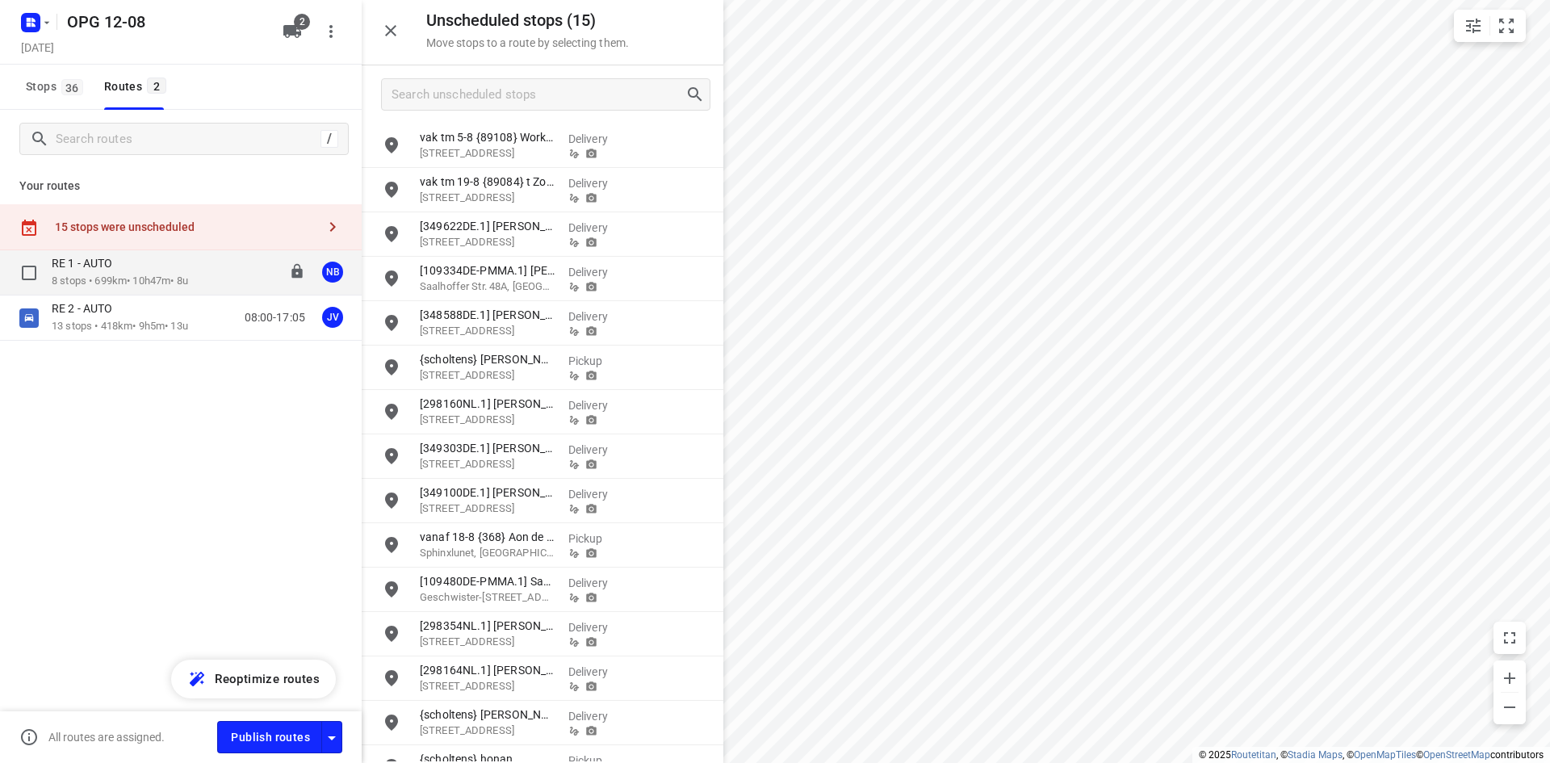
click at [70, 273] on div "RE 1 - AUTO" at bounding box center [120, 265] width 136 height 18
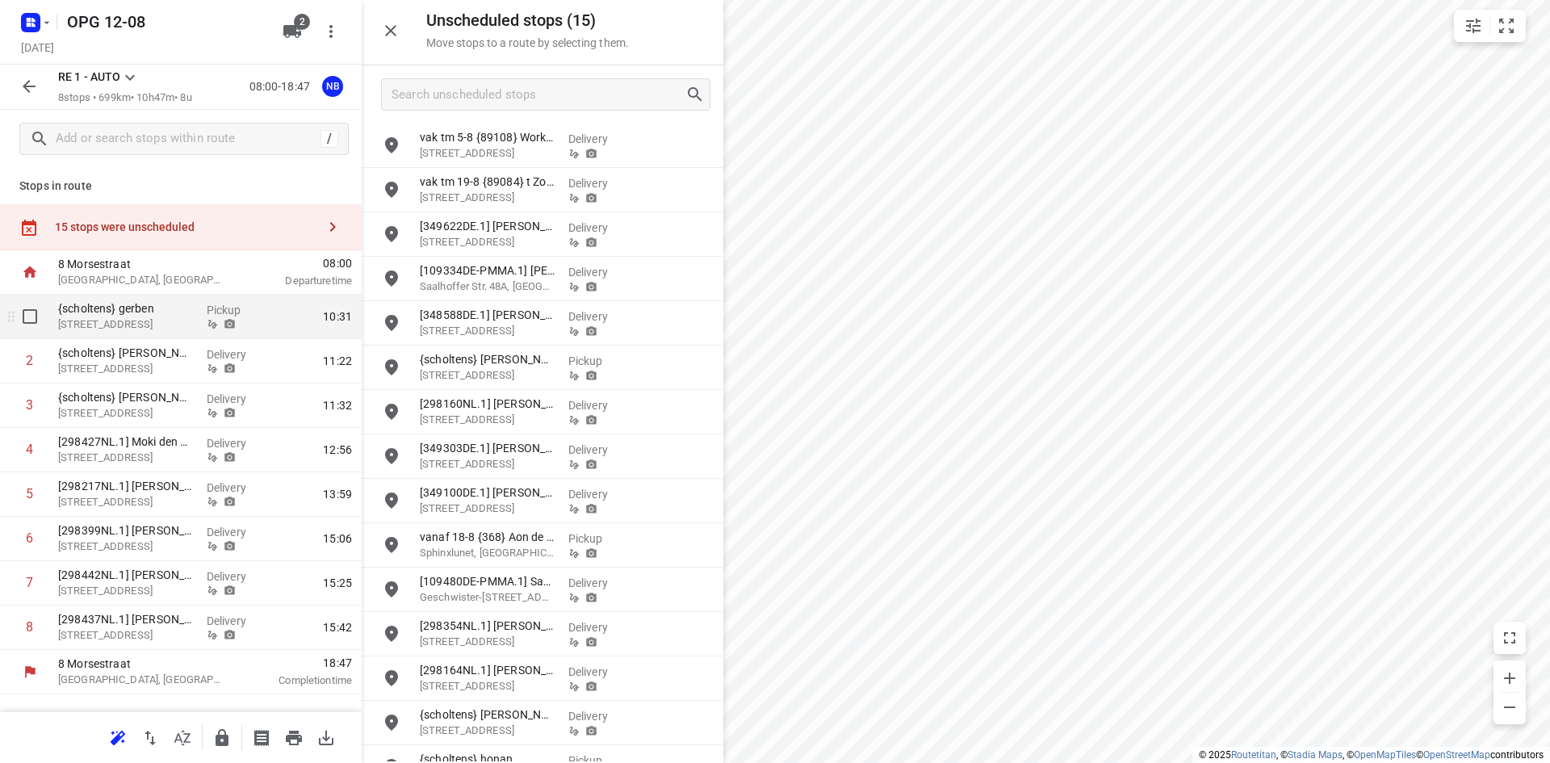
click at [88, 308] on p "{scholtens} gerben" at bounding box center [126, 308] width 136 height 16
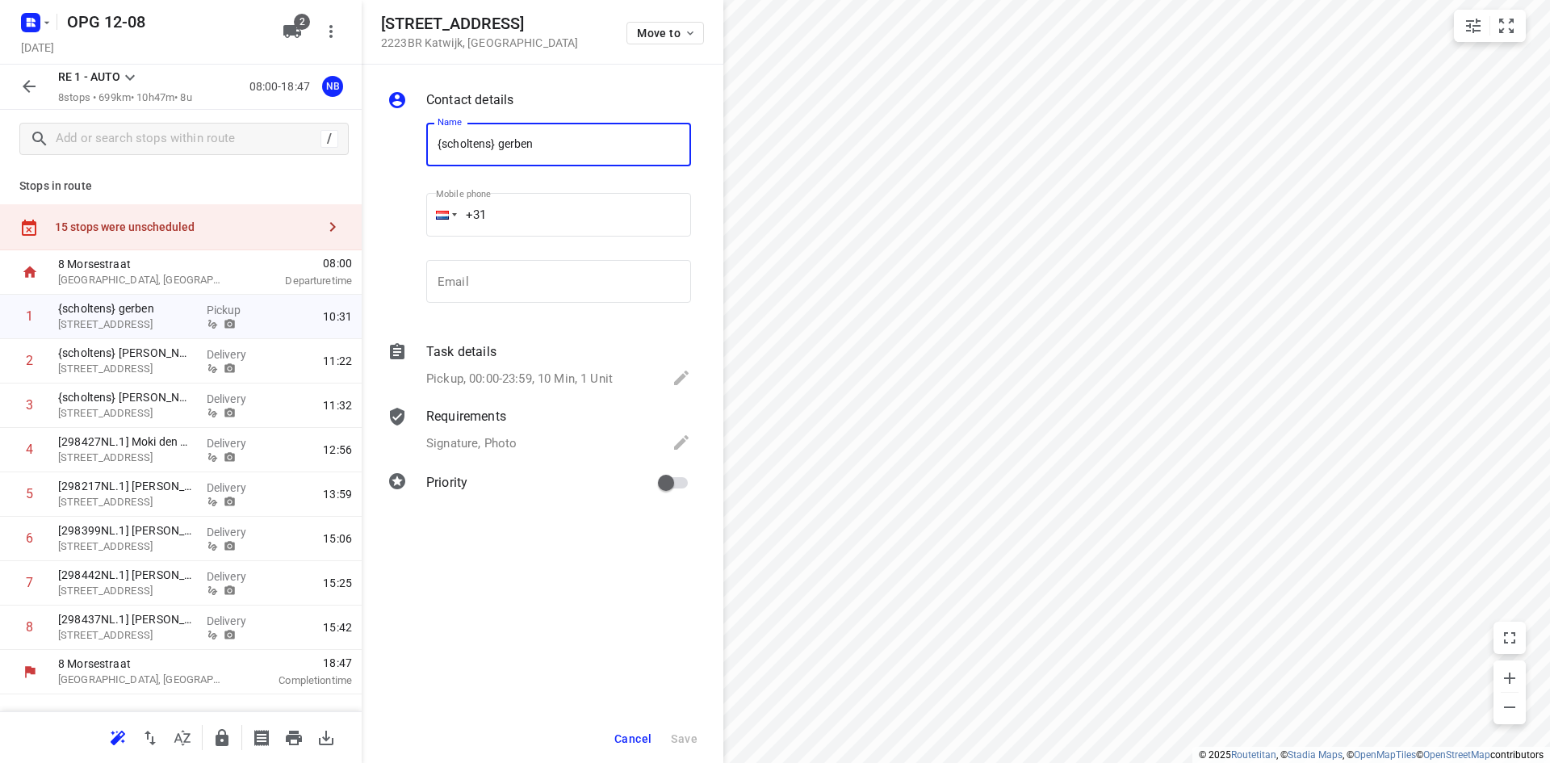
click at [432, 142] on input "{scholtens} gerben" at bounding box center [558, 145] width 265 height 44
type input "vanaf 20-08 {scholtens} gerben"
click at [676, 27] on span "Move to" at bounding box center [667, 33] width 60 height 13
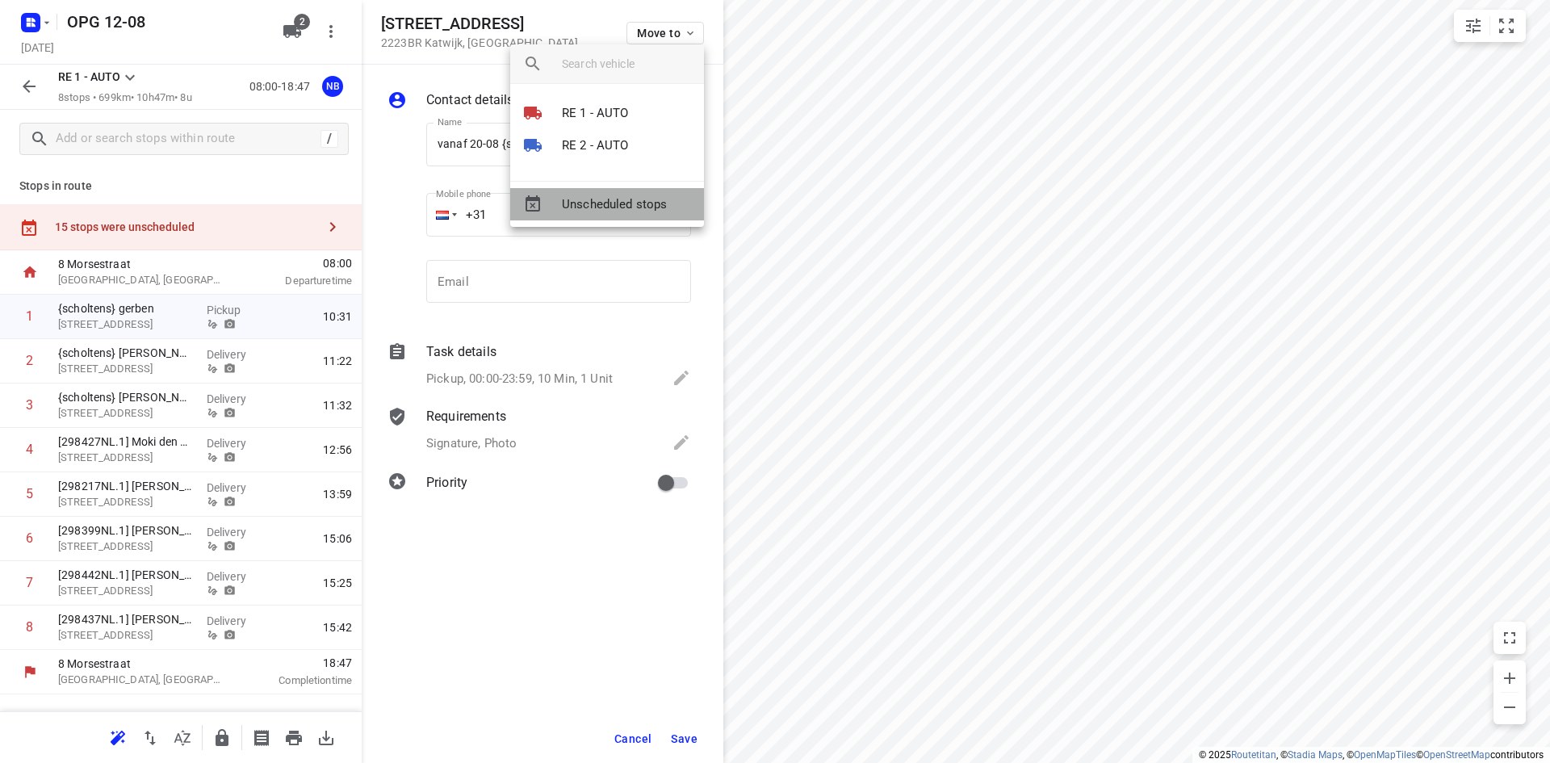
click at [618, 200] on span "Unscheduled stops" at bounding box center [626, 204] width 129 height 19
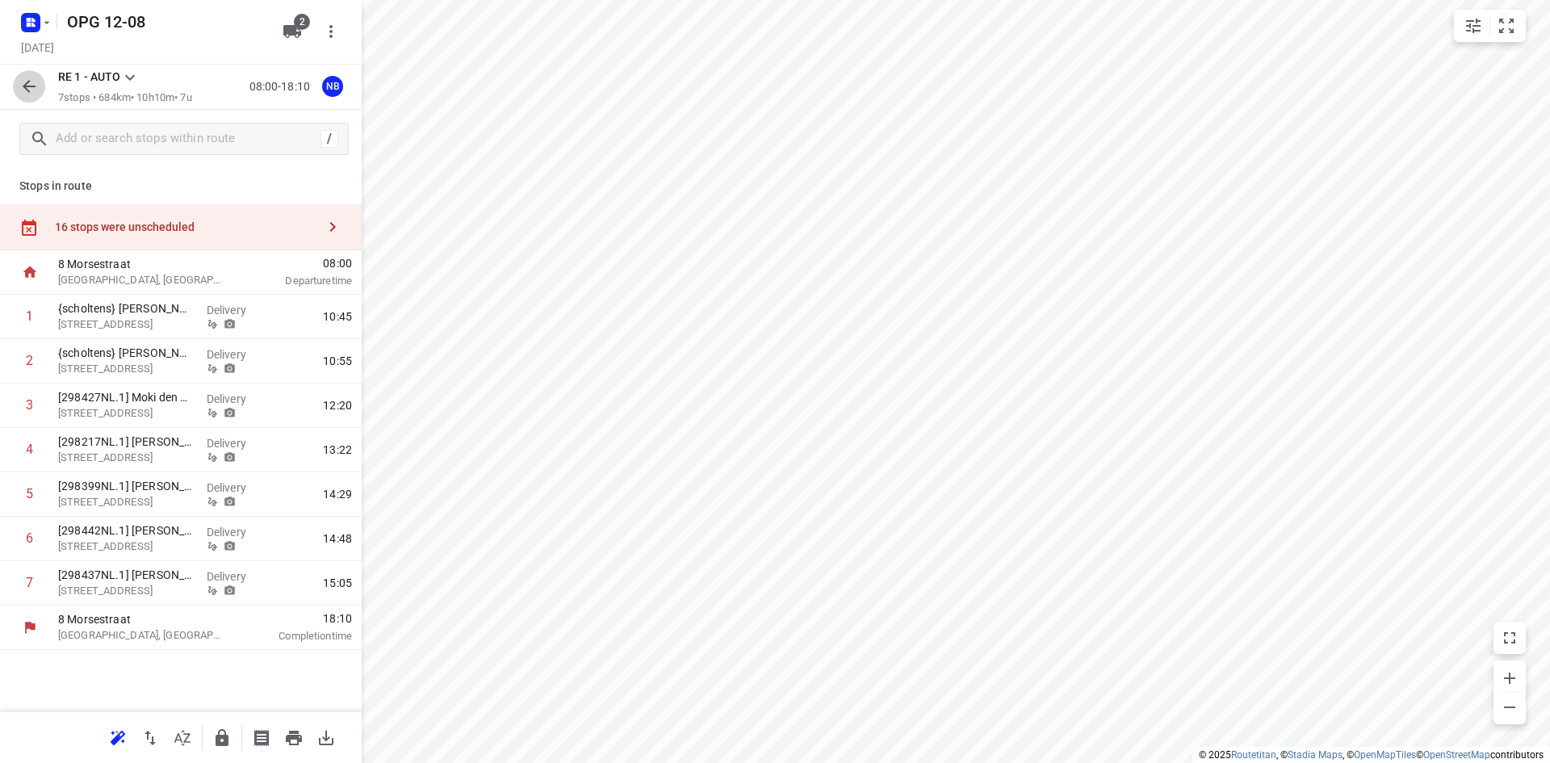
click at [27, 84] on icon "button" at bounding box center [29, 86] width 13 height 13
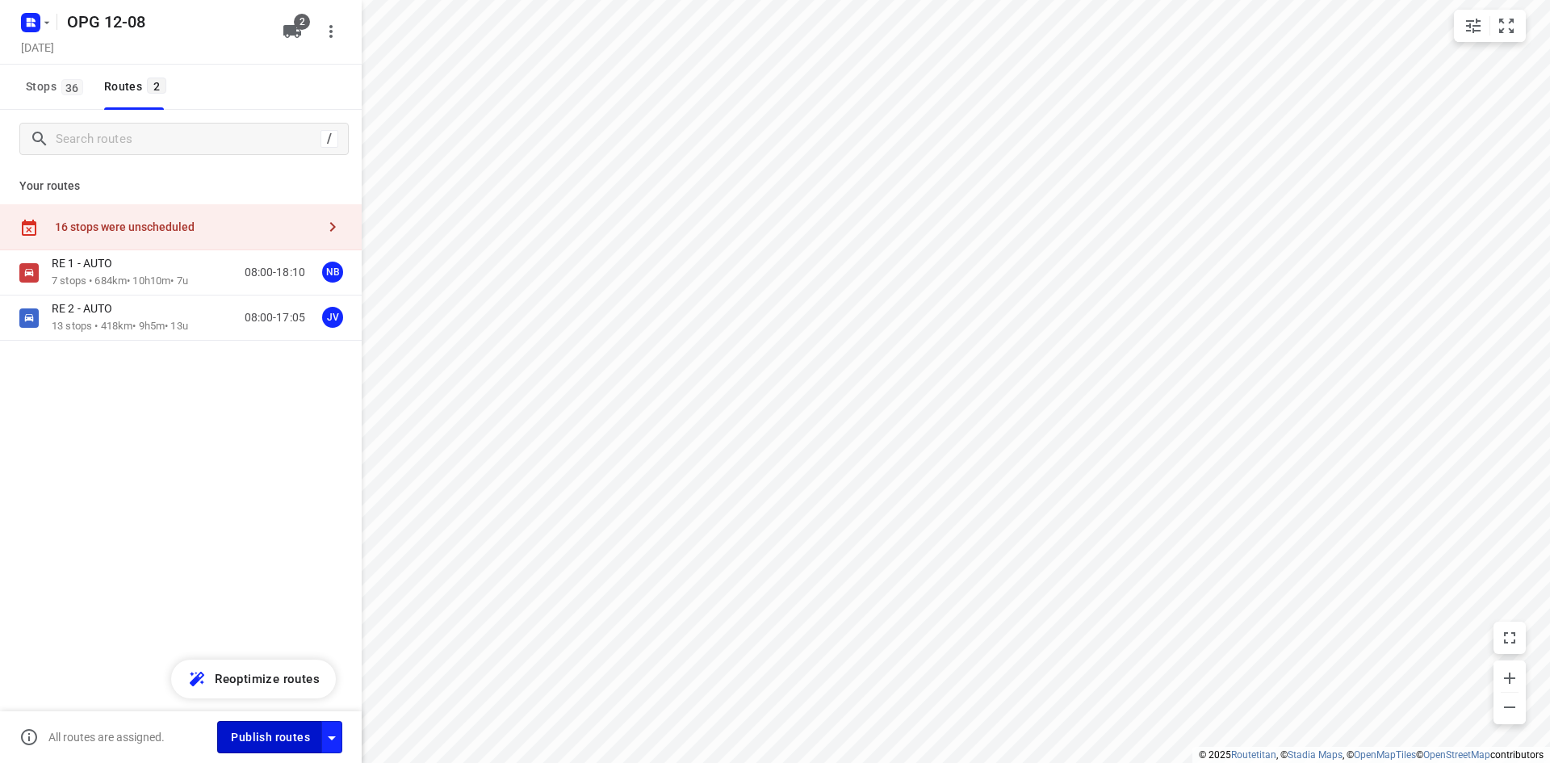
click at [274, 727] on span "Publish routes" at bounding box center [270, 737] width 79 height 20
